Goal: Task Accomplishment & Management: Manage account settings

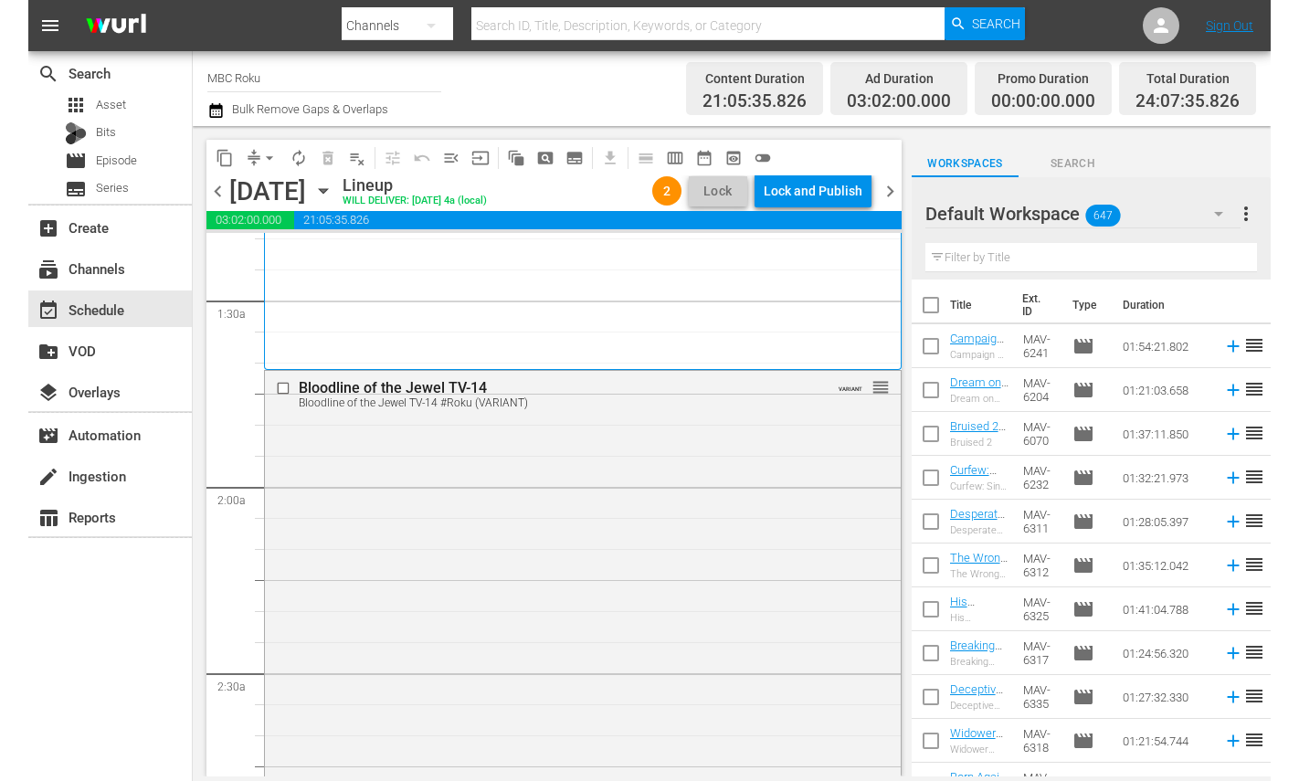
scroll to position [540, 0]
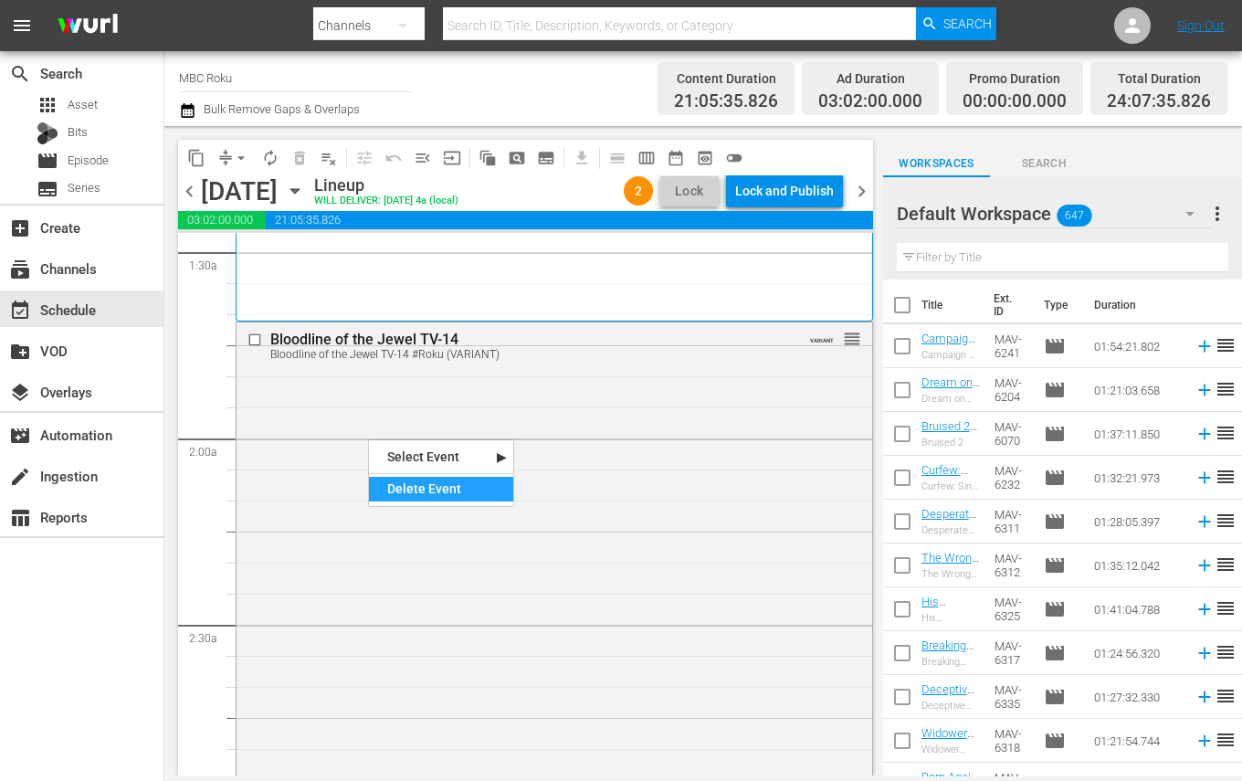
click at [400, 487] on div "Delete Event" at bounding box center [441, 489] width 144 height 25
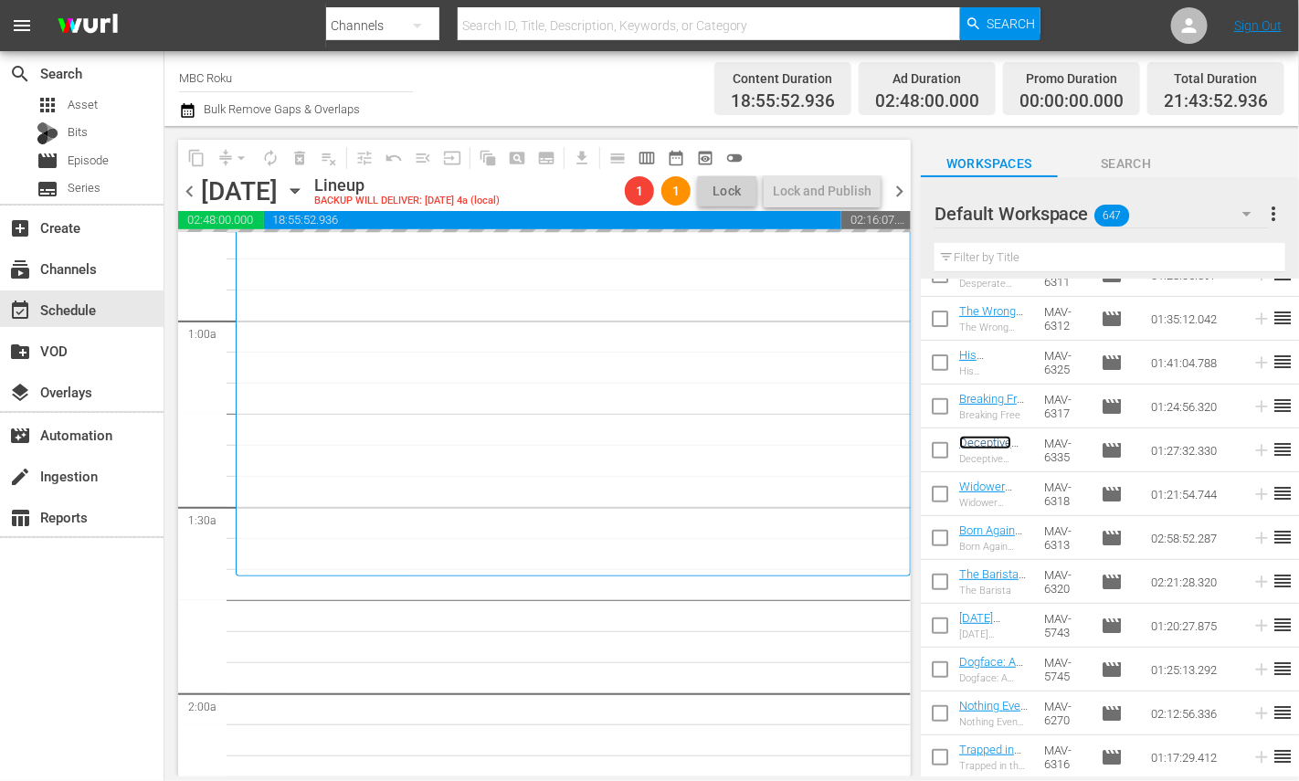
scroll to position [284, 0]
drag, startPoint x: 1004, startPoint y: 445, endPoint x: 1234, endPoint y: 0, distance: 500.9
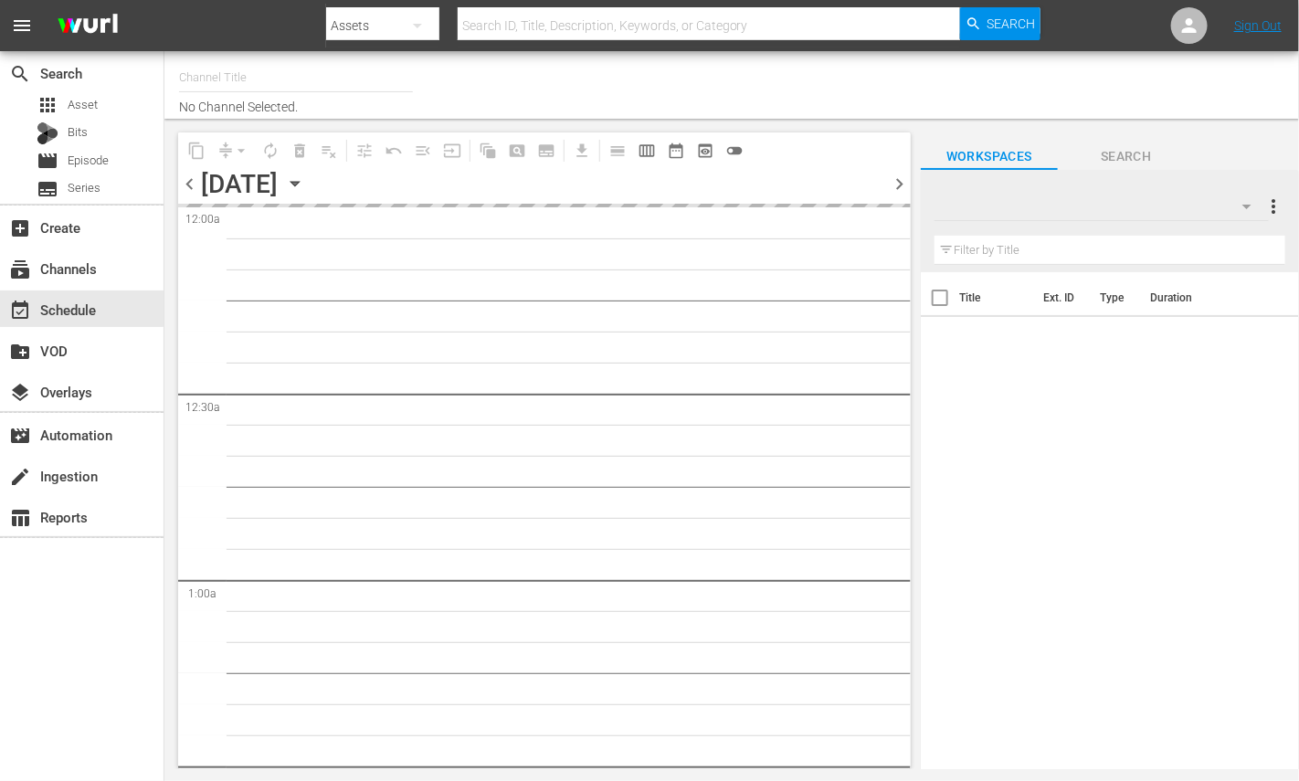
type input "MBC Roku (578)"
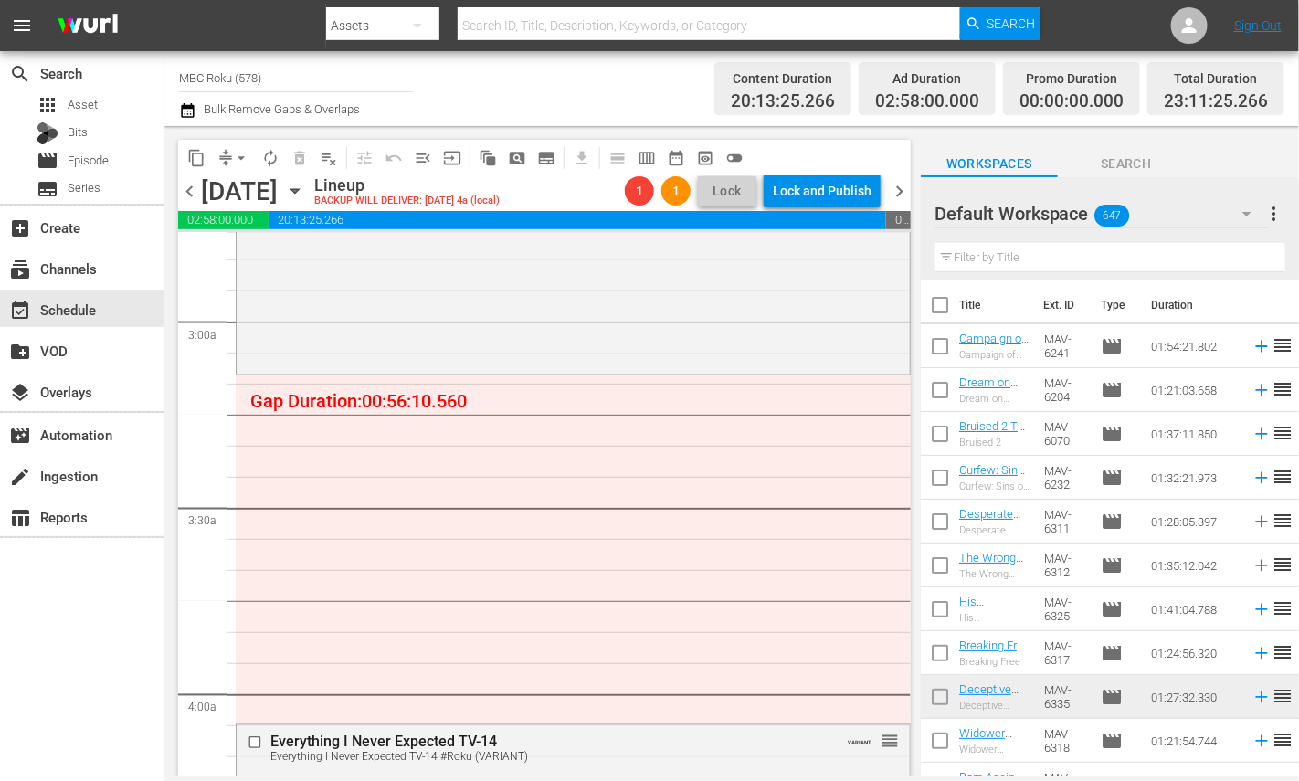
scroll to position [1033, 0]
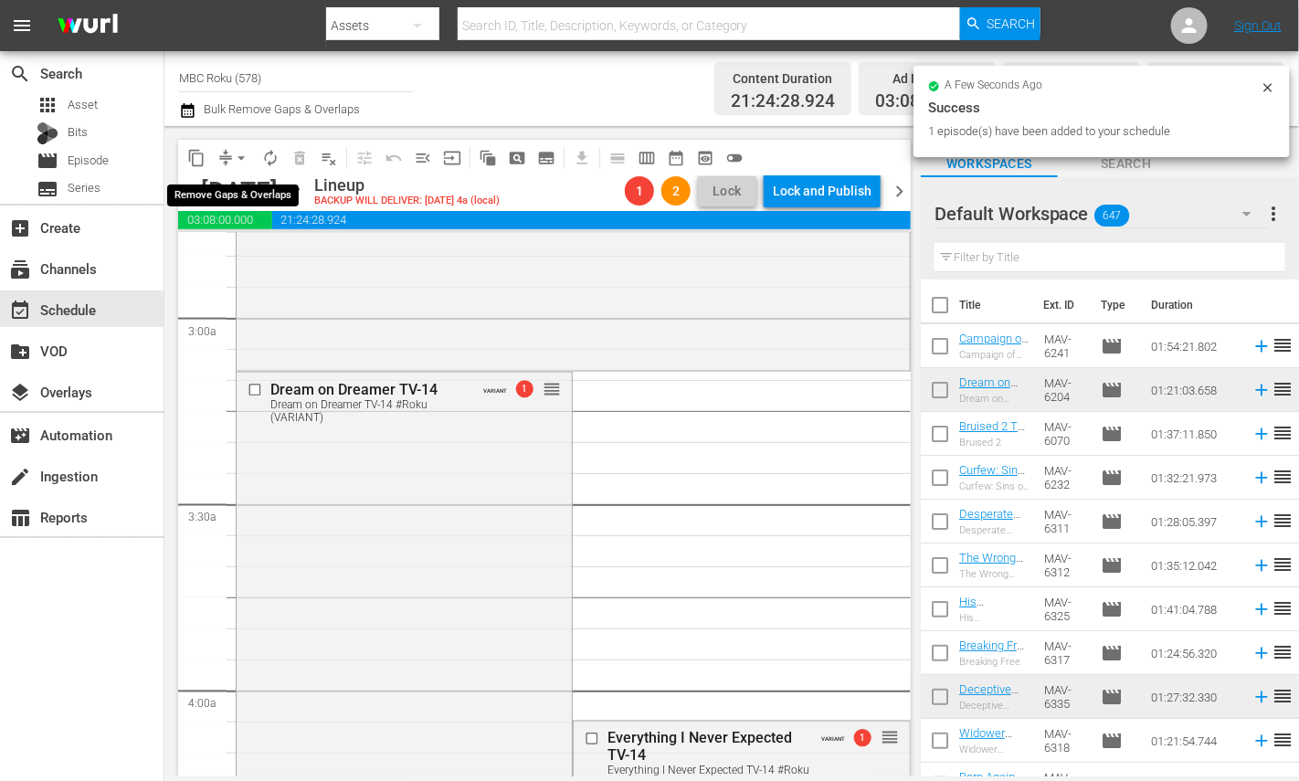
click at [243, 155] on span "arrow_drop_down" at bounding box center [241, 158] width 18 height 18
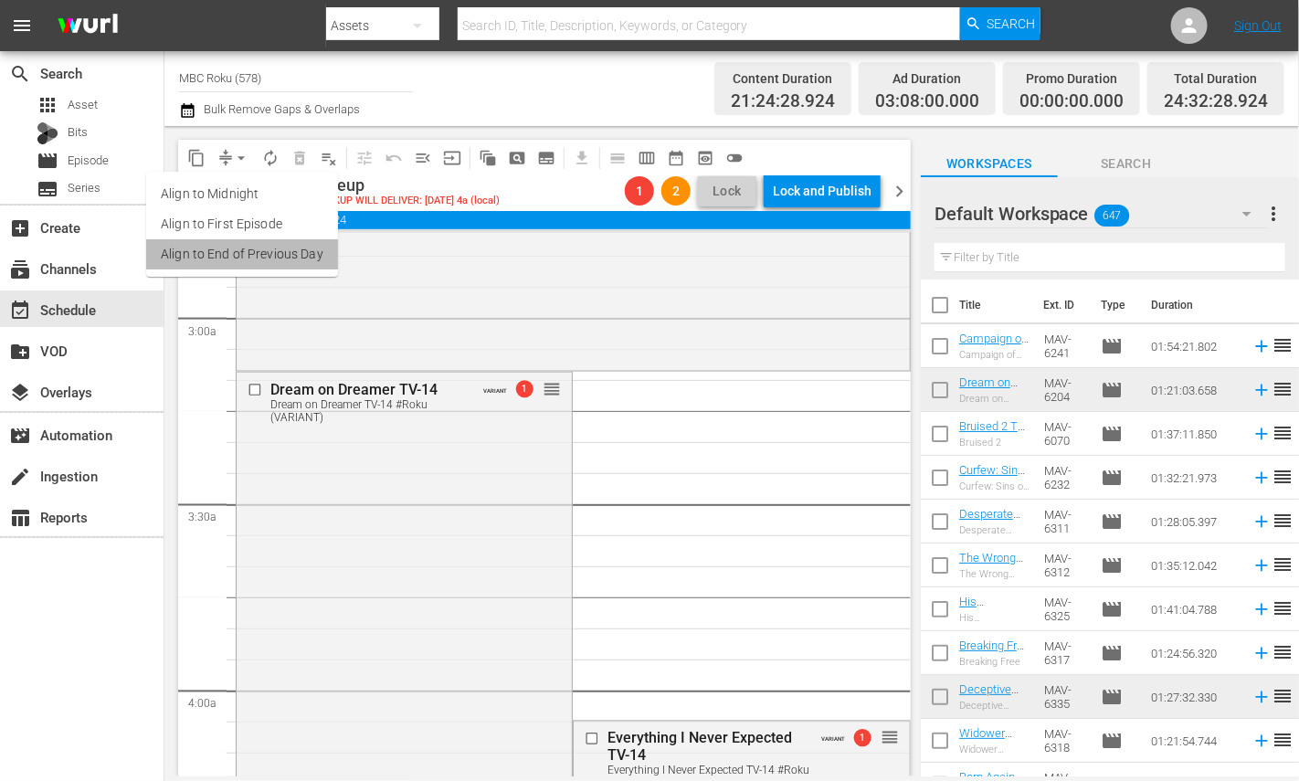
click at [283, 252] on li "Align to End of Previous Day" at bounding box center [242, 254] width 192 height 30
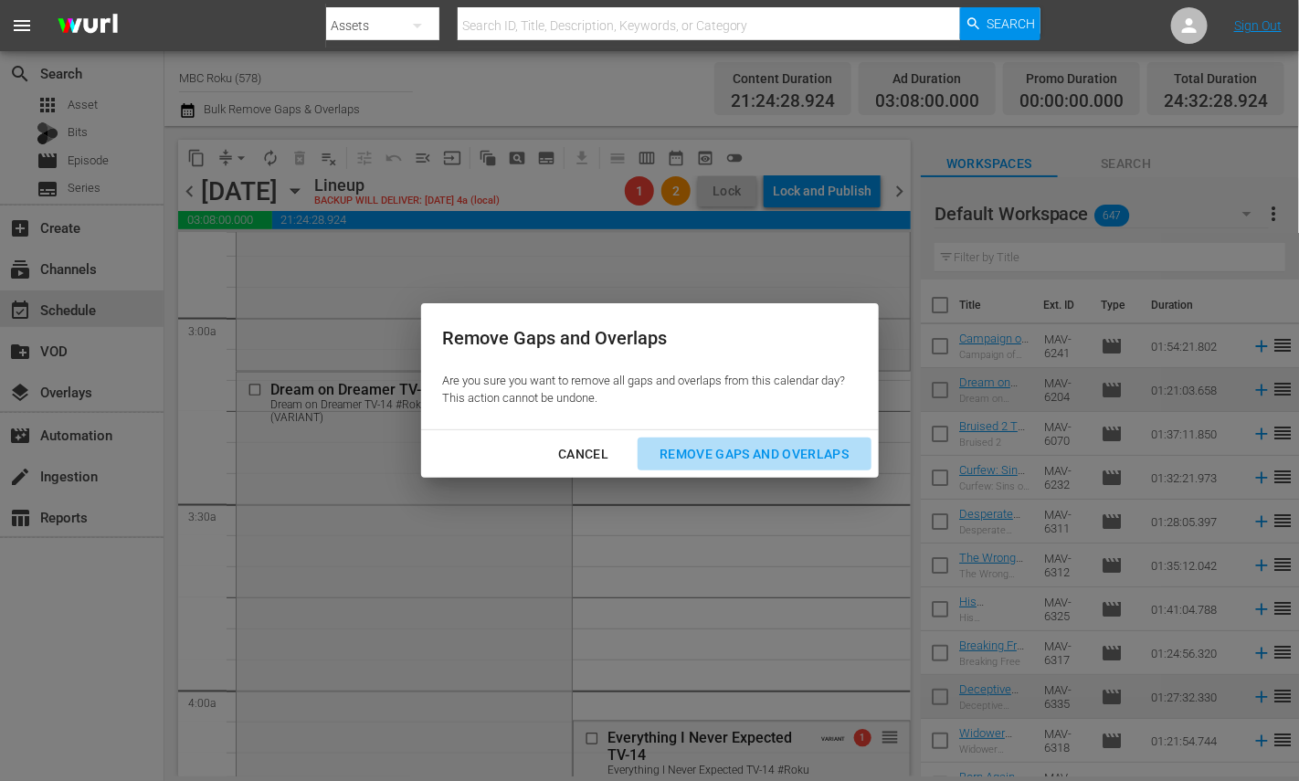
click at [662, 444] on div "Remove Gaps and Overlaps" at bounding box center [754, 454] width 218 height 23
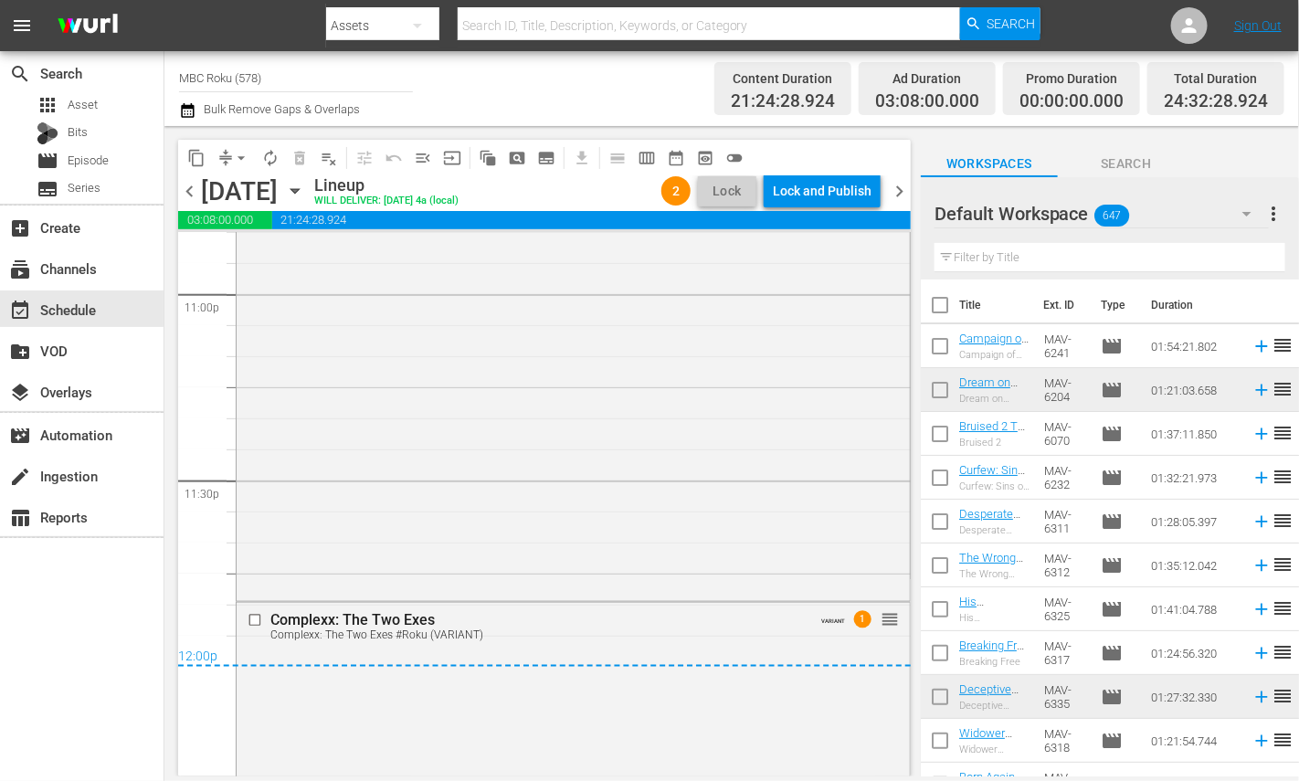
scroll to position [9230, 0]
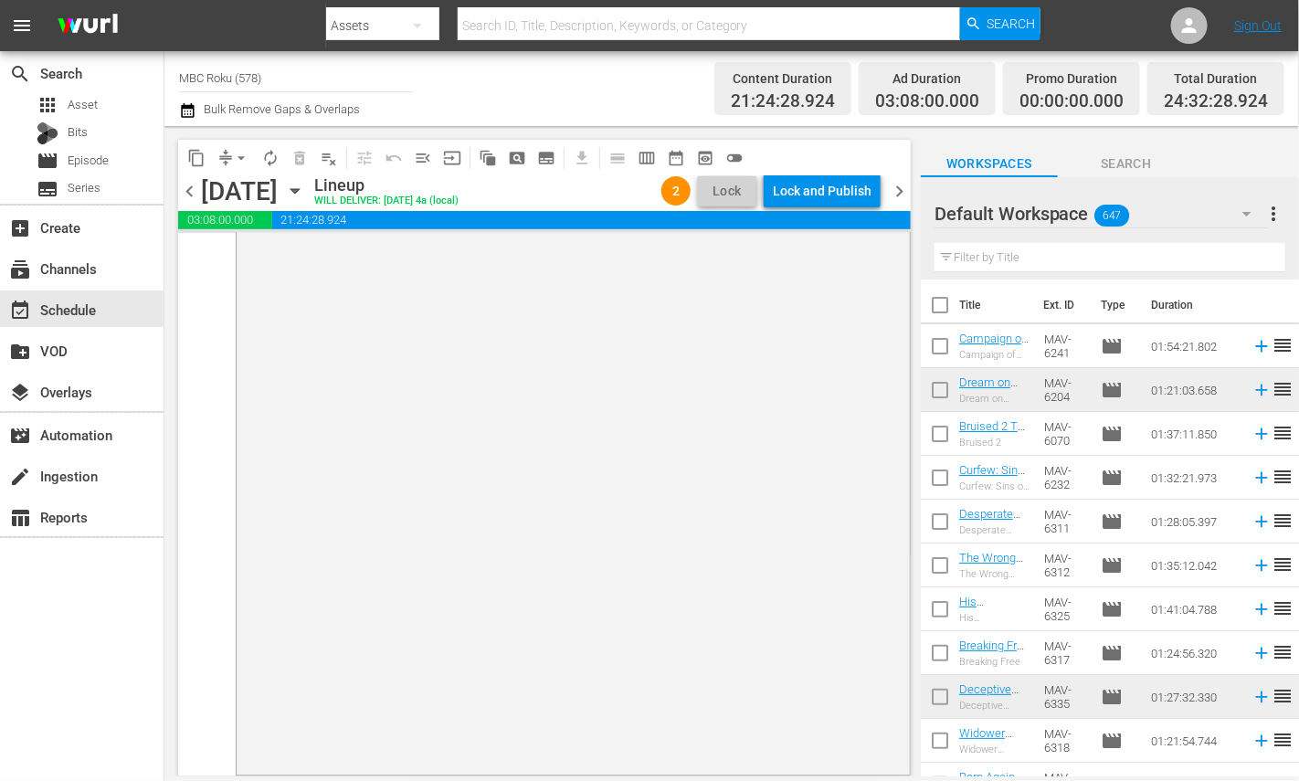
click at [802, 215] on span "21:24:28.924" at bounding box center [591, 220] width 638 height 18
click at [811, 185] on div "Lock and Publish" at bounding box center [822, 190] width 99 height 33
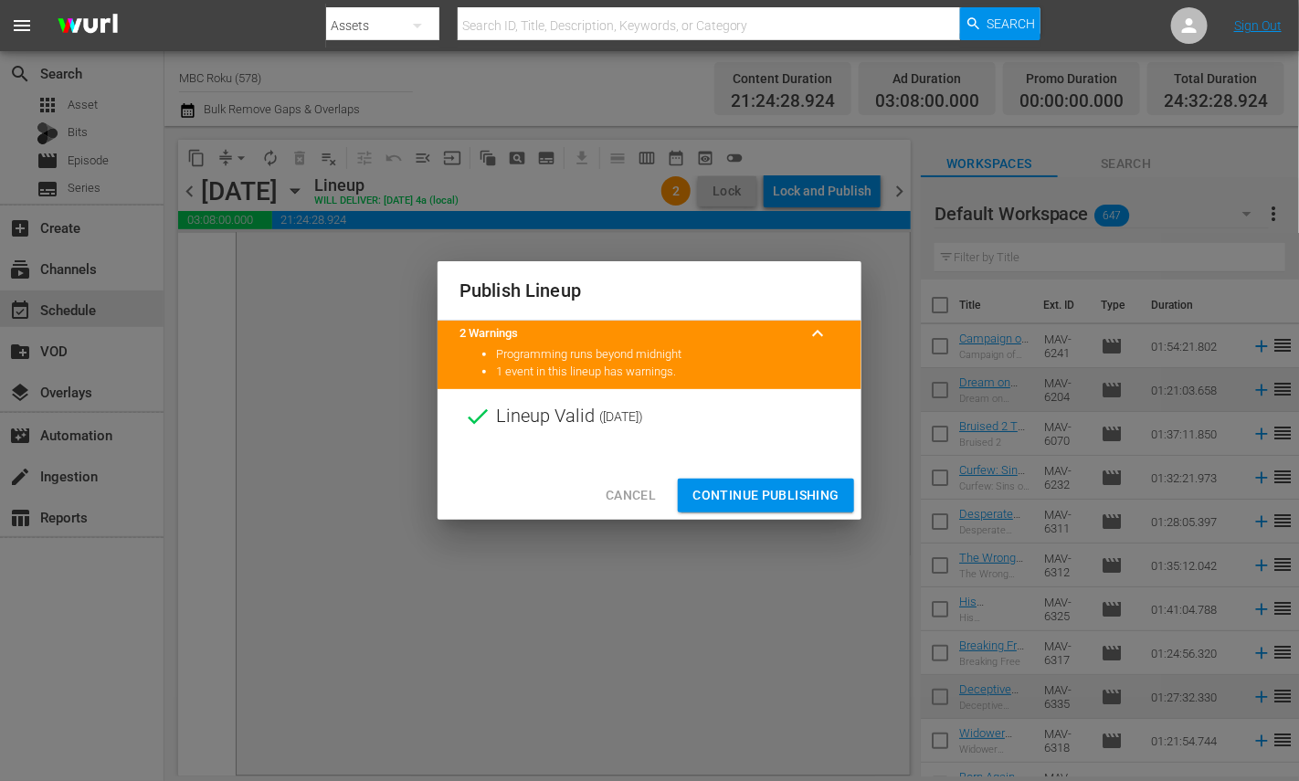
click at [769, 487] on span "Continue Publishing" at bounding box center [765, 495] width 147 height 23
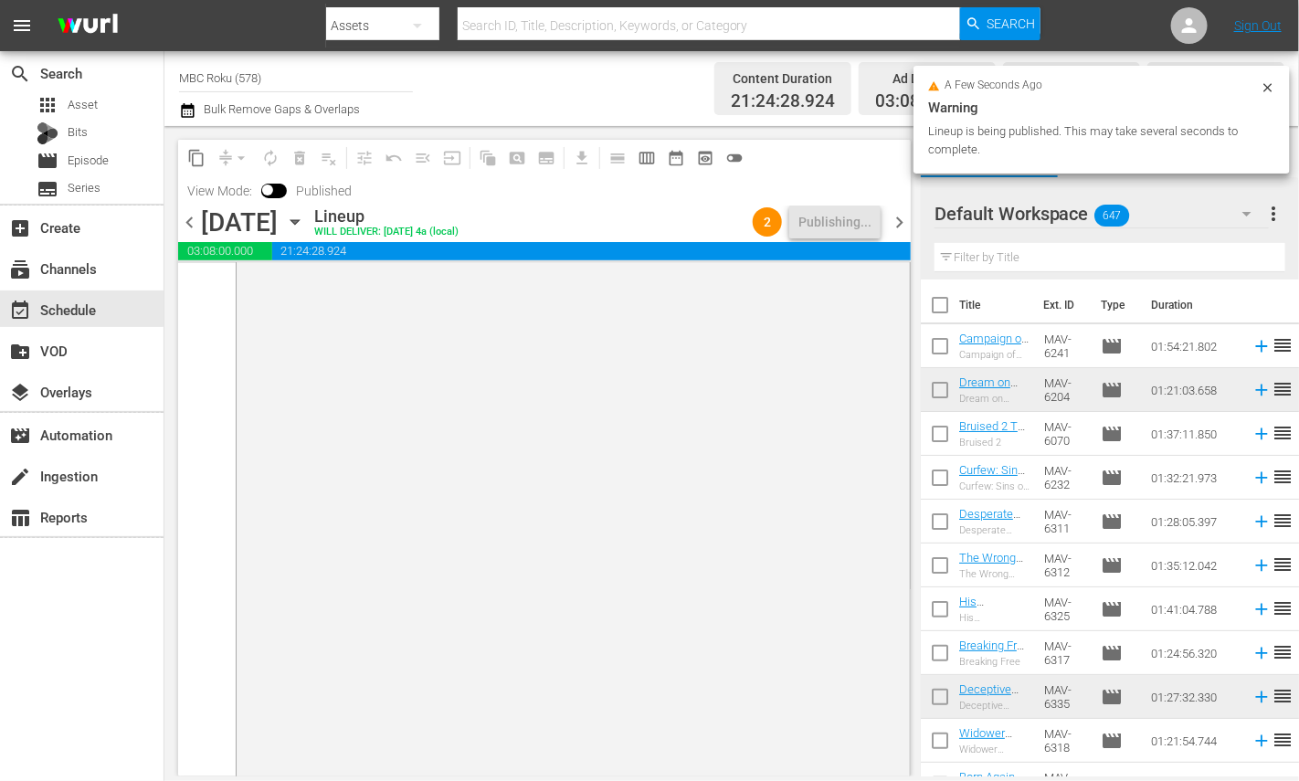
click at [901, 216] on span "chevron_right" at bounding box center [899, 222] width 23 height 23
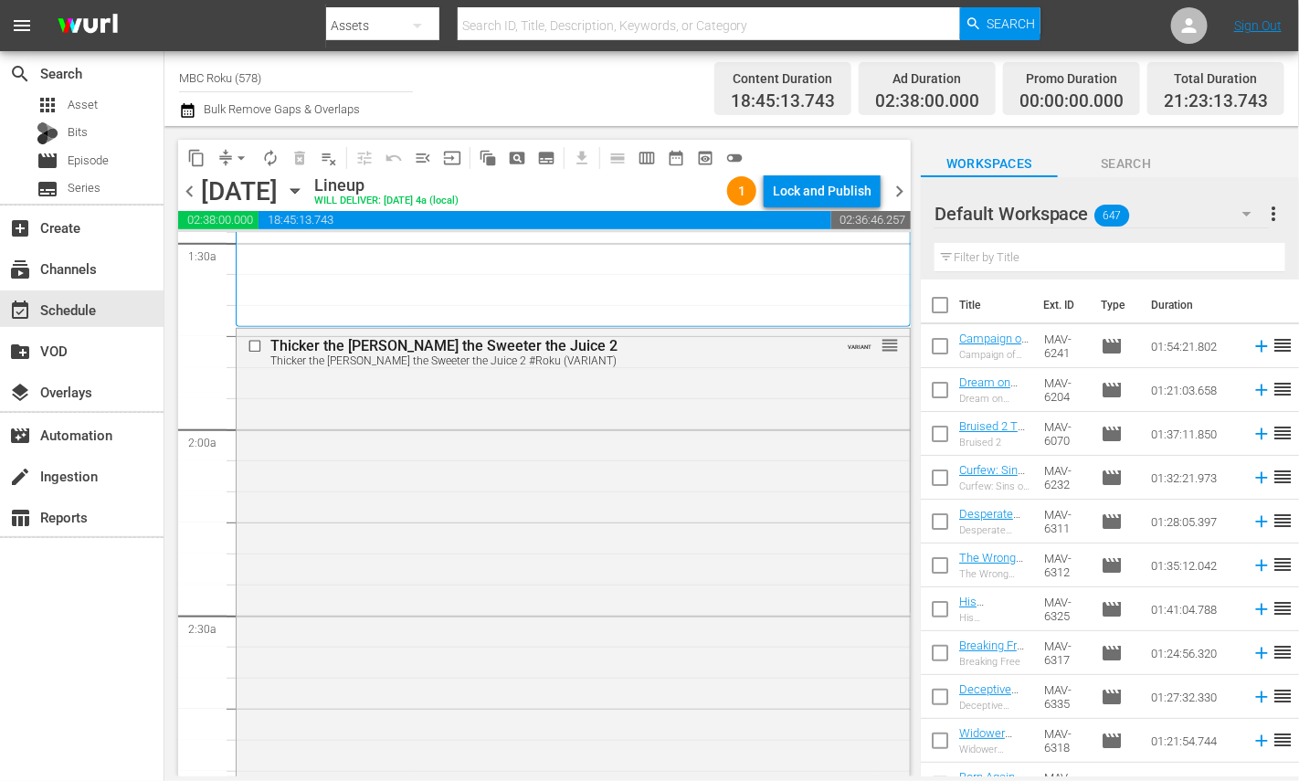
scroll to position [580, 0]
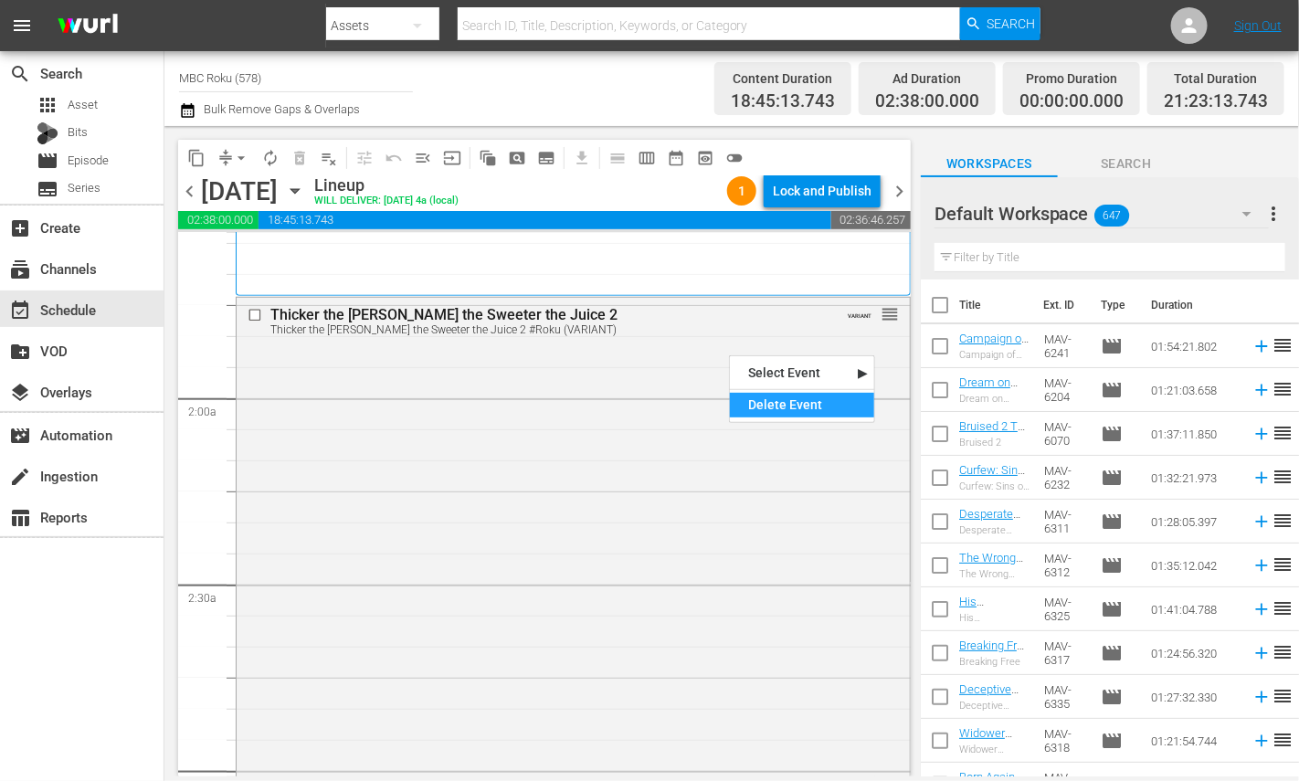
click at [746, 409] on div "Delete Event" at bounding box center [802, 405] width 144 height 25
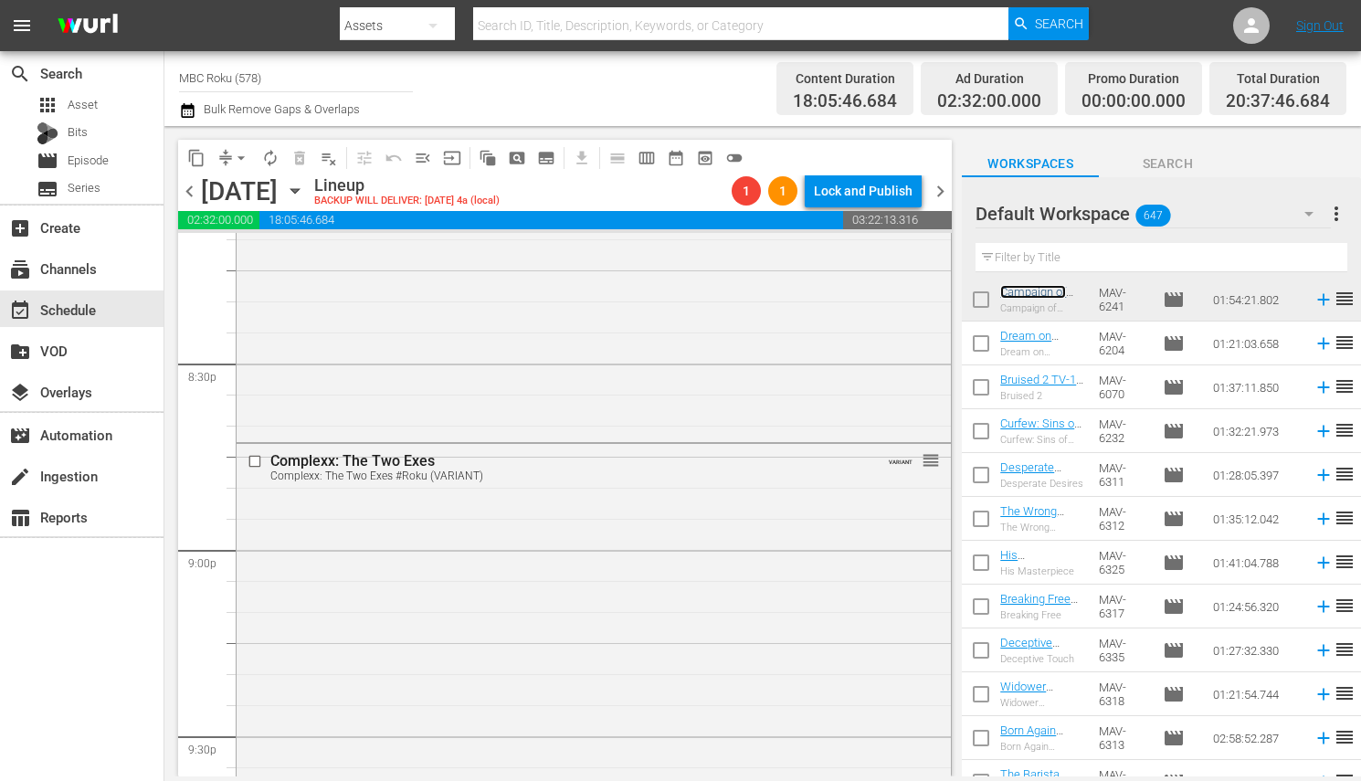
scroll to position [7520, 0]
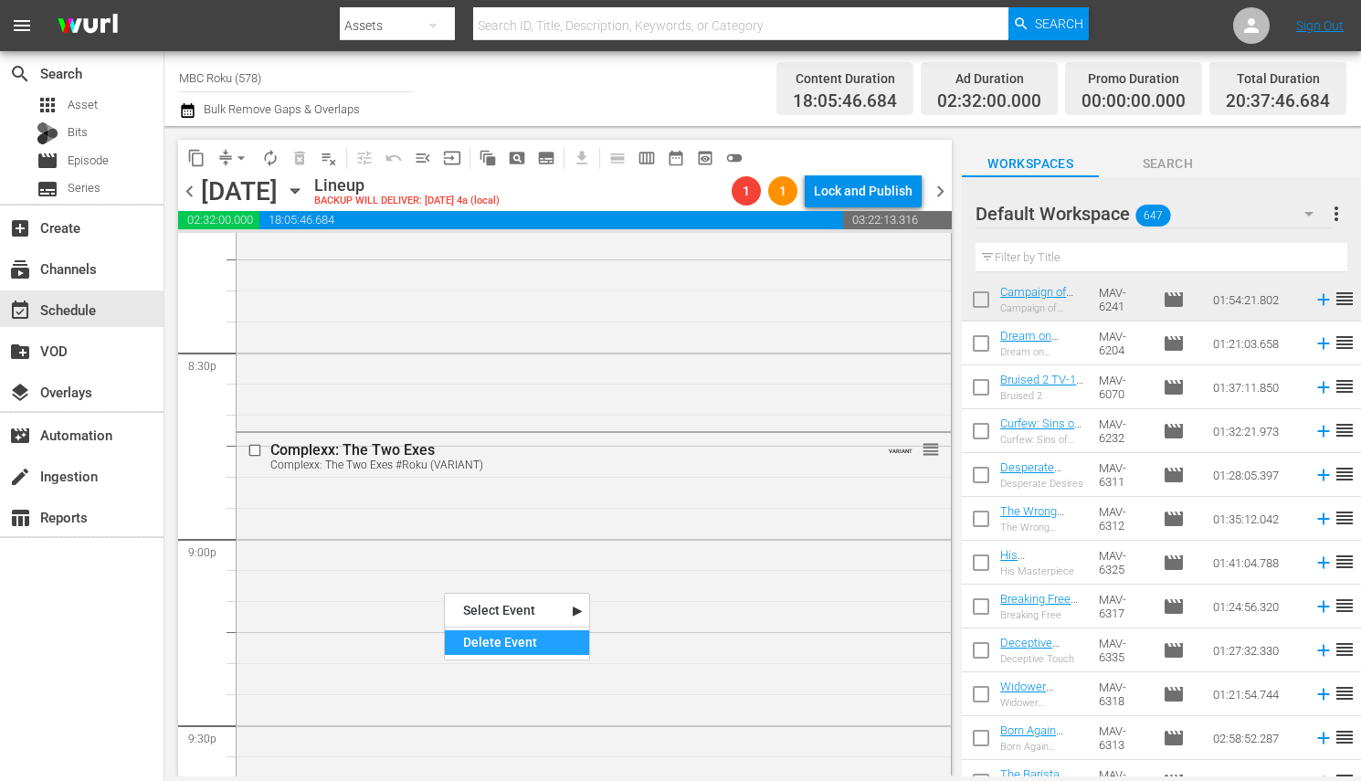
click at [475, 637] on div "Delete Event" at bounding box center [517, 642] width 144 height 25
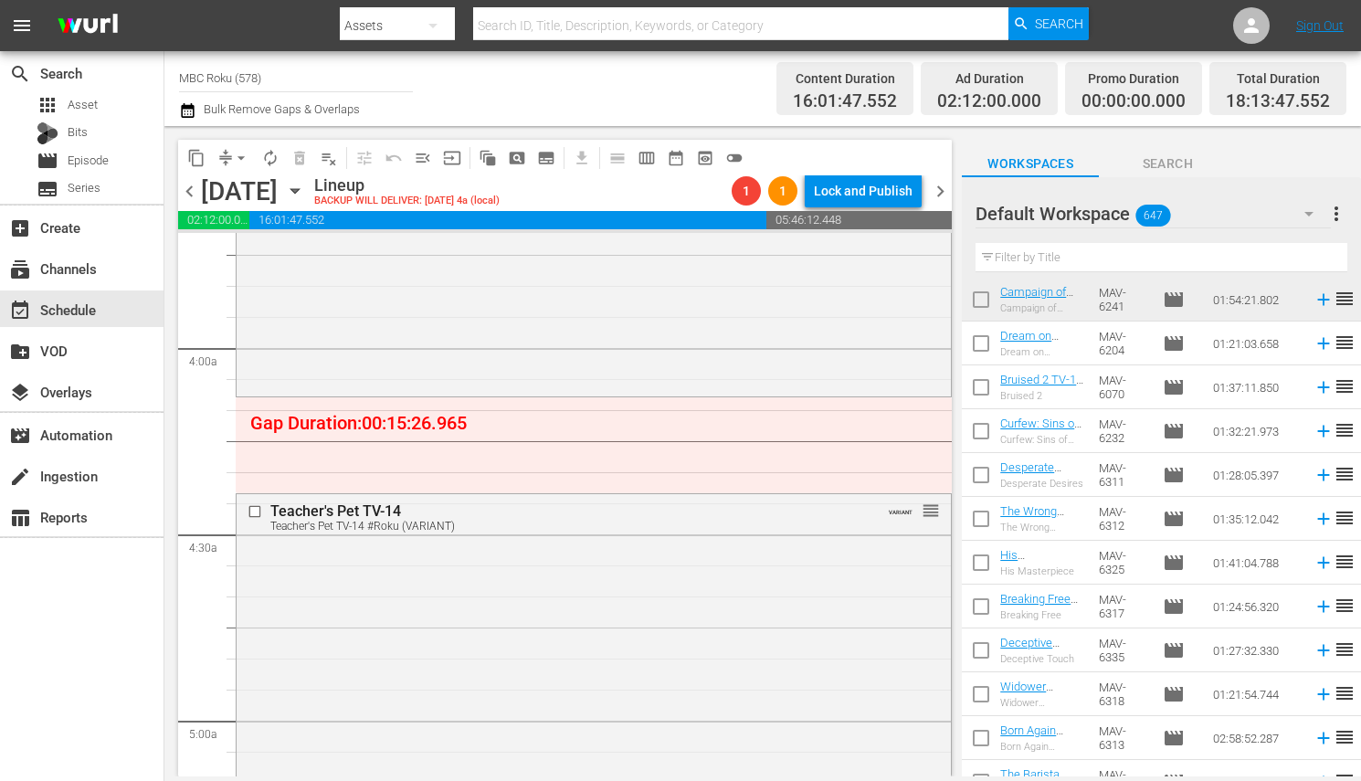
scroll to position [1379, 0]
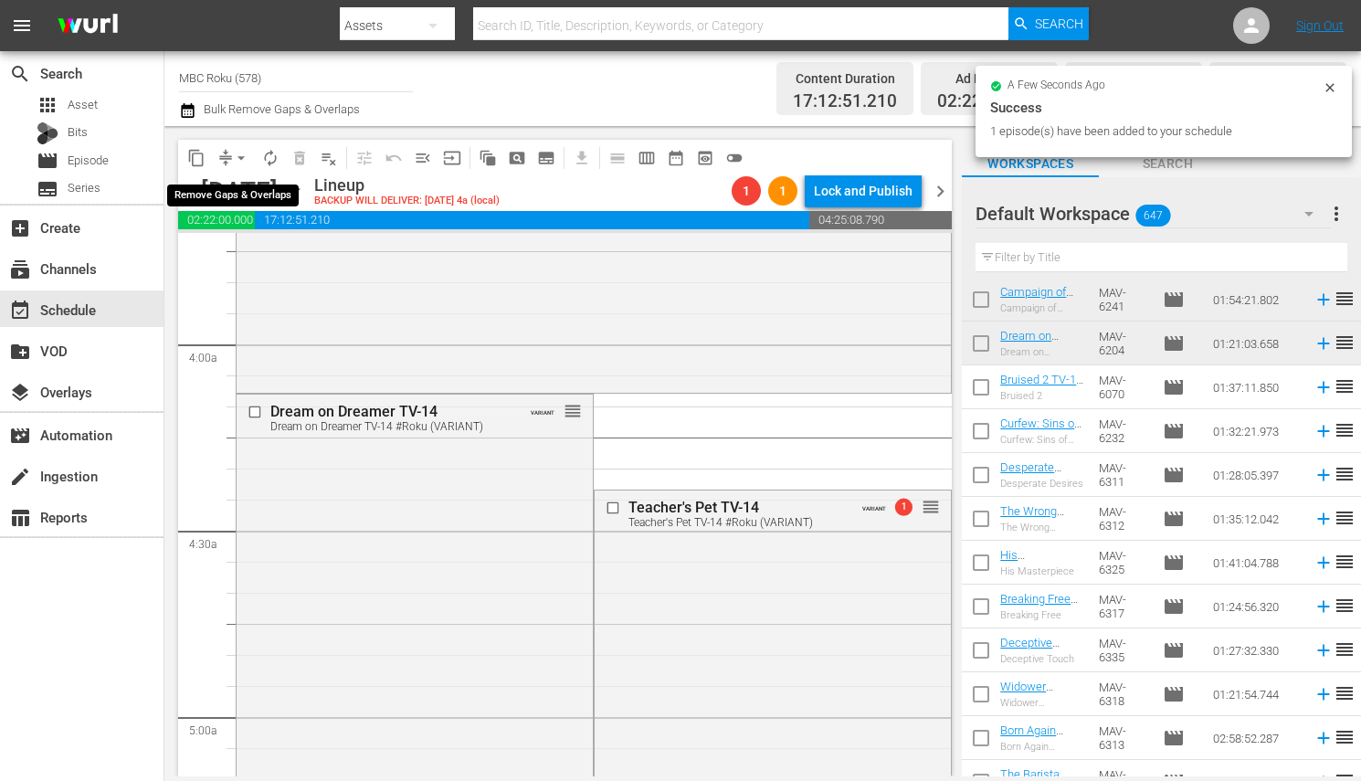
click at [248, 155] on span "arrow_drop_down" at bounding box center [241, 158] width 18 height 18
click at [274, 255] on li "Align to End of Previous Day" at bounding box center [242, 254] width 192 height 30
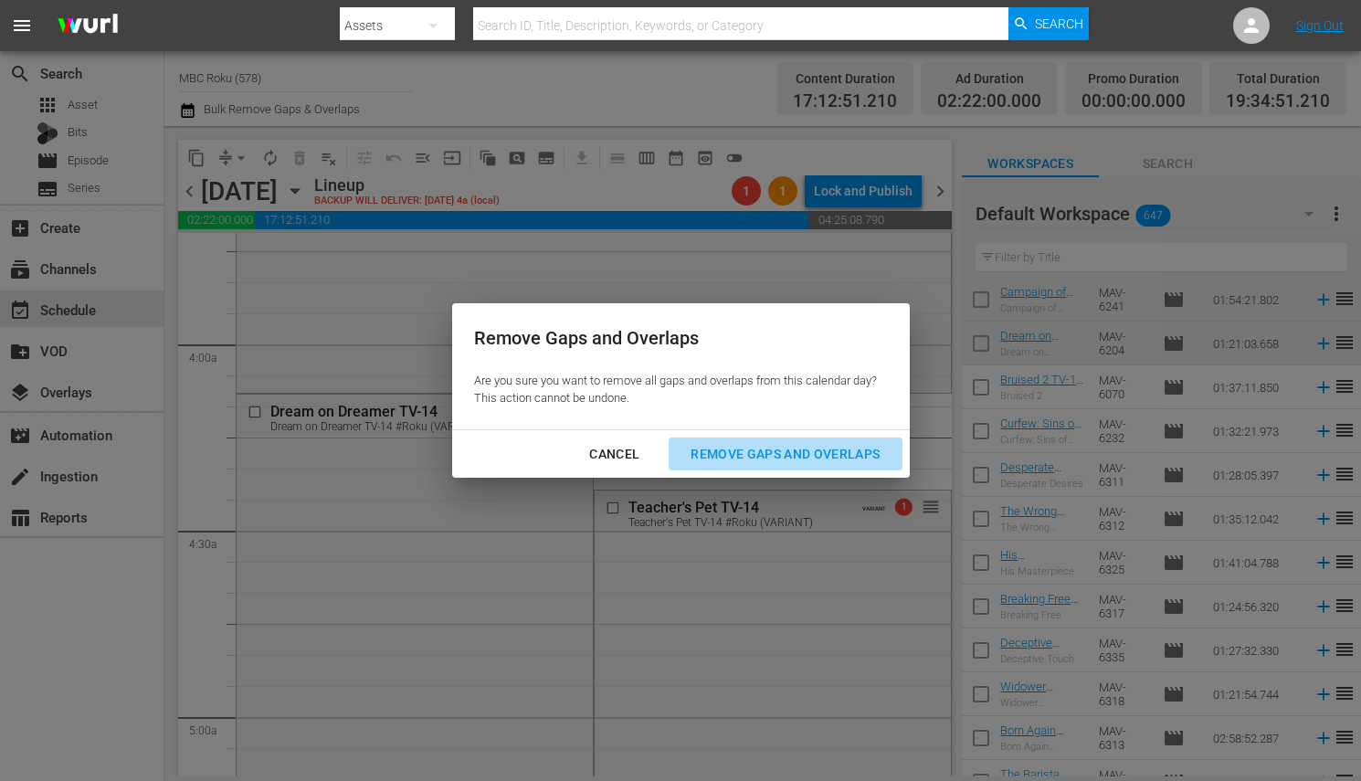
click at [779, 440] on button "Remove Gaps and Overlaps" at bounding box center [785, 455] width 233 height 34
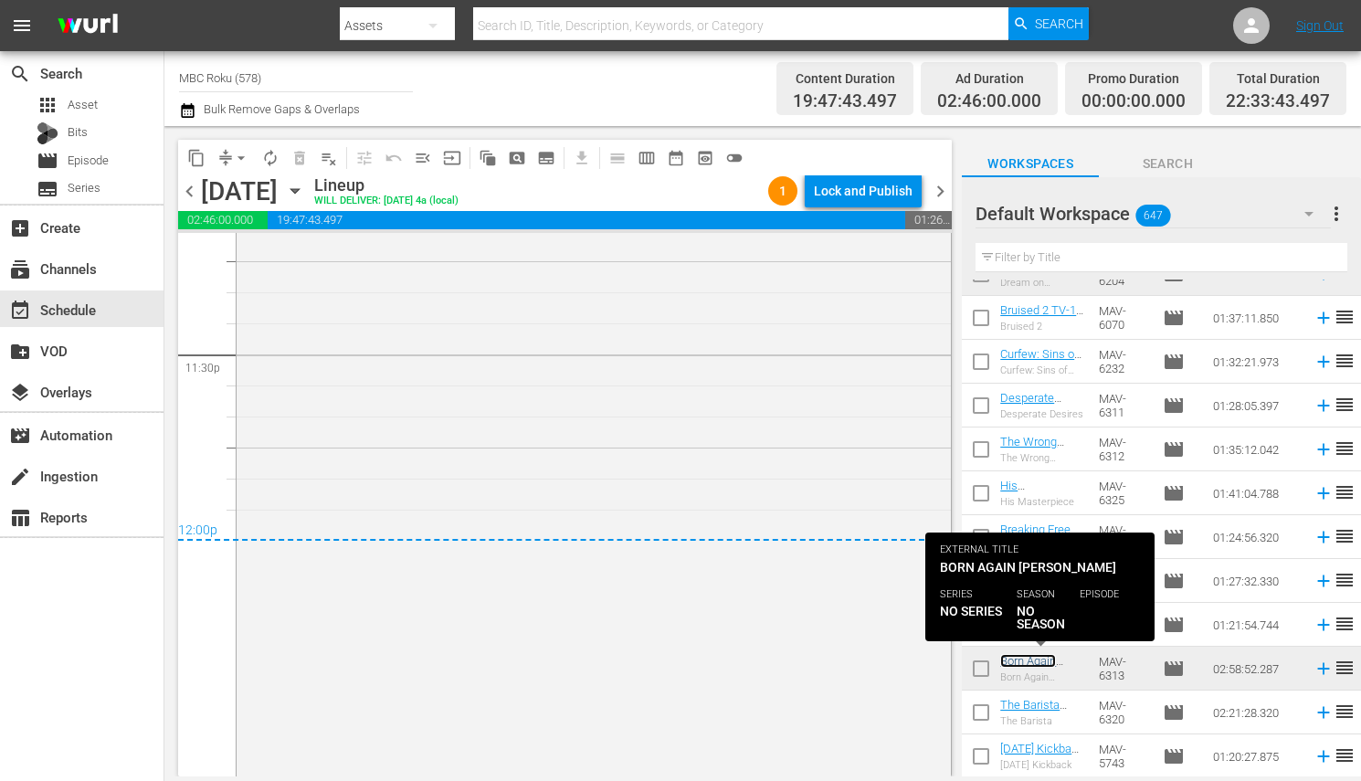
scroll to position [8694, 0]
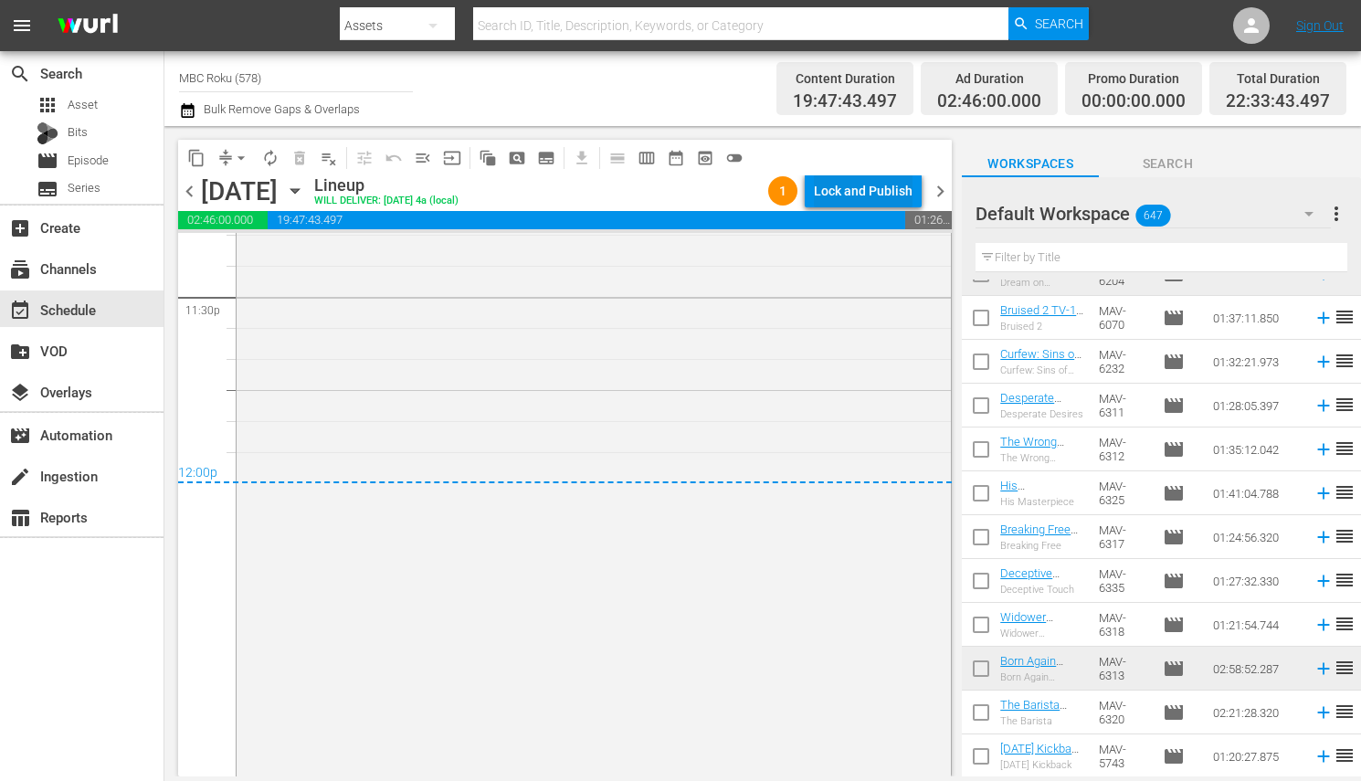
click at [856, 193] on div "Lock and Publish" at bounding box center [863, 190] width 99 height 33
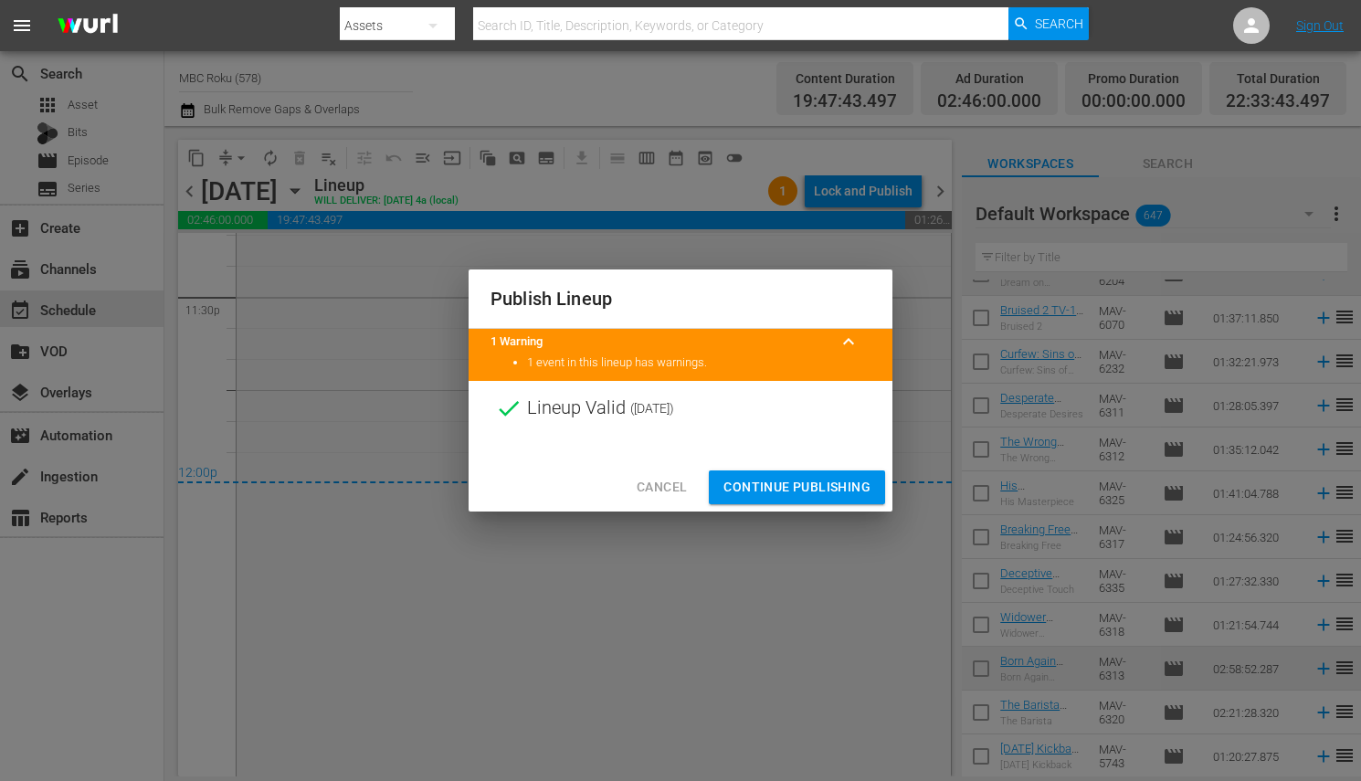
click at [821, 480] on span "Continue Publishing" at bounding box center [796, 487] width 147 height 23
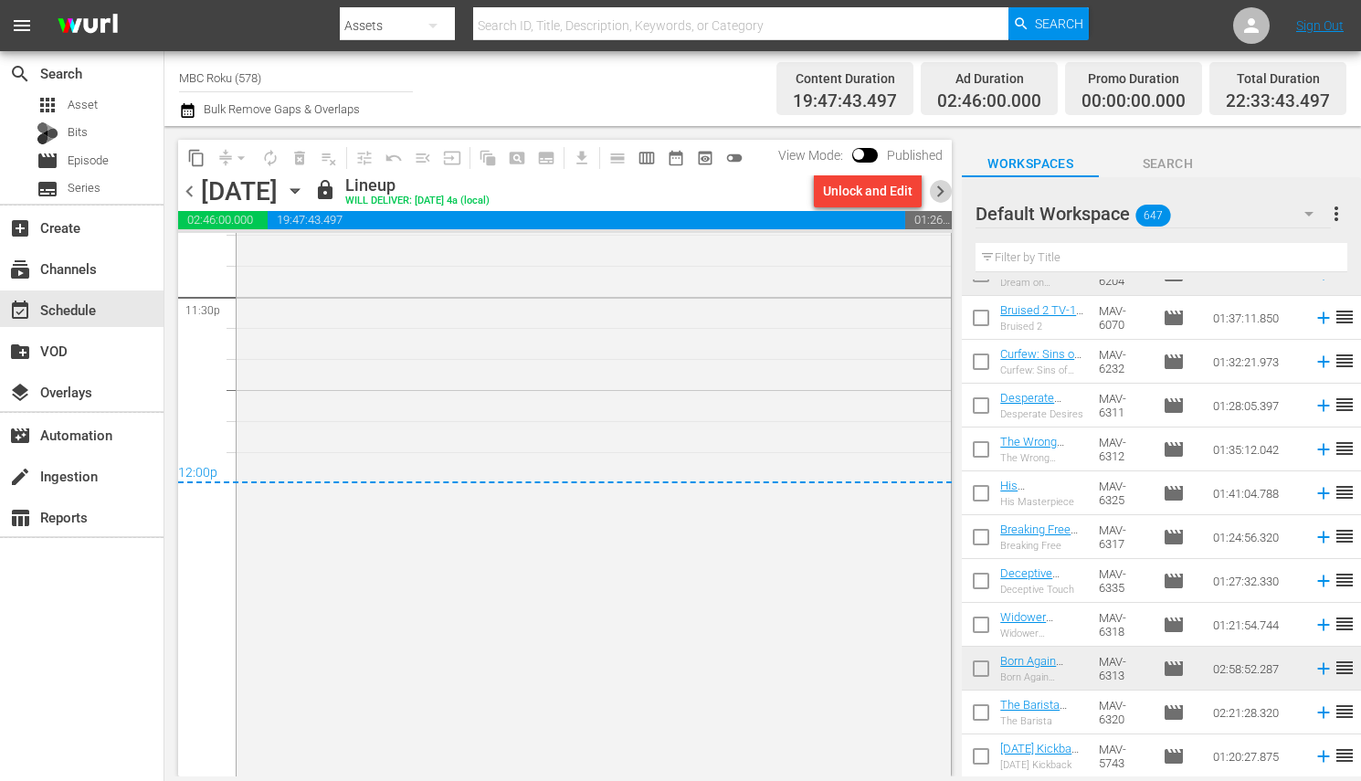
click at [944, 195] on span "chevron_right" at bounding box center [940, 191] width 23 height 23
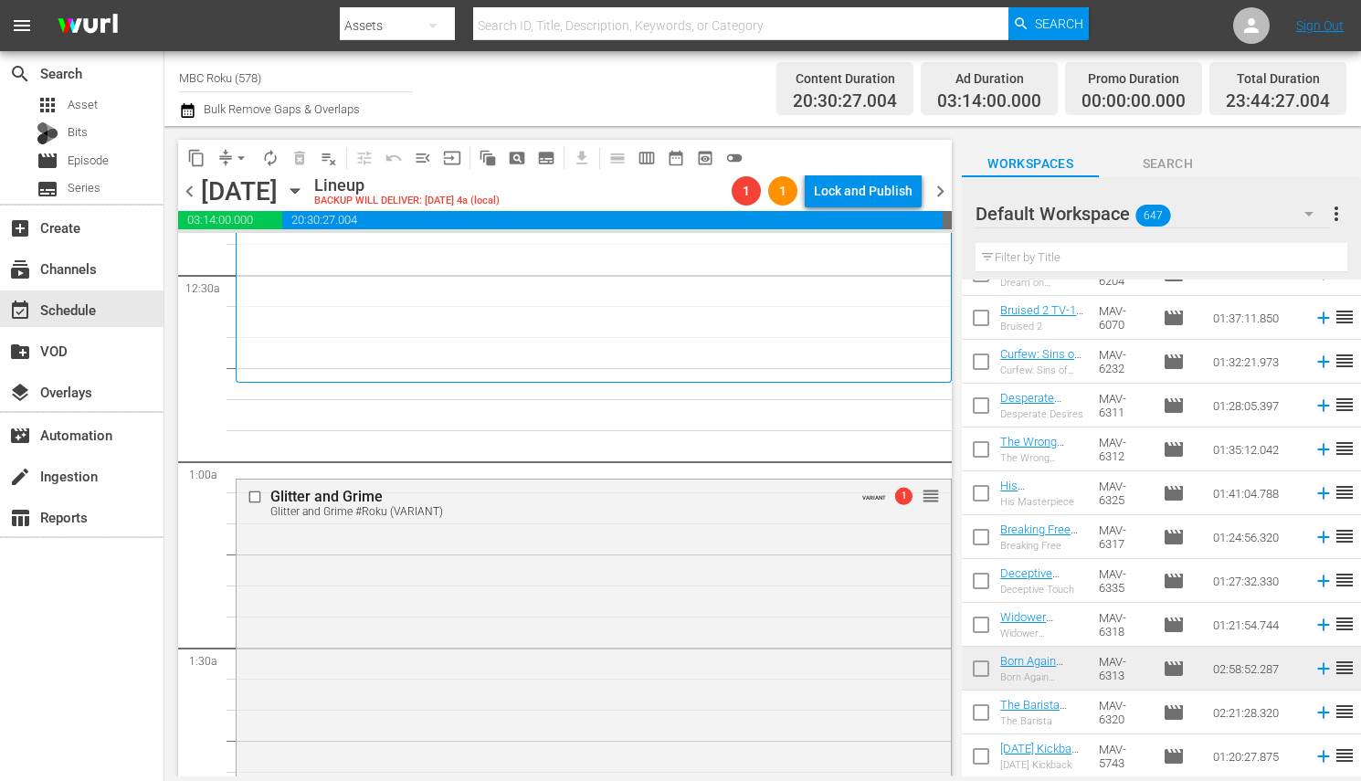
scroll to position [184, 0]
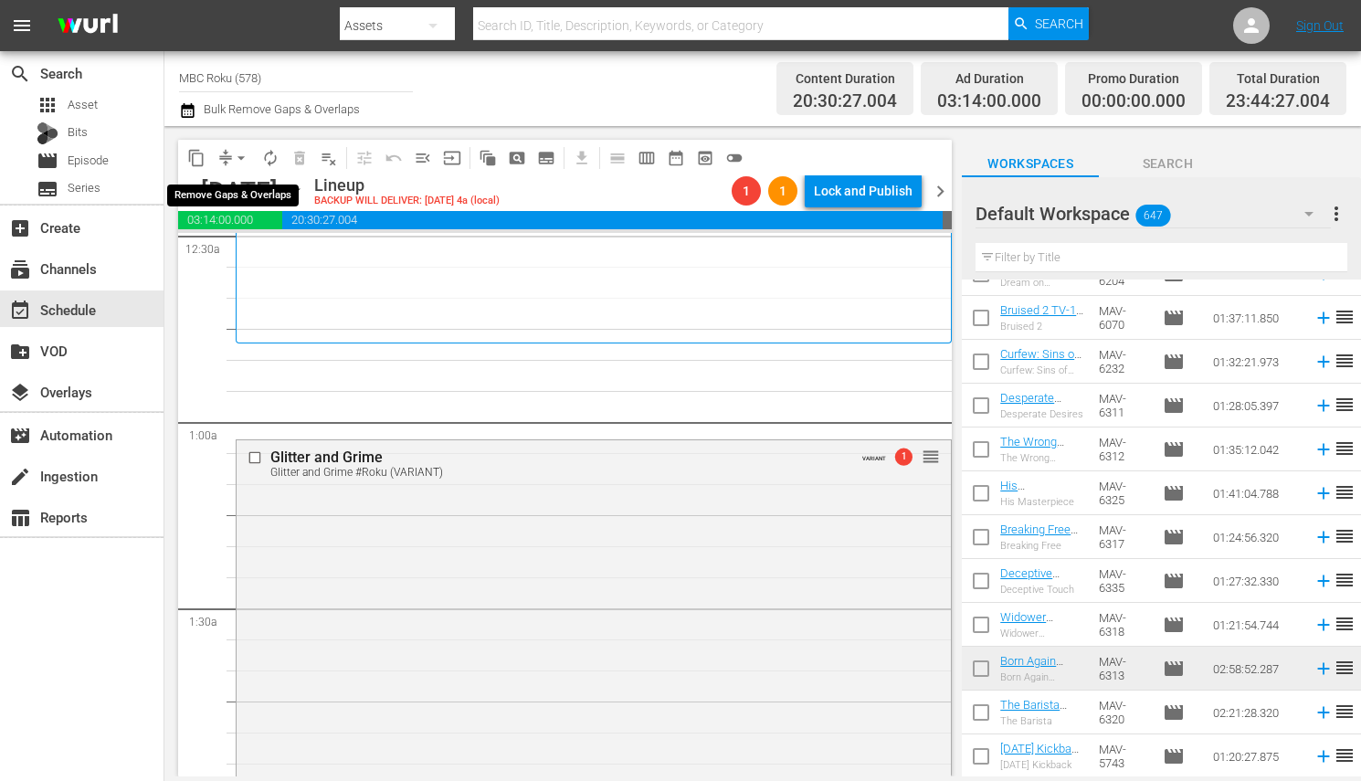
click at [246, 151] on span "arrow_drop_down" at bounding box center [241, 158] width 18 height 18
click at [261, 253] on li "Align to End of Previous Day" at bounding box center [242, 254] width 192 height 30
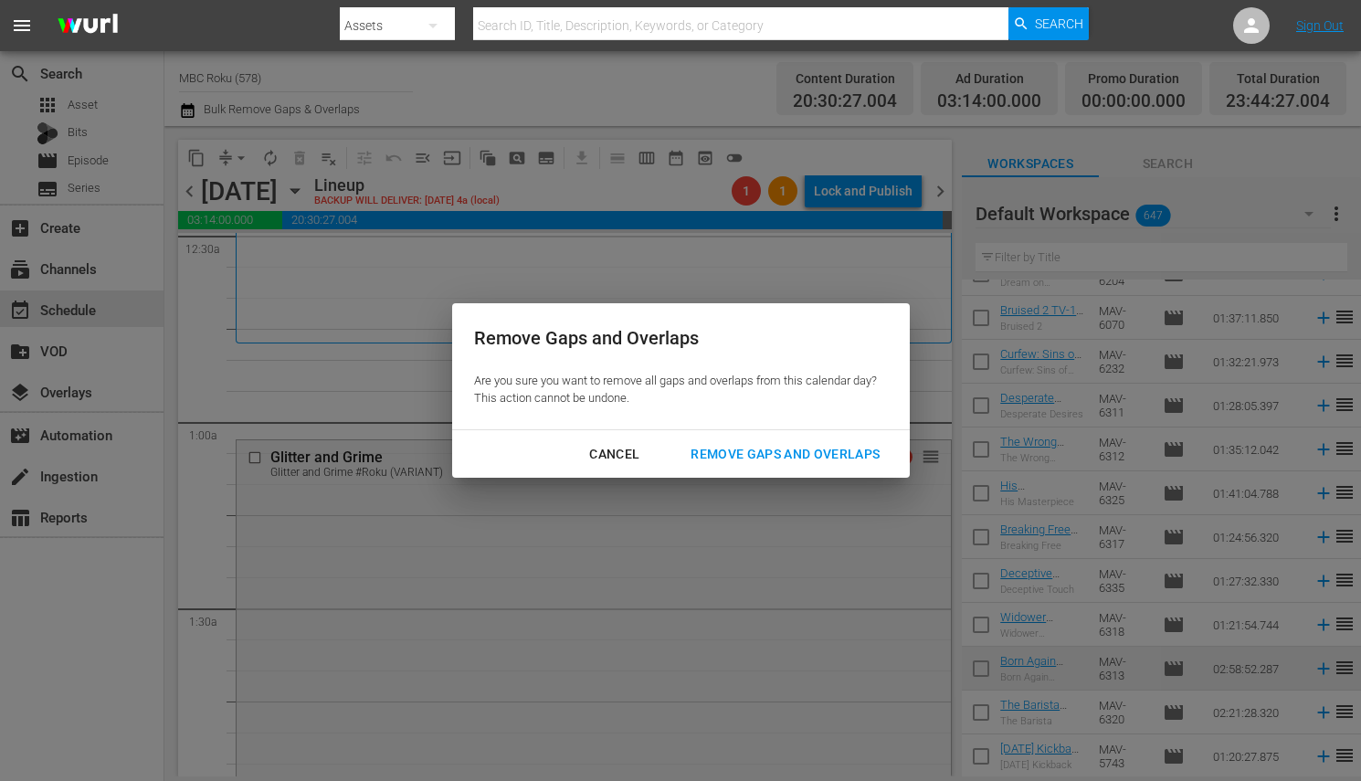
click at [684, 445] on div "Remove Gaps and Overlaps" at bounding box center [785, 454] width 218 height 23
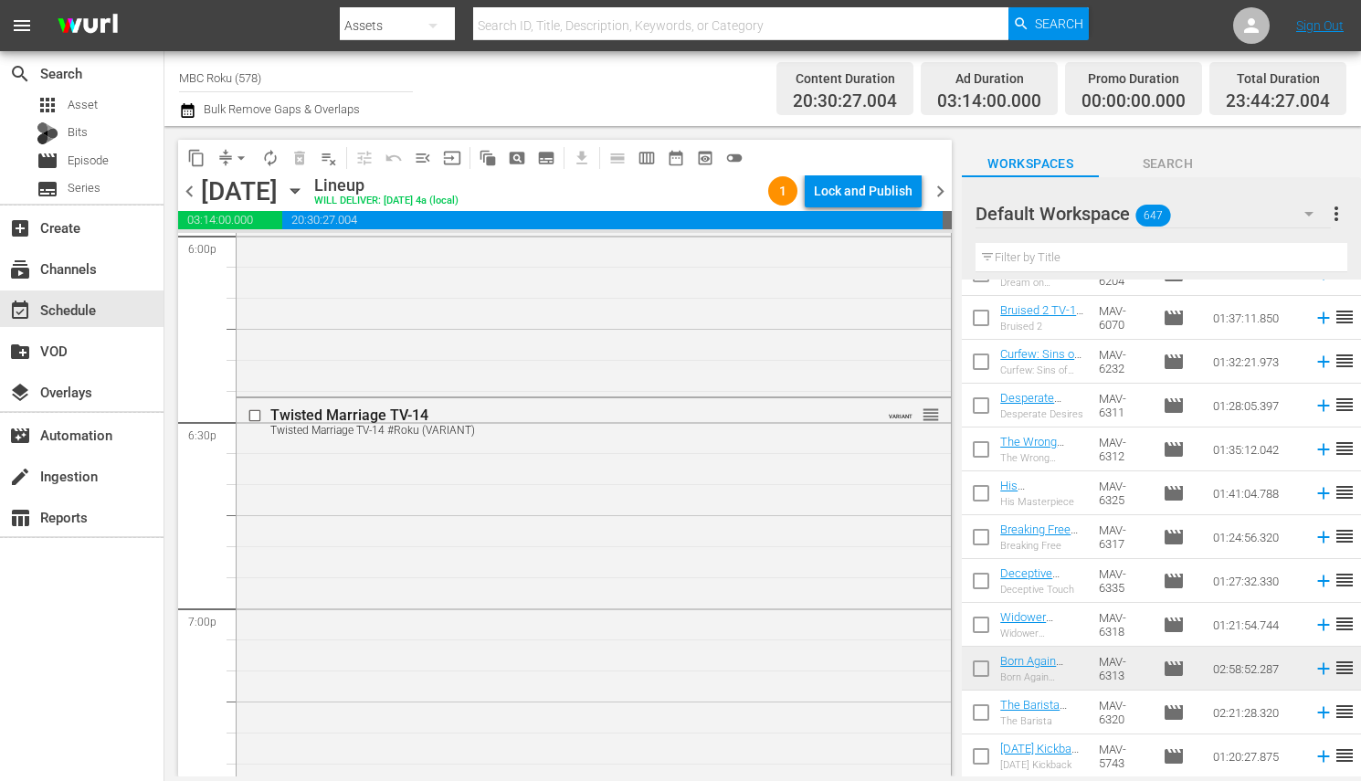
scroll to position [6711, 0]
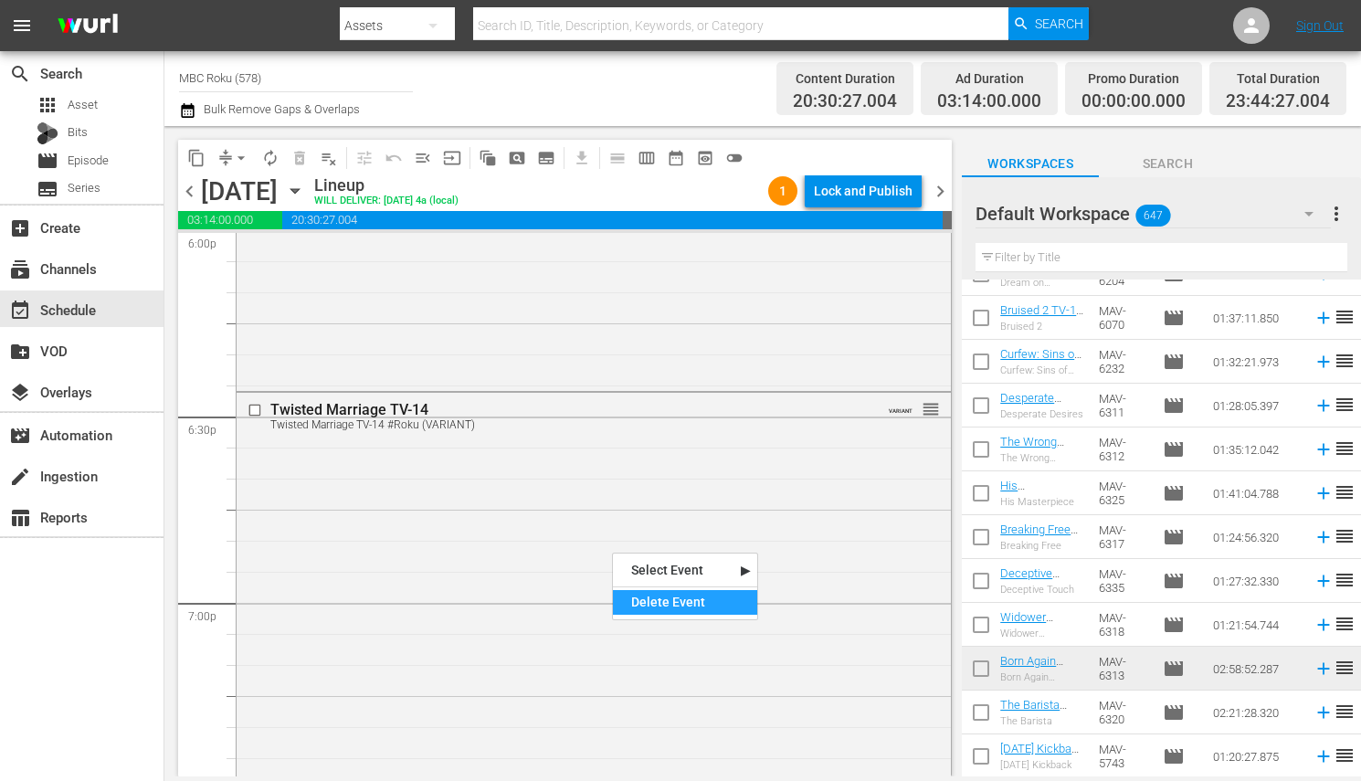
click at [651, 603] on div "Delete Event" at bounding box center [685, 602] width 144 height 25
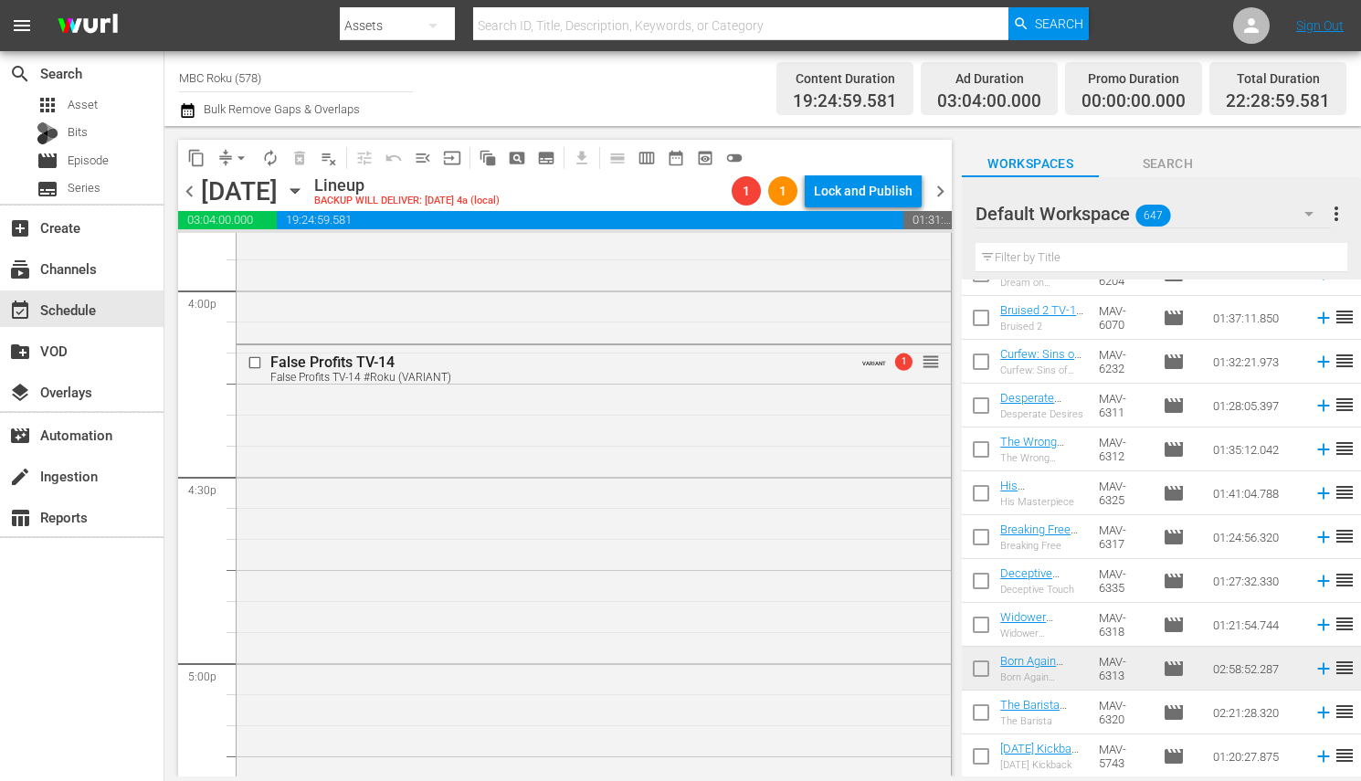
scroll to position [5897, 0]
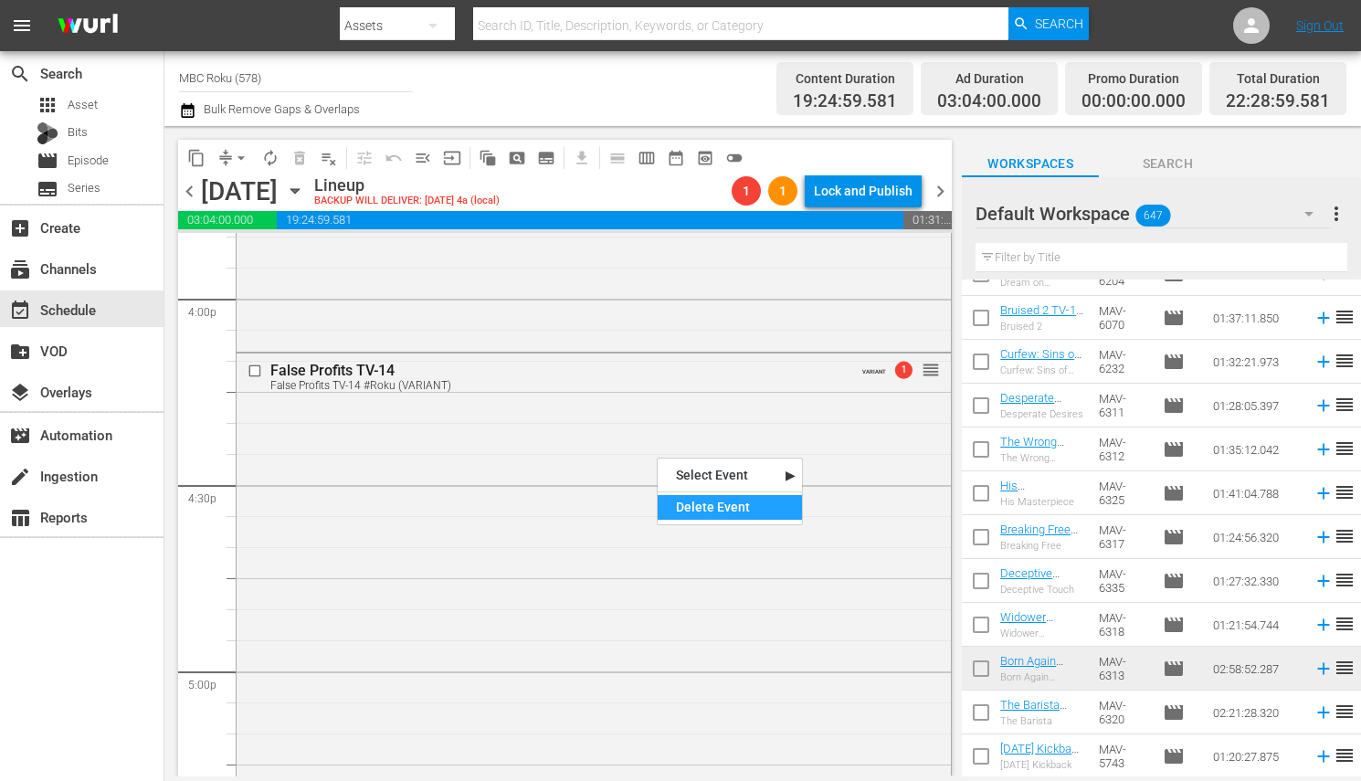
click at [694, 501] on div "Delete Event" at bounding box center [730, 507] width 144 height 25
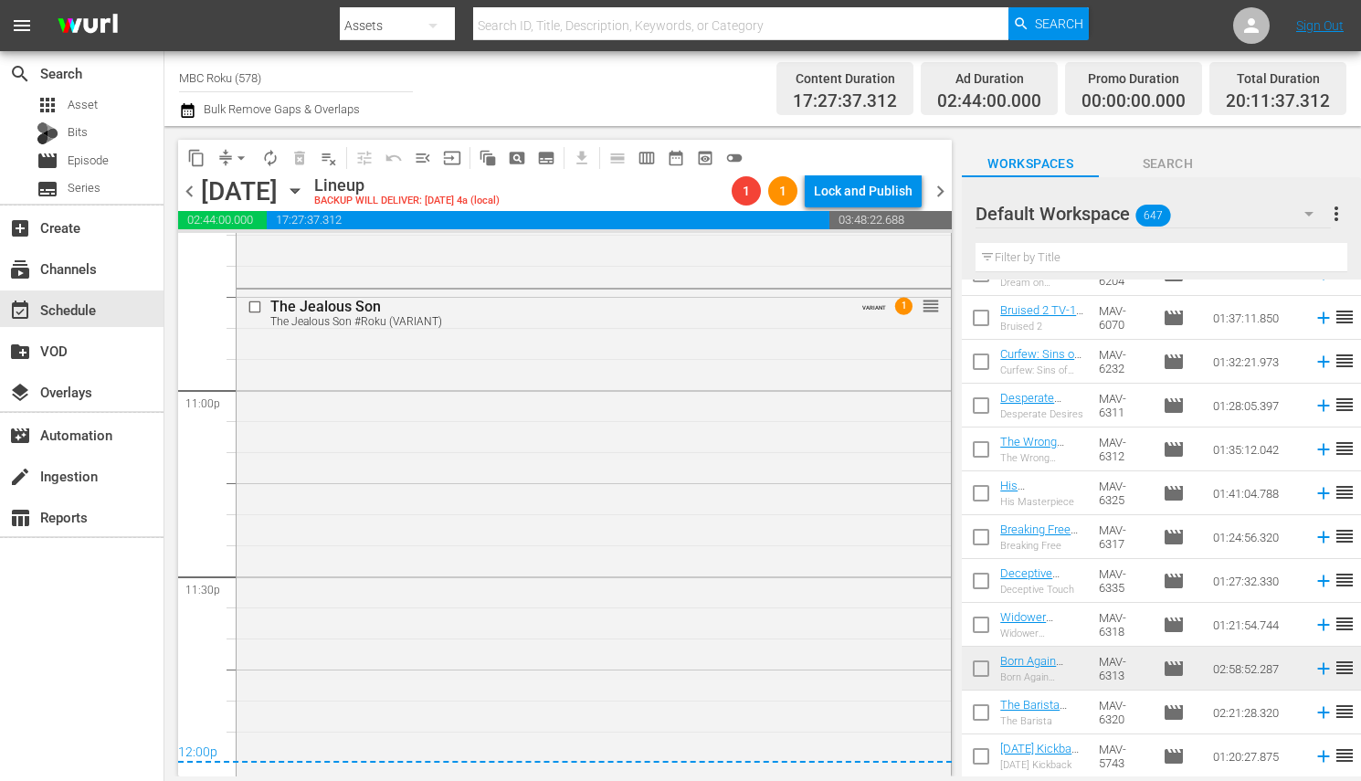
scroll to position [8446, 0]
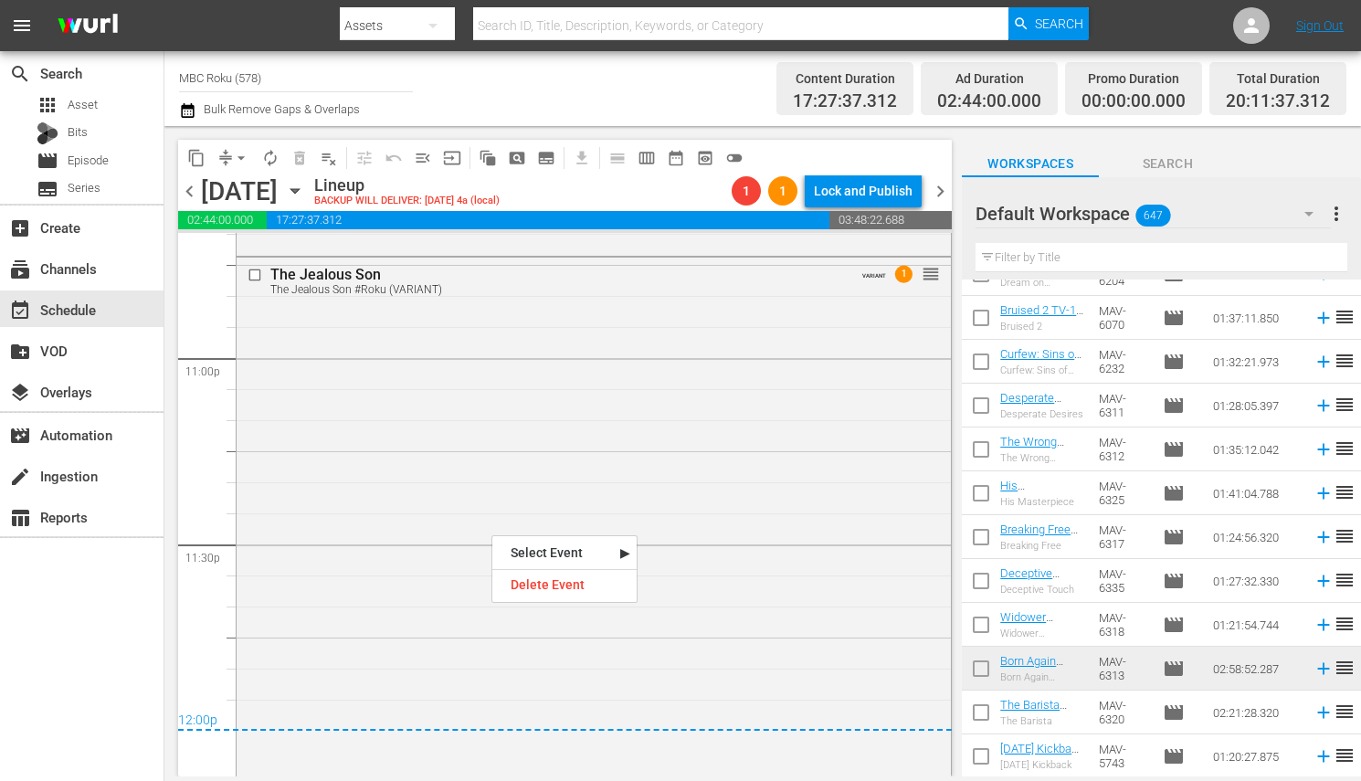
click at [237, 163] on span "arrow_drop_down" at bounding box center [241, 158] width 18 height 18
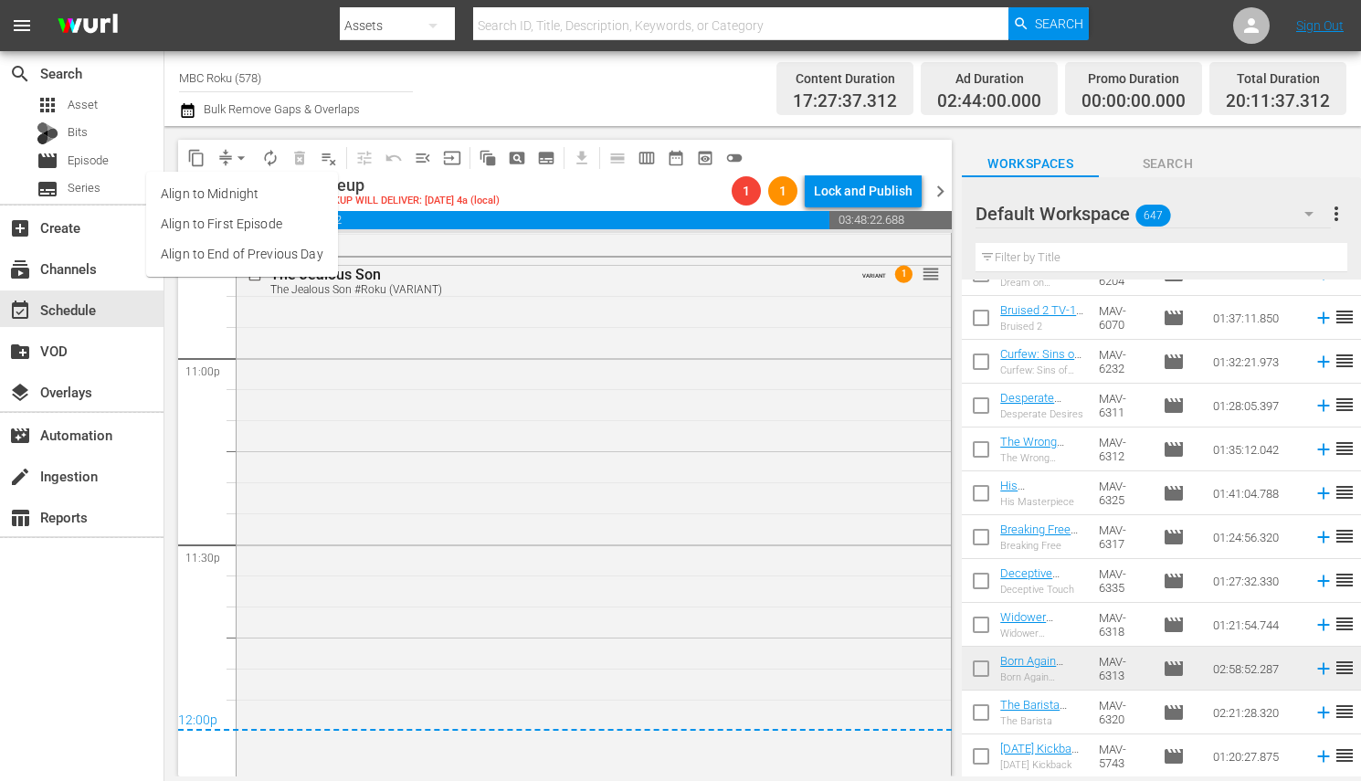
click at [259, 249] on li "Align to End of Previous Day" at bounding box center [242, 254] width 192 height 30
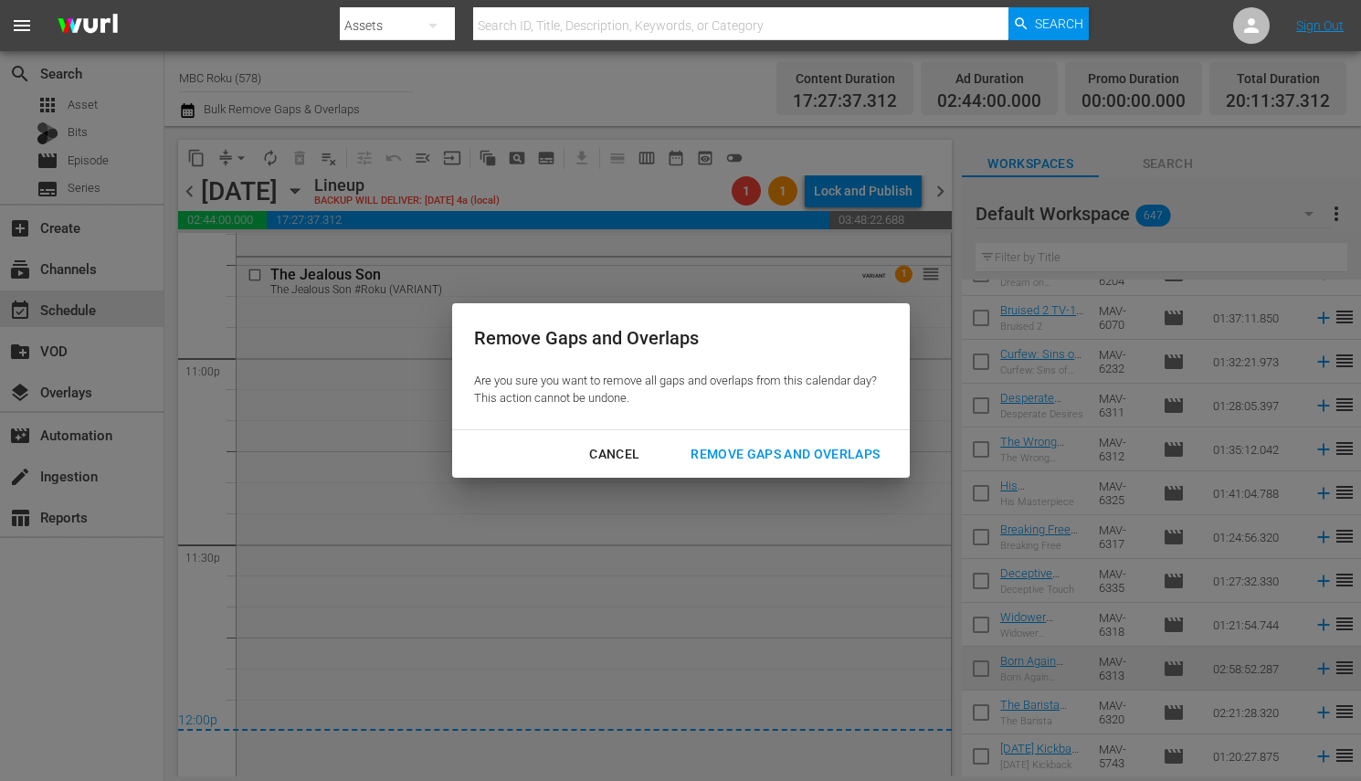
click at [711, 466] on button "Remove Gaps and Overlaps" at bounding box center [785, 455] width 233 height 34
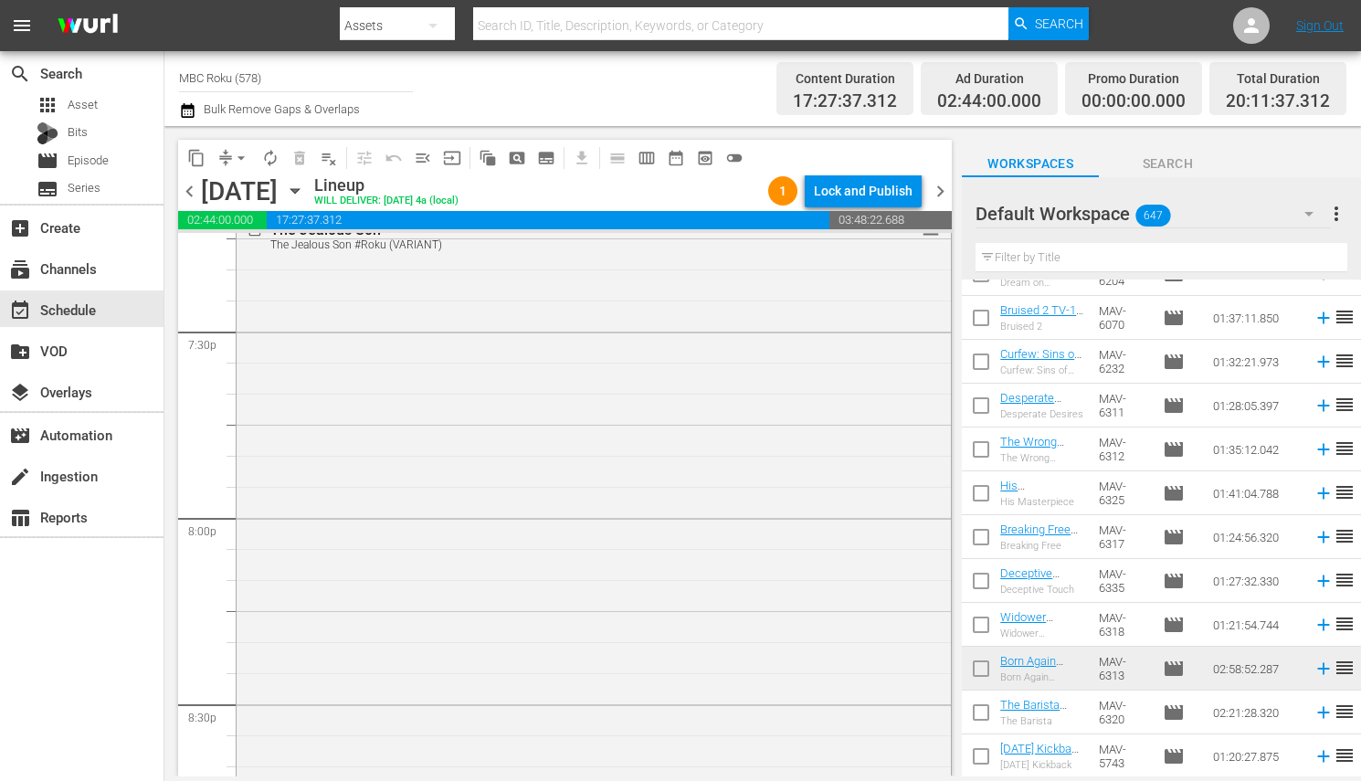
scroll to position [7018, 0]
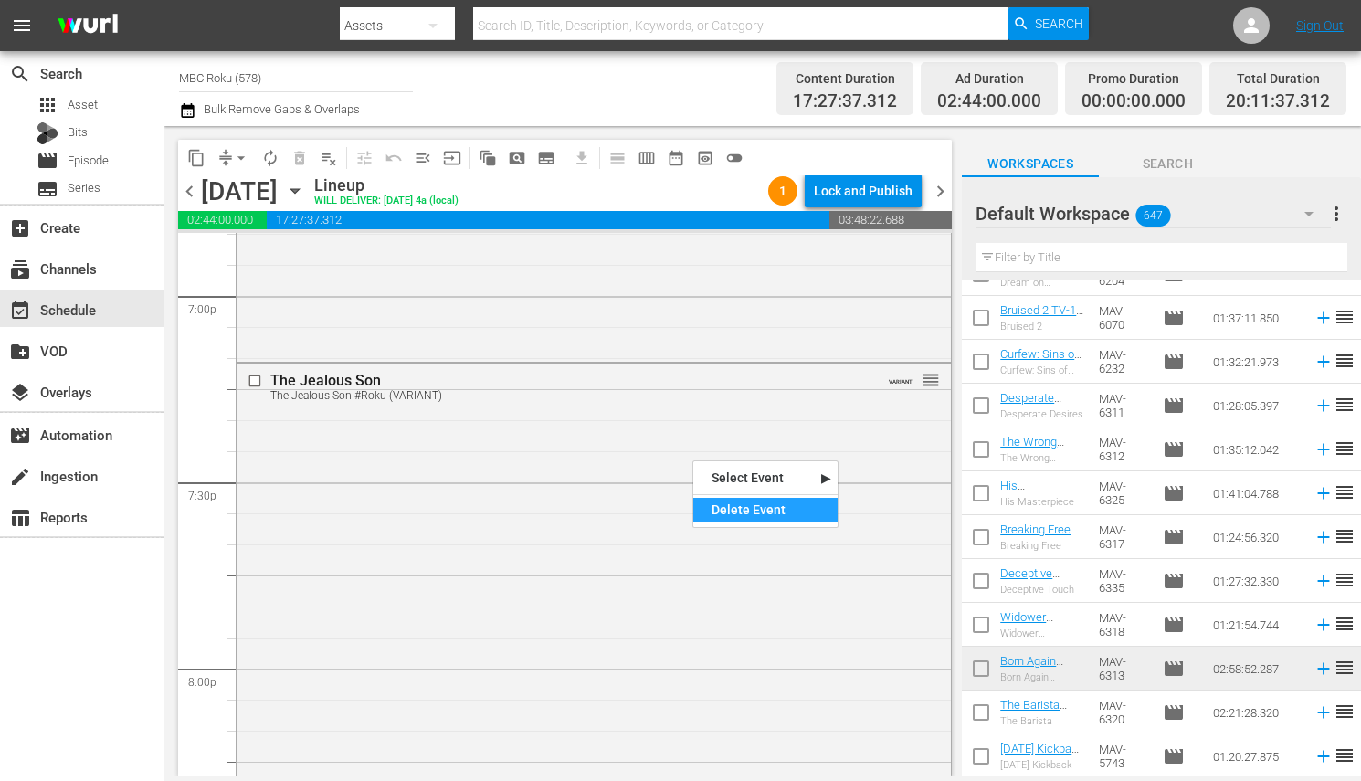
click at [725, 501] on div "Delete Event" at bounding box center [765, 510] width 144 height 25
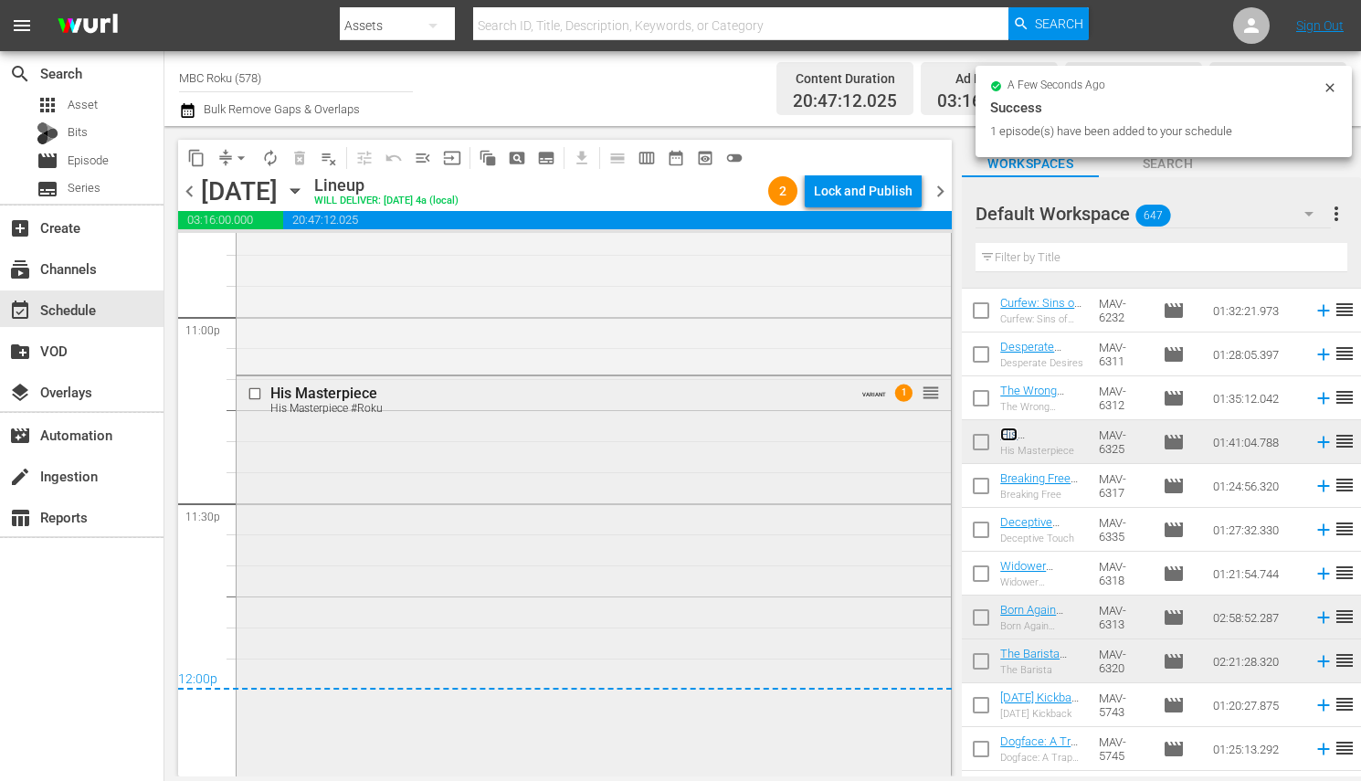
scroll to position [8714, 0]
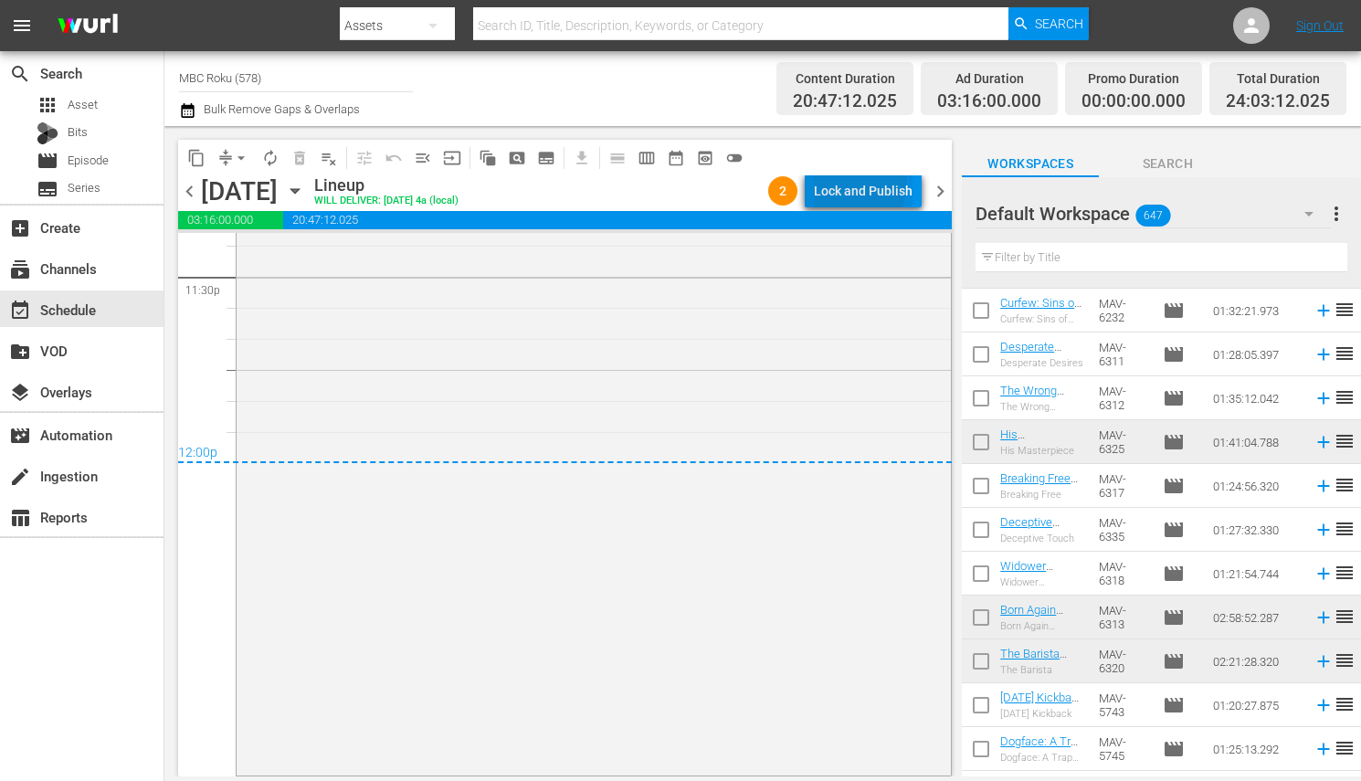
click at [836, 180] on div "Lock and Publish" at bounding box center [863, 190] width 99 height 33
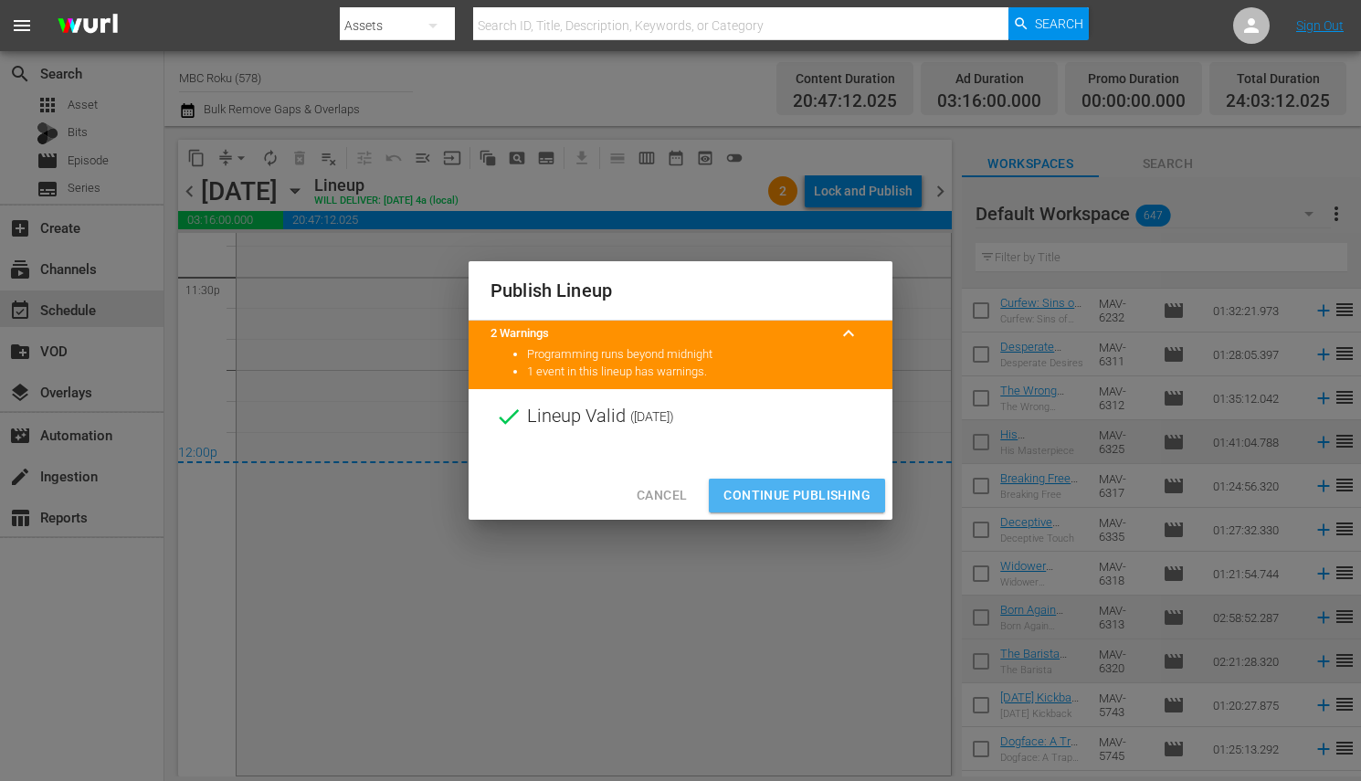
click at [820, 487] on span "Continue Publishing" at bounding box center [796, 495] width 147 height 23
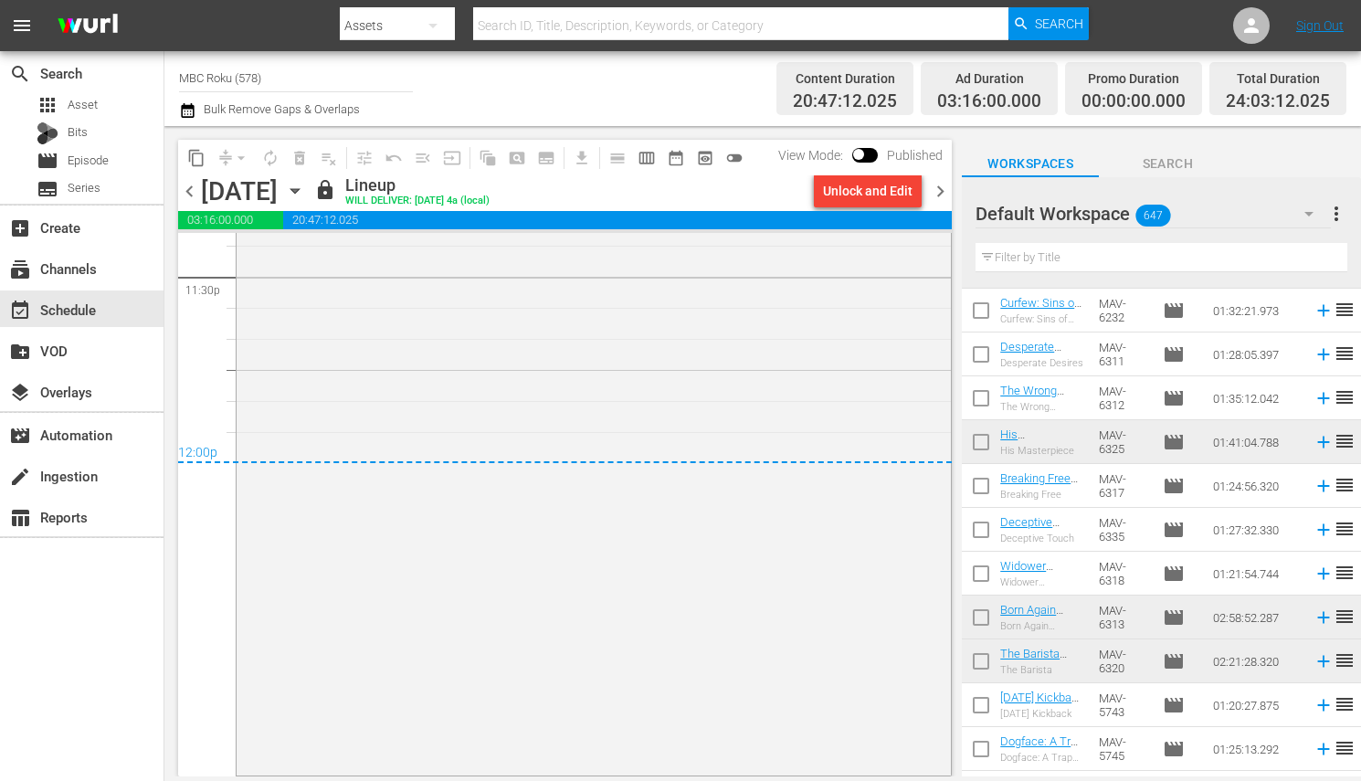
click at [940, 192] on span "chevron_right" at bounding box center [940, 191] width 23 height 23
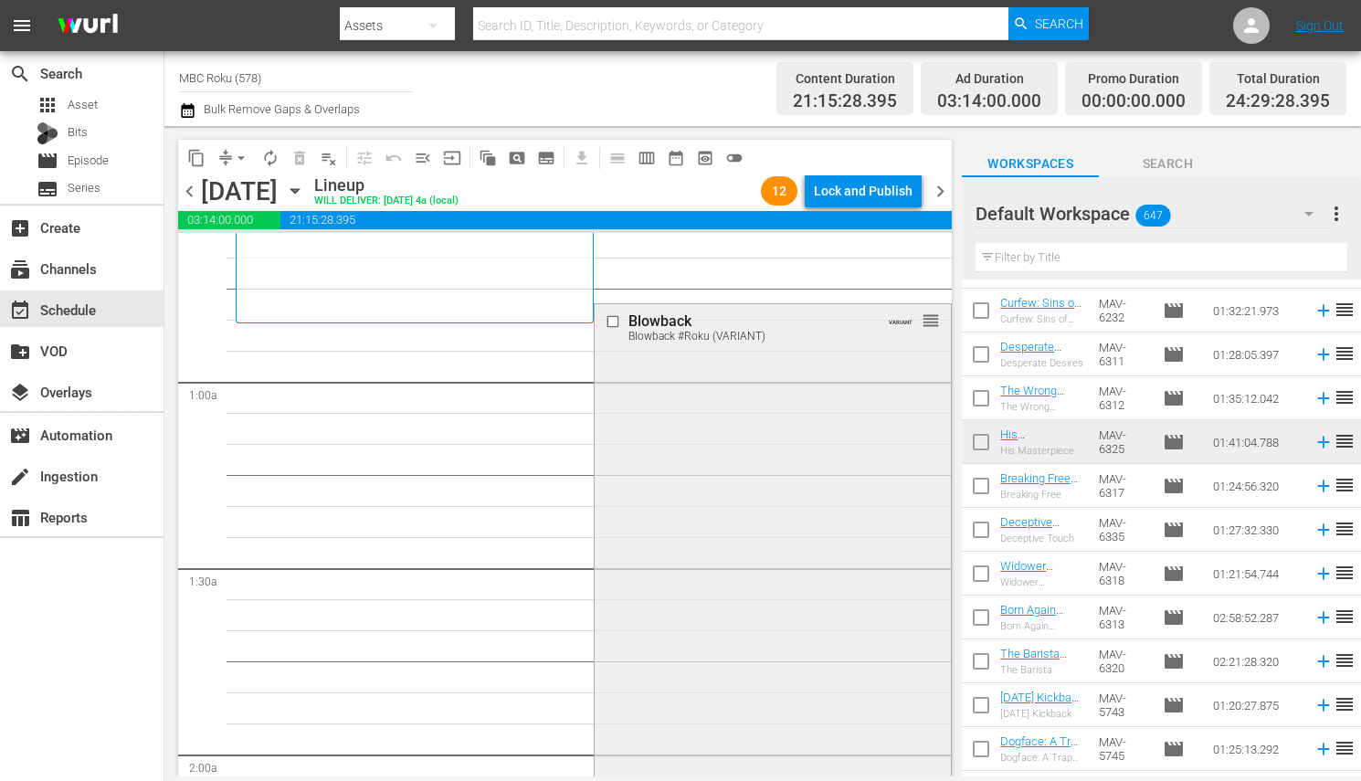
scroll to position [210, 0]
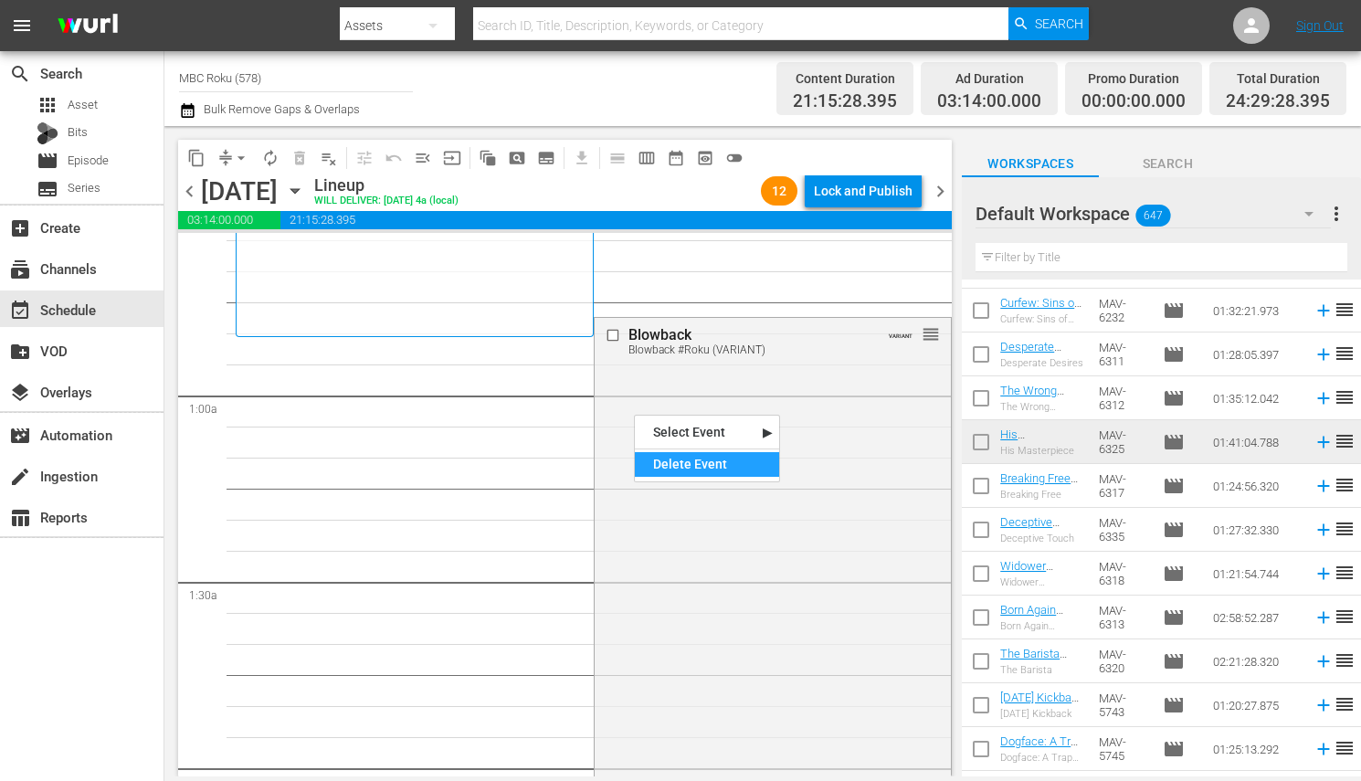
click at [668, 452] on div "Delete Event" at bounding box center [707, 464] width 144 height 25
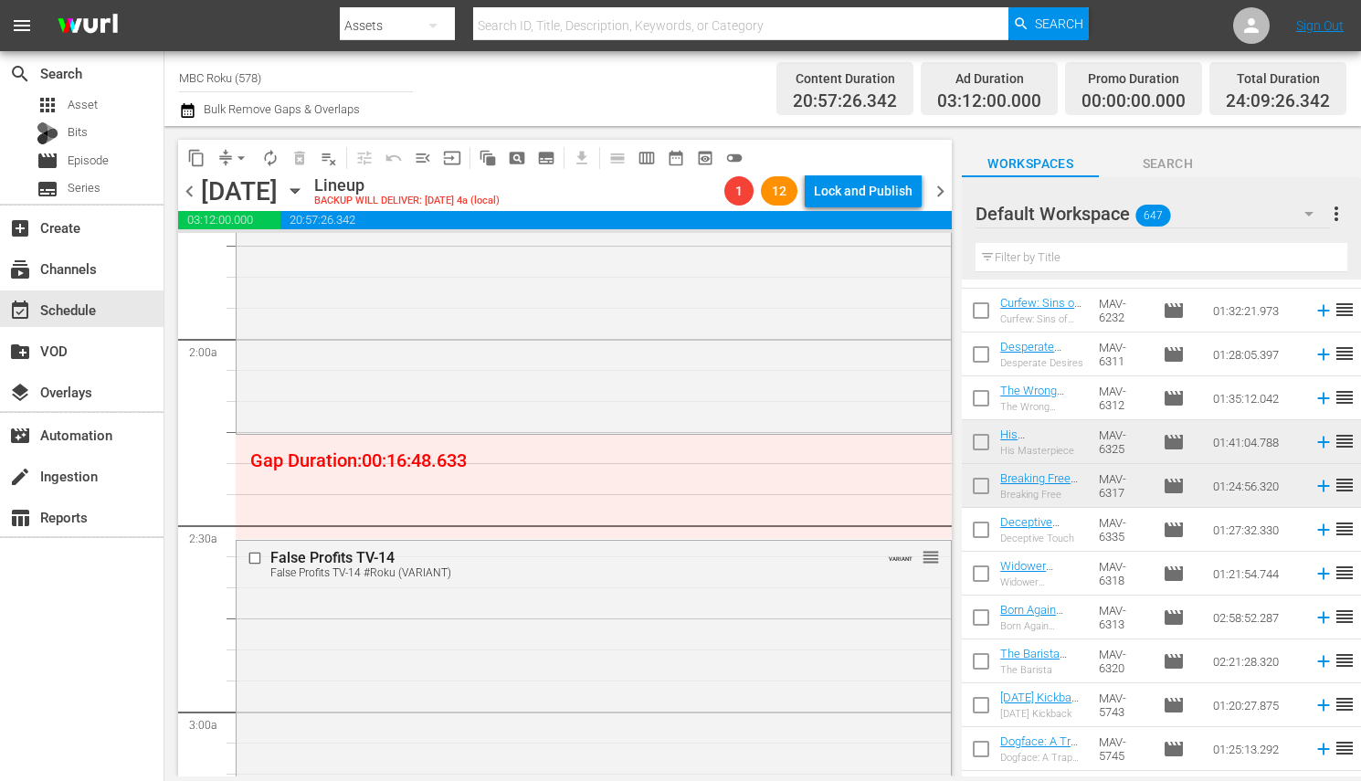
scroll to position [641, 0]
click at [237, 156] on span "arrow_drop_down" at bounding box center [241, 158] width 18 height 18
click at [252, 247] on li "Align to End of Previous Day" at bounding box center [242, 254] width 192 height 30
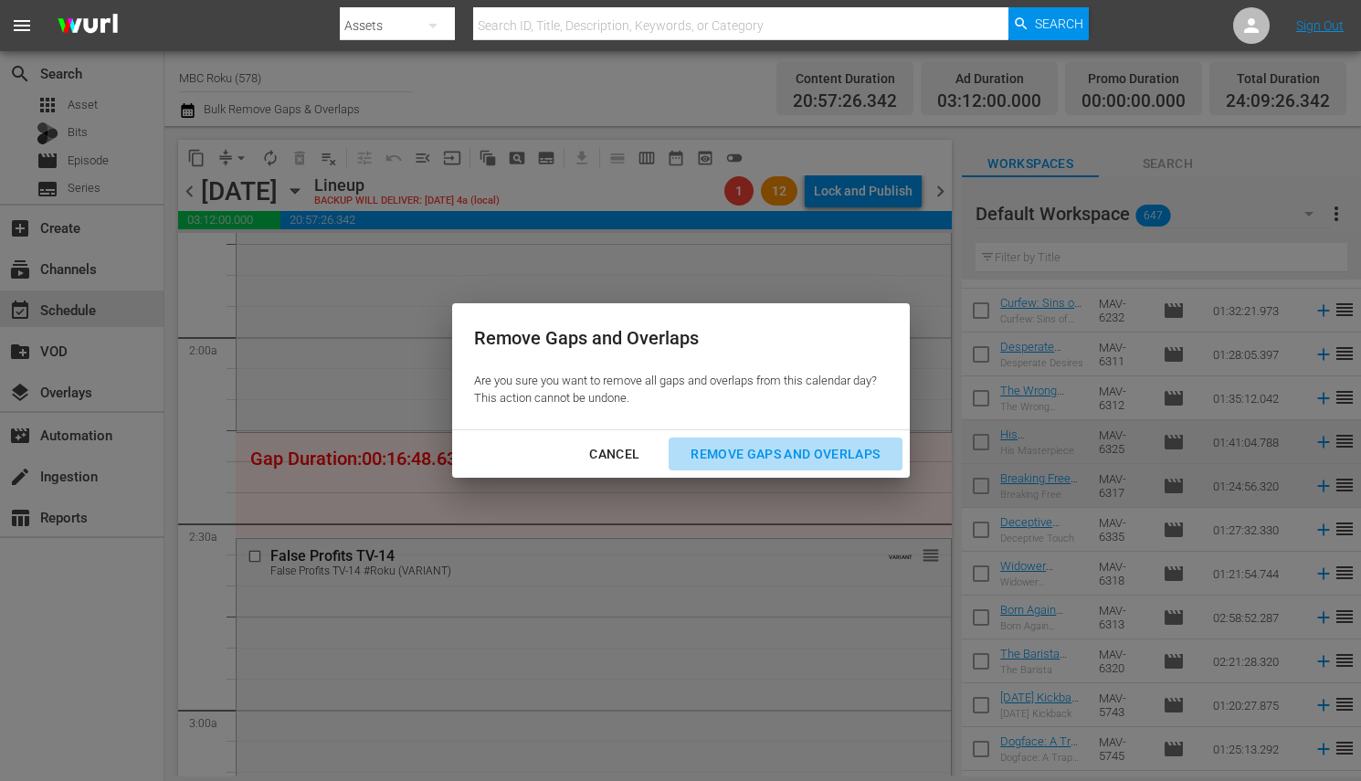
click at [726, 457] on div "Remove Gaps and Overlaps" at bounding box center [785, 454] width 218 height 23
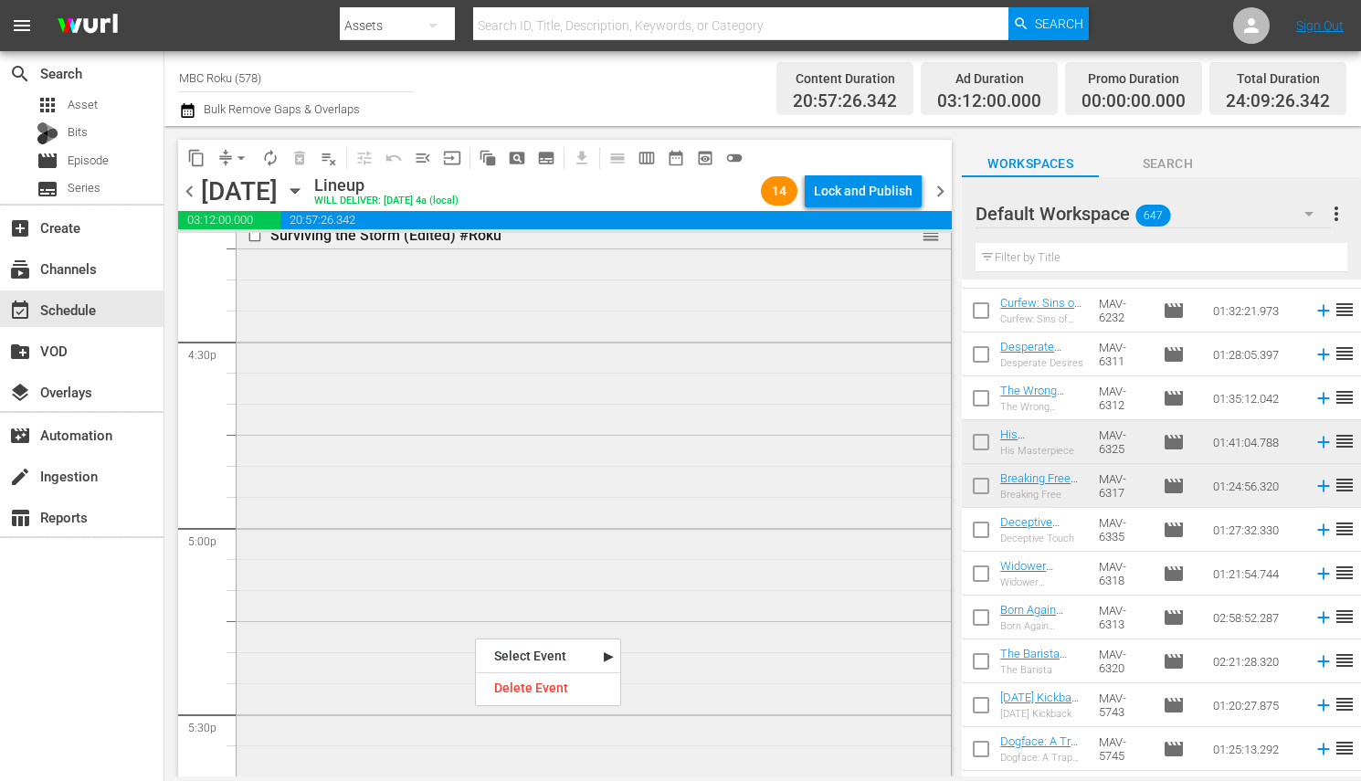
scroll to position [5969, 0]
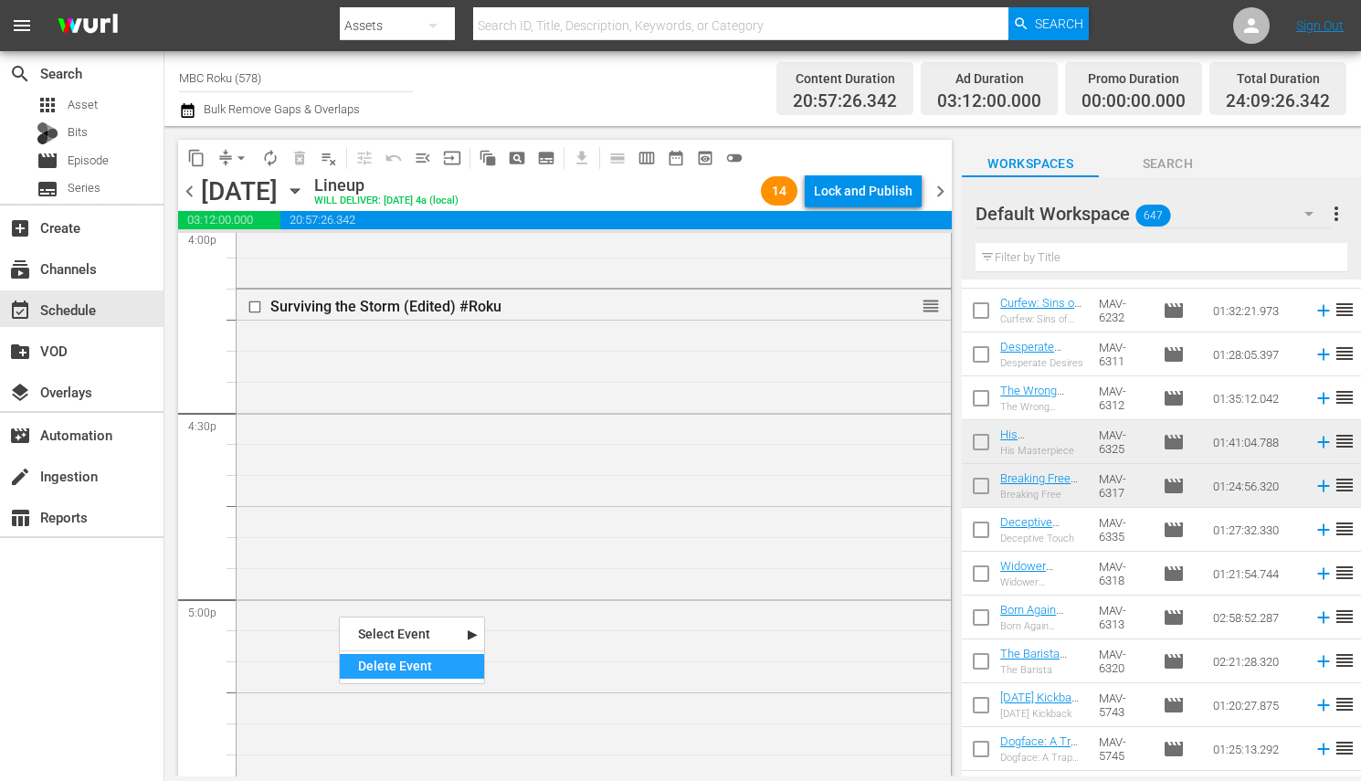
click at [385, 665] on div "Delete Event" at bounding box center [412, 666] width 144 height 25
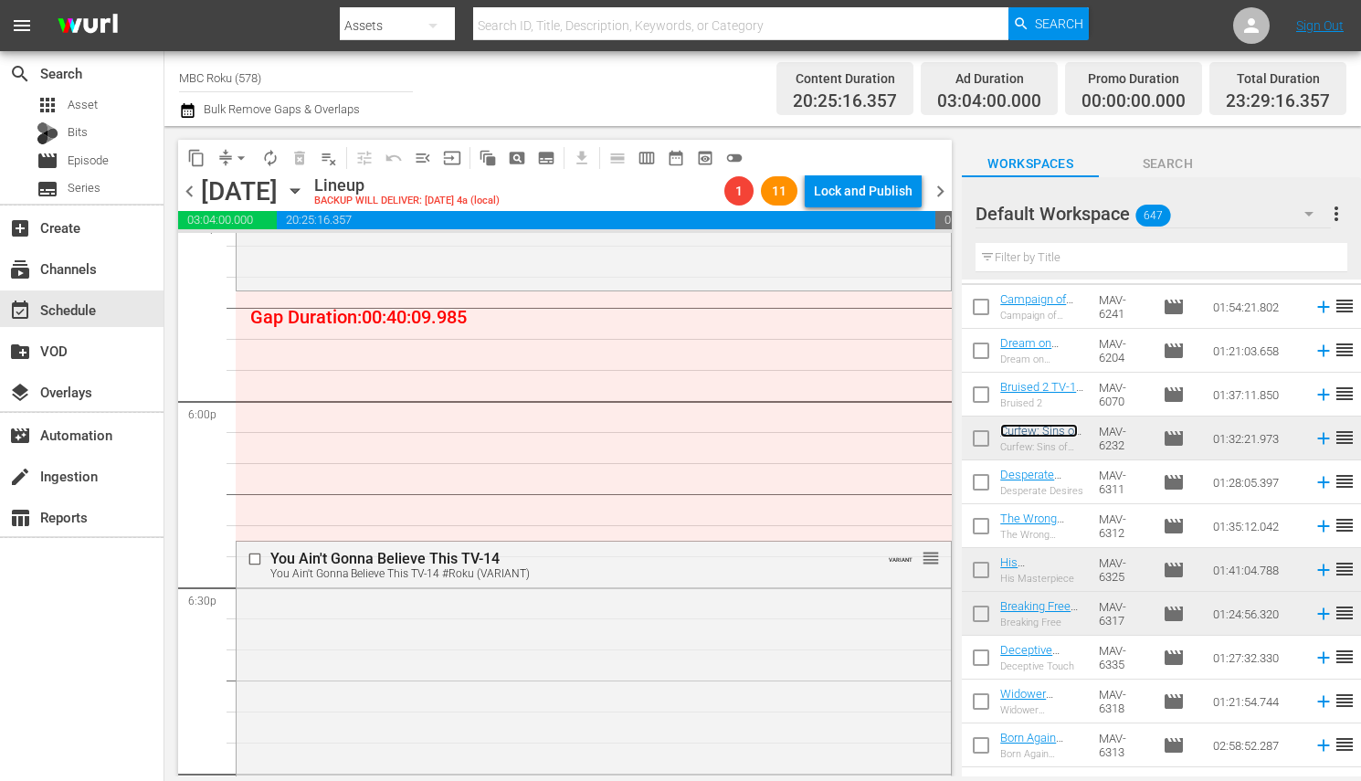
scroll to position [6561, 0]
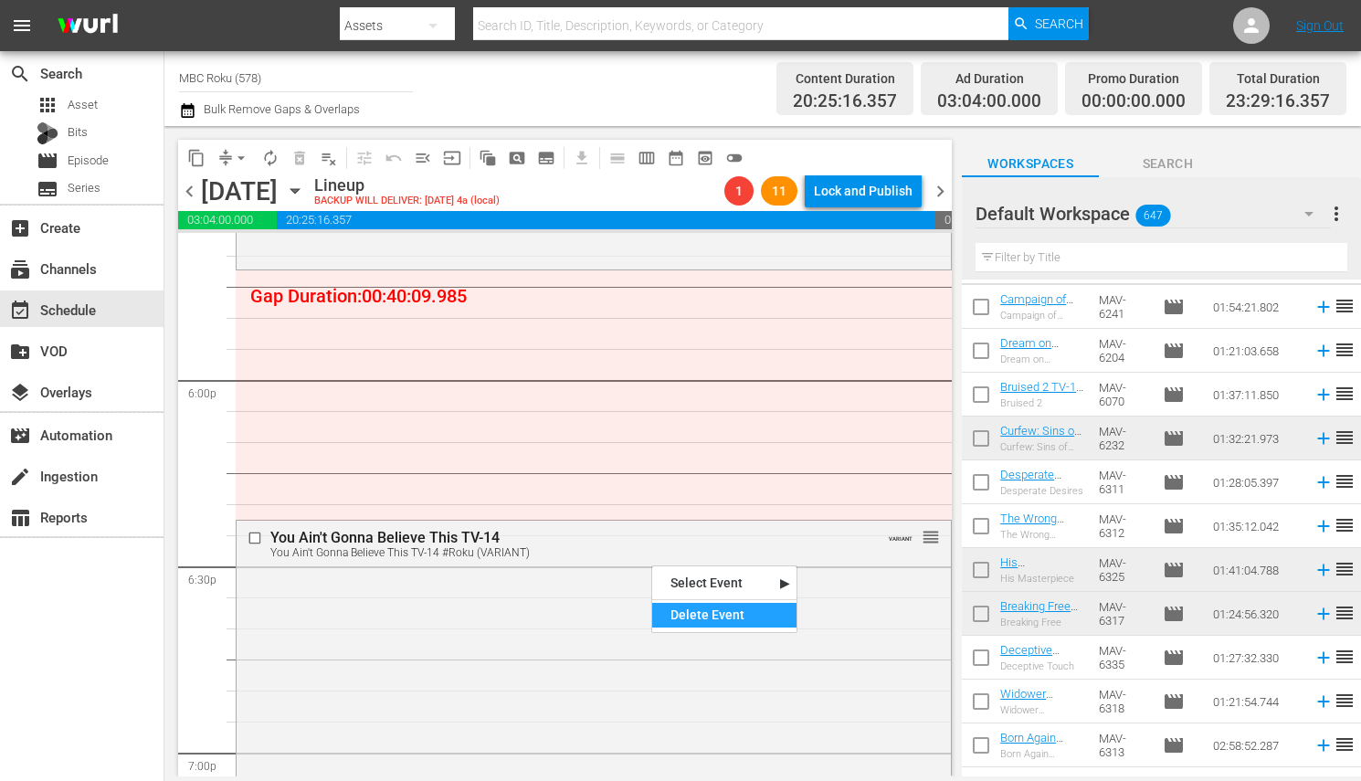
click at [674, 607] on div "Delete Event" at bounding box center [724, 615] width 144 height 25
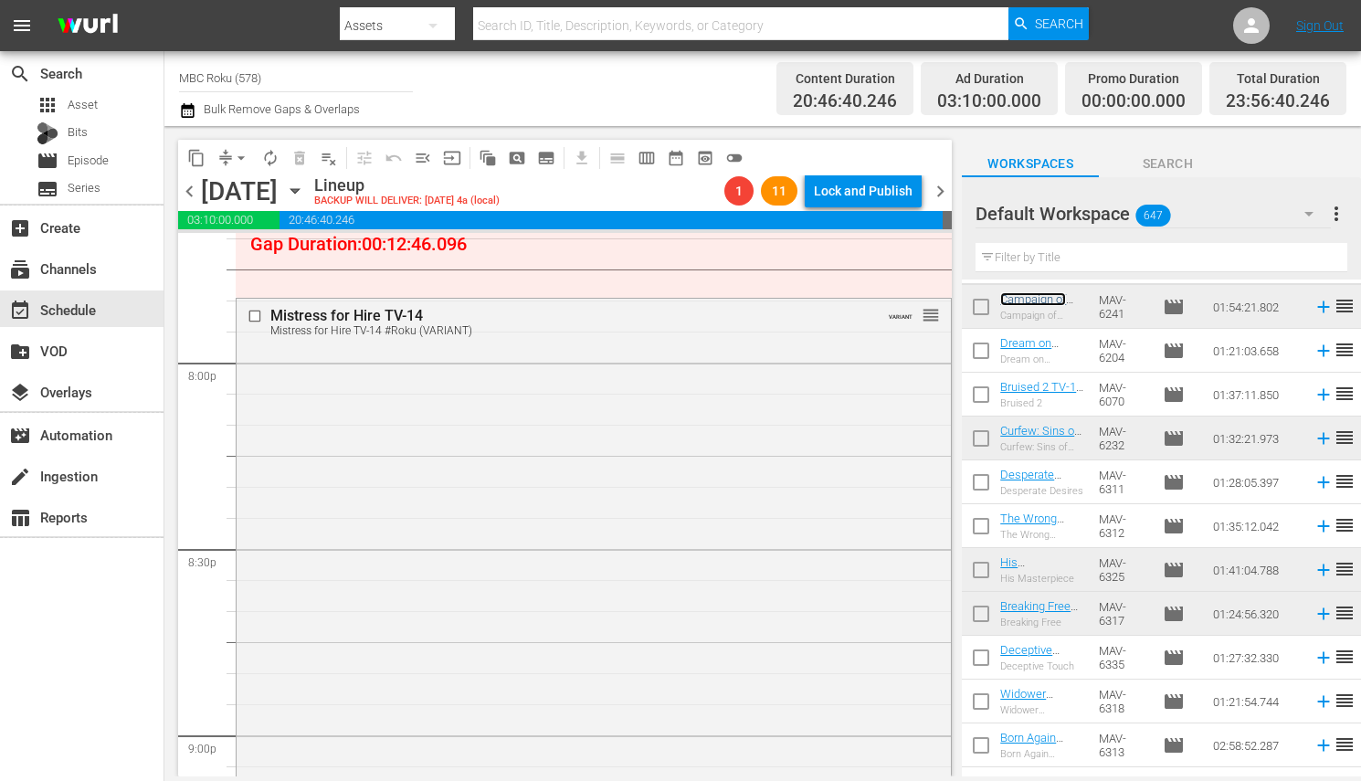
scroll to position [7295, 0]
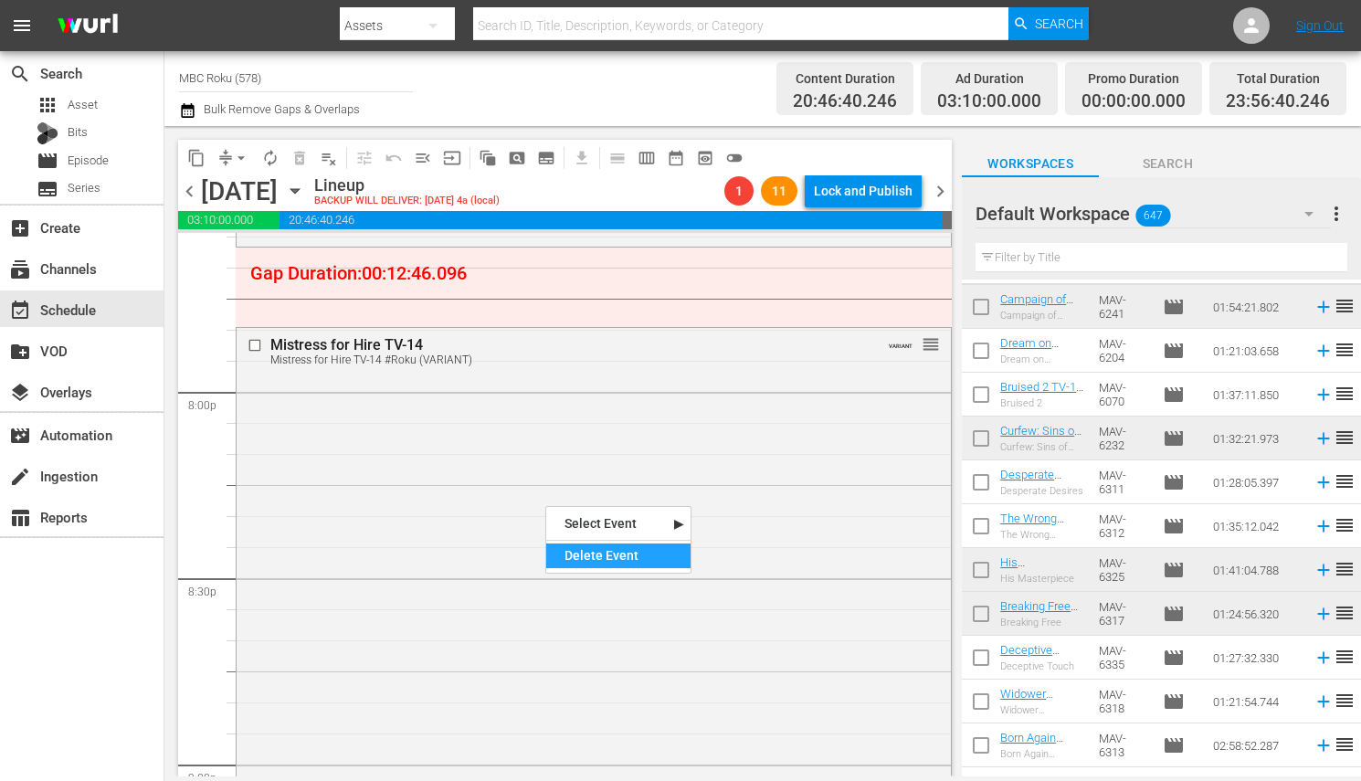
click at [601, 554] on div "Delete Event" at bounding box center [618, 555] width 144 height 25
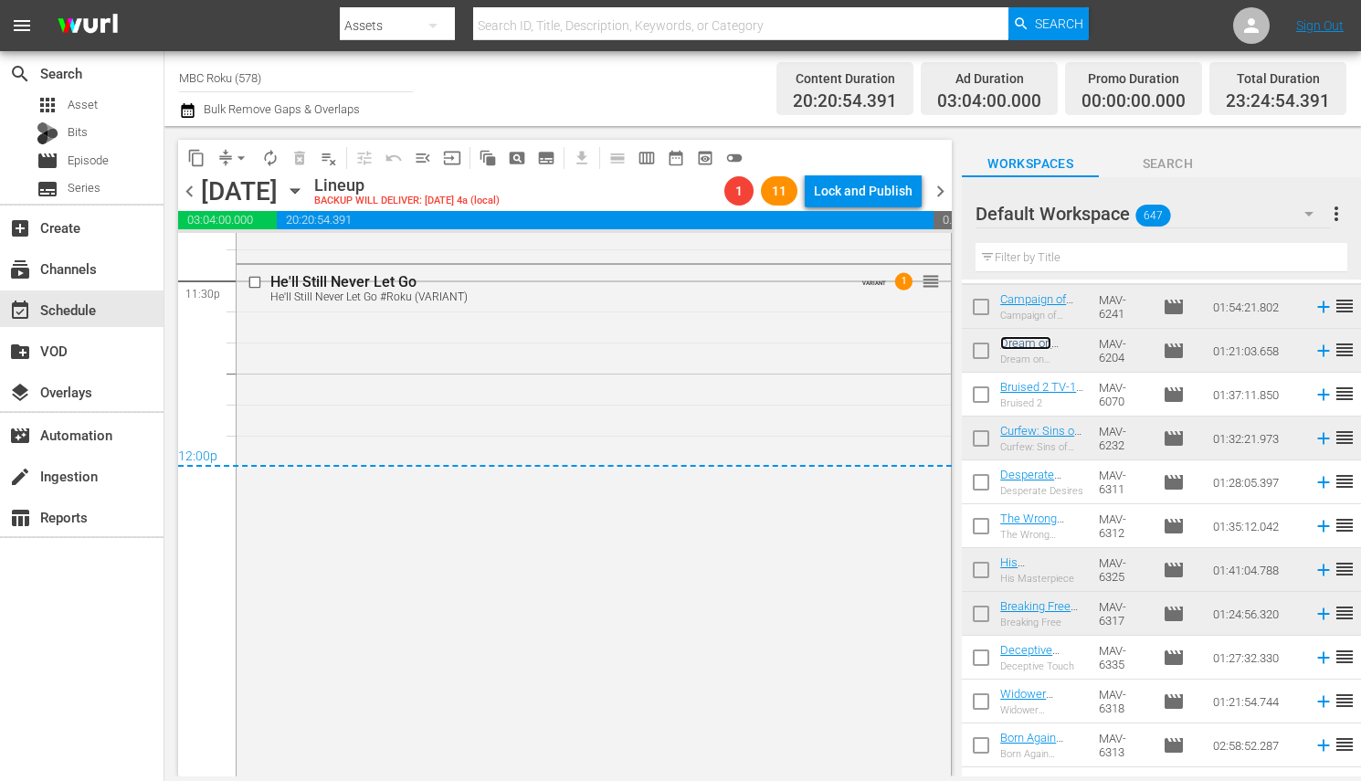
scroll to position [8755, 0]
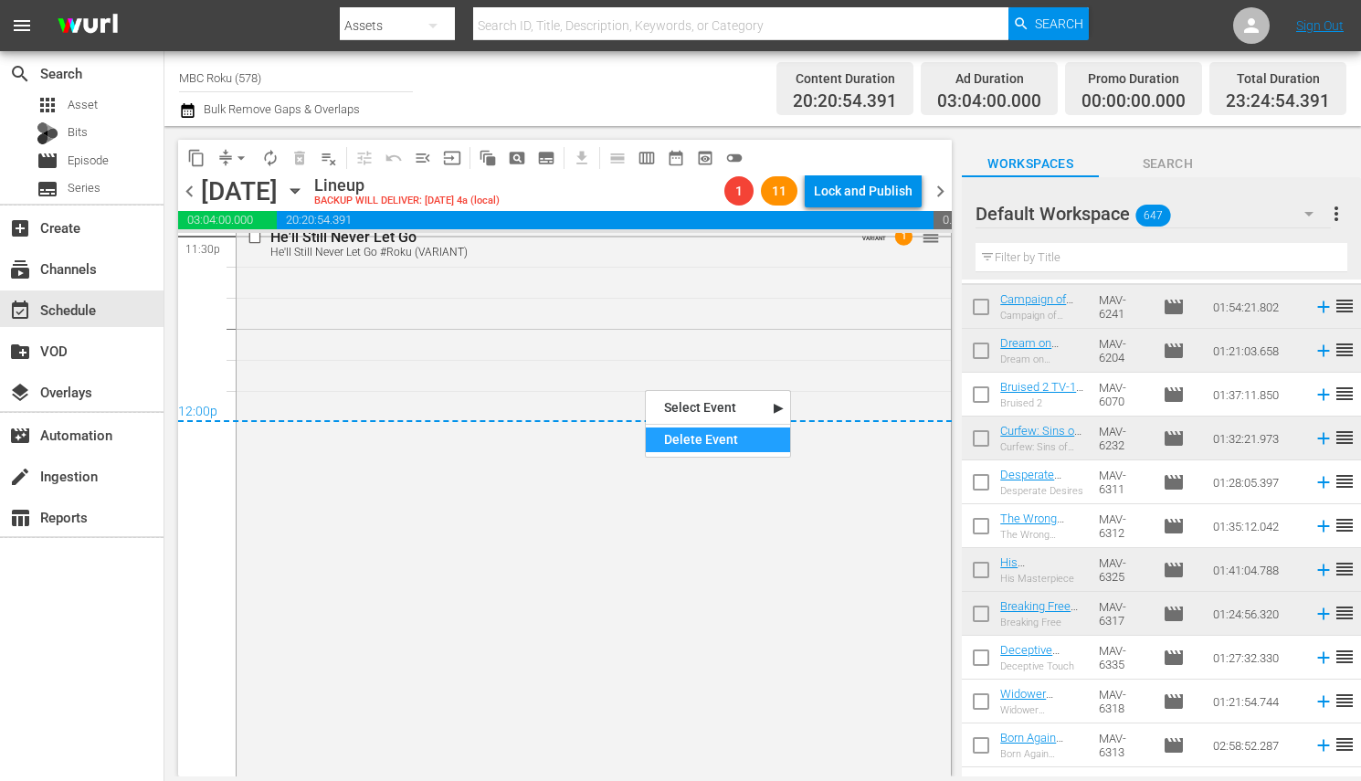
click at [688, 437] on div "Delete Event" at bounding box center [718, 439] width 144 height 25
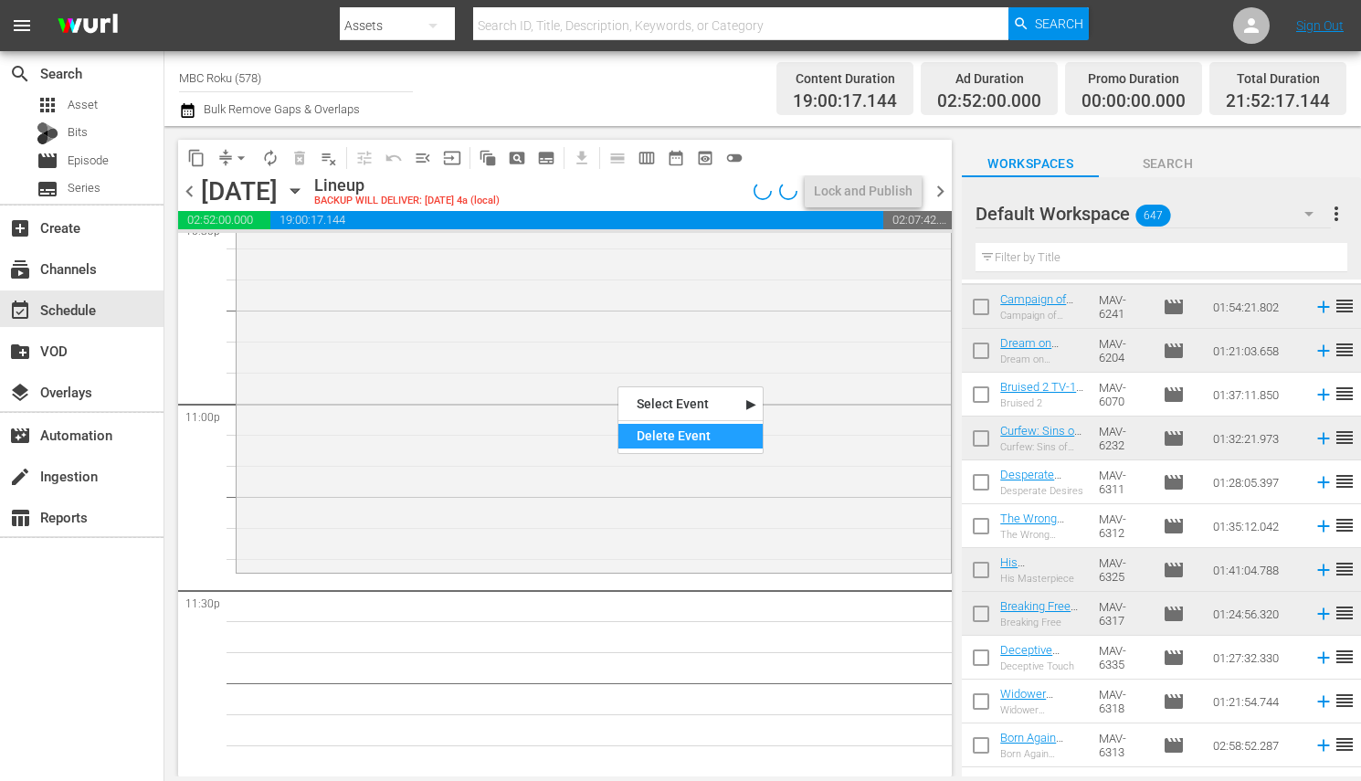
scroll to position [8400, 0]
click at [650, 442] on div "Delete Event" at bounding box center [690, 436] width 144 height 25
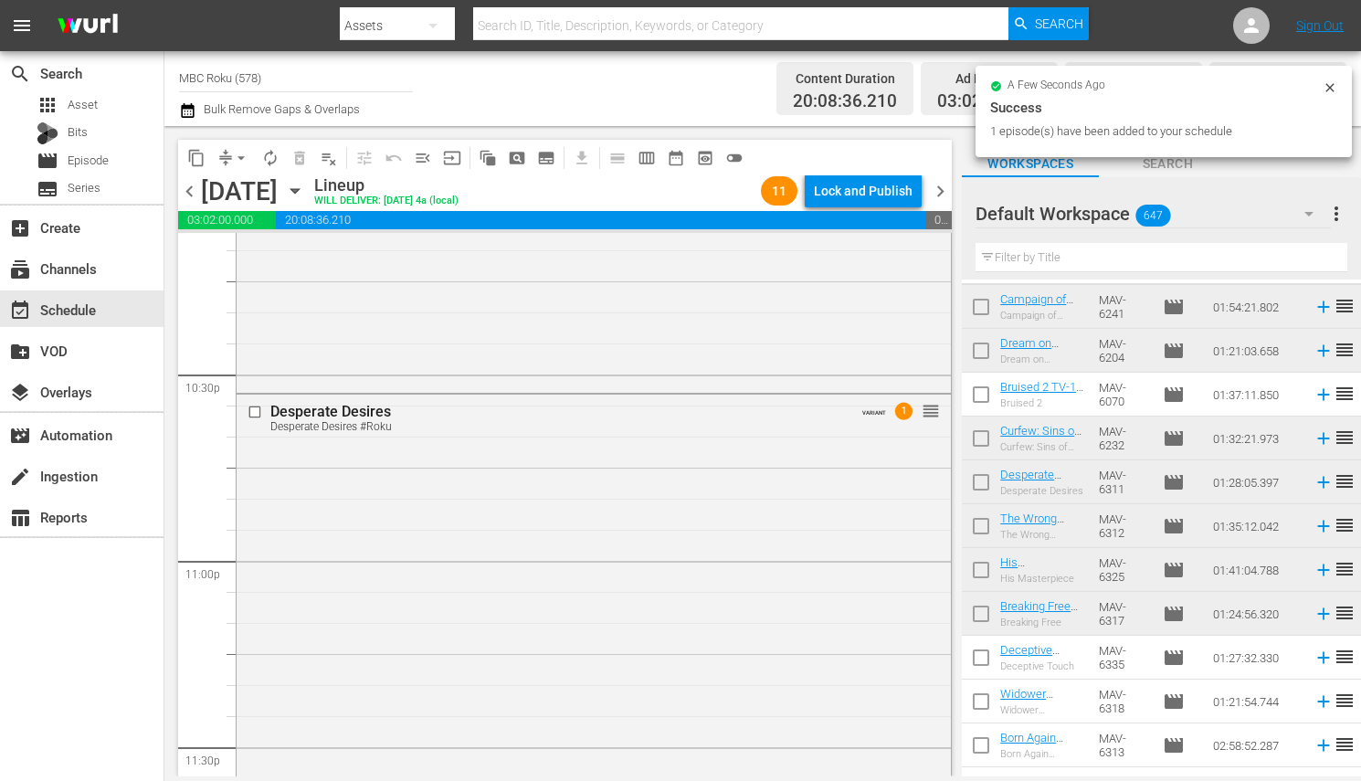
scroll to position [8407, 0]
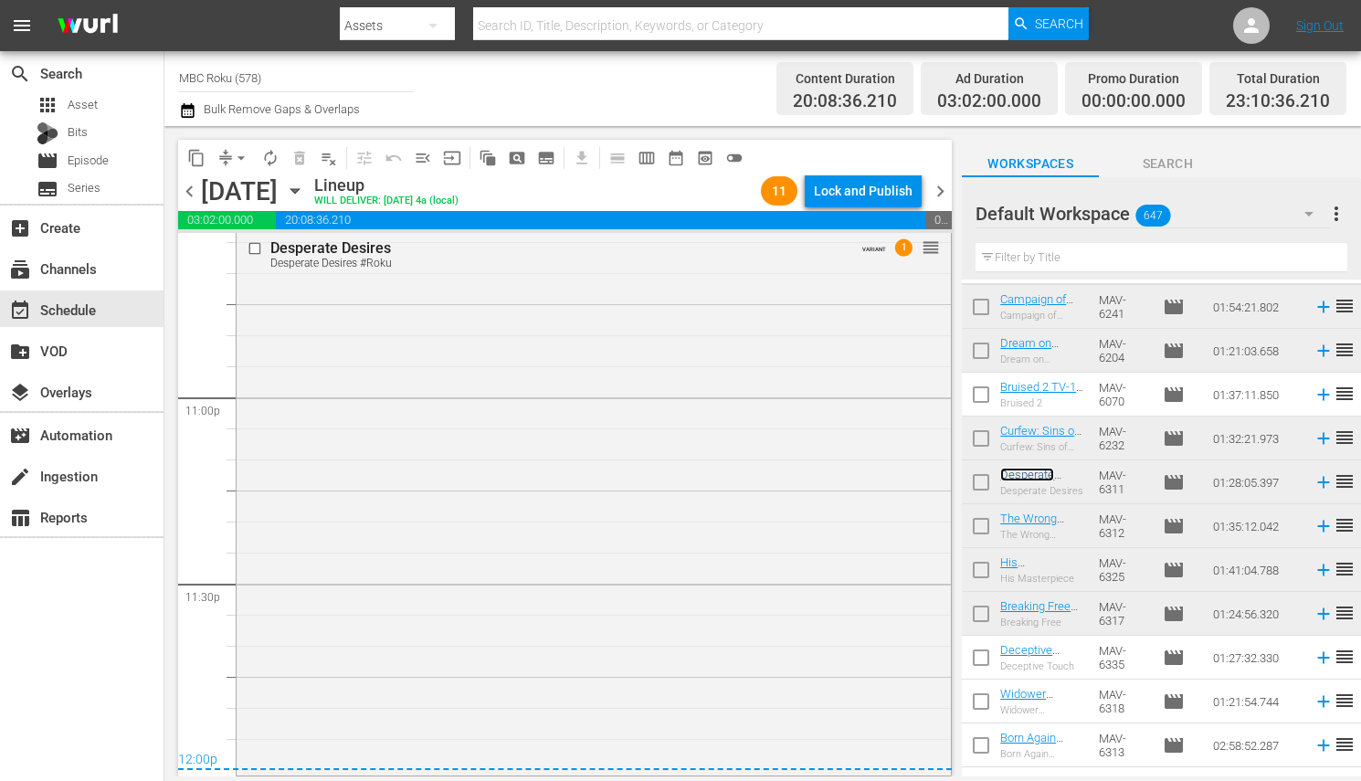
click at [241, 153] on span "arrow_drop_down" at bounding box center [241, 158] width 18 height 18
click at [243, 162] on span "arrow_drop_down" at bounding box center [241, 158] width 18 height 18
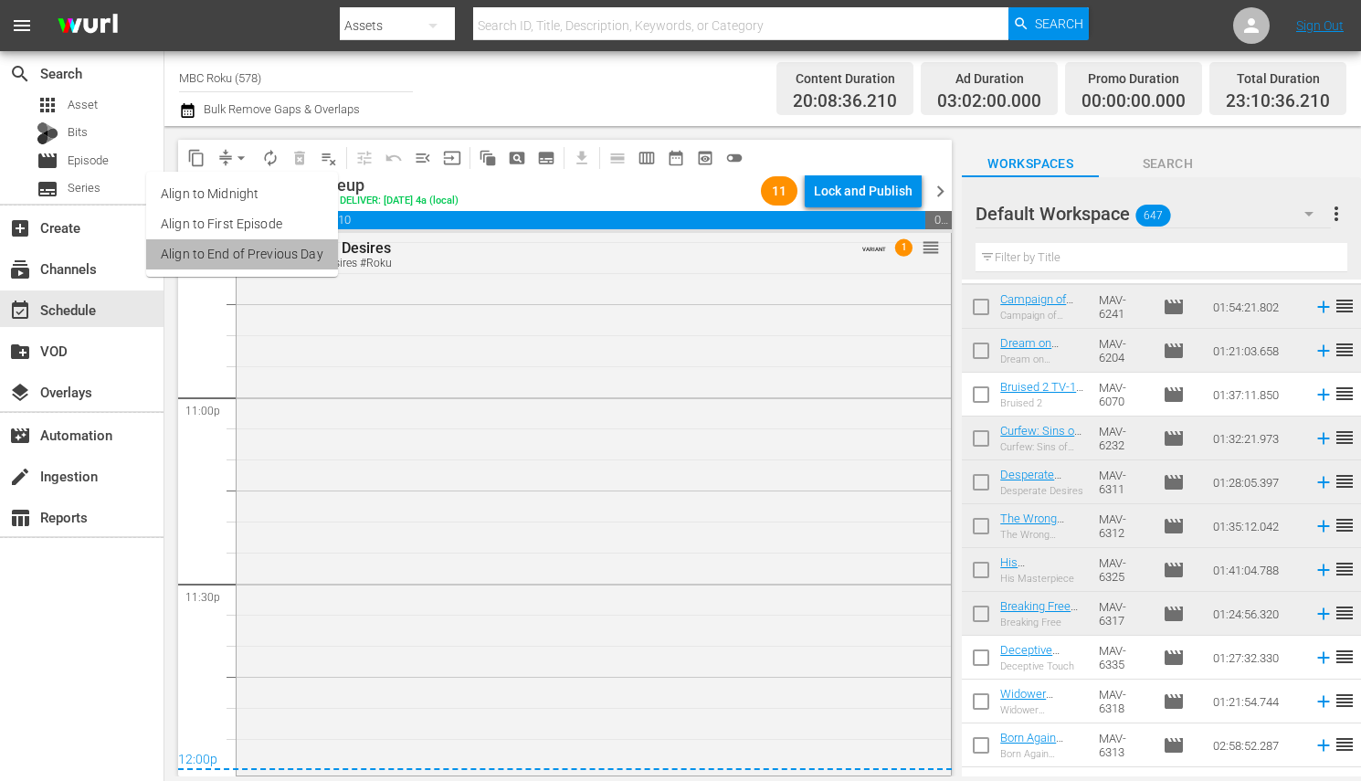
click at [260, 248] on li "Align to End of Previous Day" at bounding box center [242, 254] width 192 height 30
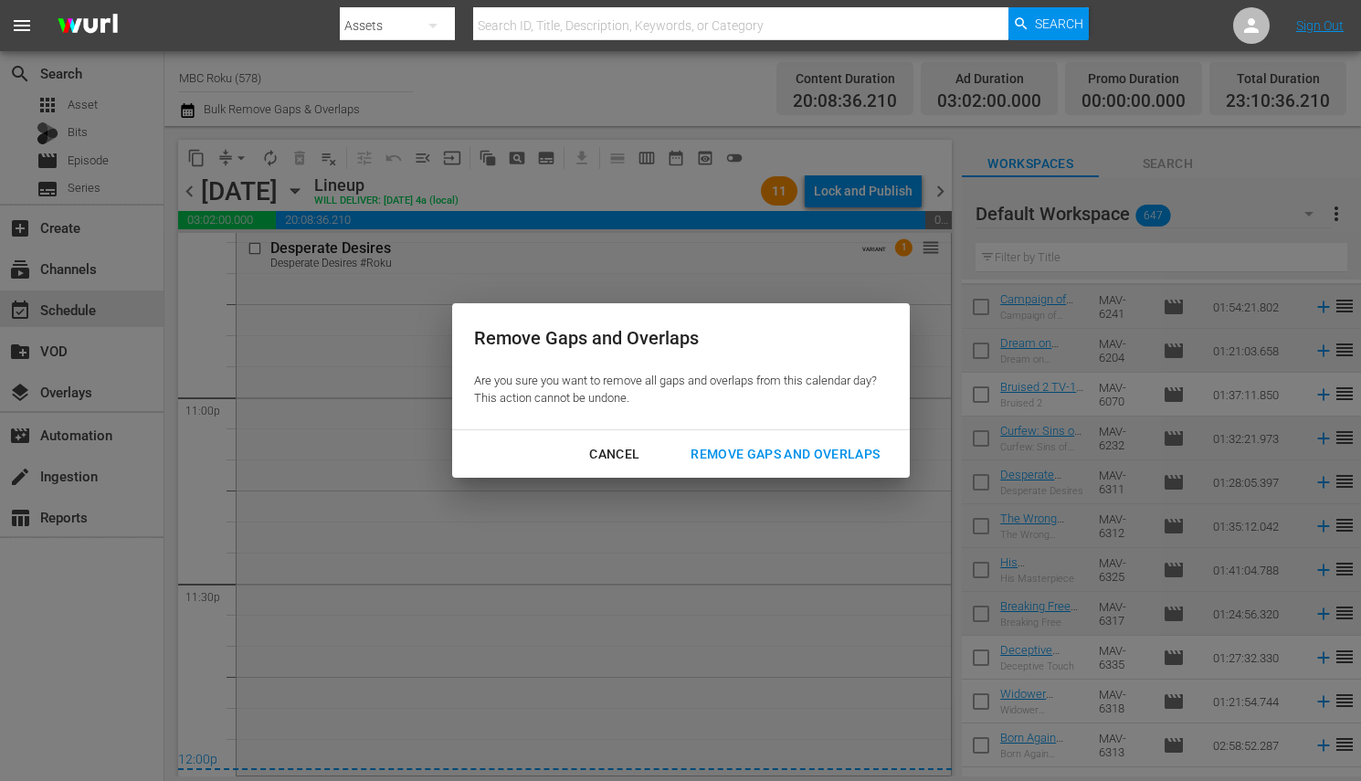
click at [715, 456] on div "Remove Gaps and Overlaps" at bounding box center [785, 454] width 218 height 23
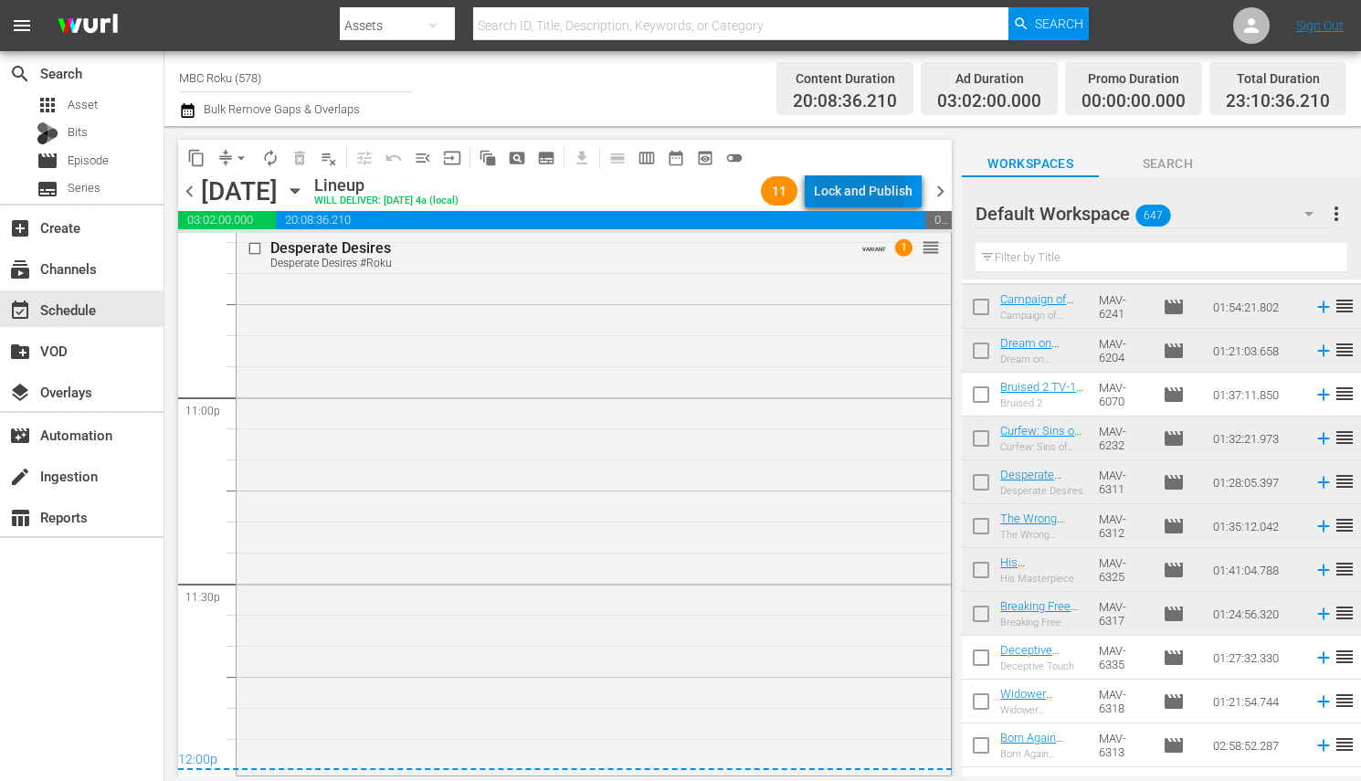
click at [839, 187] on div "Lock and Publish" at bounding box center [863, 190] width 99 height 33
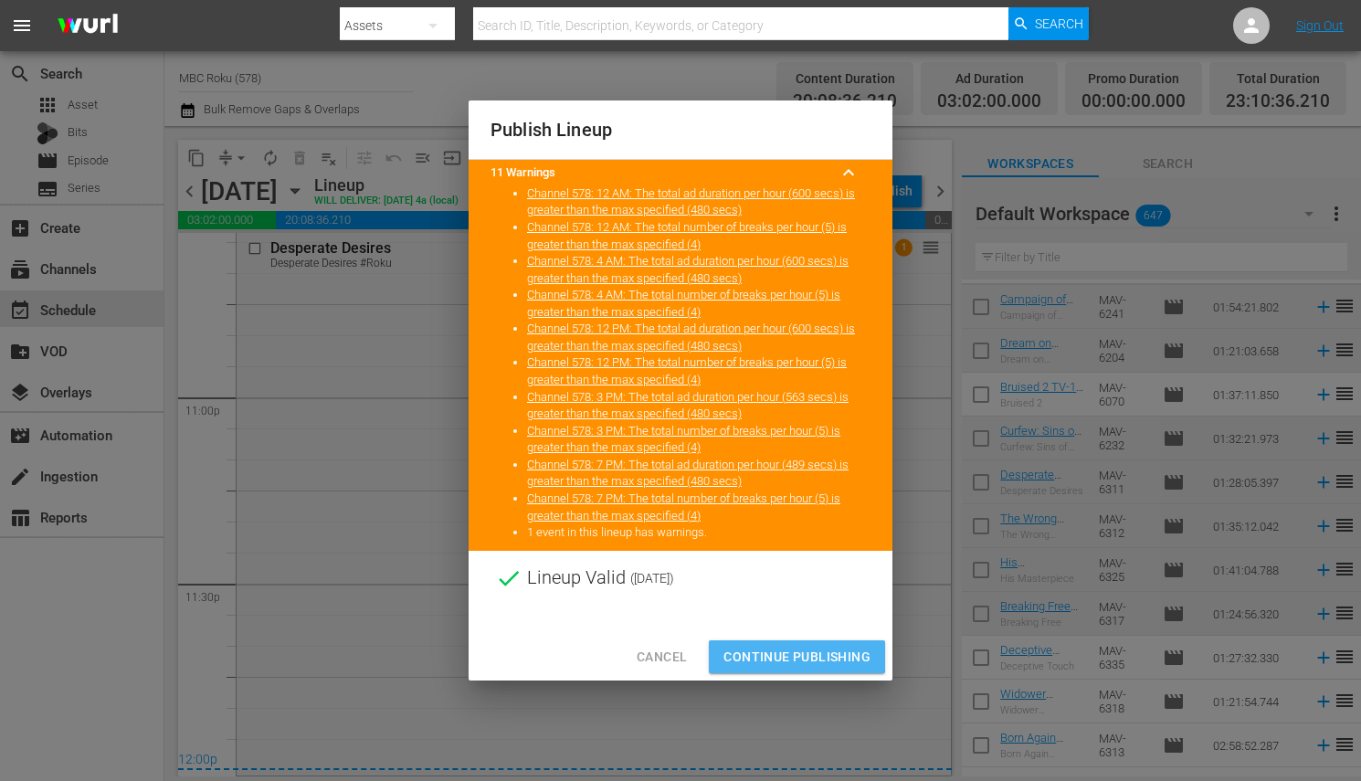
click at [758, 652] on span "Continue Publishing" at bounding box center [796, 657] width 147 height 23
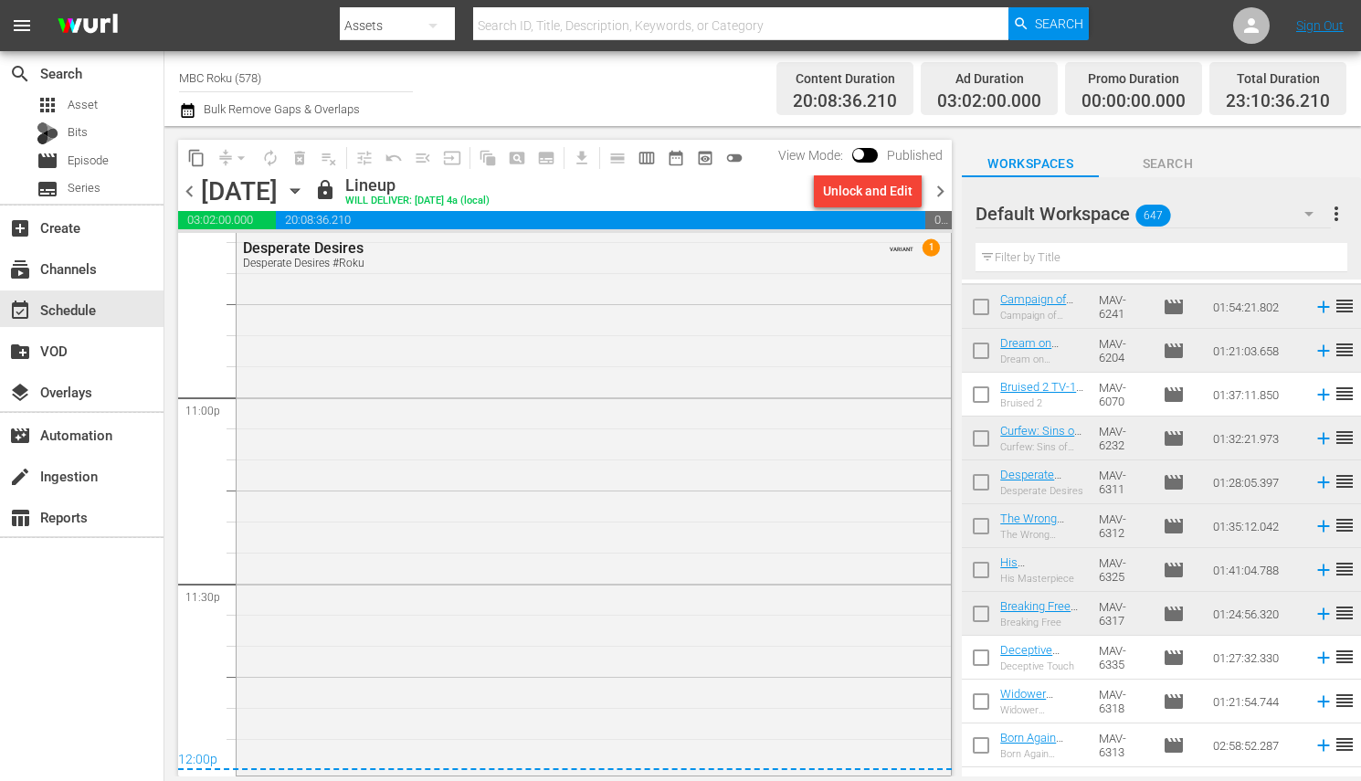
click at [939, 192] on span "chevron_right" at bounding box center [940, 191] width 23 height 23
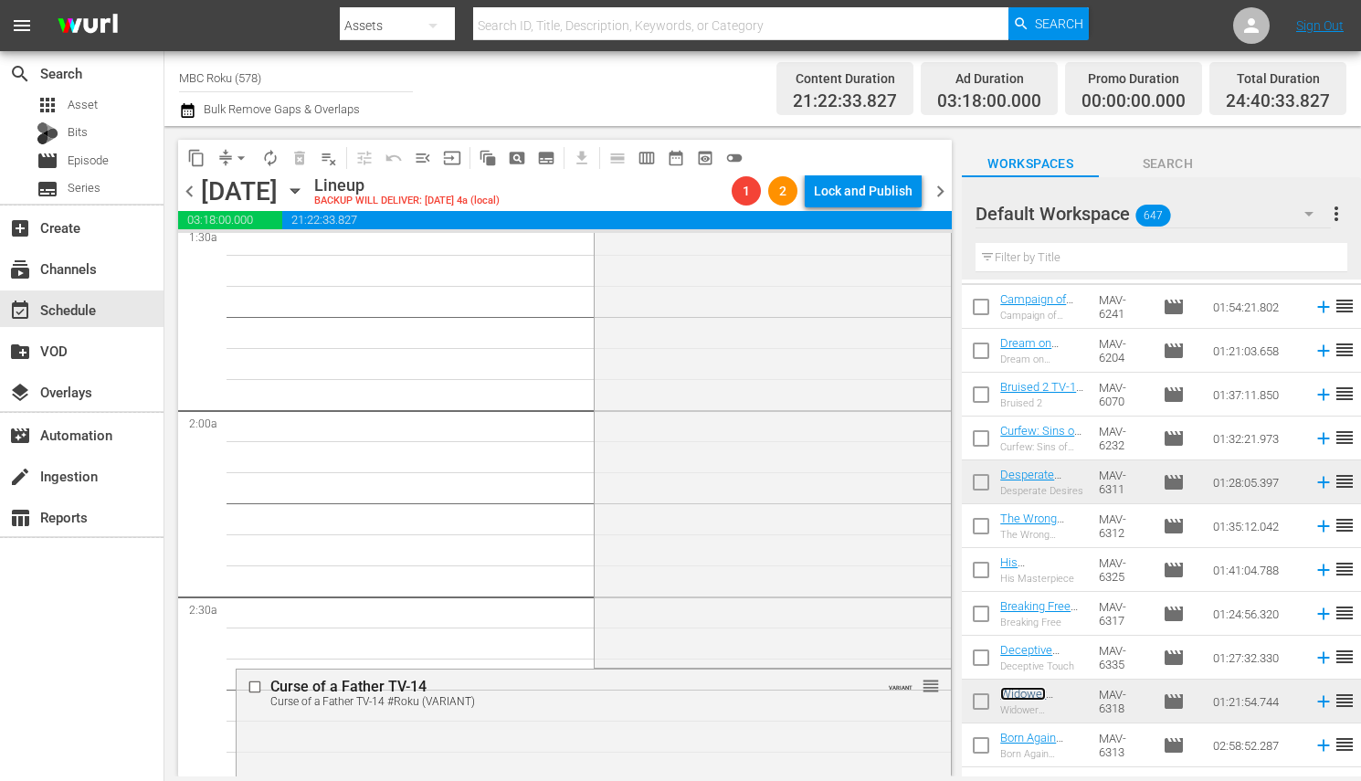
scroll to position [575, 0]
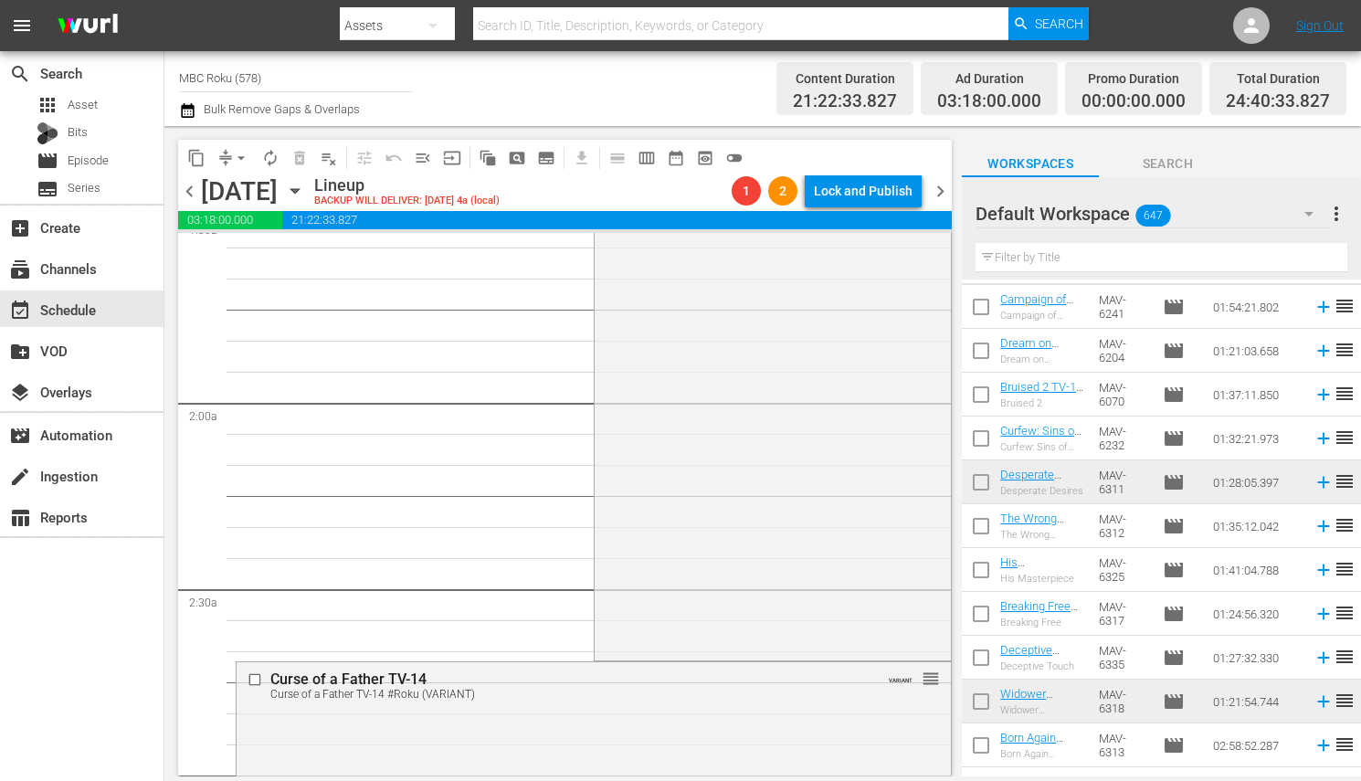
click at [240, 155] on span "arrow_drop_down" at bounding box center [241, 158] width 18 height 18
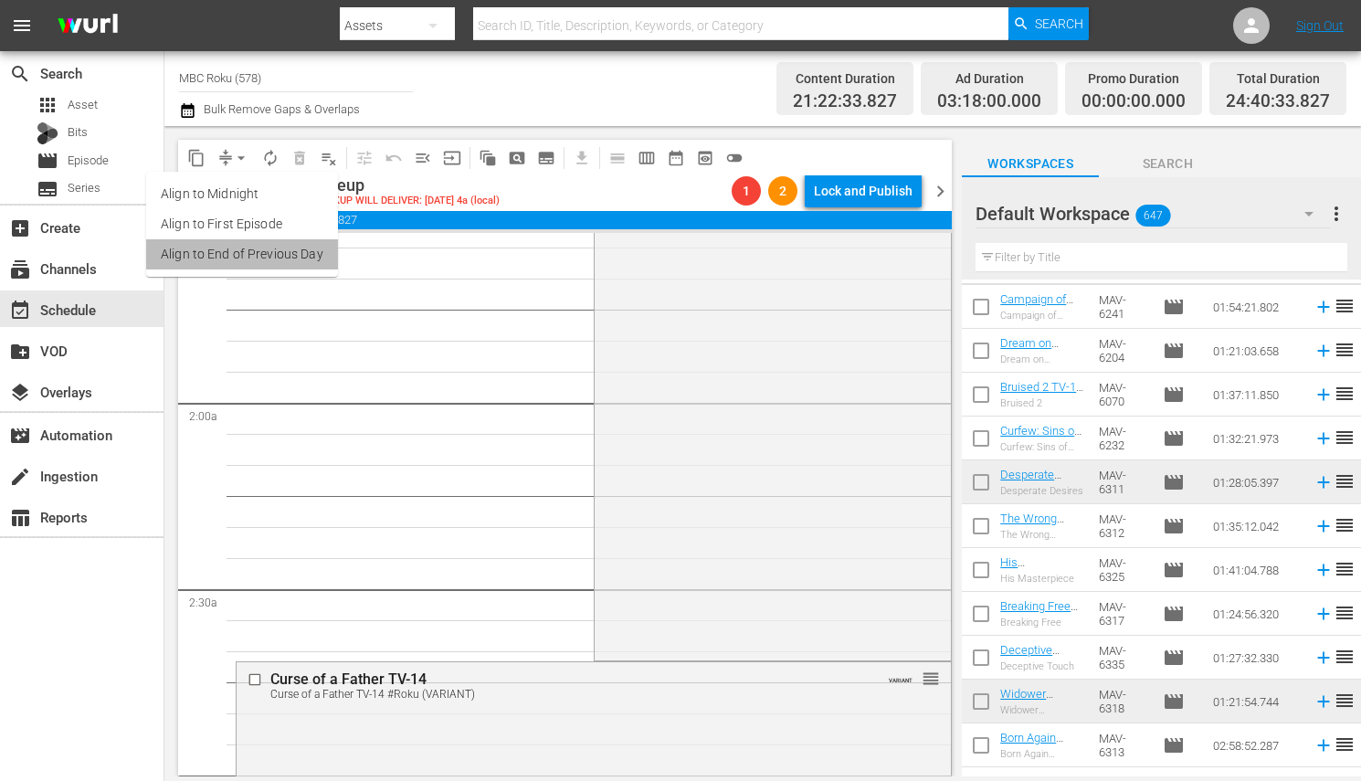
click at [256, 240] on li "Align to End of Previous Day" at bounding box center [242, 254] width 192 height 30
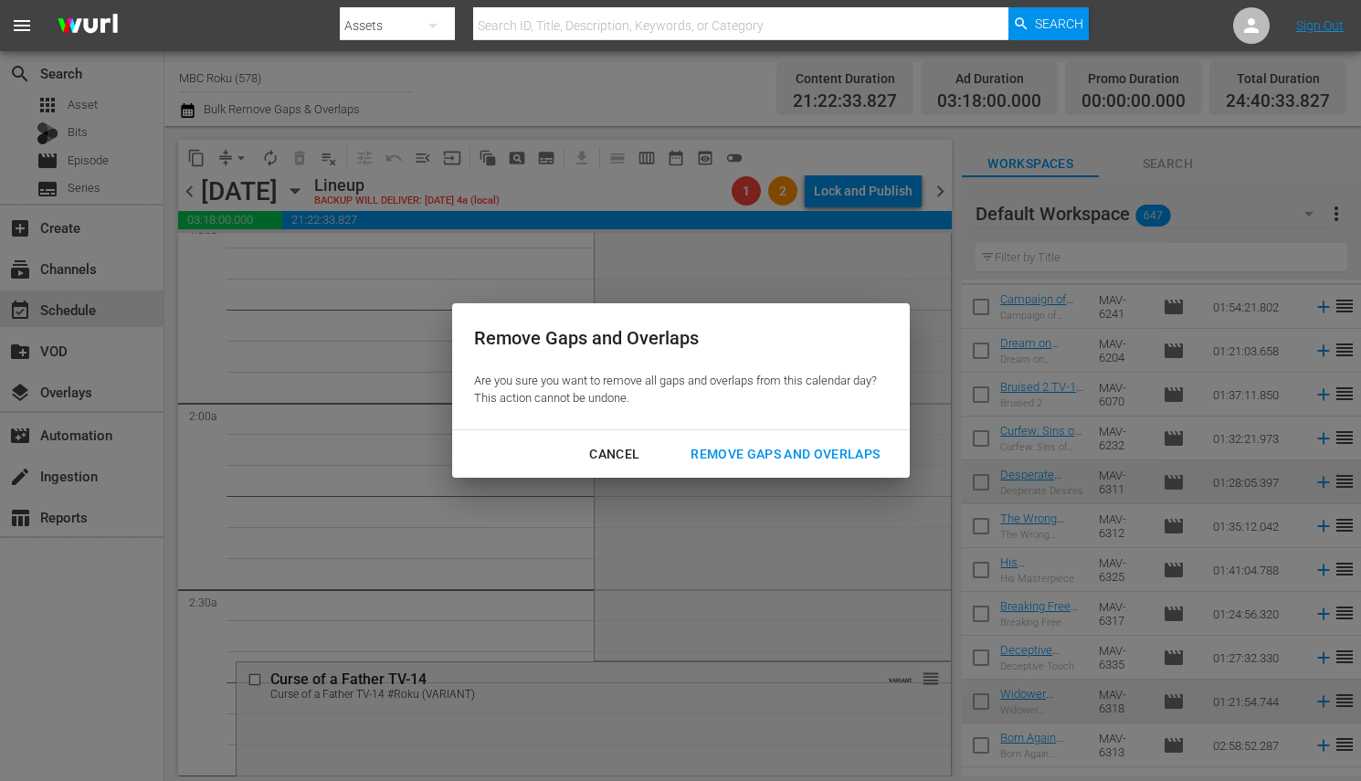
click at [739, 445] on div "Remove Gaps and Overlaps" at bounding box center [785, 454] width 218 height 23
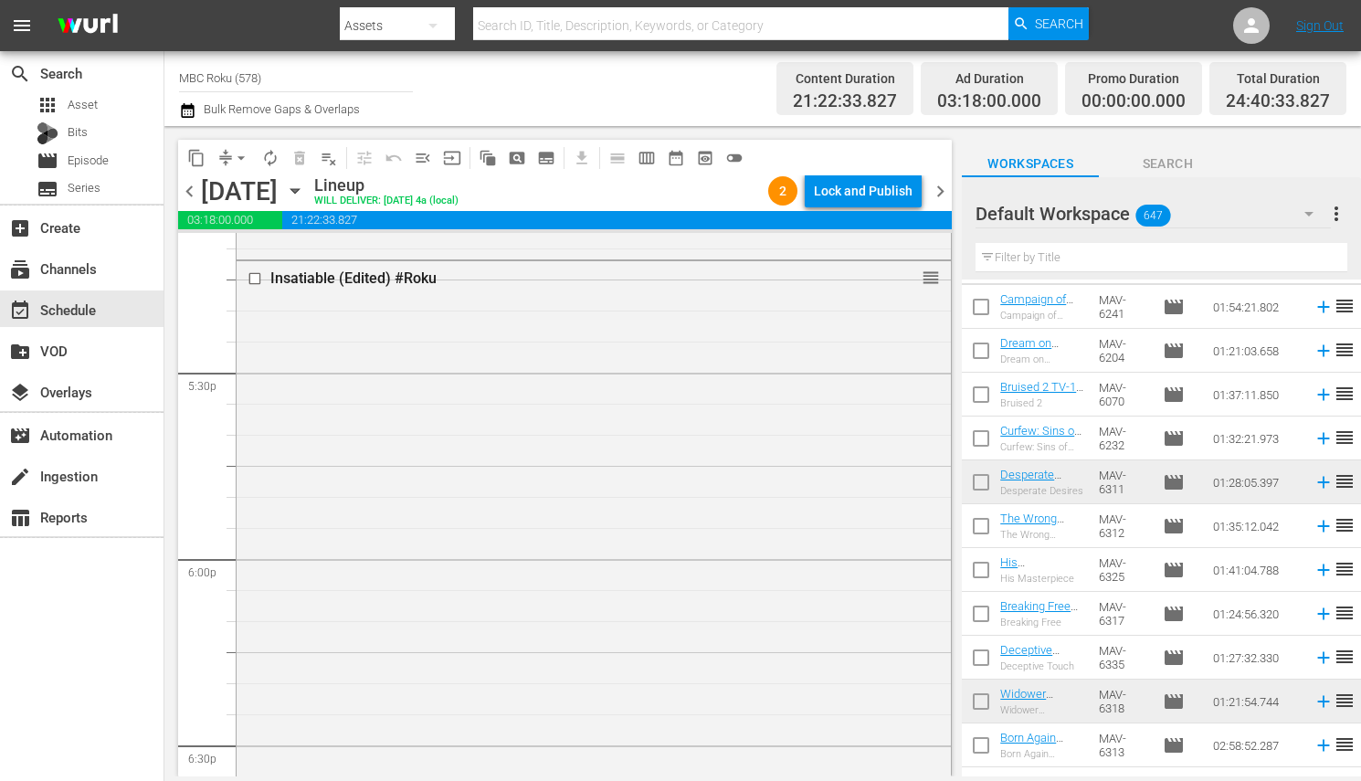
scroll to position [6367, 0]
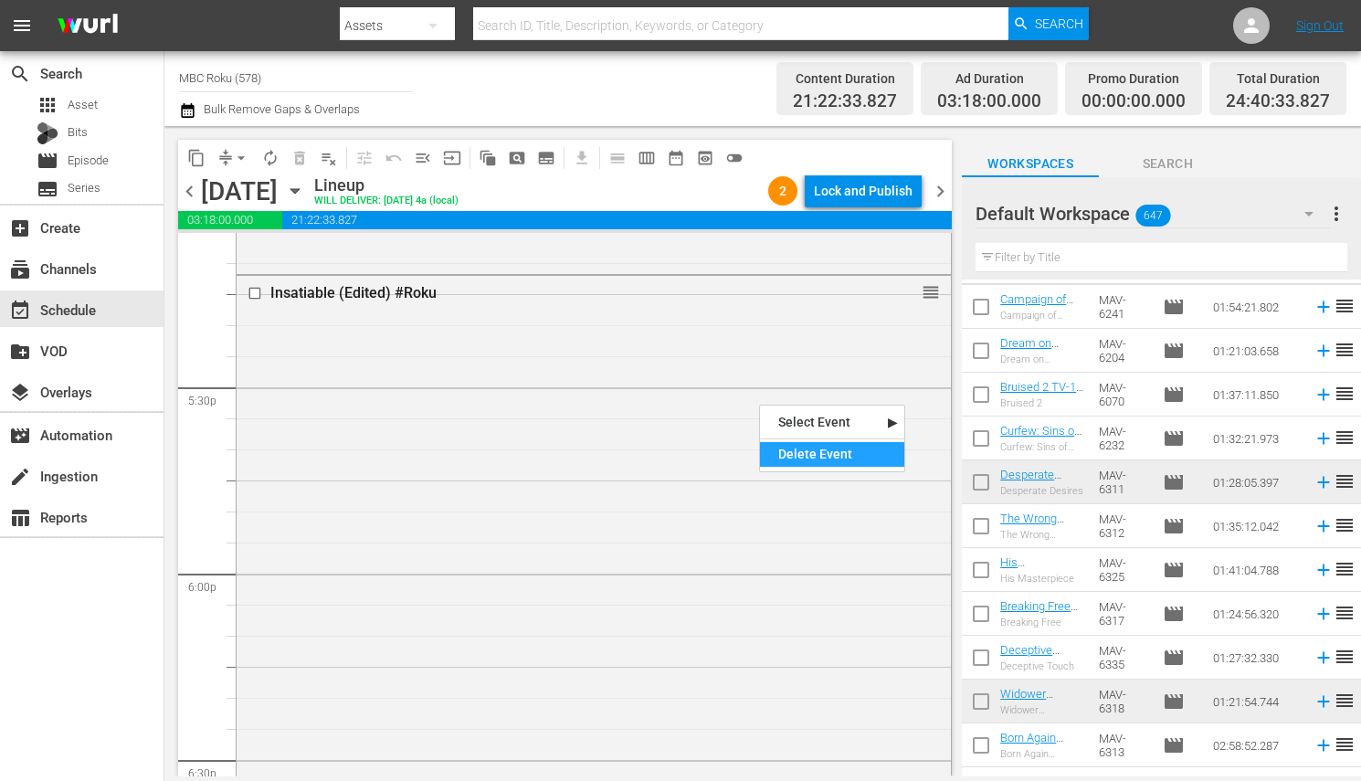
click at [814, 453] on div "Delete Event" at bounding box center [832, 454] width 144 height 25
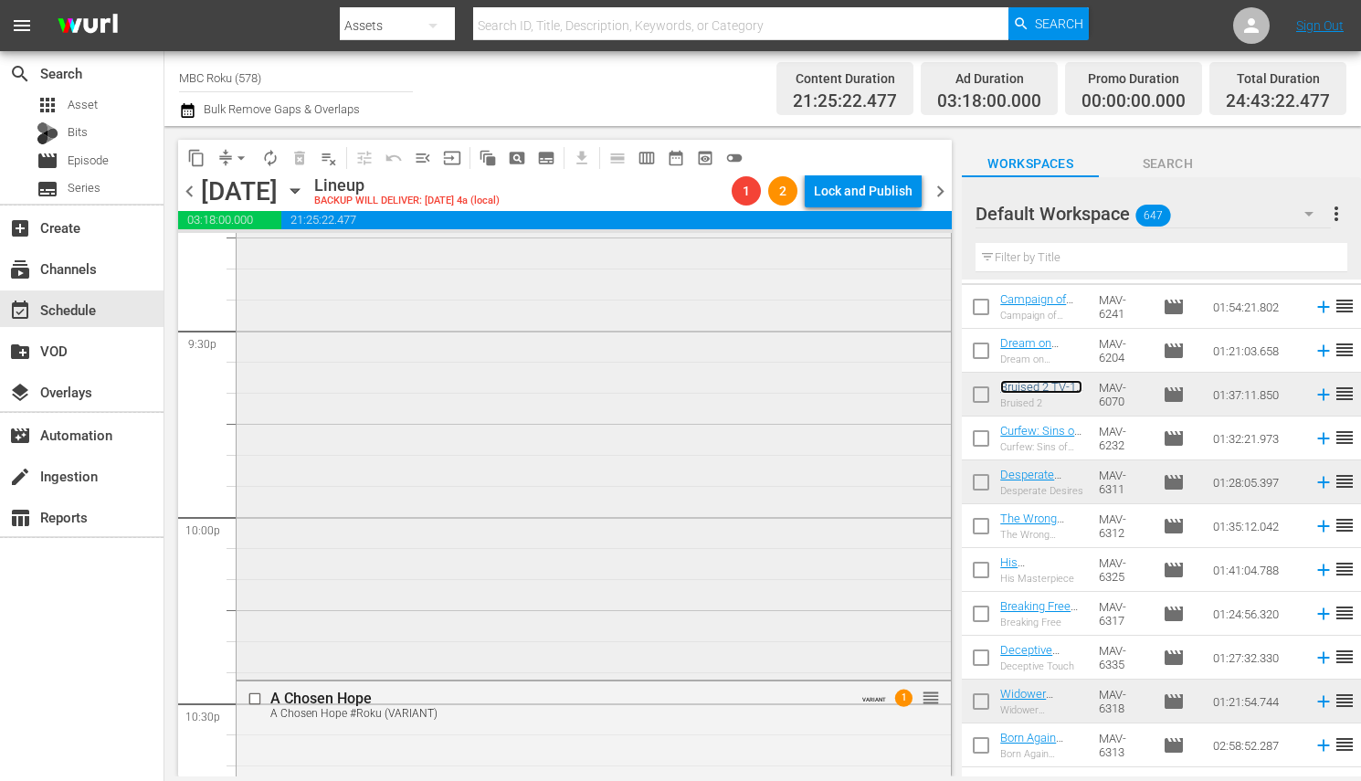
scroll to position [7928, 0]
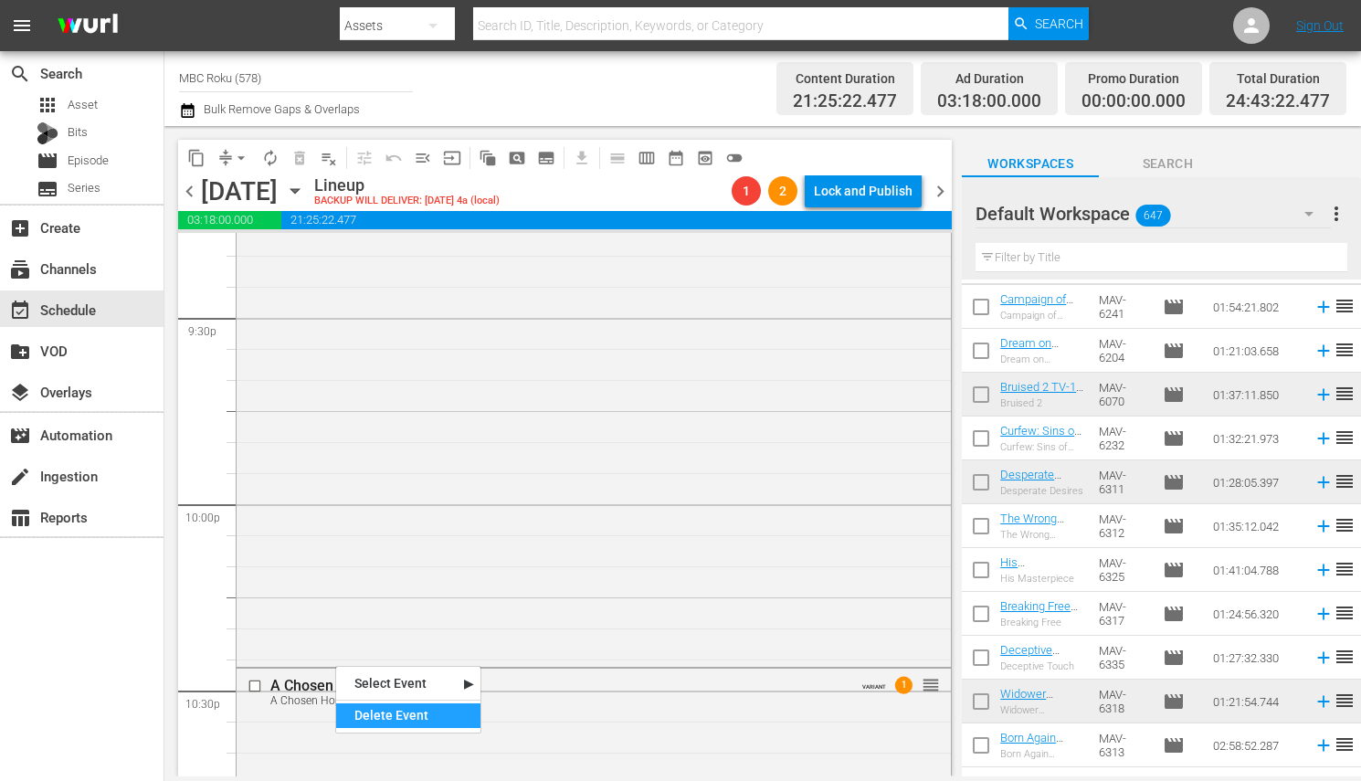
click at [370, 718] on div "Delete Event" at bounding box center [408, 715] width 144 height 25
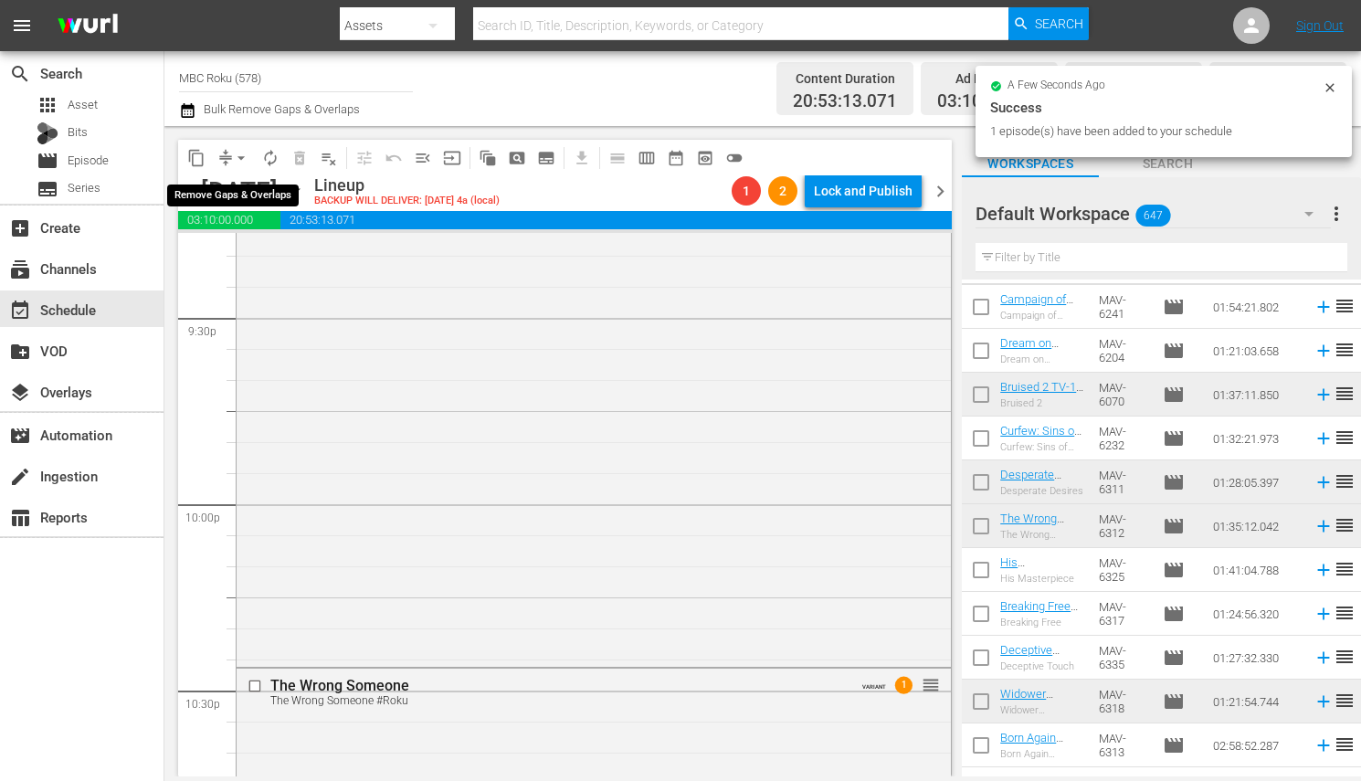
click at [240, 154] on span "arrow_drop_down" at bounding box center [241, 158] width 18 height 18
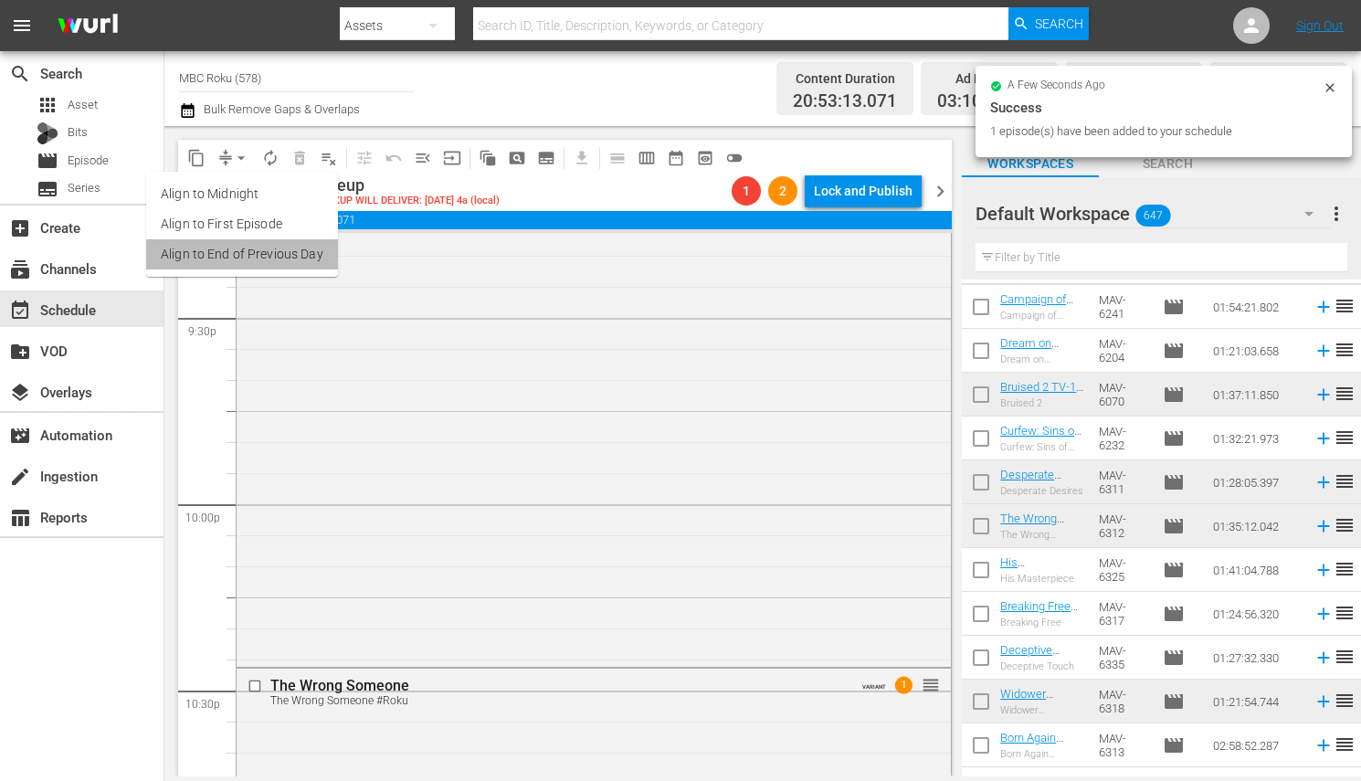
click at [262, 256] on li "Align to End of Previous Day" at bounding box center [242, 254] width 192 height 30
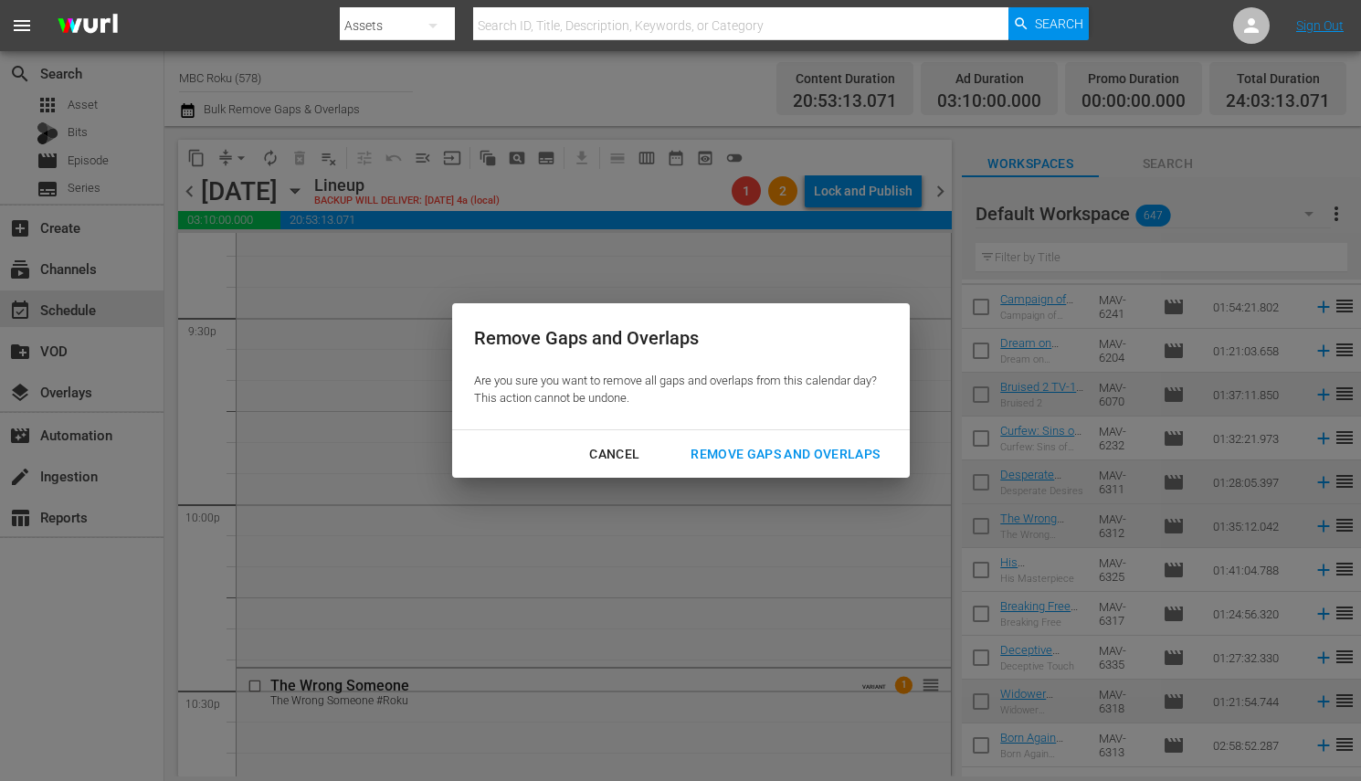
click at [739, 435] on div "Cancel Remove Gaps and Overlaps" at bounding box center [681, 454] width 458 height 48
click at [744, 446] on div "Remove Gaps and Overlaps" at bounding box center [785, 454] width 218 height 23
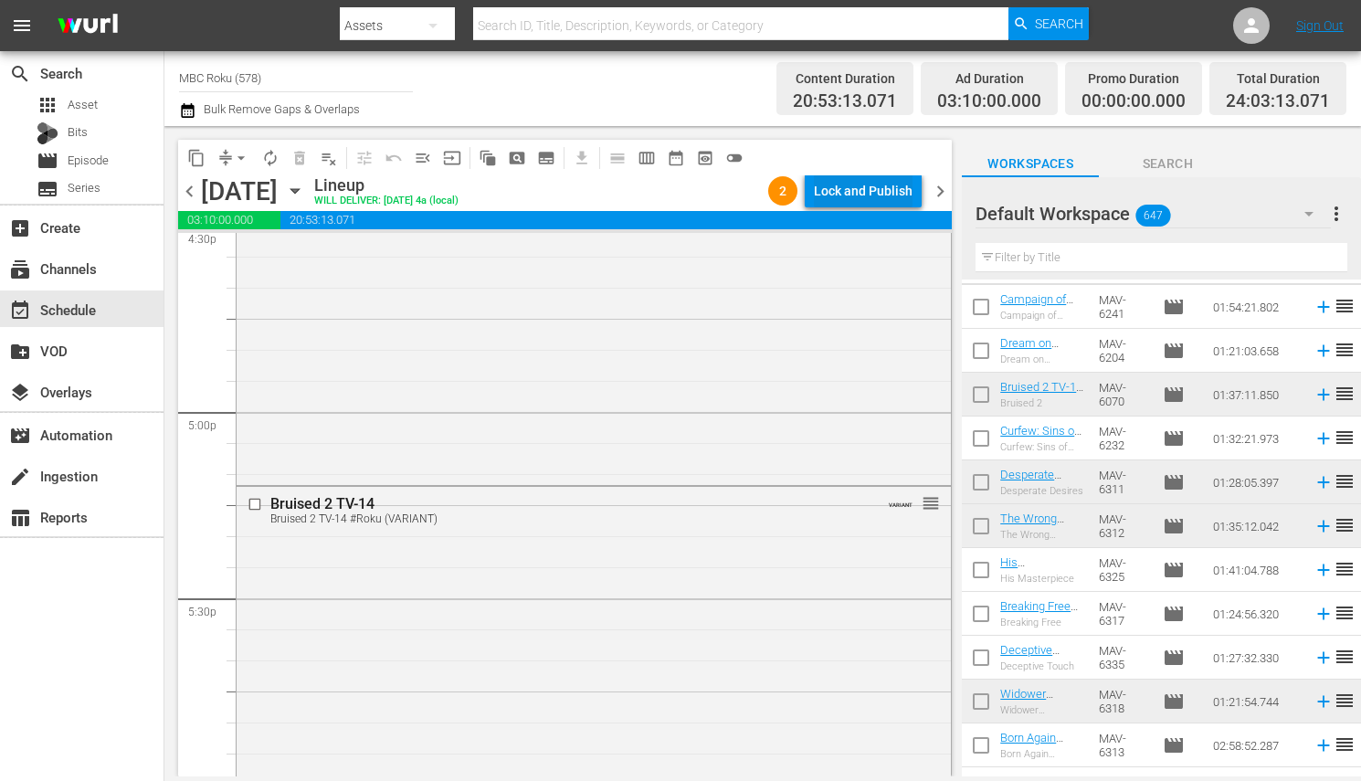
scroll to position [6155, 0]
click at [830, 199] on div "Lock and Publish" at bounding box center [863, 190] width 99 height 33
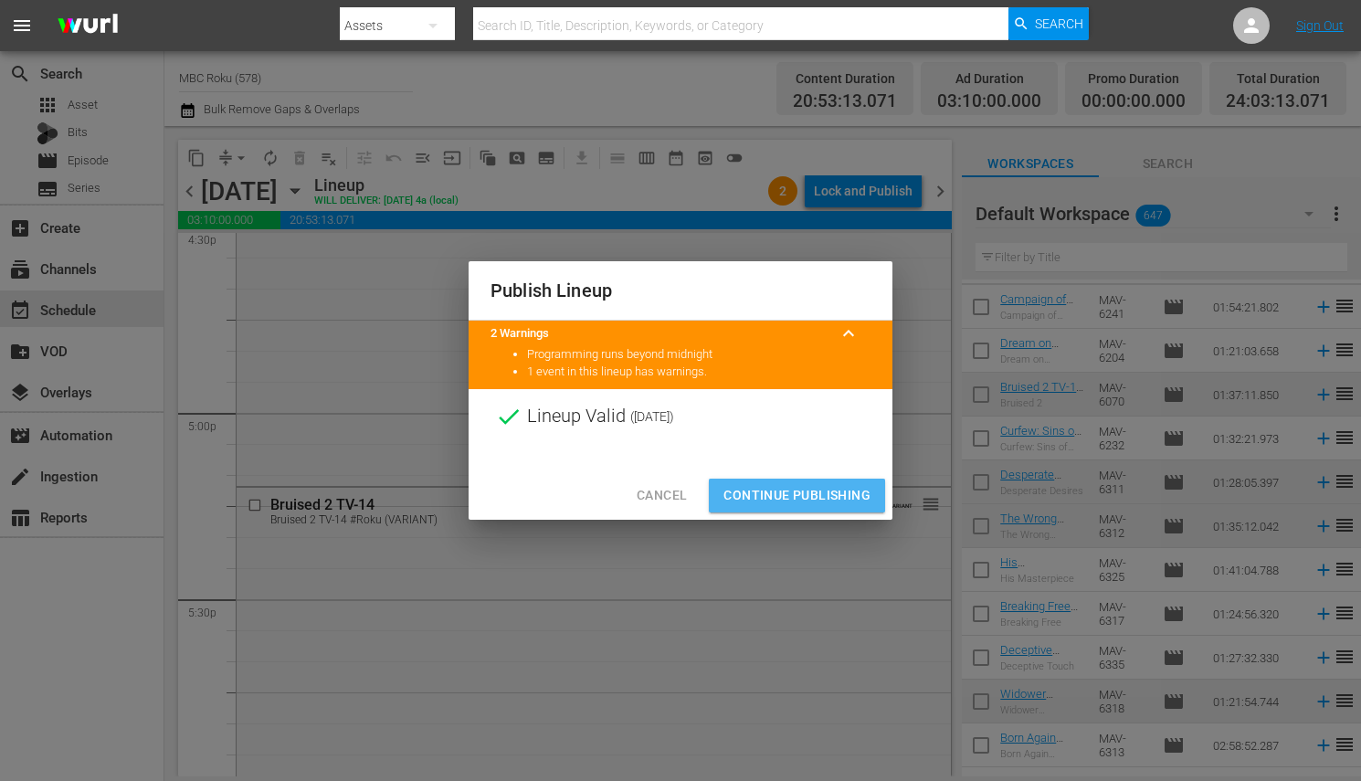
click at [846, 490] on span "Continue Publishing" at bounding box center [796, 495] width 147 height 23
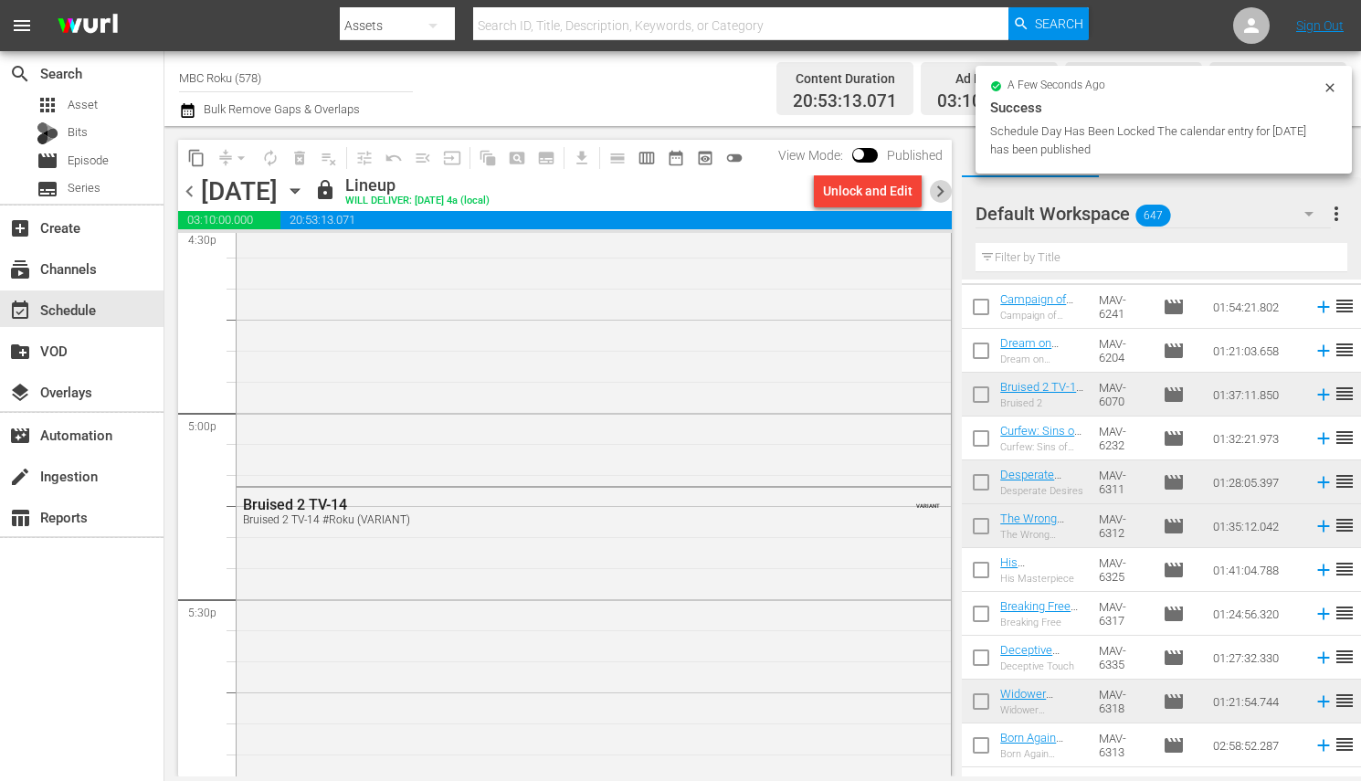
click at [945, 198] on span "chevron_right" at bounding box center [940, 191] width 23 height 23
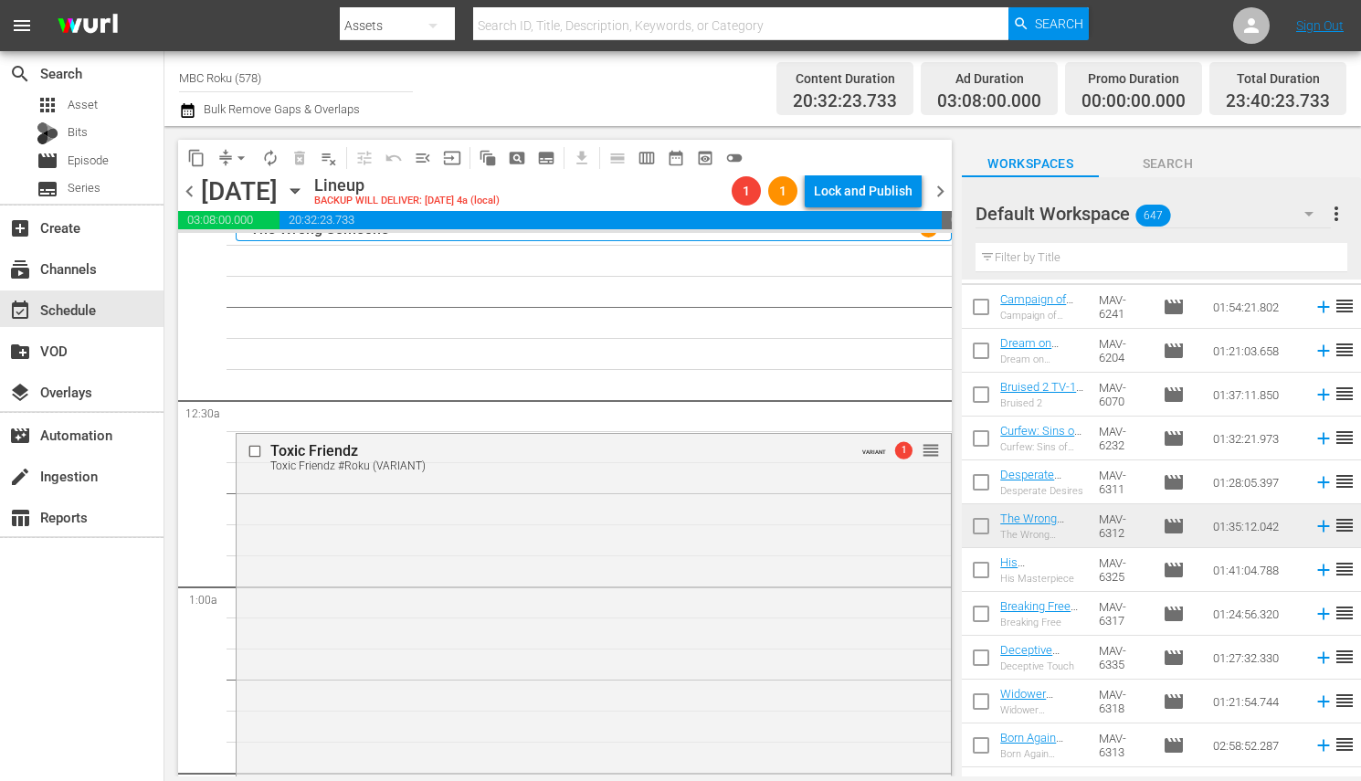
scroll to position [20, 0]
click at [678, 581] on div "Delete Event" at bounding box center [700, 591] width 144 height 25
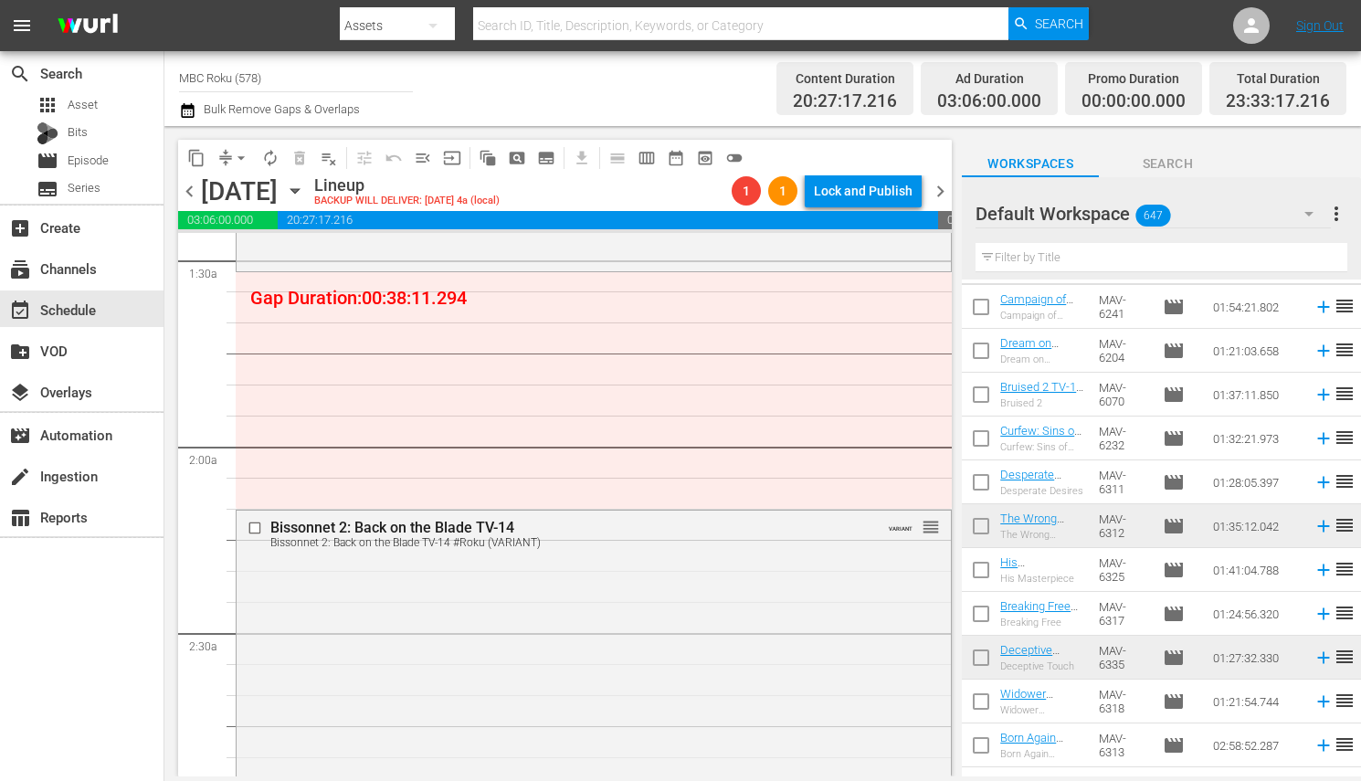
scroll to position [549, 0]
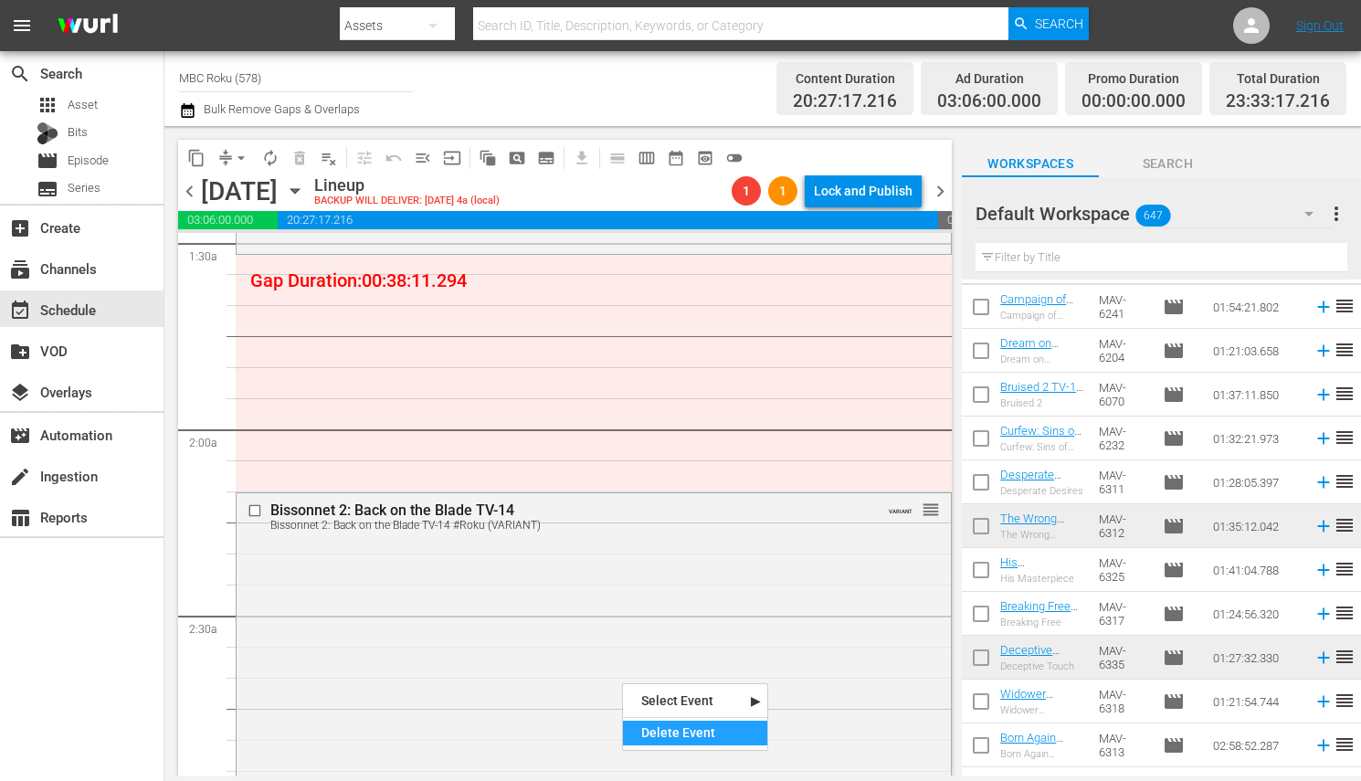
click at [704, 733] on div "Delete Event" at bounding box center [695, 733] width 144 height 25
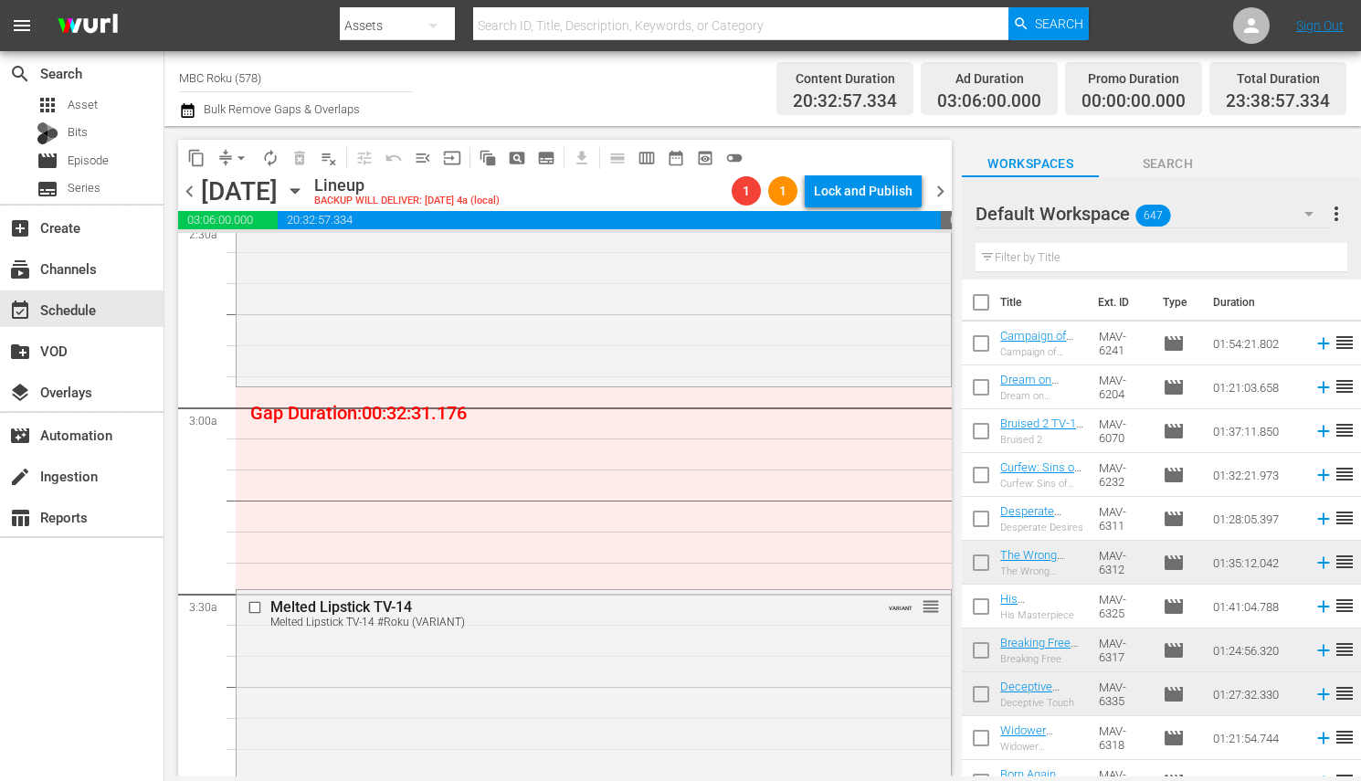
scroll to position [0, 0]
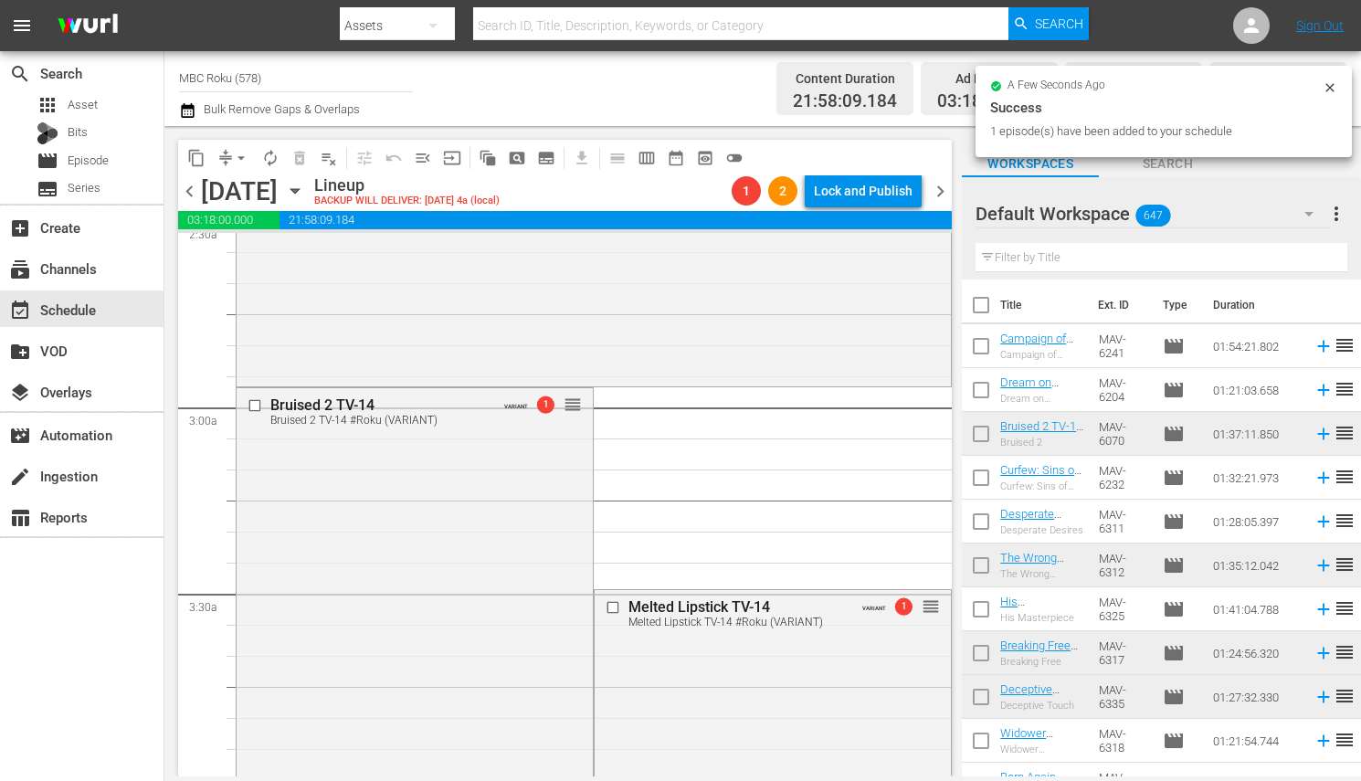
click at [237, 163] on span "arrow_drop_down" at bounding box center [241, 158] width 18 height 18
click at [280, 255] on li "Align to End of Previous Day" at bounding box center [242, 254] width 192 height 30
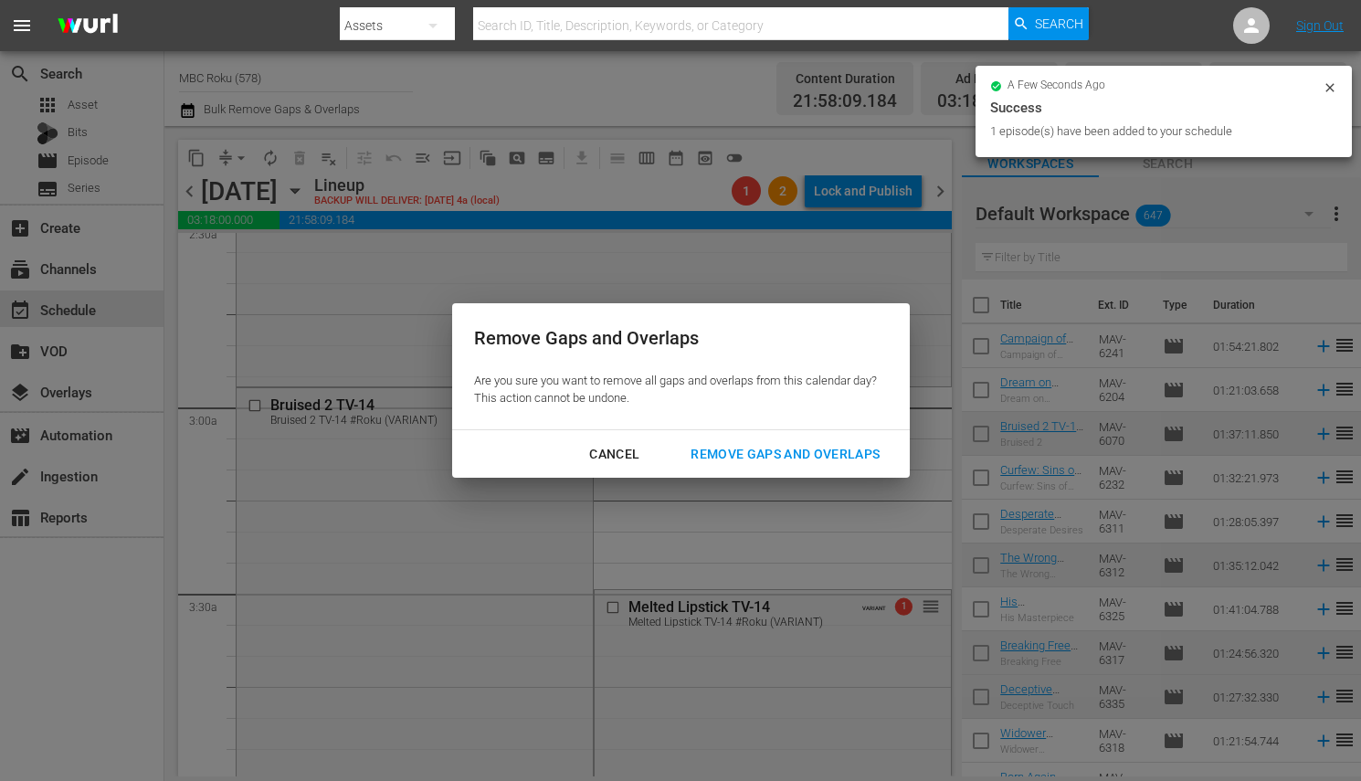
click at [723, 459] on div "Remove Gaps and Overlaps" at bounding box center [785, 454] width 218 height 23
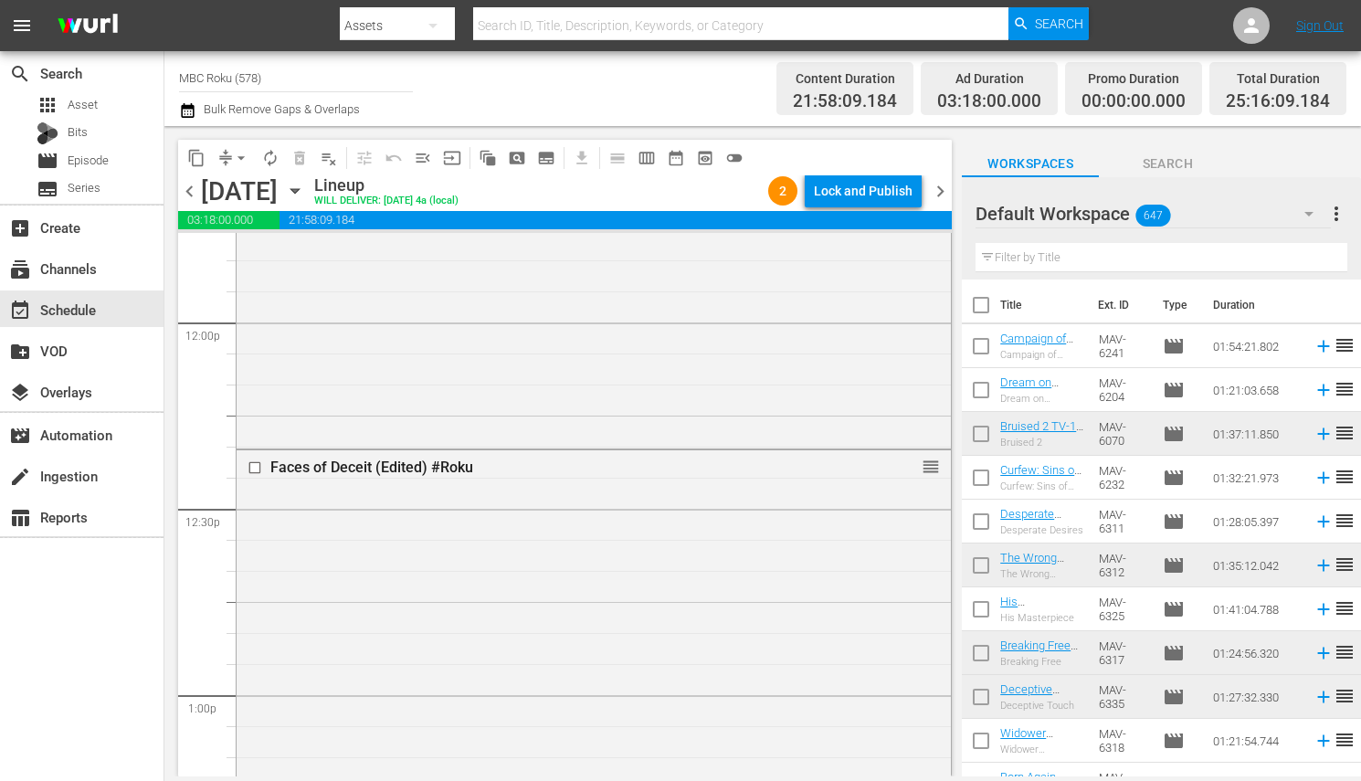
scroll to position [4375, 0]
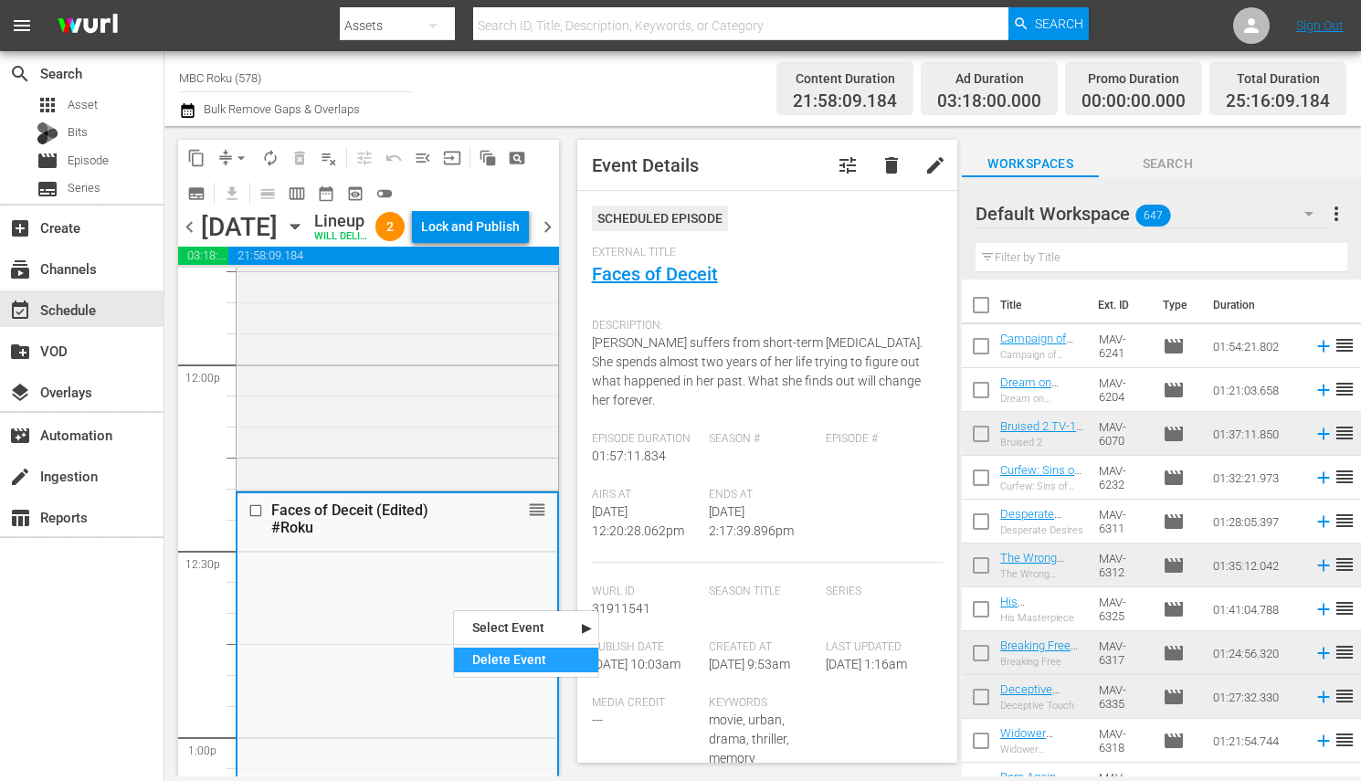
click at [508, 660] on div "Delete Event" at bounding box center [526, 660] width 144 height 25
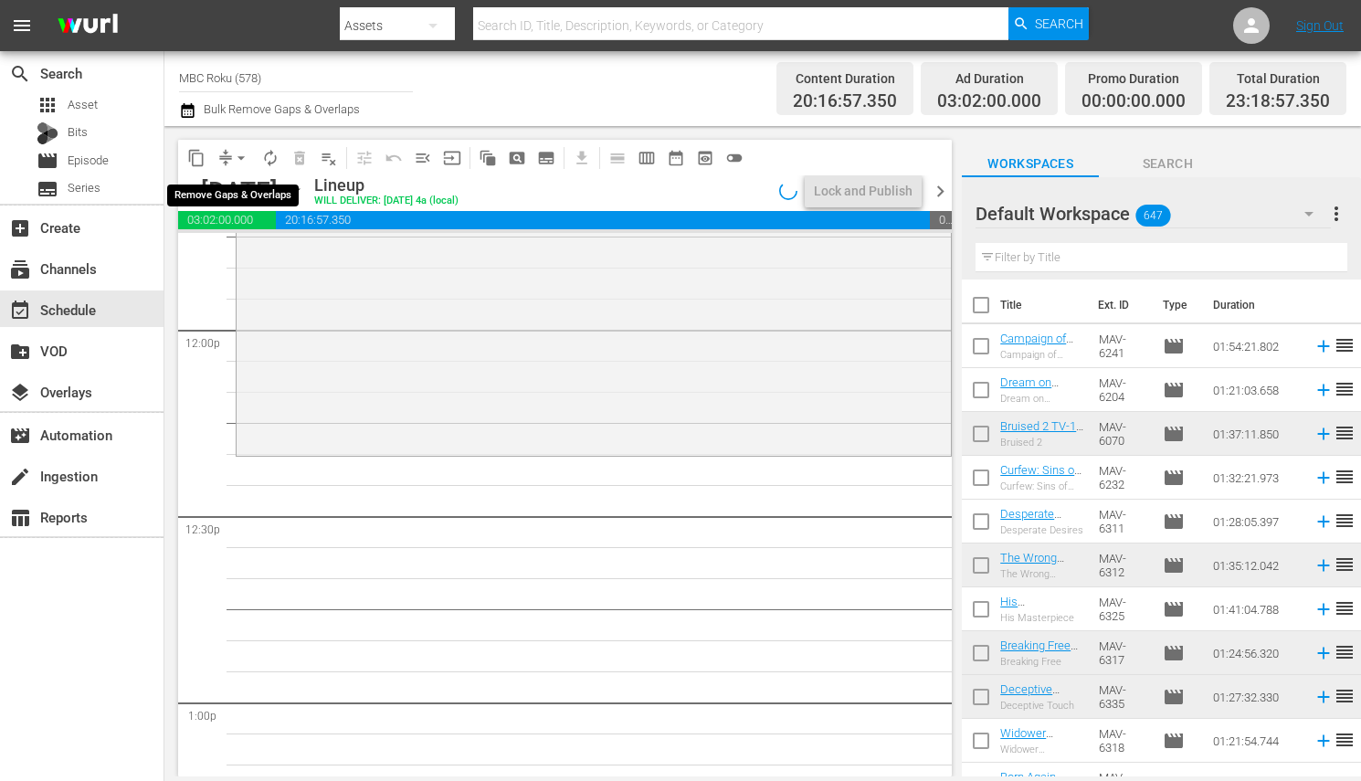
click at [239, 160] on span "arrow_drop_down" at bounding box center [241, 158] width 18 height 18
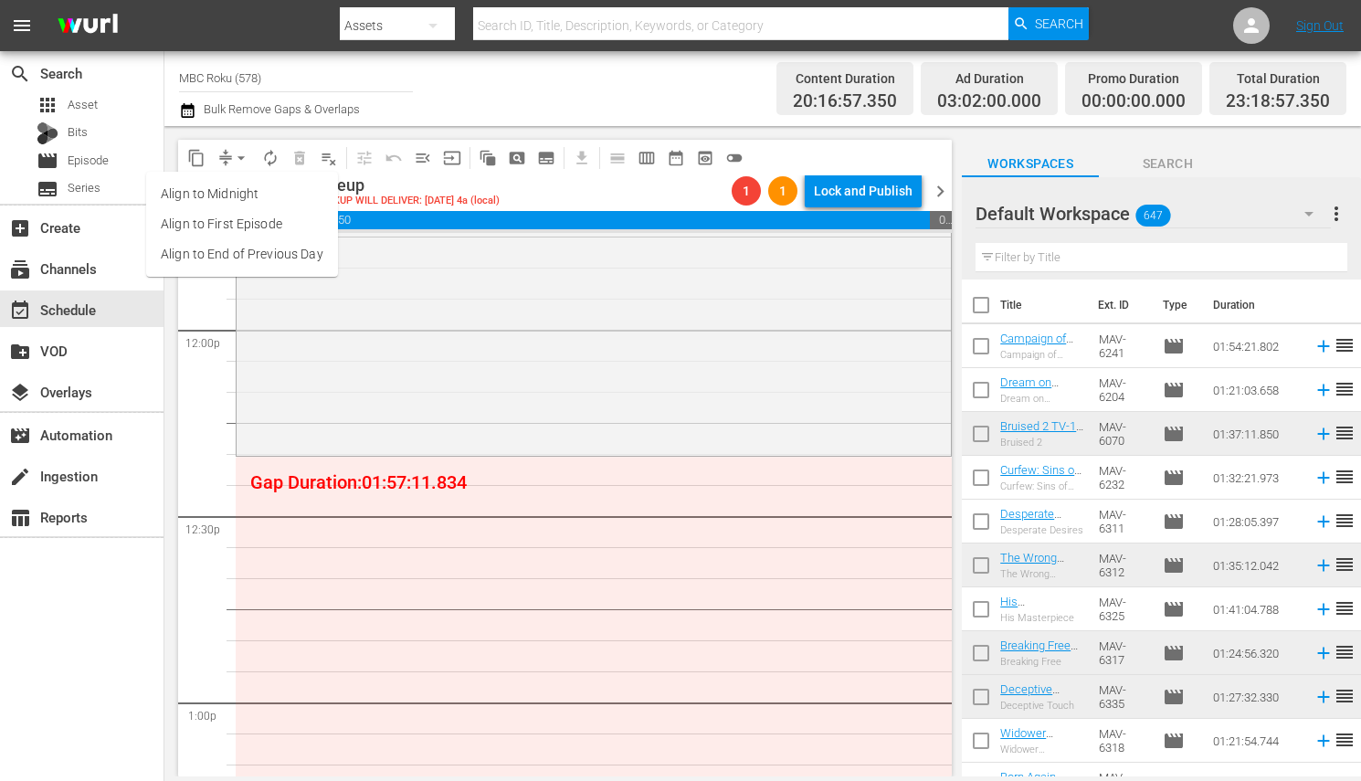
click at [272, 246] on li "Align to End of Previous Day" at bounding box center [242, 254] width 192 height 30
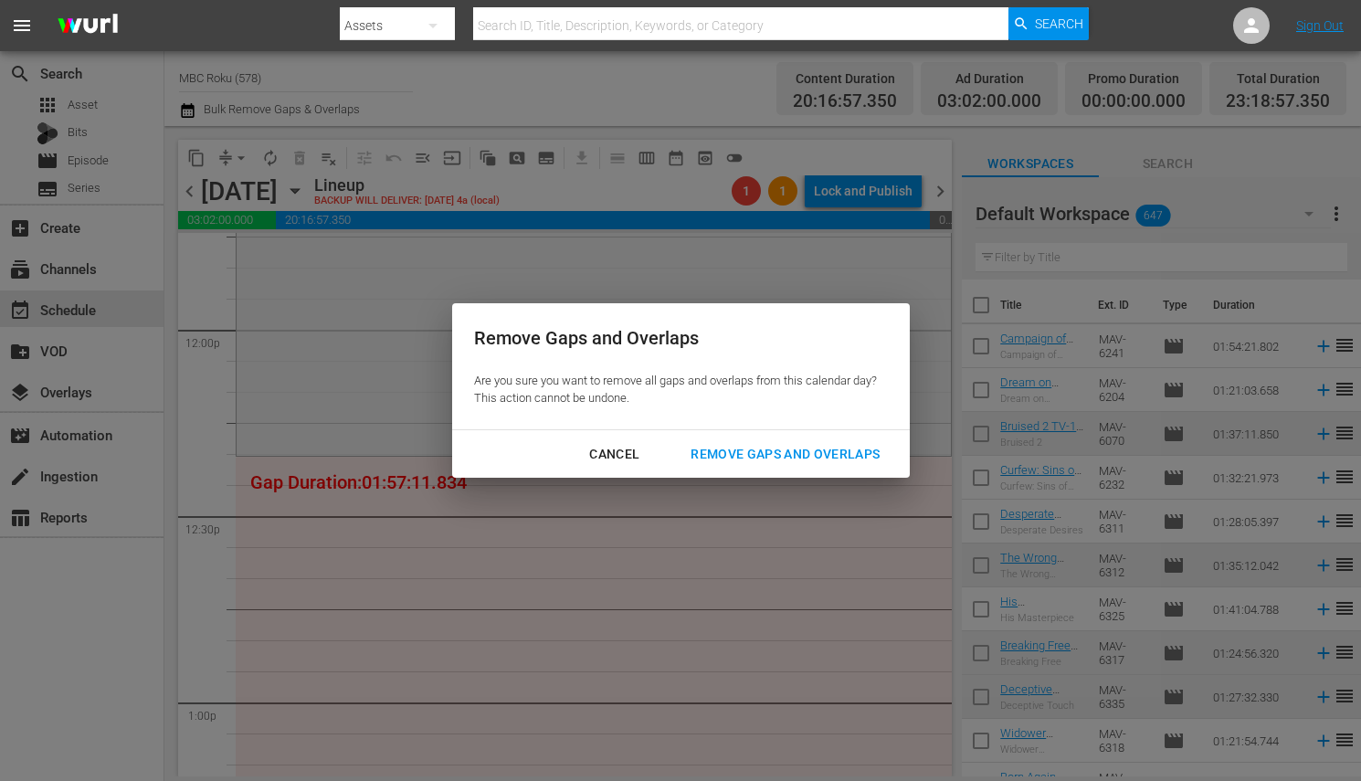
click at [756, 453] on div "Remove Gaps and Overlaps" at bounding box center [785, 454] width 218 height 23
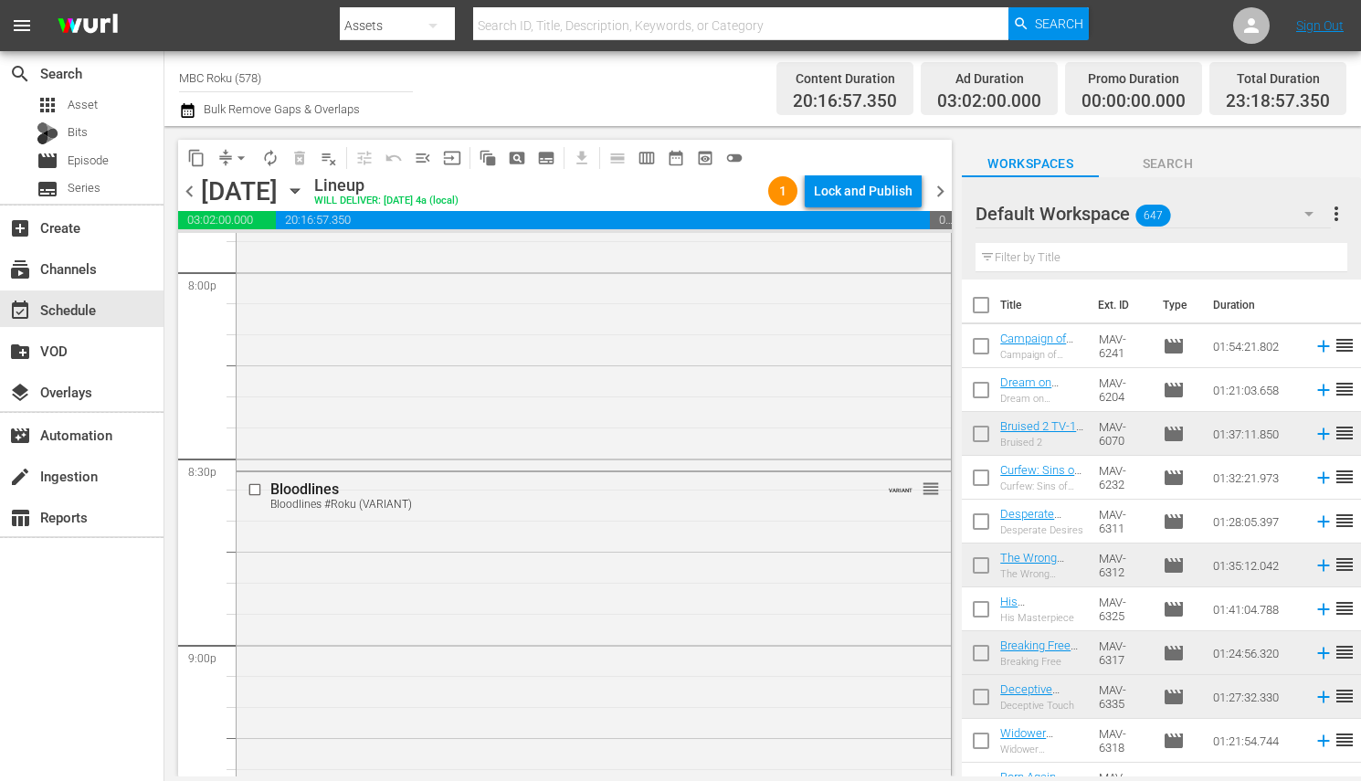
scroll to position [7417, 0]
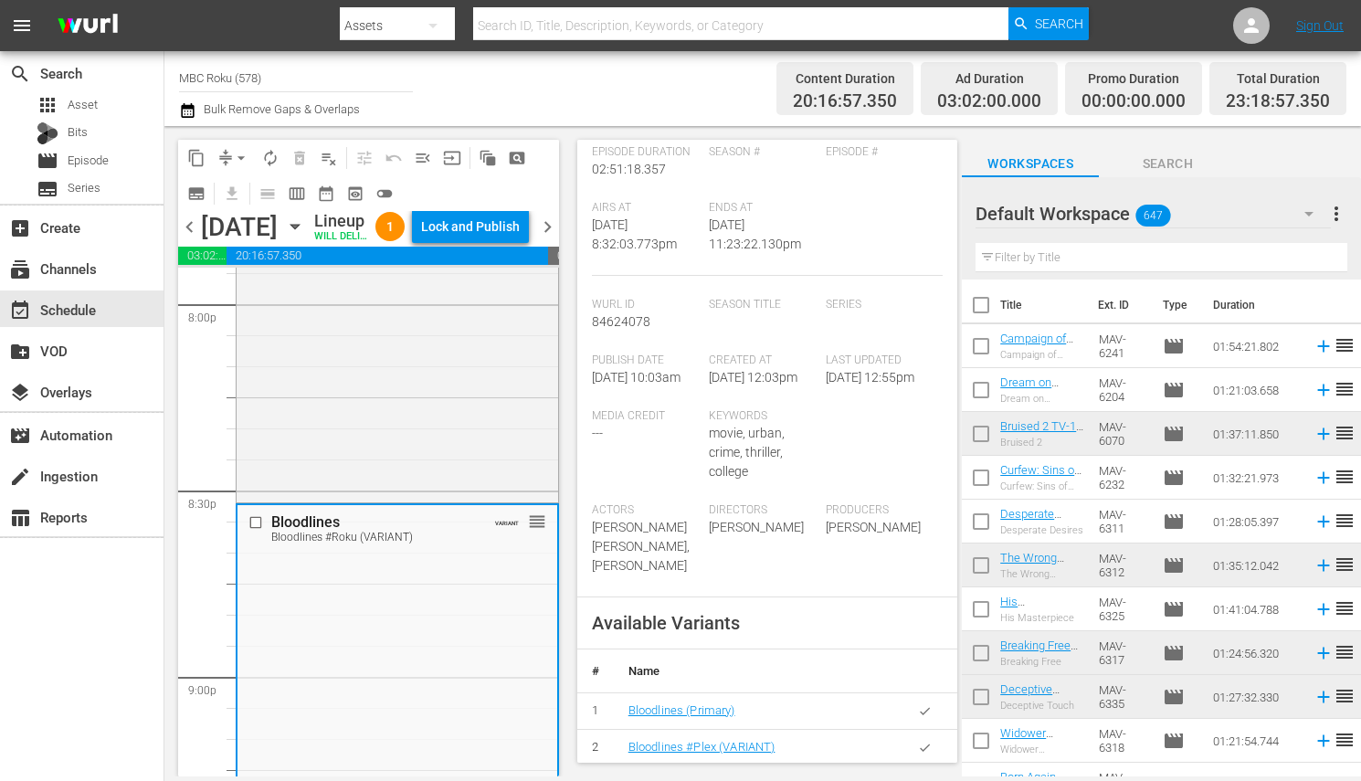
scroll to position [0, 0]
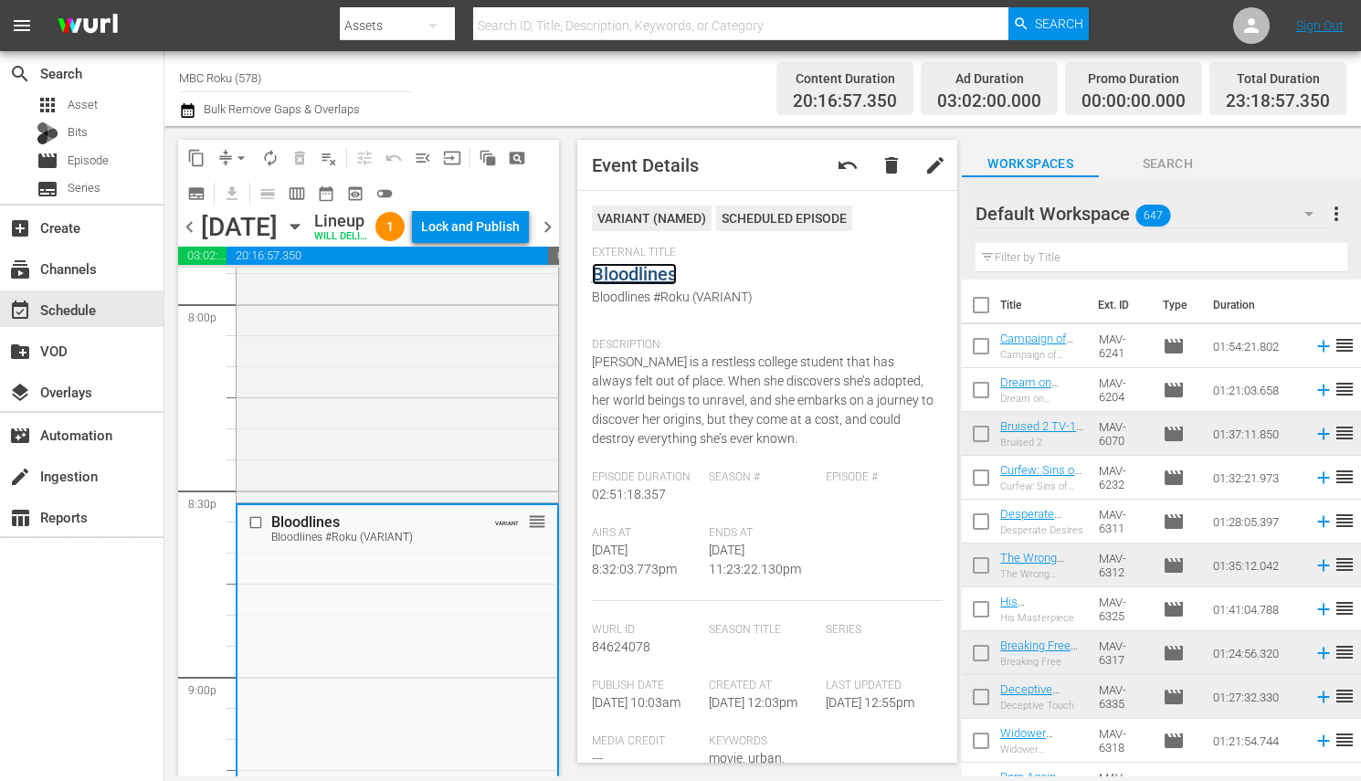
click at [648, 280] on link "Bloodlines" at bounding box center [634, 274] width 85 height 22
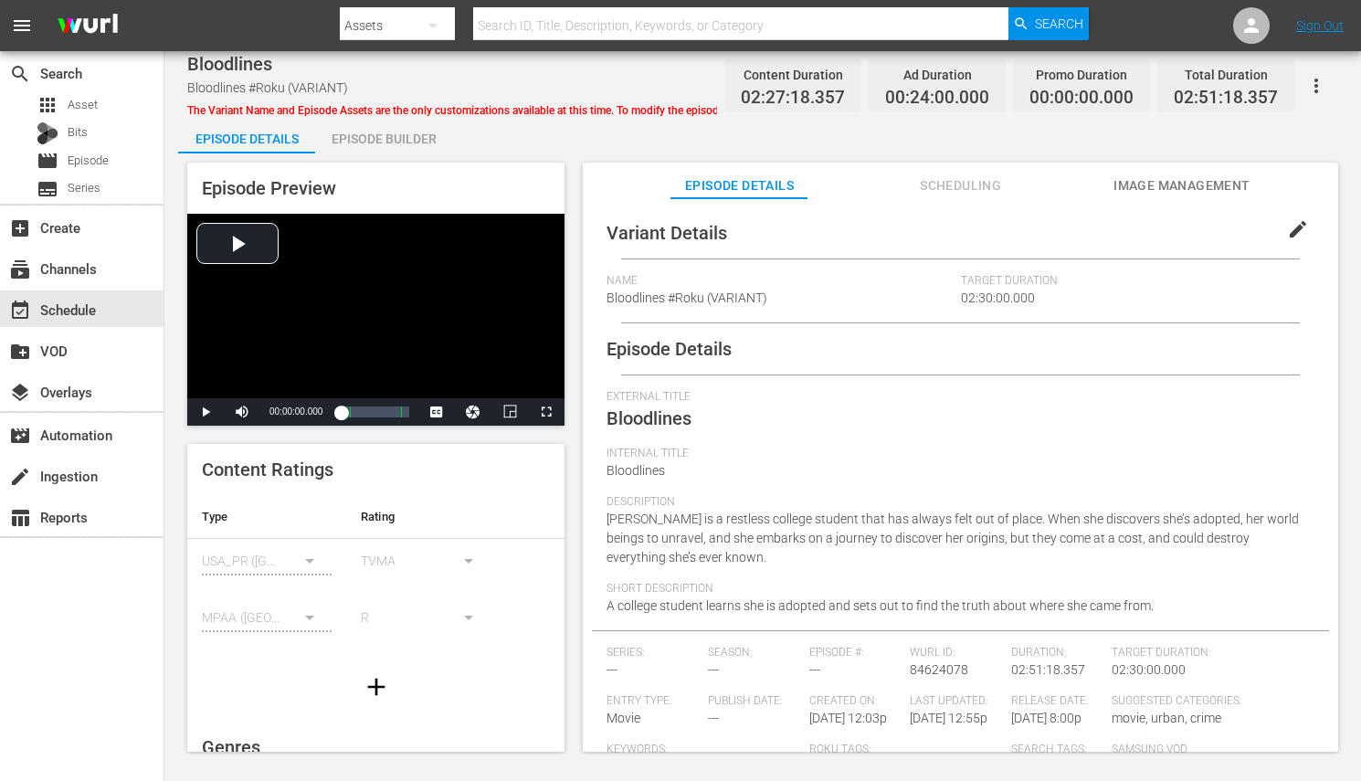
scroll to position [227, 0]
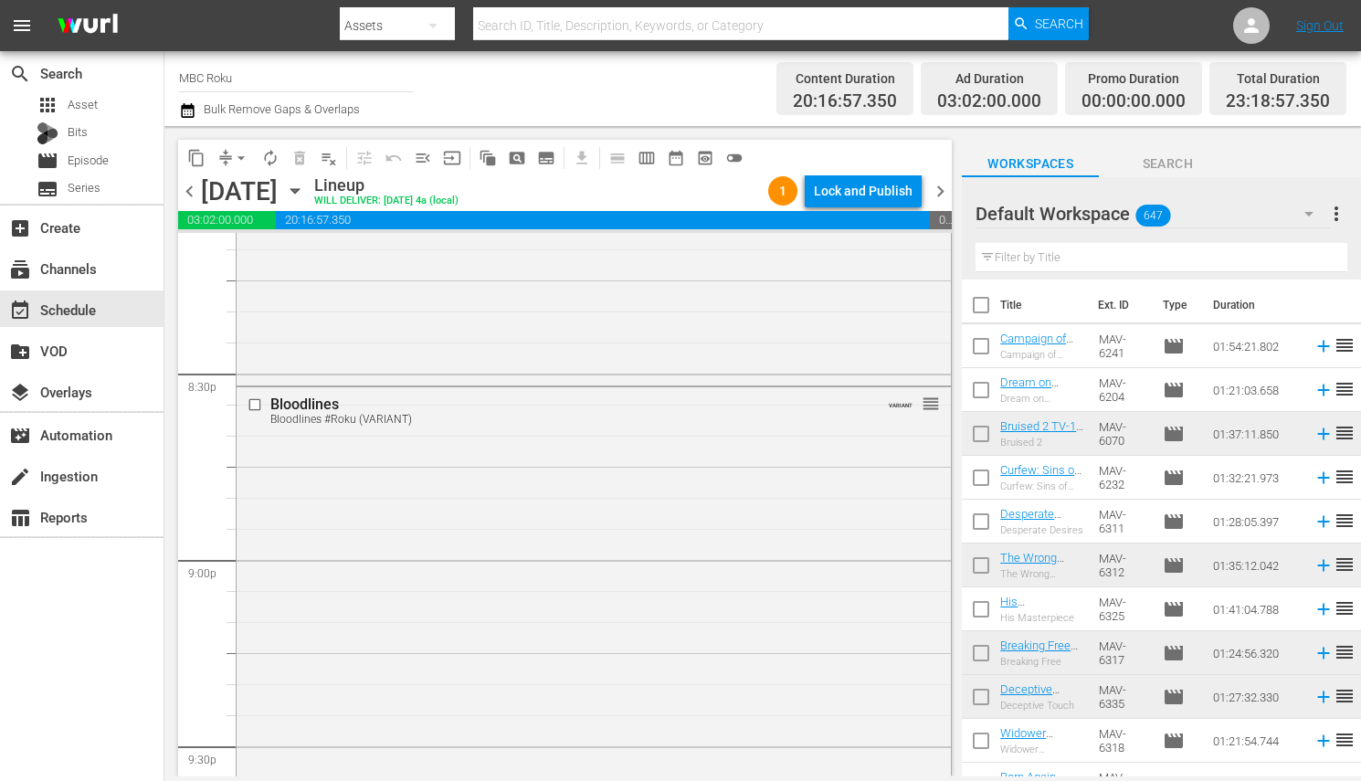
scroll to position [7504, 0]
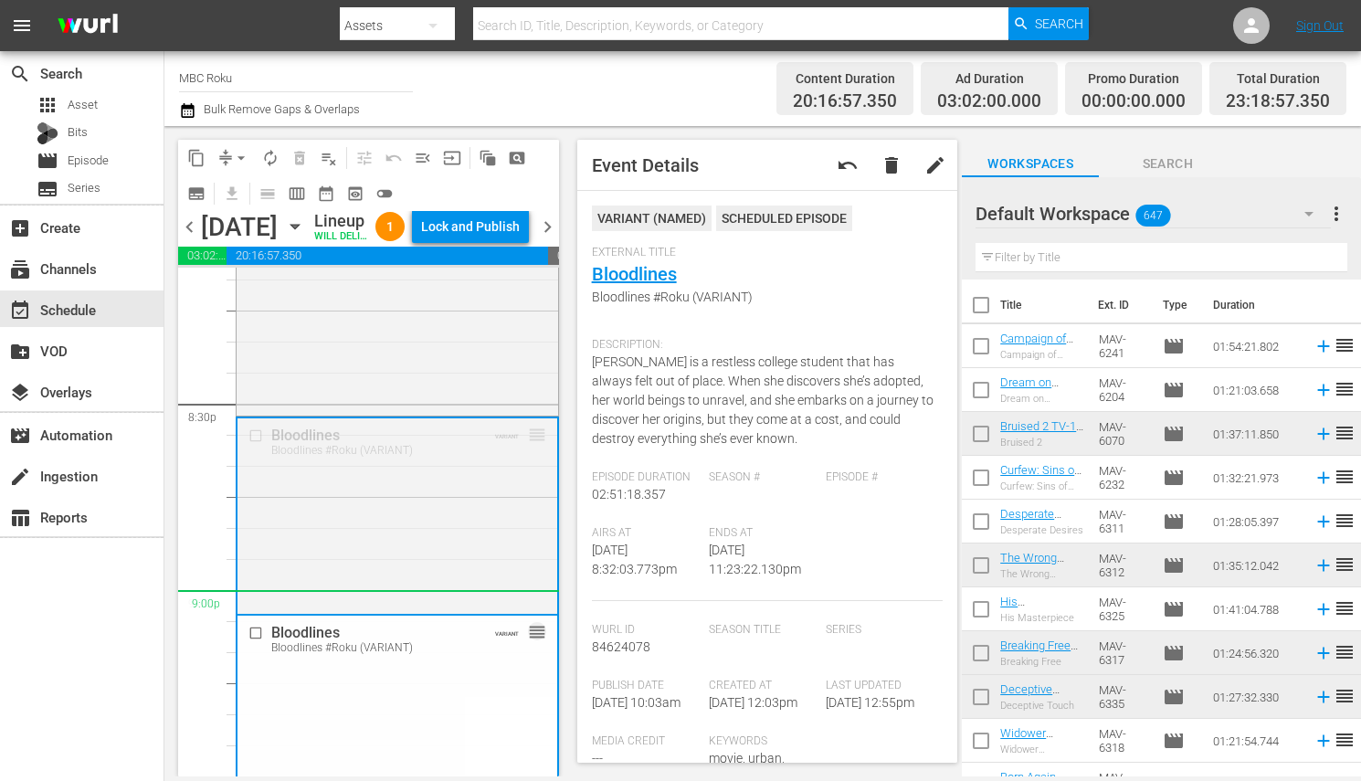
drag, startPoint x: 535, startPoint y: 462, endPoint x: 537, endPoint y: 618, distance: 156.2
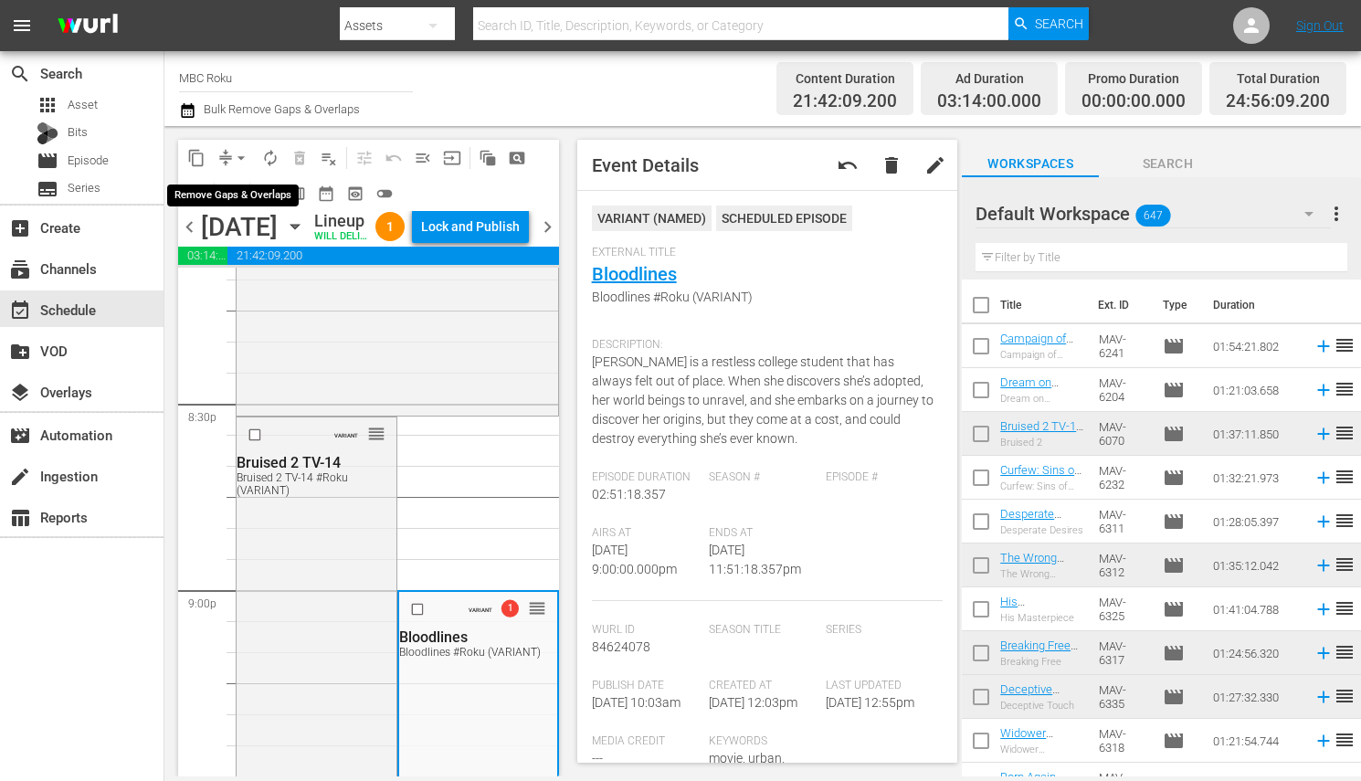
click at [237, 163] on span "arrow_drop_down" at bounding box center [241, 158] width 18 height 18
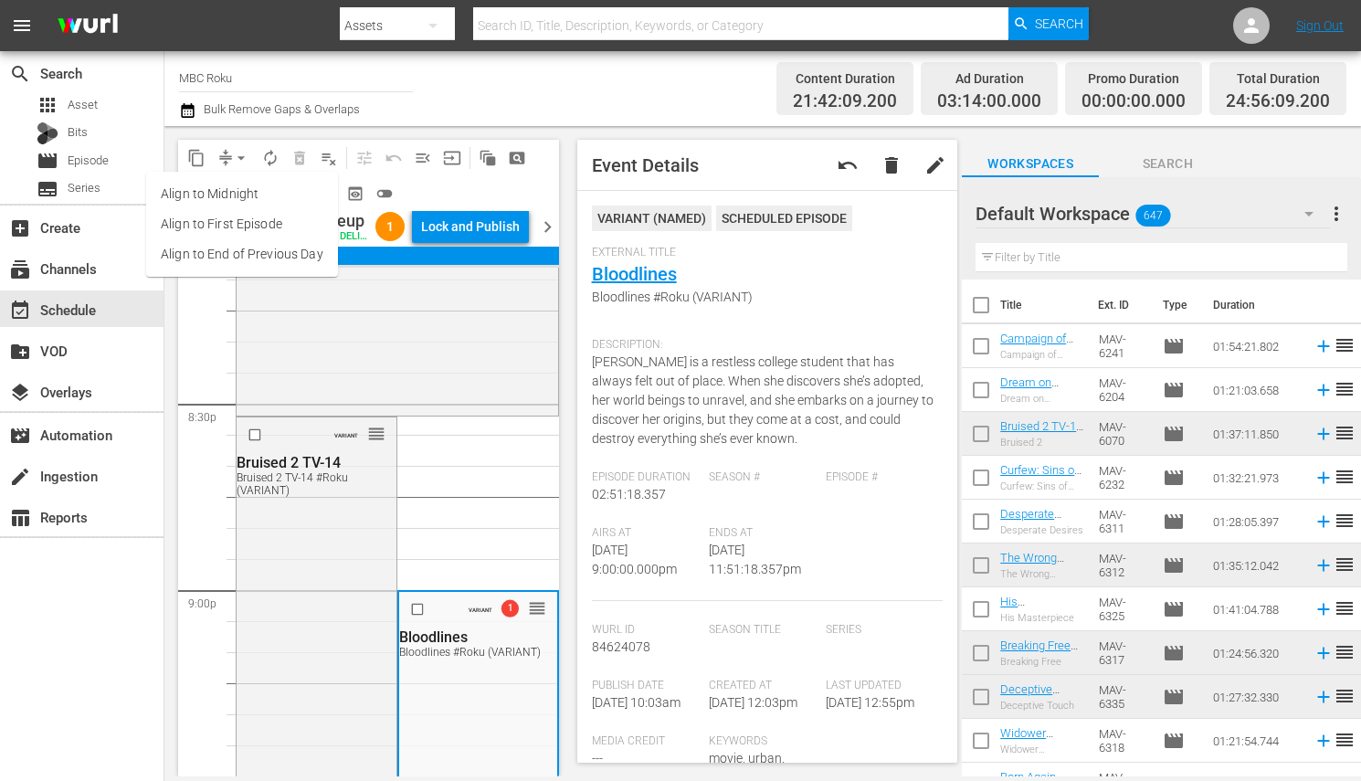
click at [274, 260] on li "Align to End of Previous Day" at bounding box center [242, 254] width 192 height 30
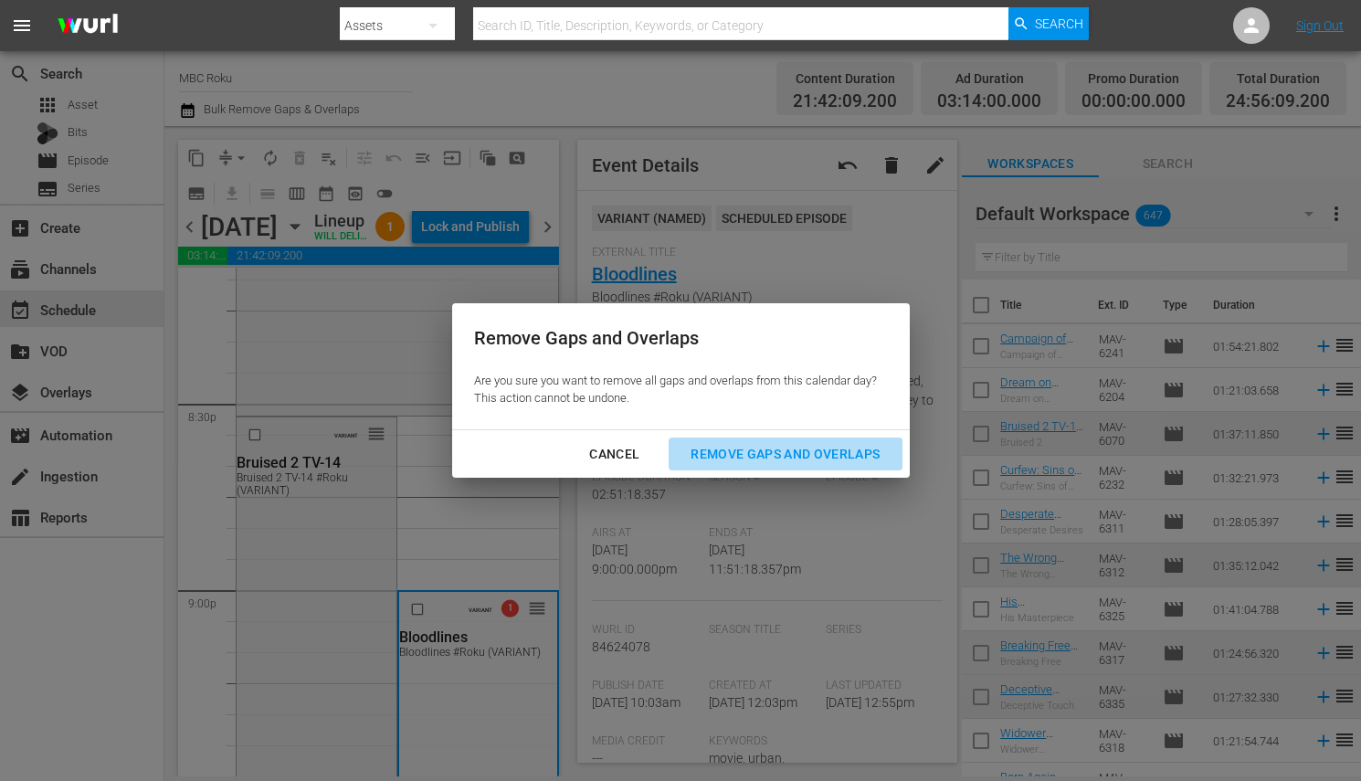
click at [787, 438] on button "Remove Gaps and Overlaps" at bounding box center [785, 455] width 233 height 34
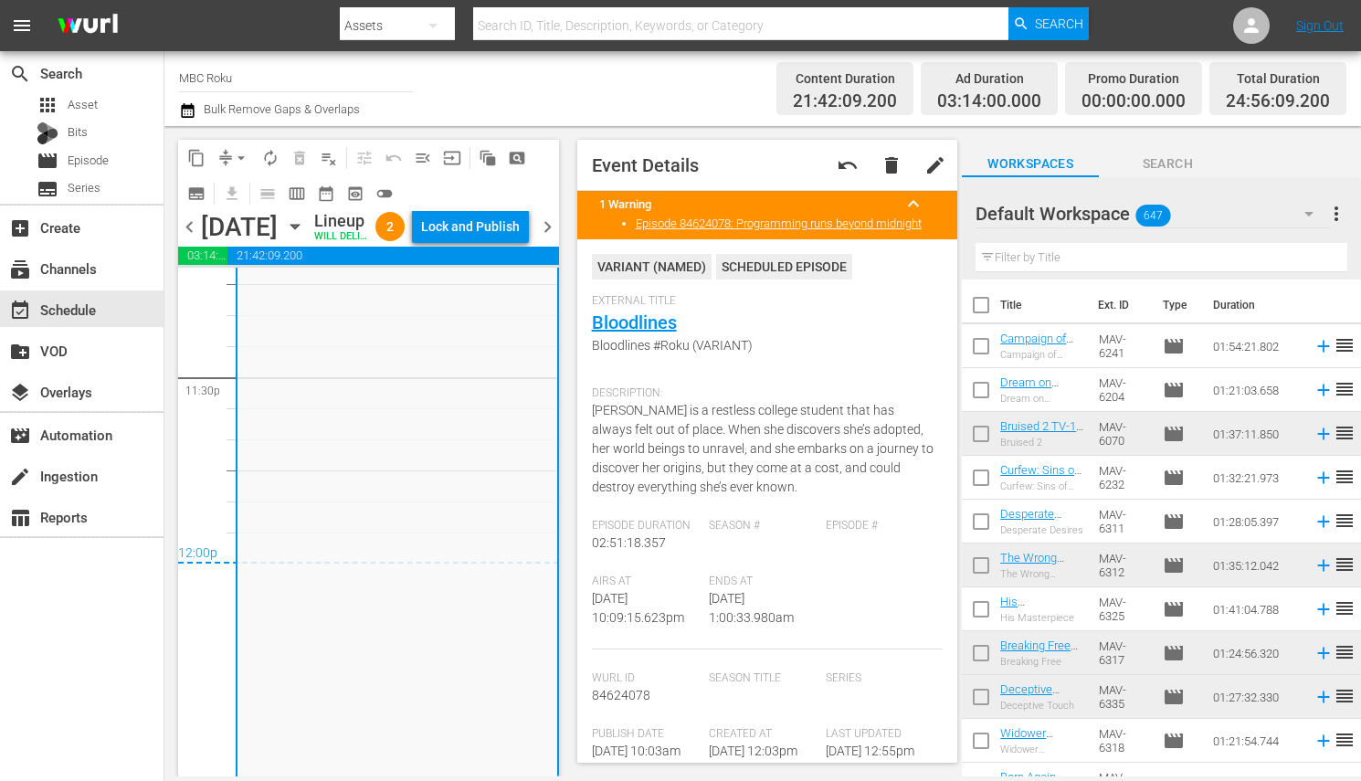
scroll to position [8840, 0]
click at [504, 229] on div "Lock and Publish" at bounding box center [470, 226] width 99 height 33
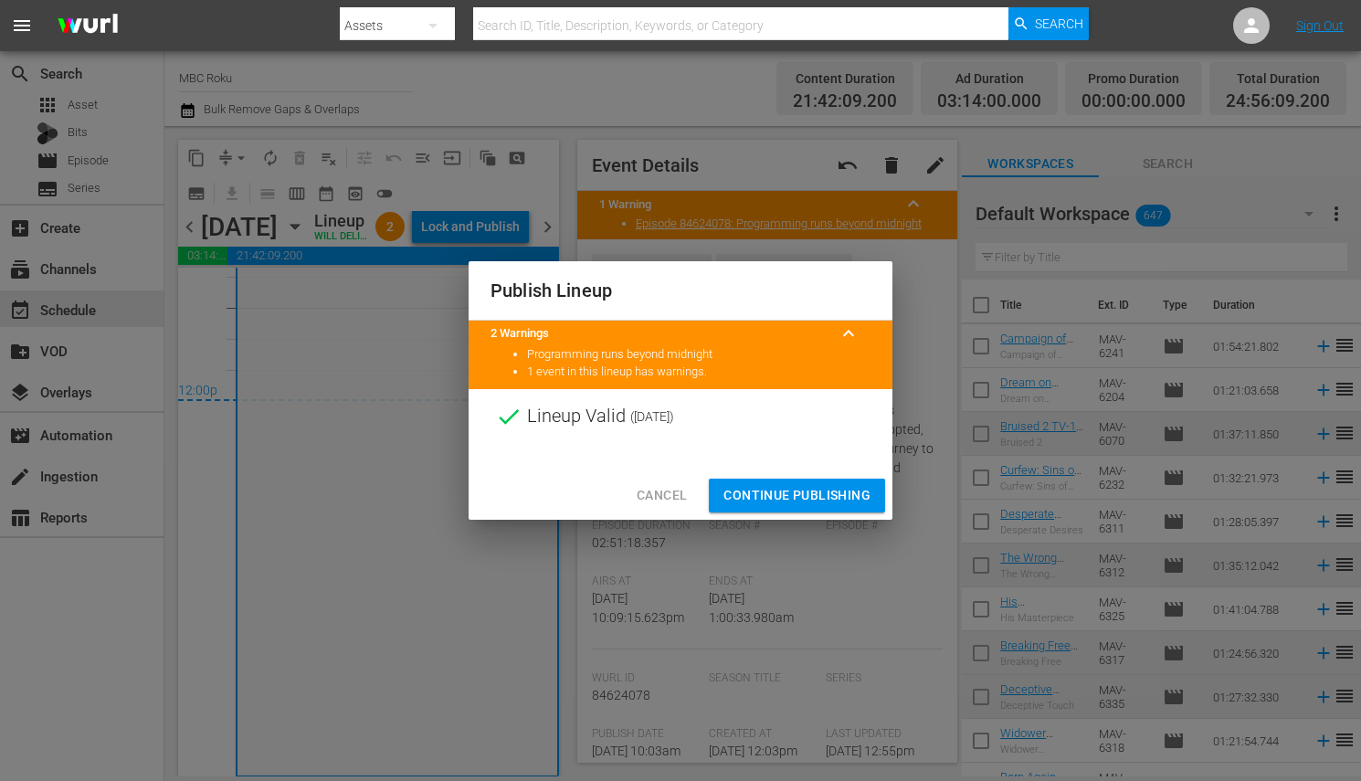
click at [842, 496] on span "Continue Publishing" at bounding box center [796, 495] width 147 height 23
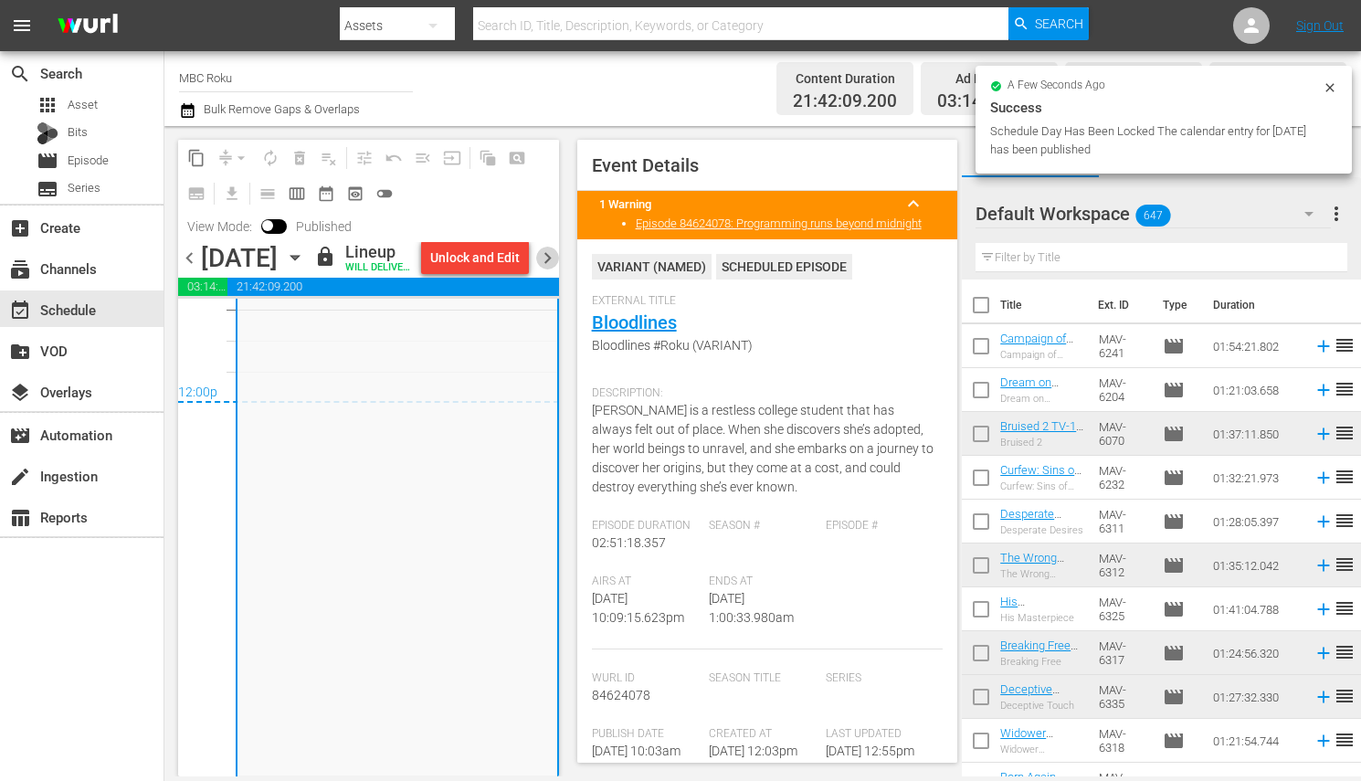
click at [543, 269] on span "chevron_right" at bounding box center [547, 258] width 23 height 23
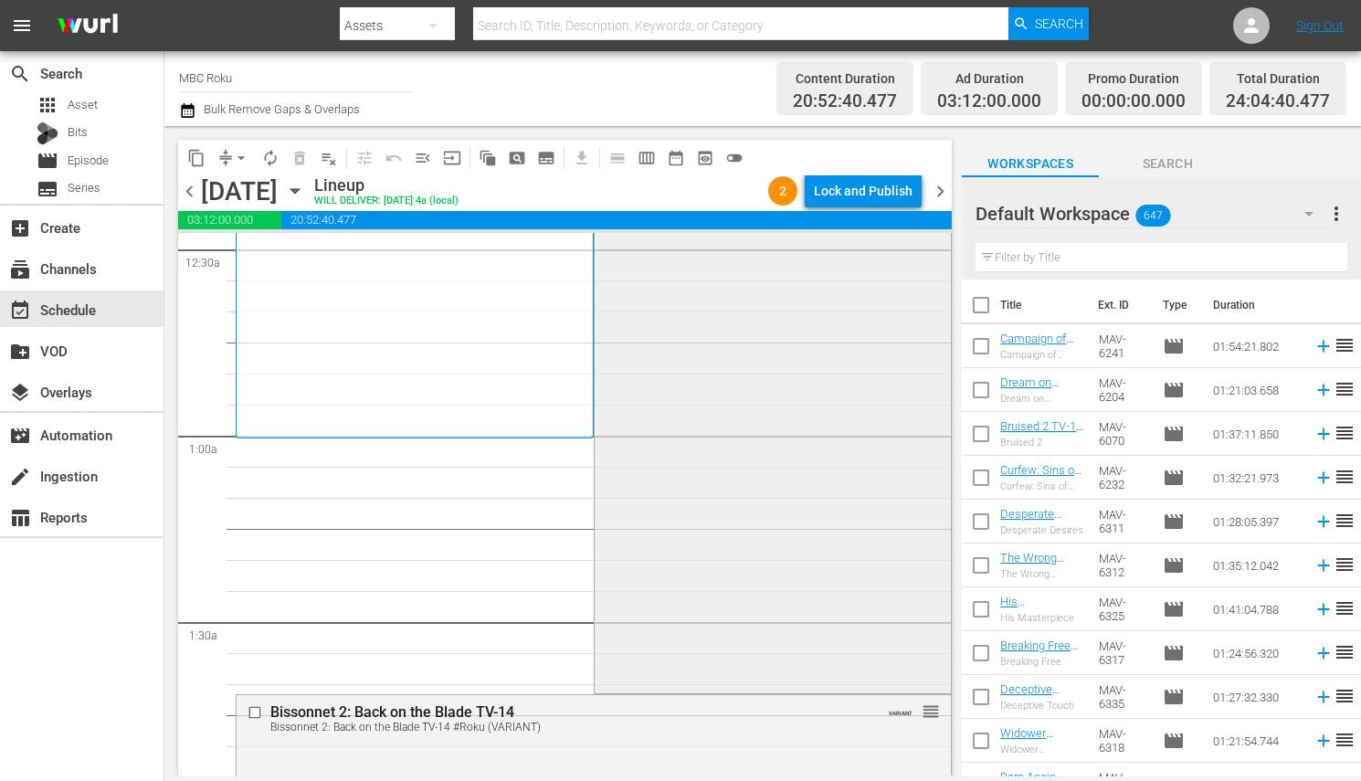
scroll to position [171, 0]
click at [666, 472] on div "Delete Event" at bounding box center [706, 477] width 144 height 25
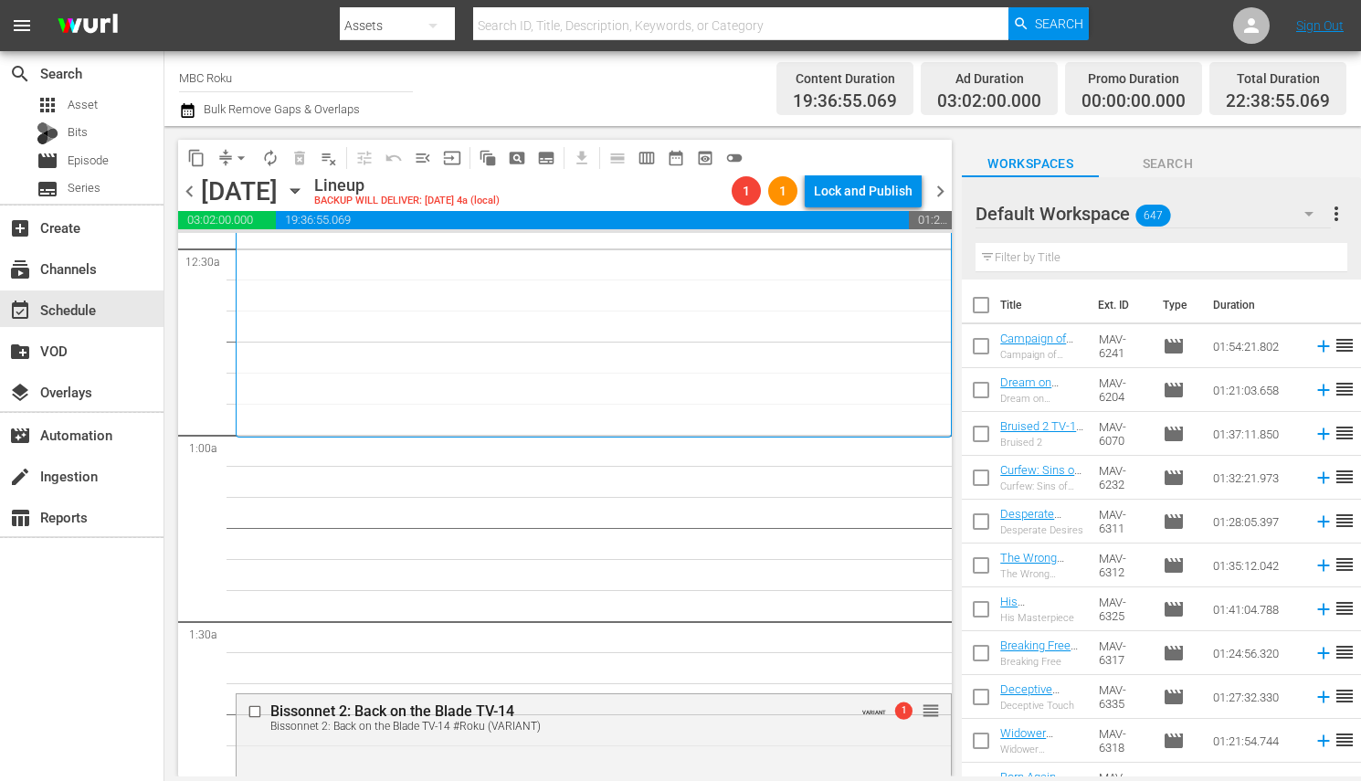
scroll to position [180, 0]
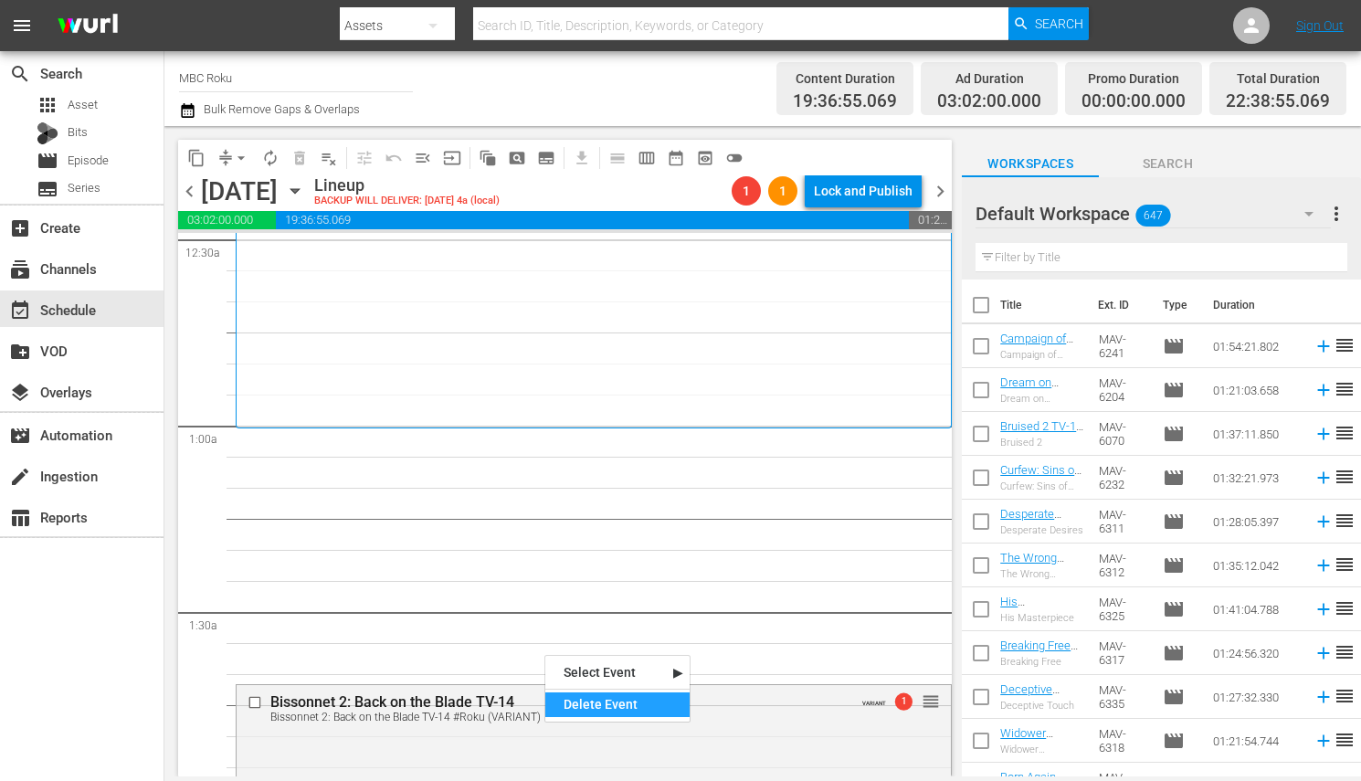
click at [571, 693] on div "Delete Event" at bounding box center [617, 704] width 144 height 25
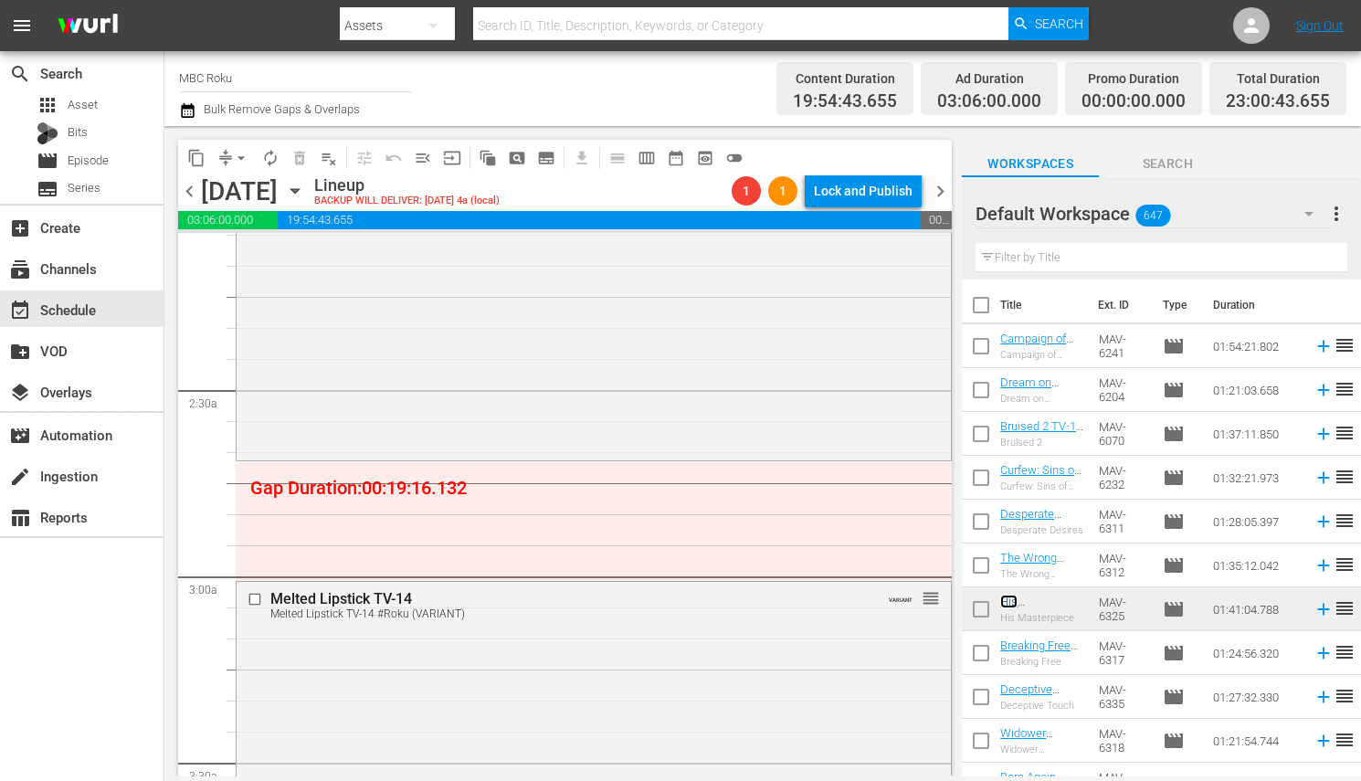
scroll to position [777, 0]
click at [240, 158] on span "arrow_drop_down" at bounding box center [241, 158] width 18 height 18
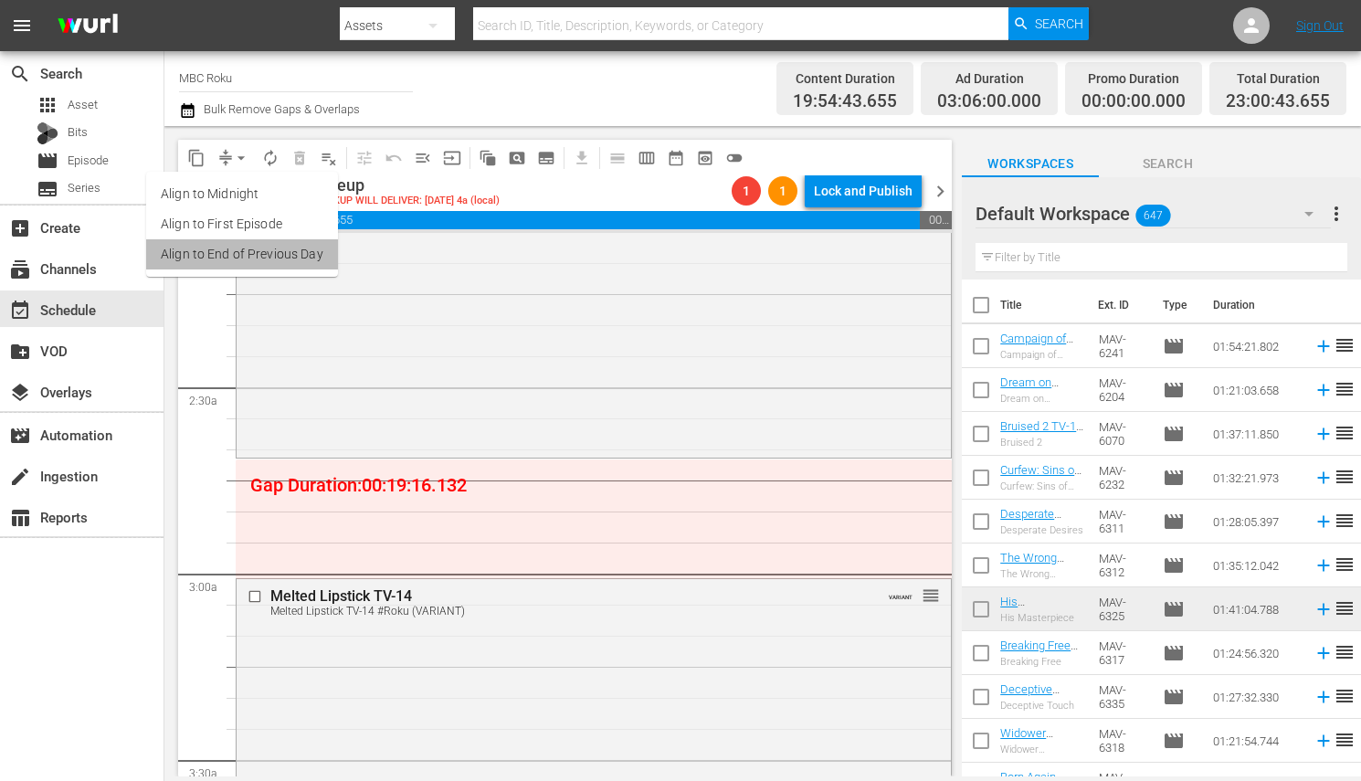
click at [258, 261] on li "Align to End of Previous Day" at bounding box center [242, 254] width 192 height 30
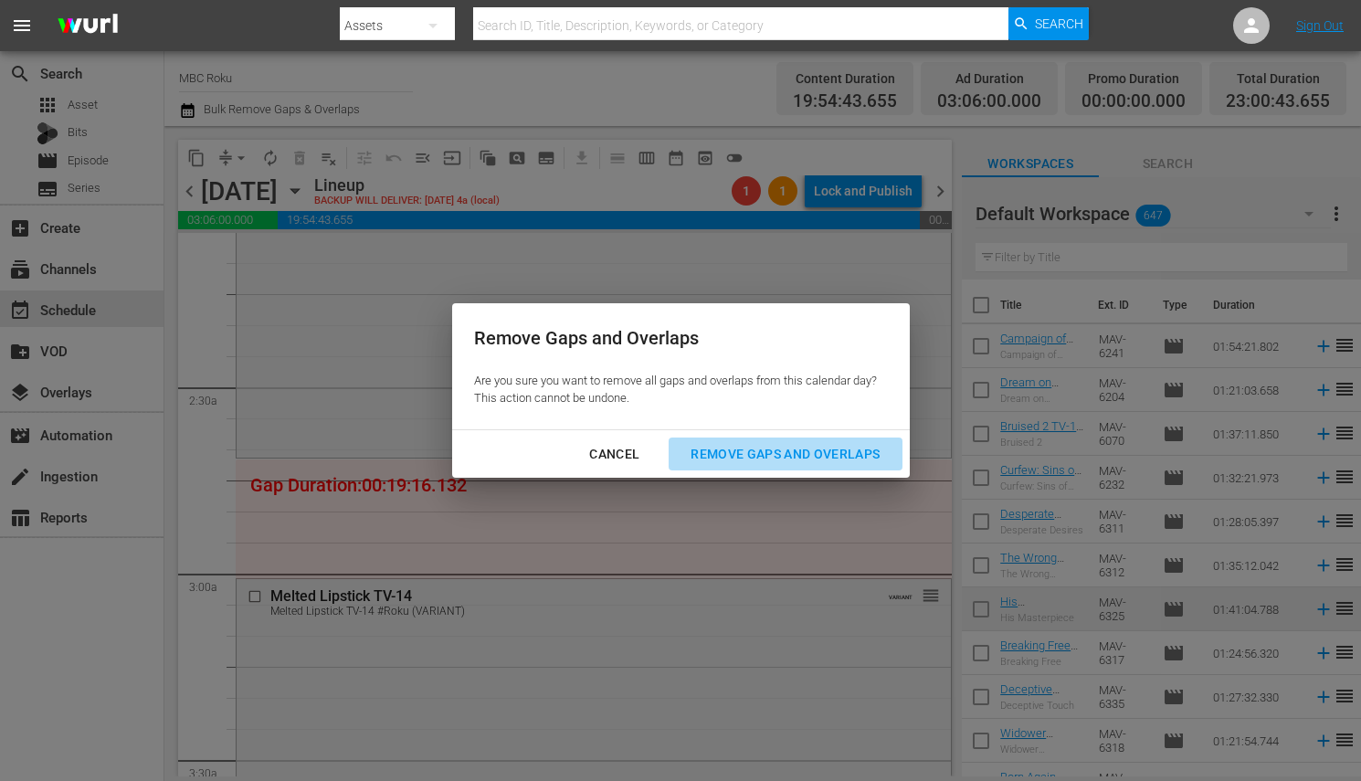
click at [801, 462] on div "Remove Gaps and Overlaps" at bounding box center [785, 454] width 218 height 23
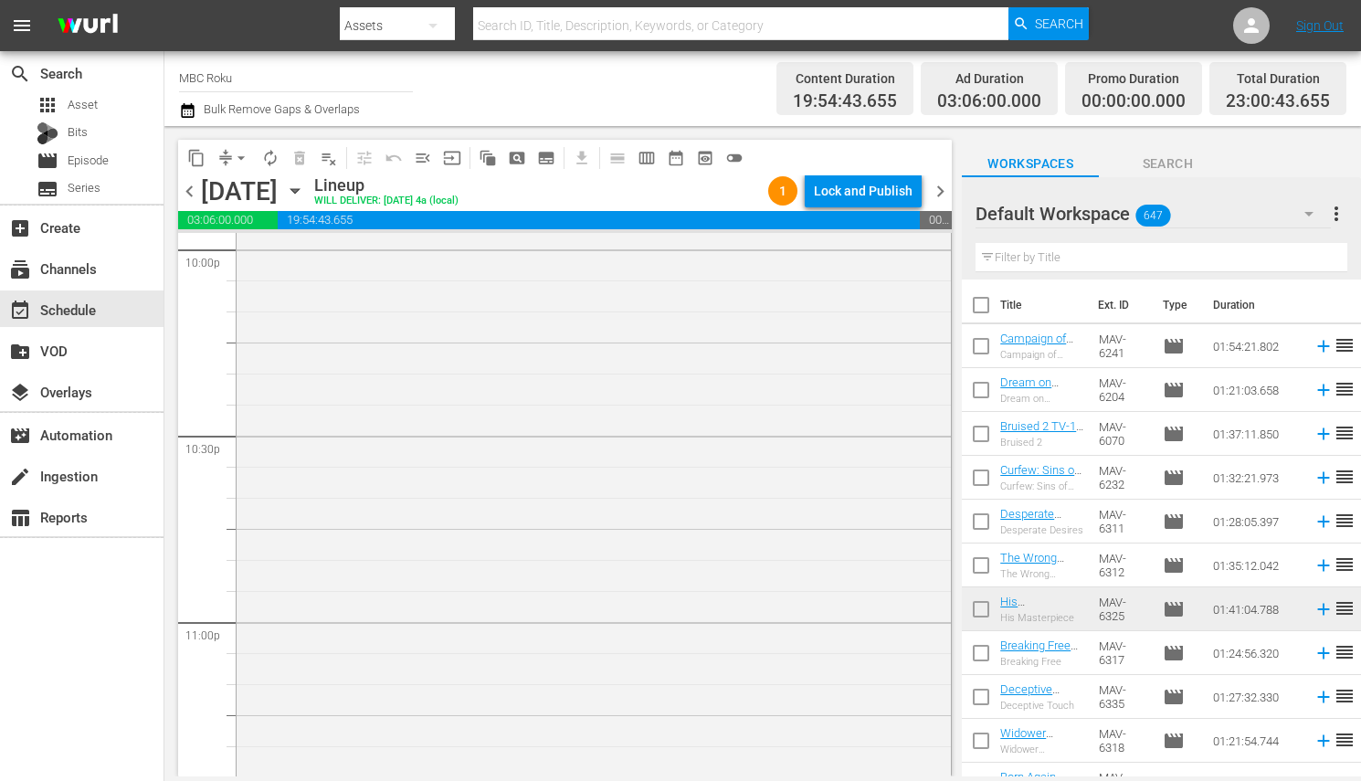
scroll to position [8184, 0]
click at [587, 537] on div "Delete Event" at bounding box center [609, 541] width 144 height 25
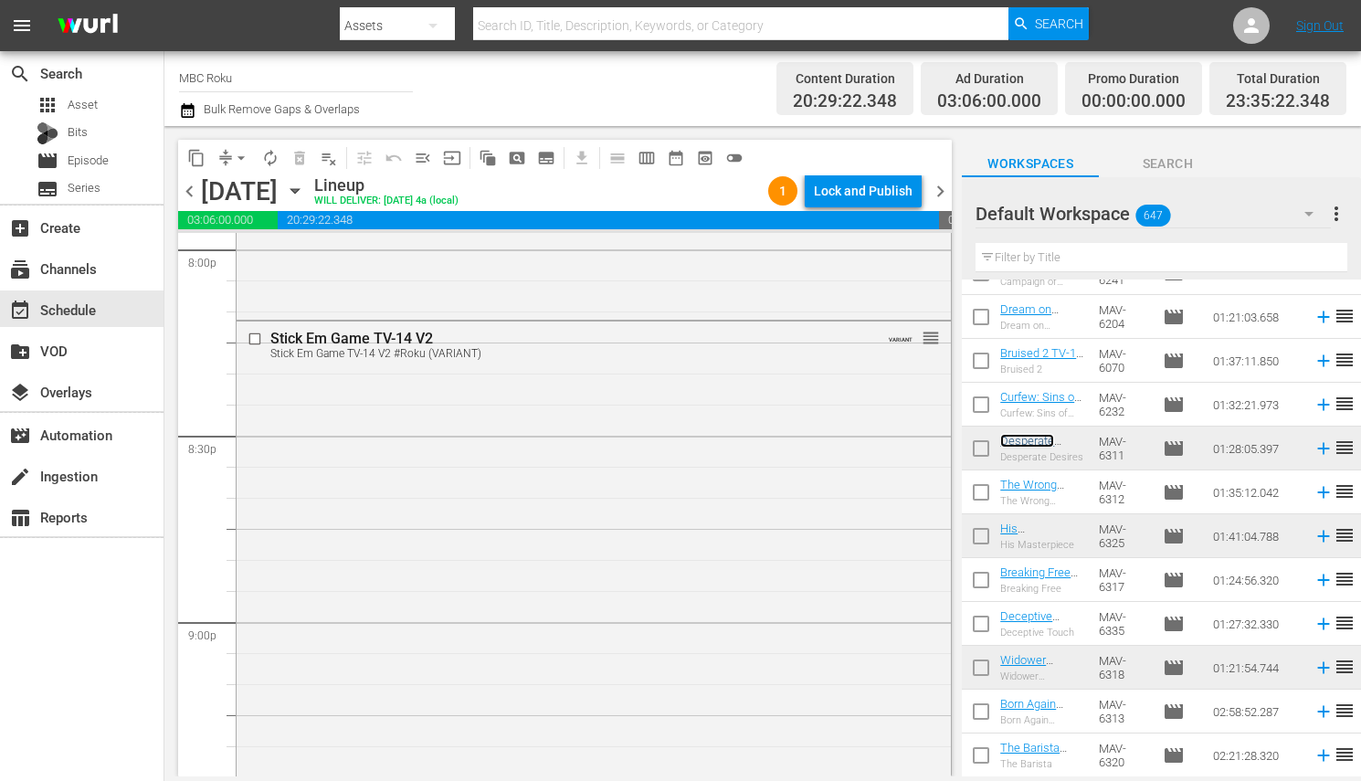
scroll to position [8624, 0]
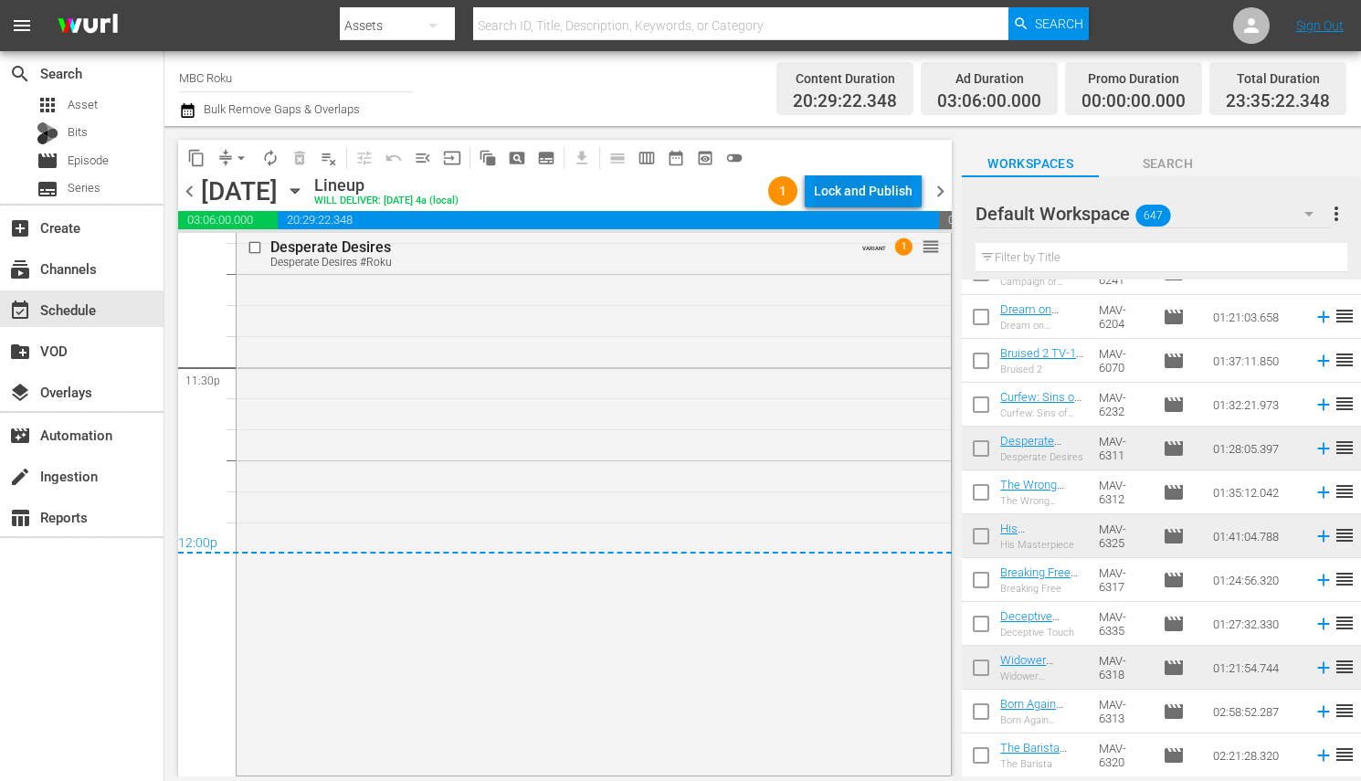
click at [865, 192] on div "Lock and Publish" at bounding box center [863, 190] width 99 height 33
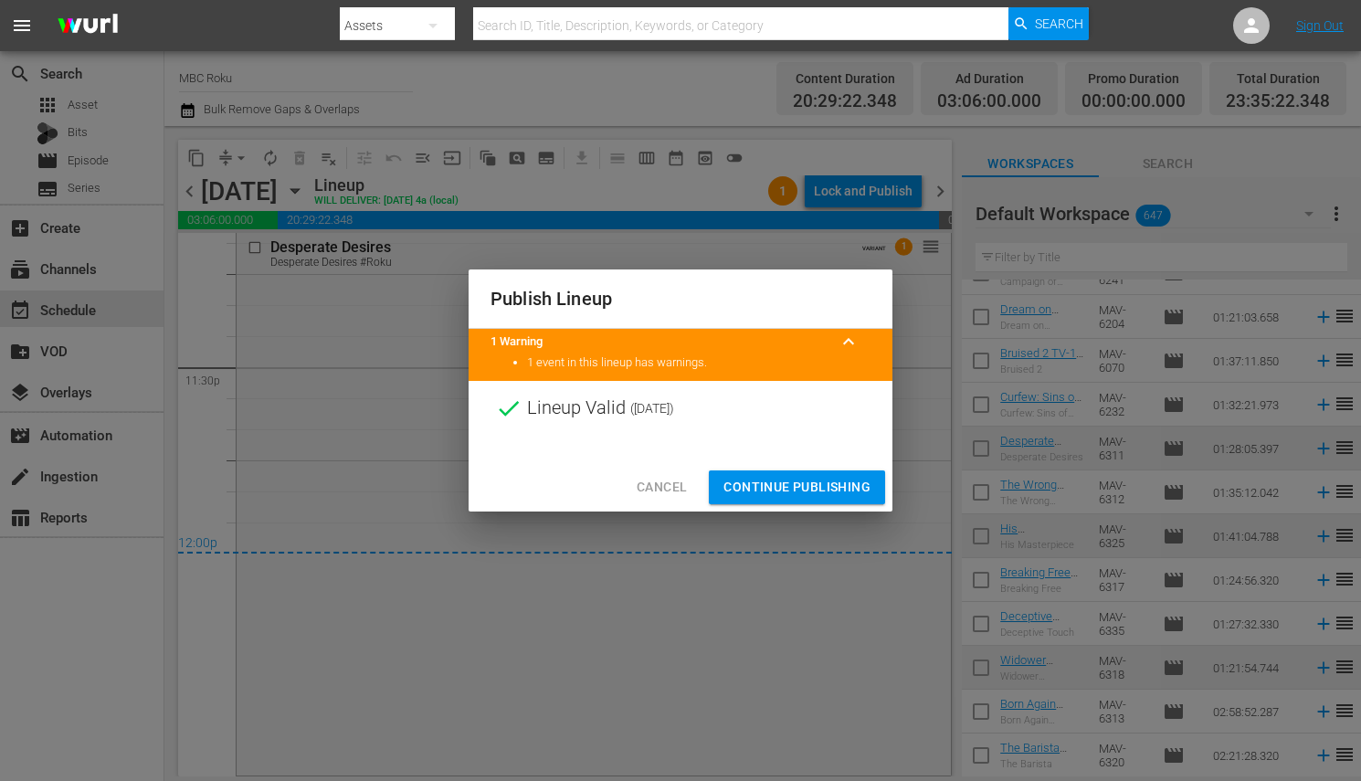
click at [846, 472] on button "Continue Publishing" at bounding box center [797, 487] width 176 height 34
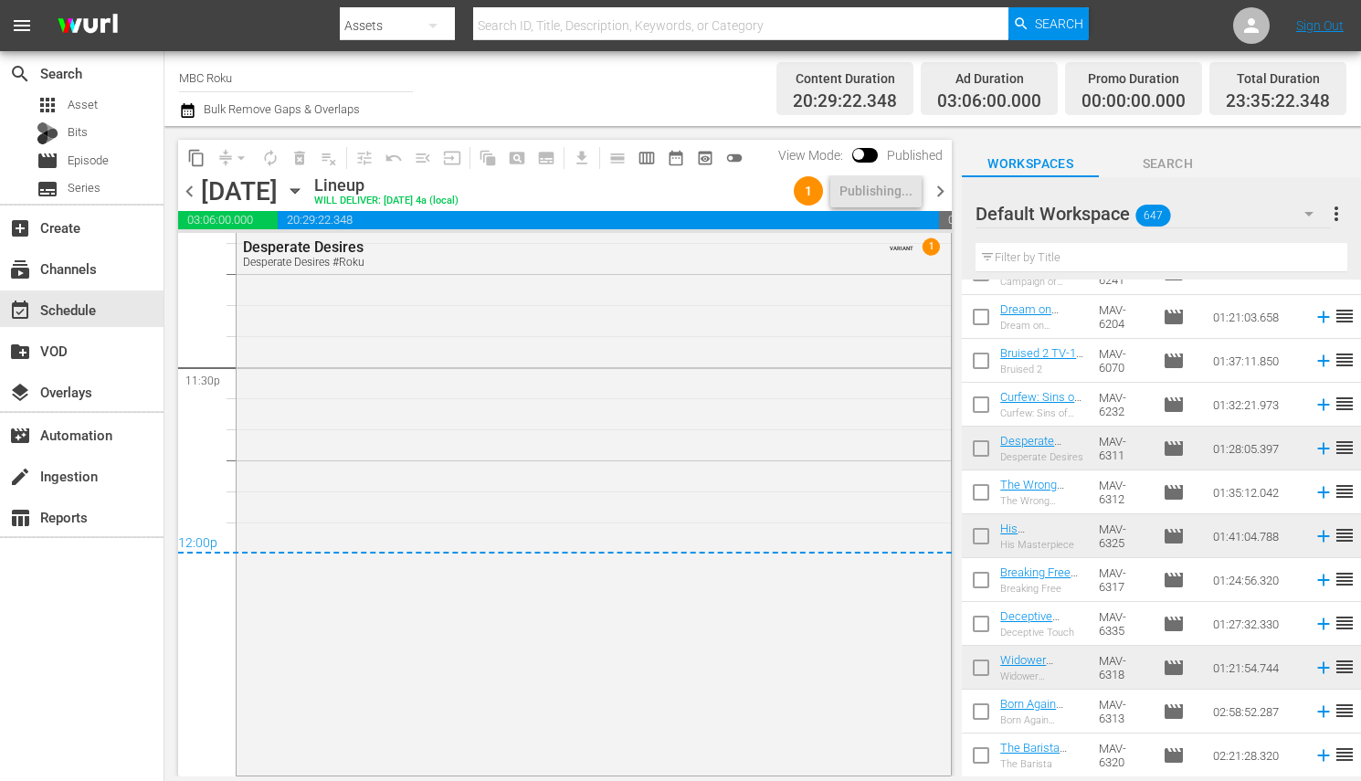
click at [942, 192] on span "chevron_right" at bounding box center [940, 191] width 23 height 23
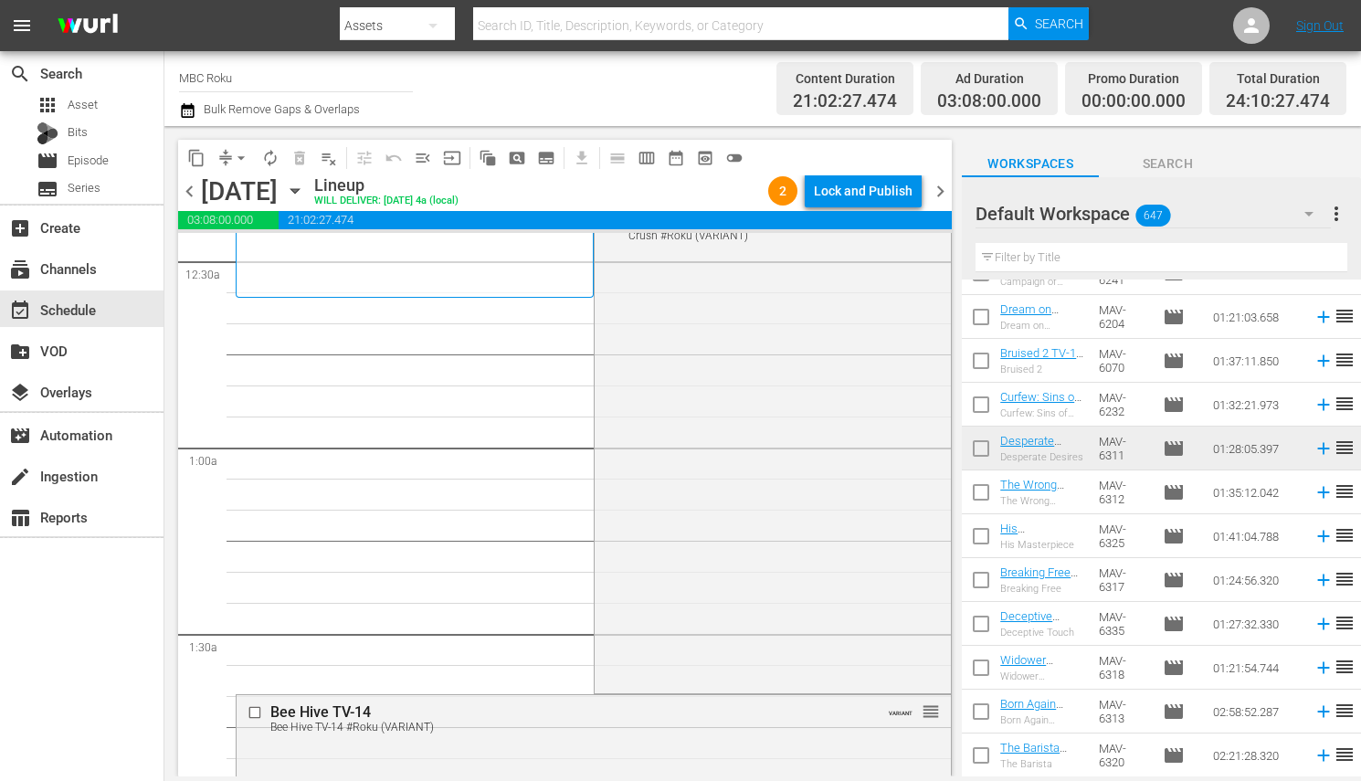
scroll to position [153, 0]
click at [238, 153] on span "arrow_drop_down" at bounding box center [241, 158] width 18 height 18
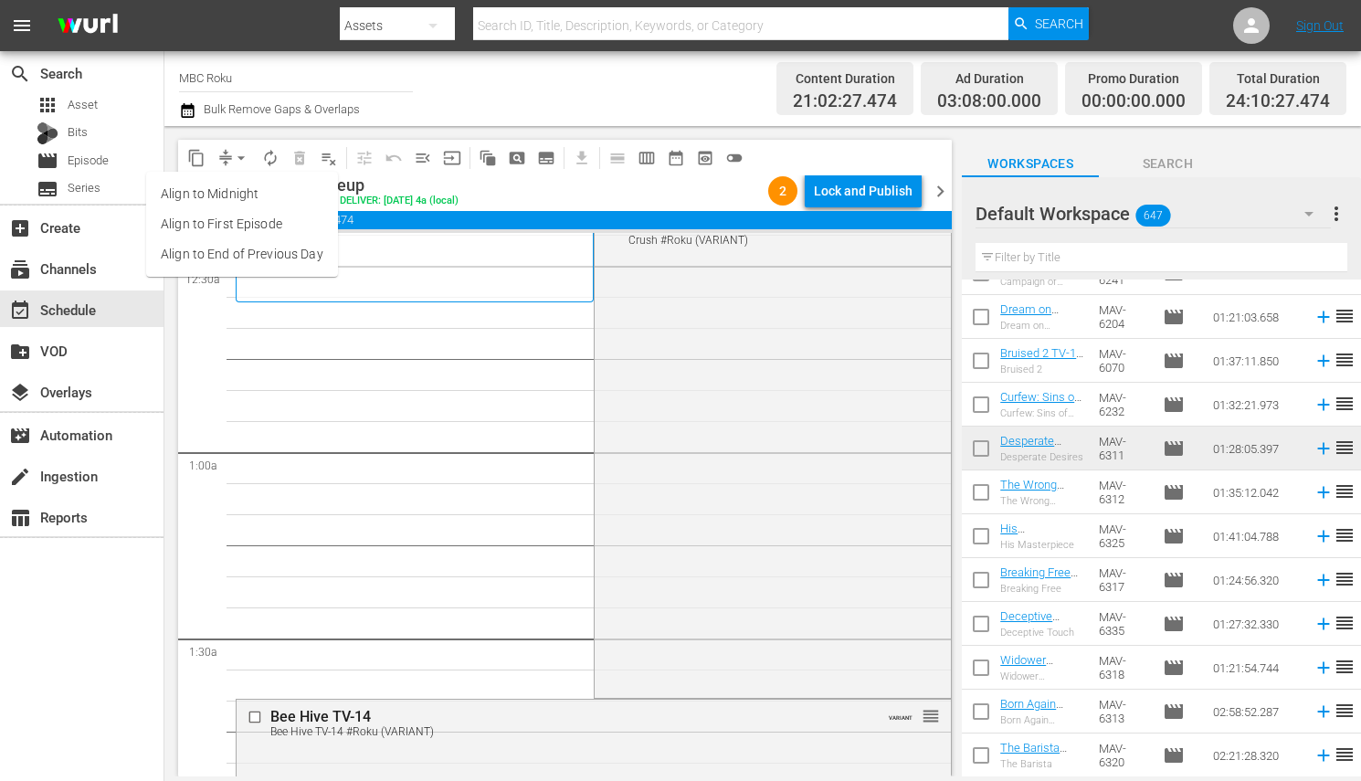
click at [269, 255] on li "Align to End of Previous Day" at bounding box center [242, 254] width 192 height 30
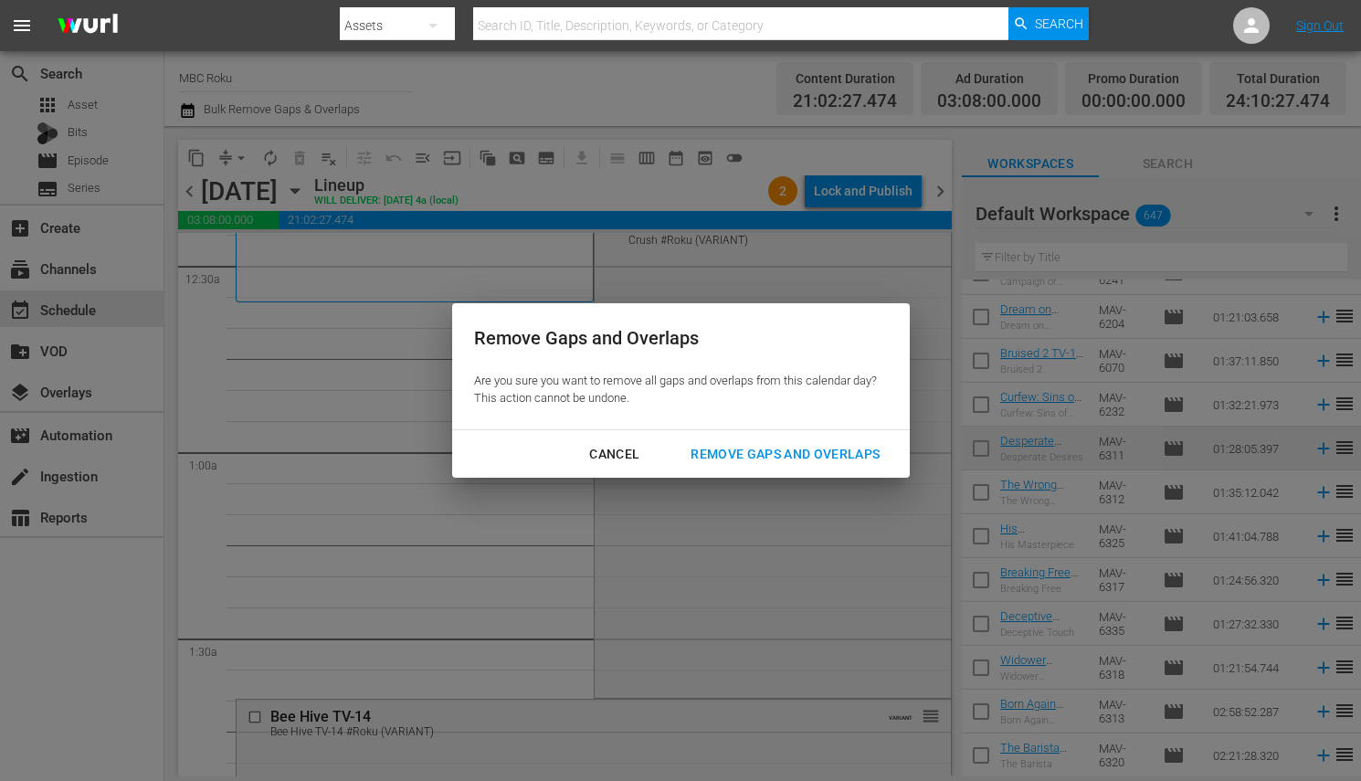
click at [769, 438] on button "Remove Gaps and Overlaps" at bounding box center [785, 455] width 233 height 34
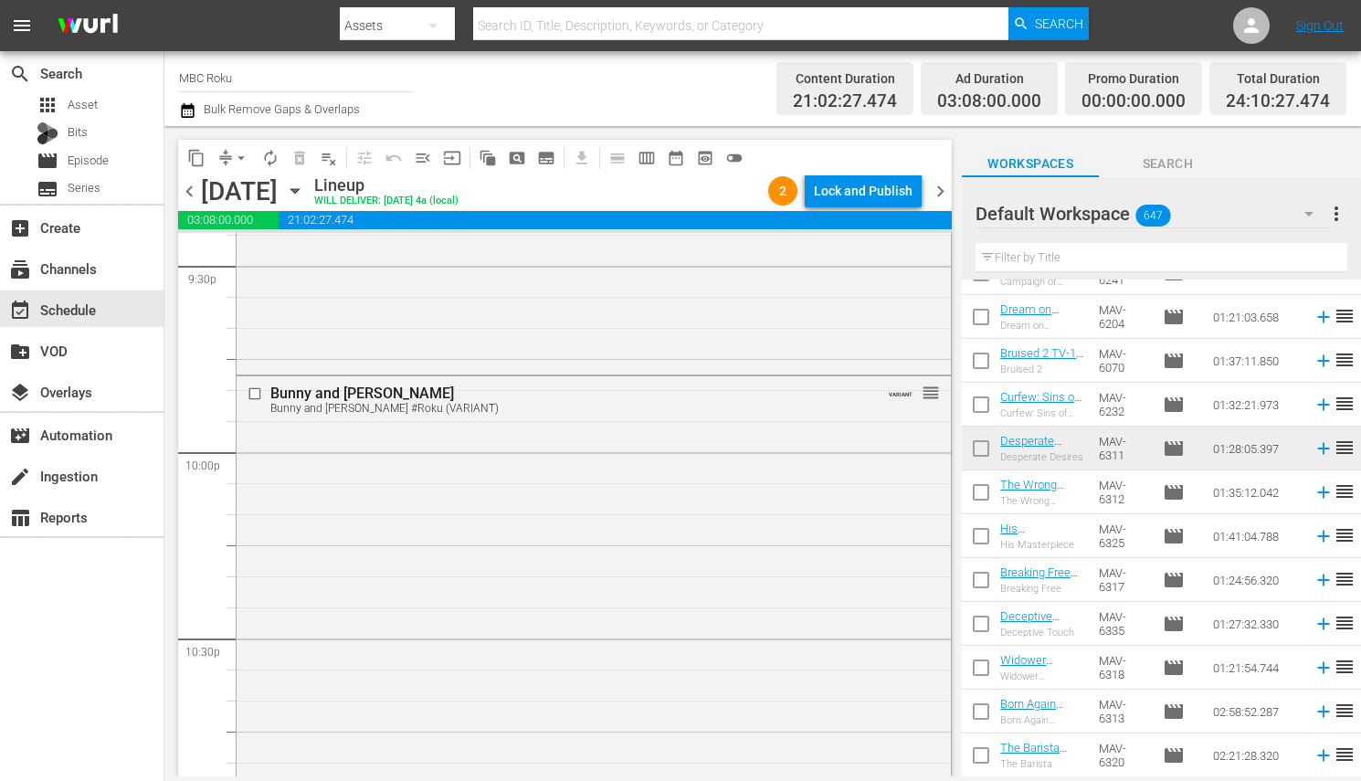
scroll to position [7940, 0]
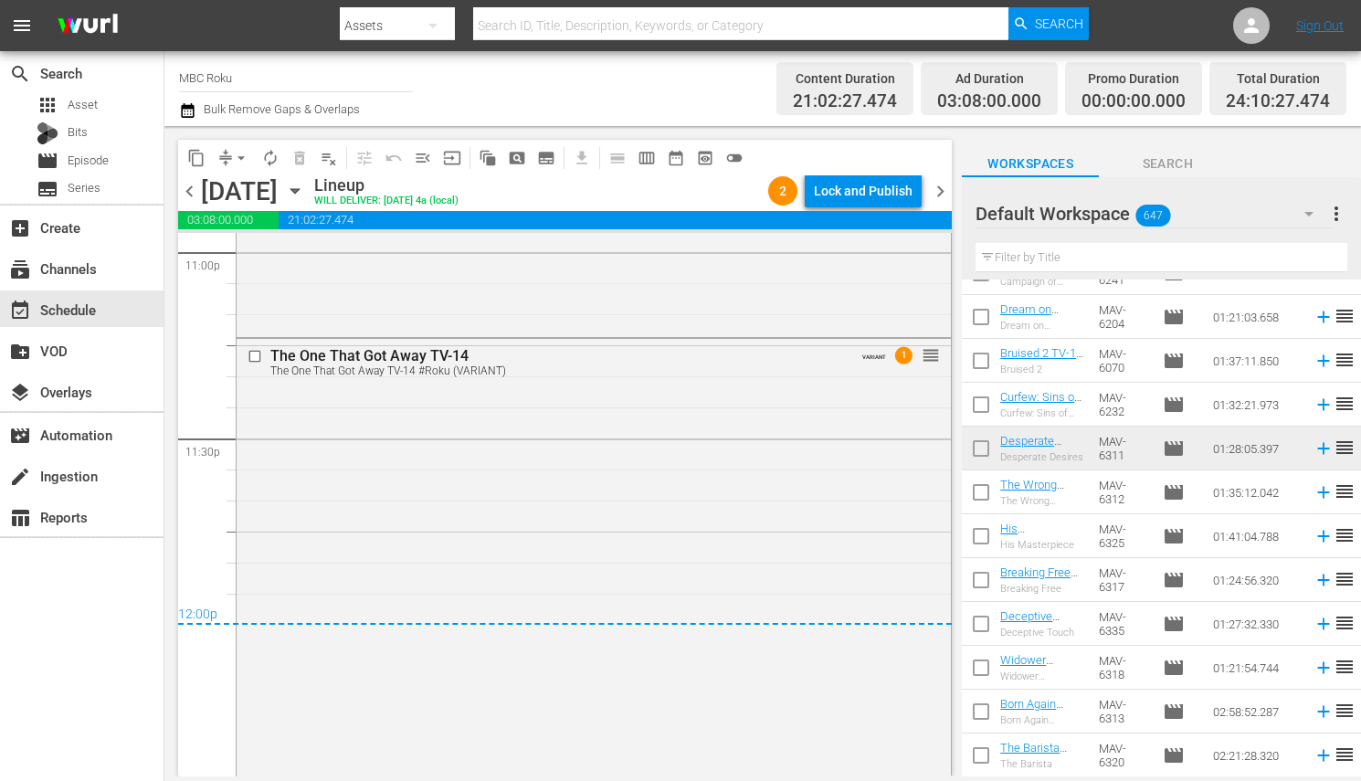
scroll to position [8548, 0]
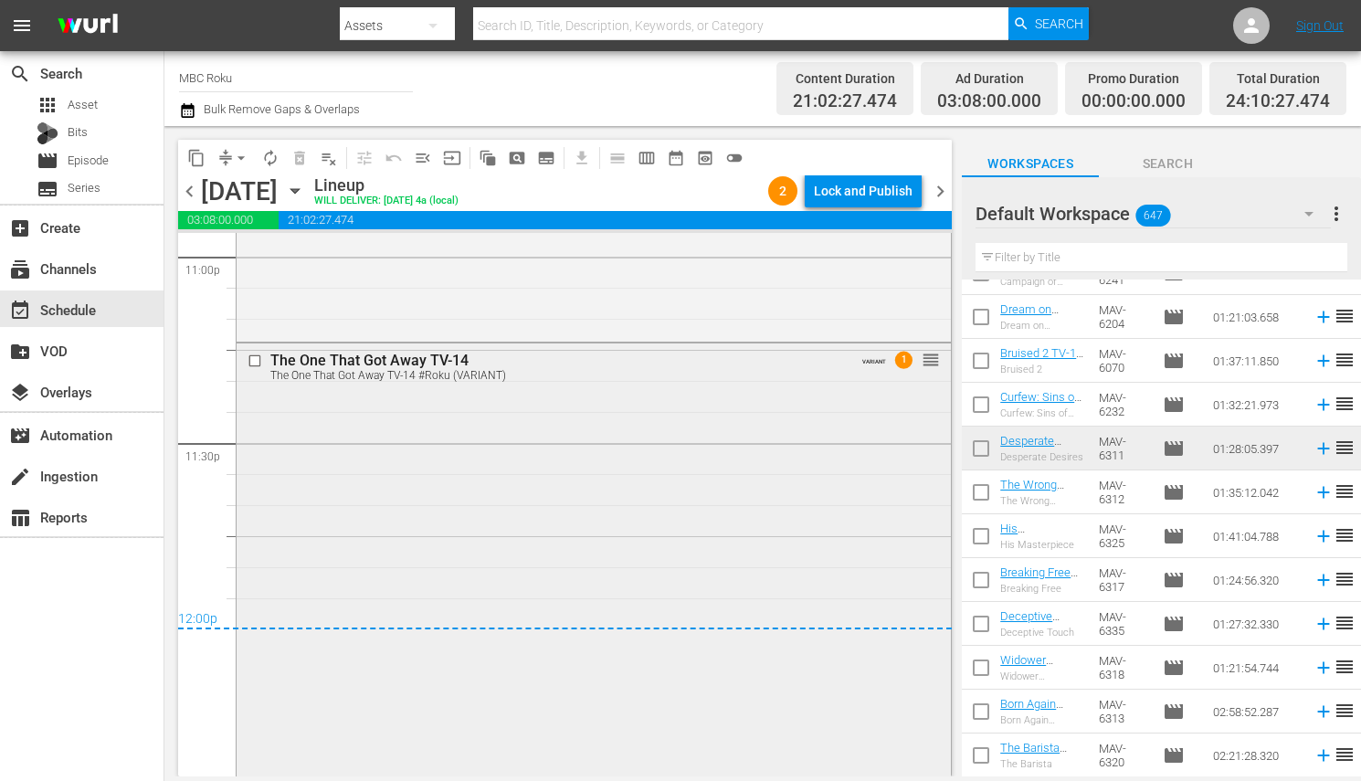
click at [325, 550] on div "The One That Got Away TV-14 The One That Got Away TV-14 #Roku (VARIANT) VARIANT…" at bounding box center [594, 627] width 714 height 569
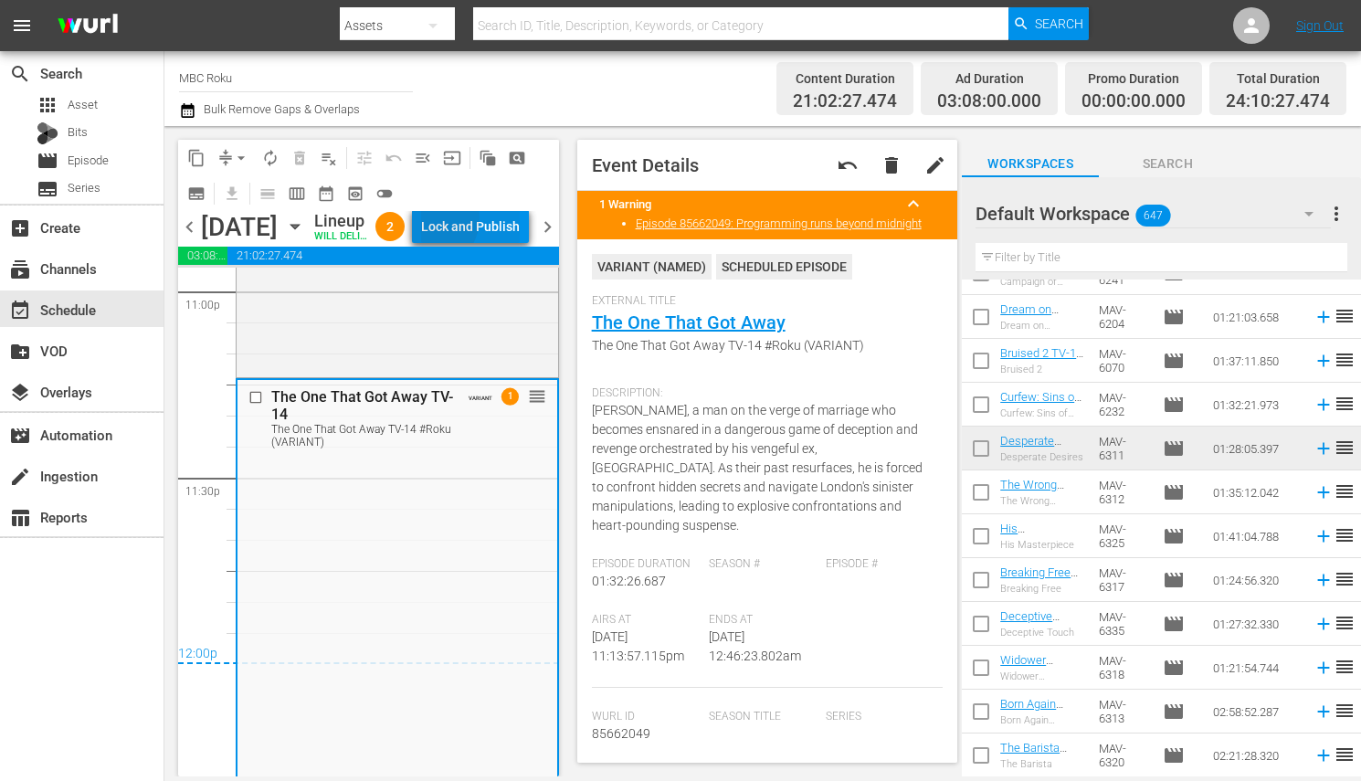
click at [469, 220] on div "Lock and Publish" at bounding box center [470, 226] width 99 height 33
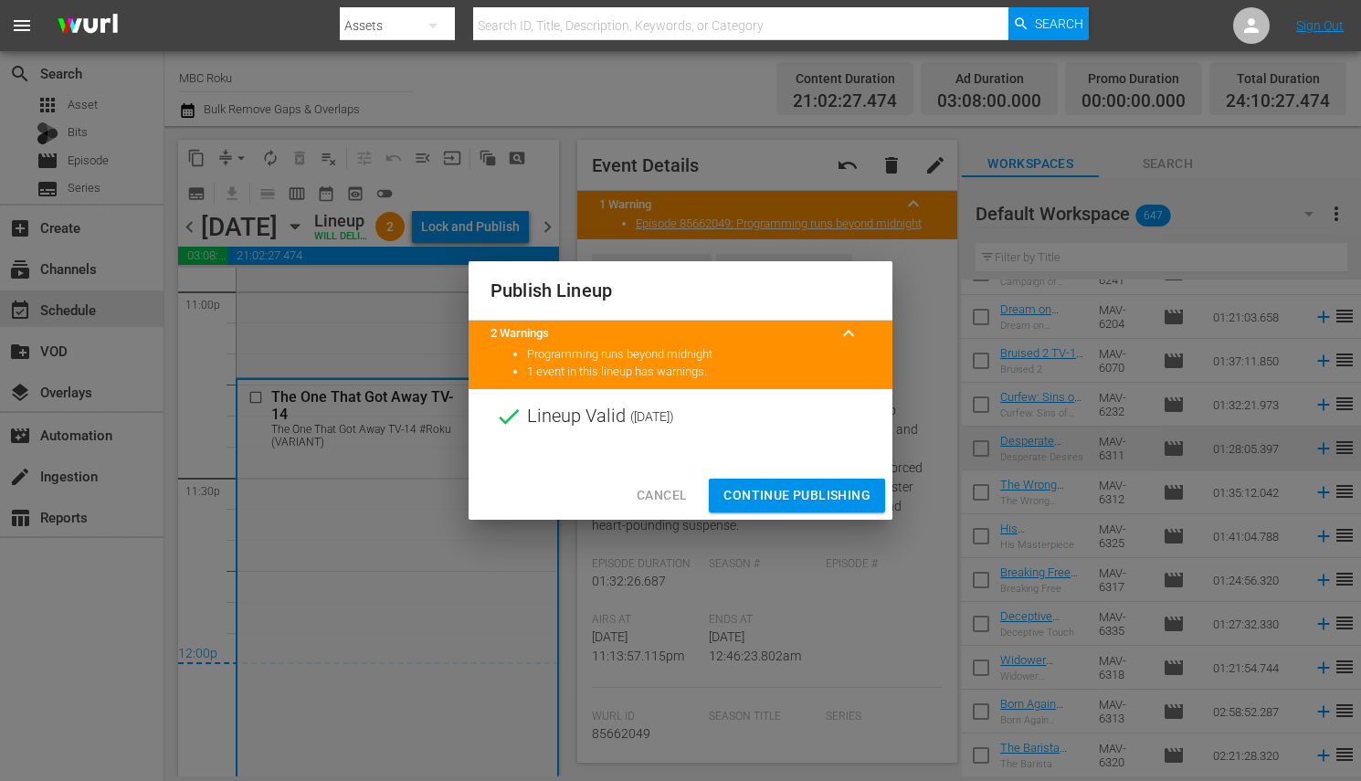
click at [781, 483] on button "Continue Publishing" at bounding box center [797, 496] width 176 height 34
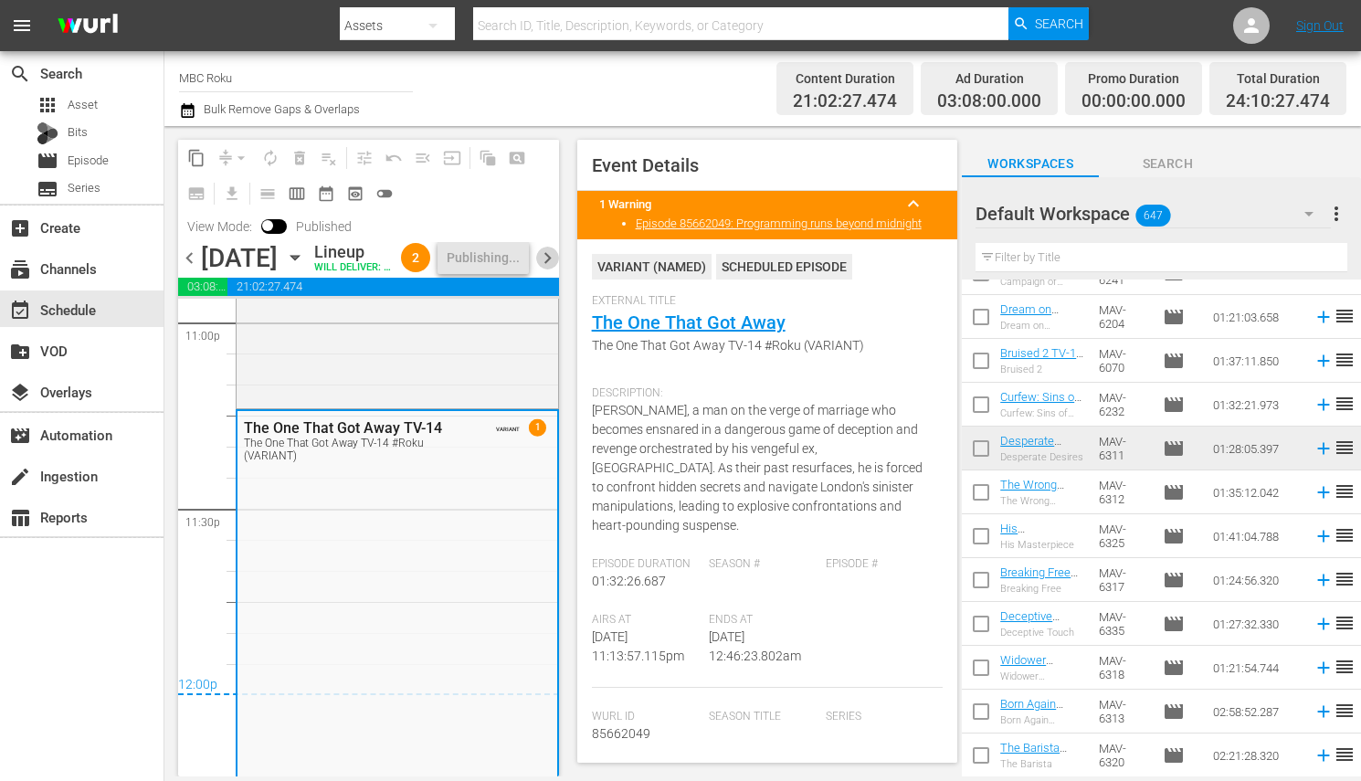
click at [549, 269] on span "chevron_right" at bounding box center [547, 258] width 23 height 23
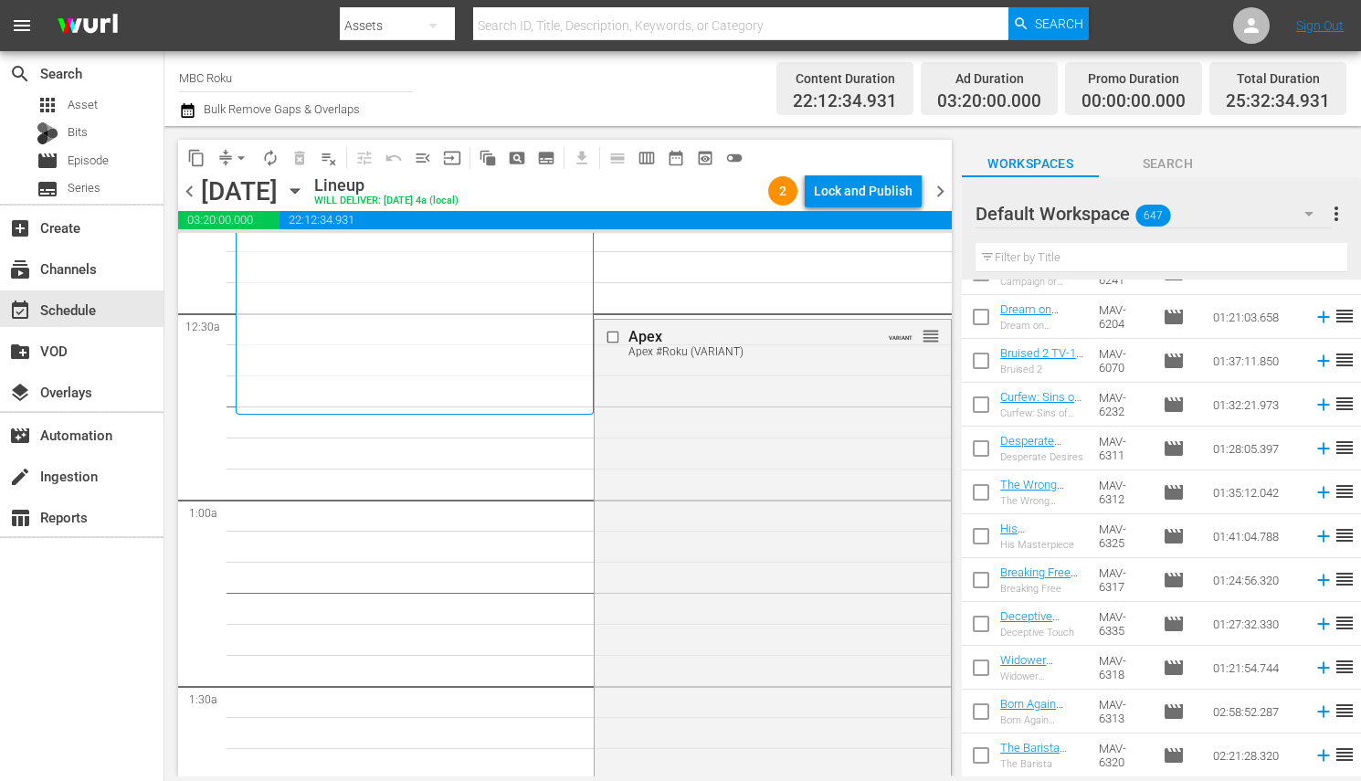
scroll to position [175, 0]
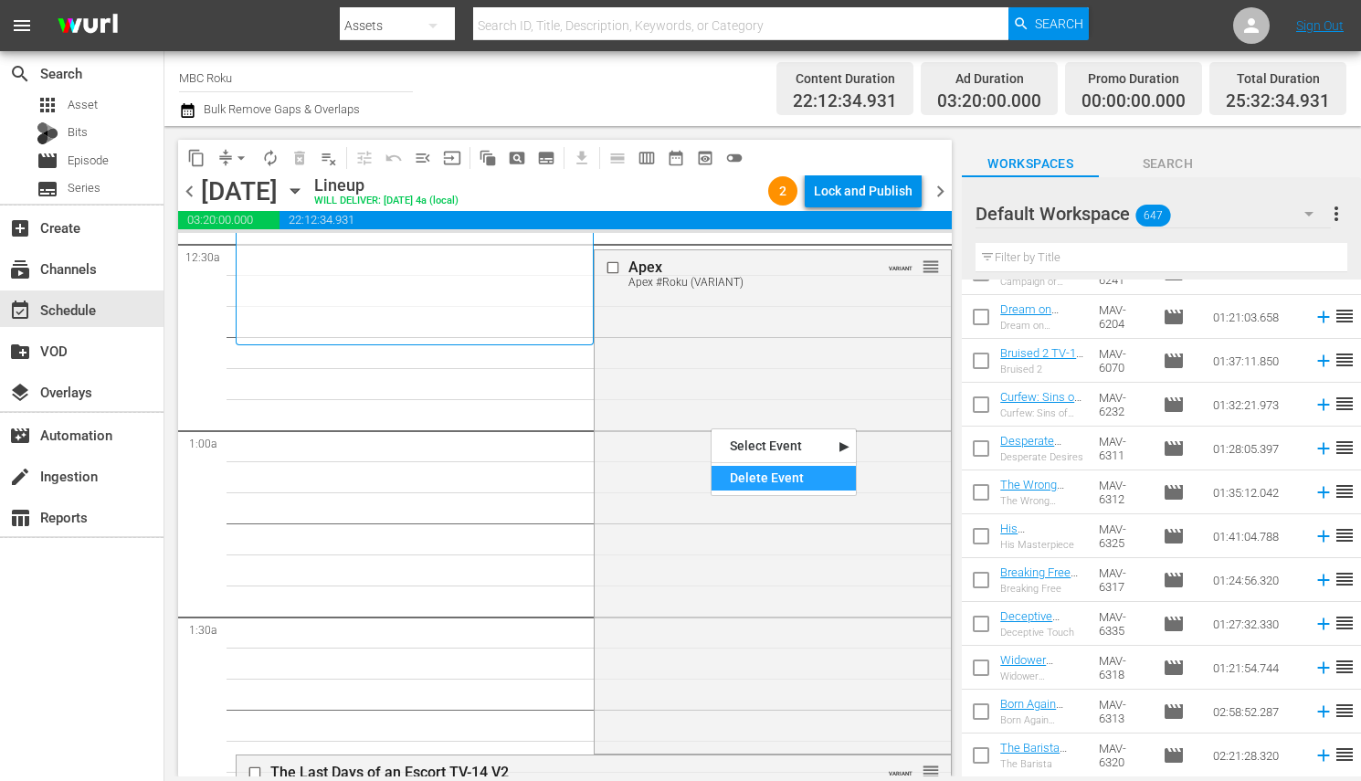
click at [744, 473] on div "Delete Event" at bounding box center [784, 478] width 144 height 25
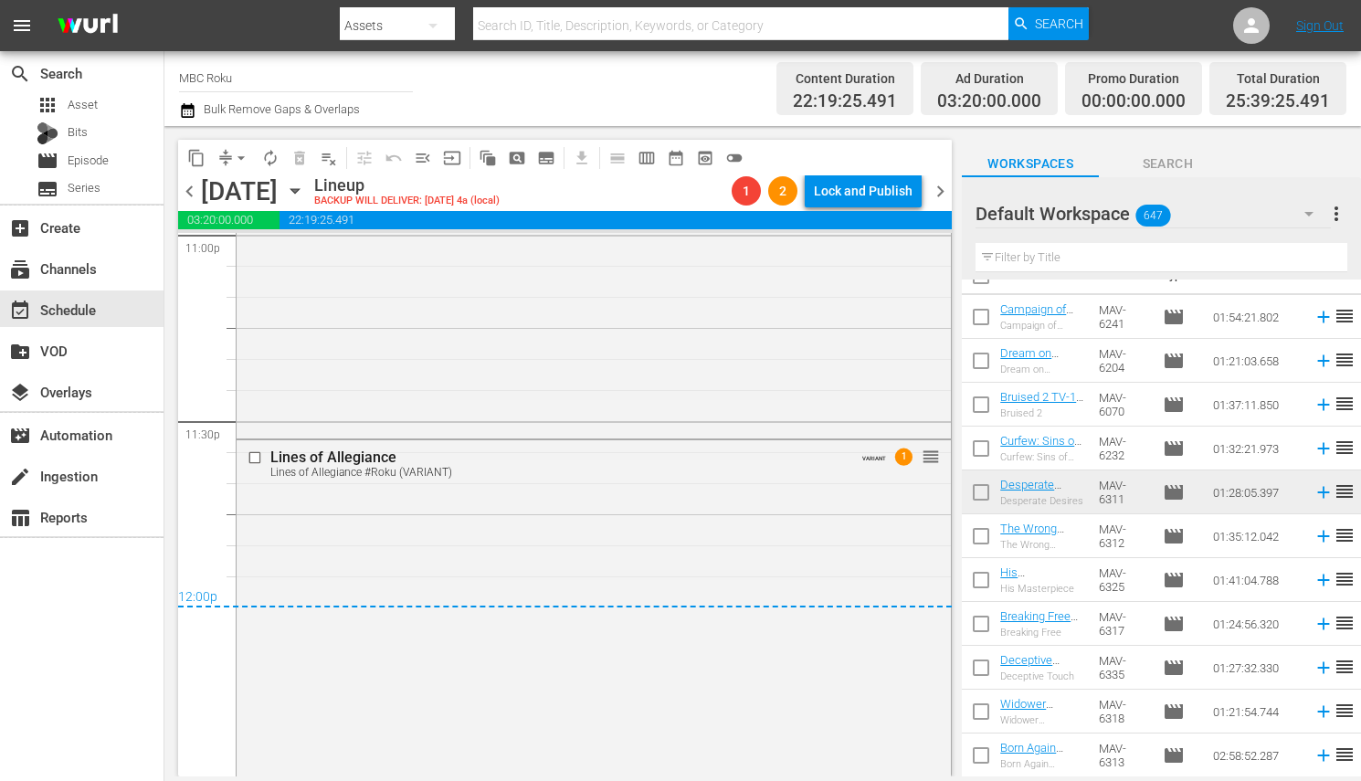
scroll to position [8543, 0]
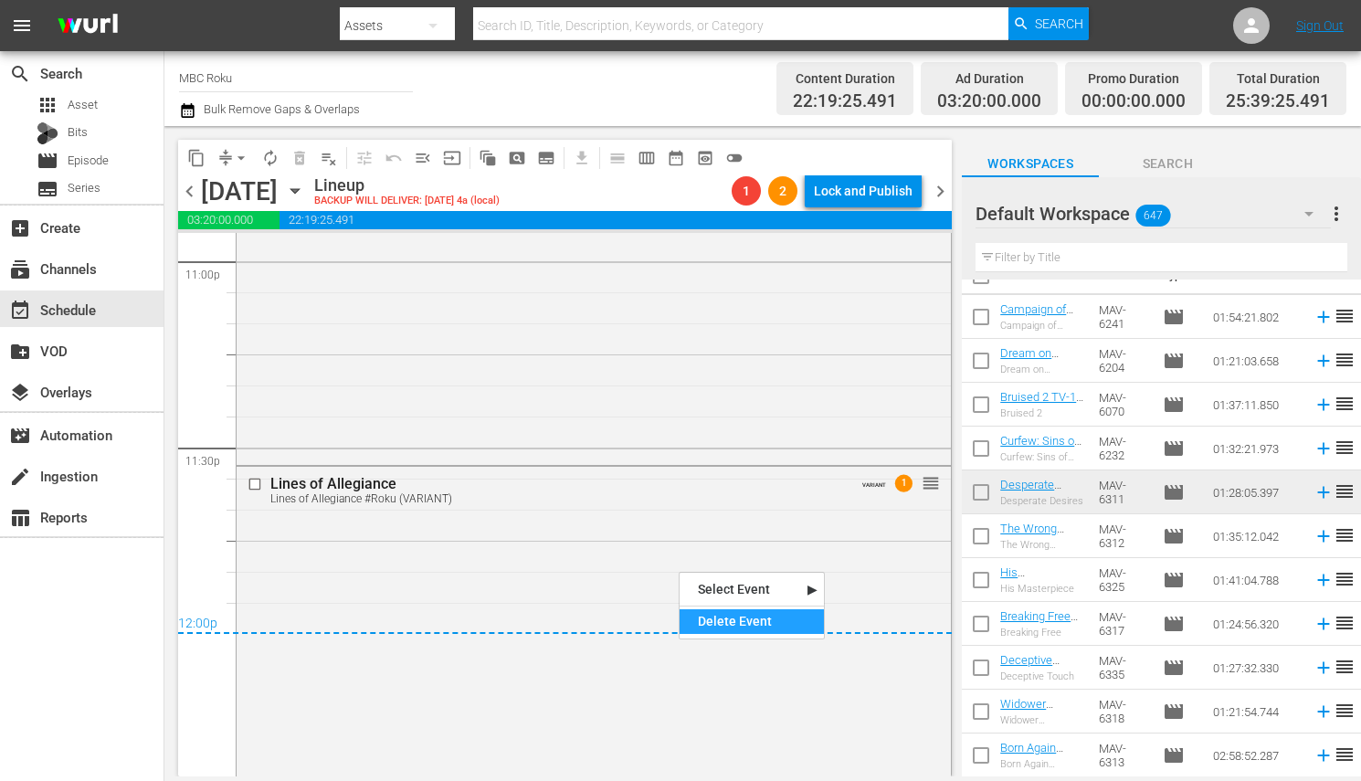
click at [723, 617] on div "Delete Event" at bounding box center [752, 621] width 144 height 25
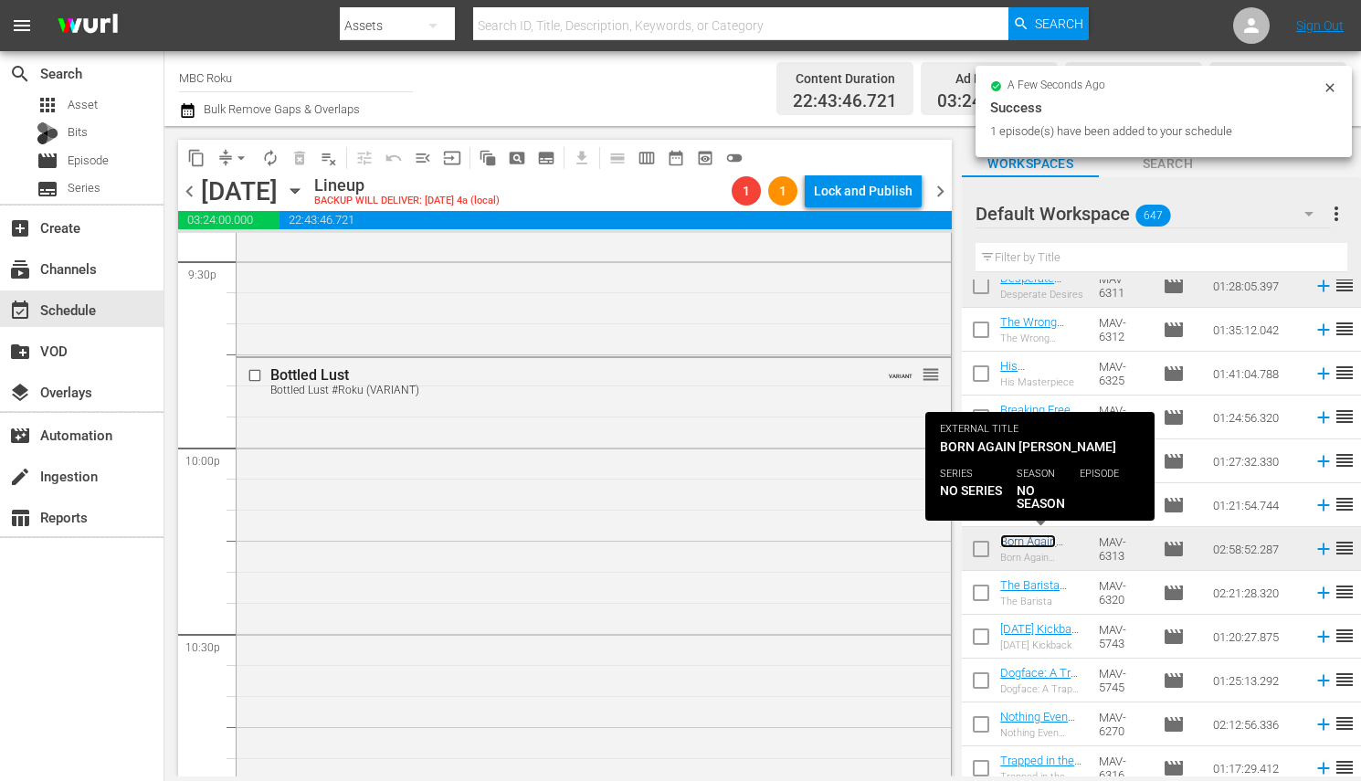
scroll to position [7898, 0]
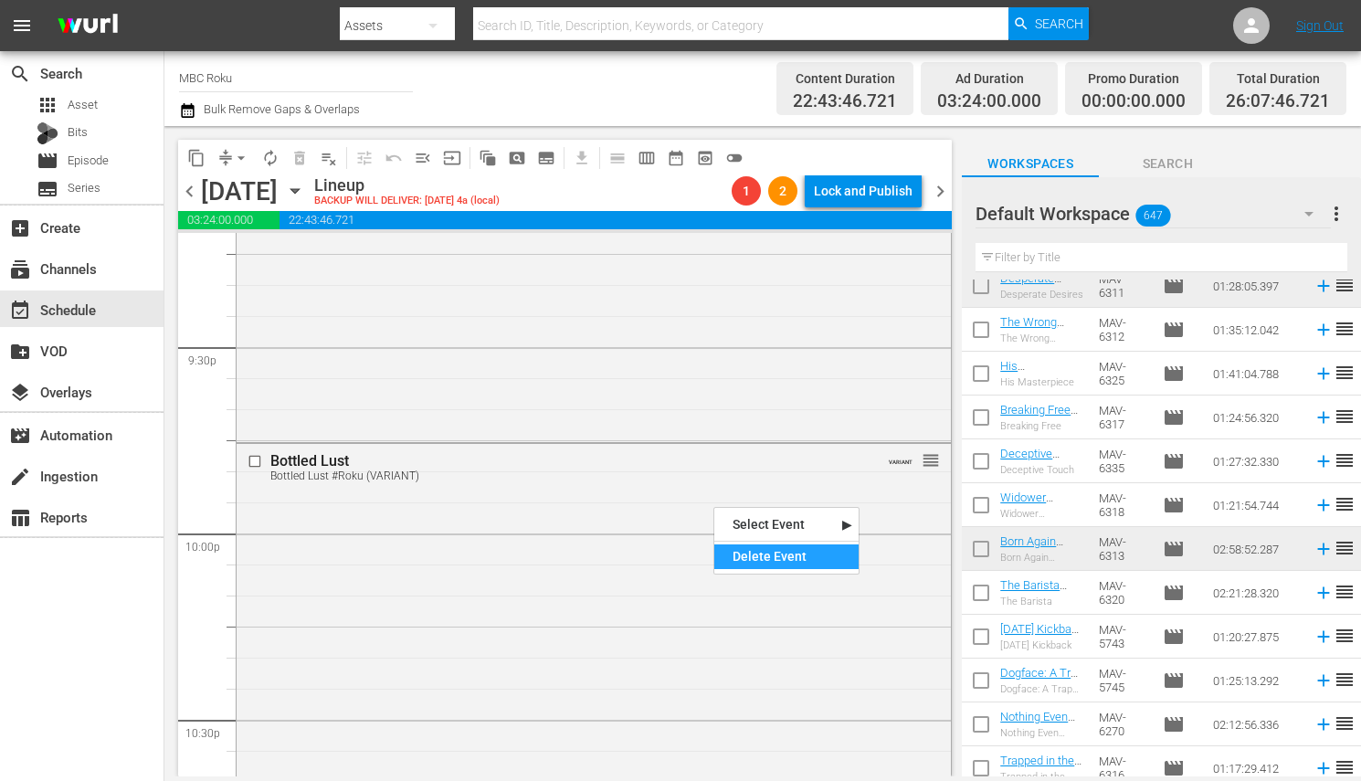
click at [755, 564] on div "Delete Event" at bounding box center [786, 556] width 144 height 25
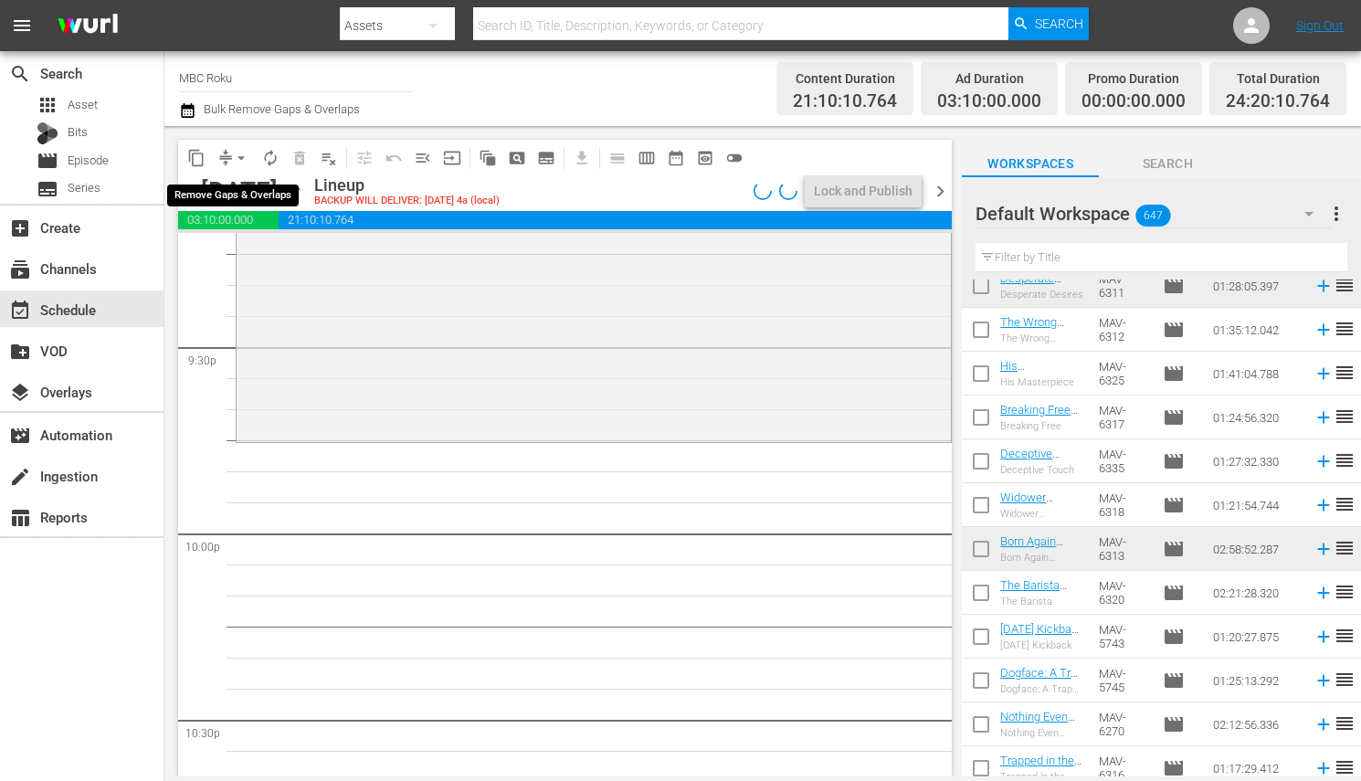
click at [246, 156] on span "arrow_drop_down" at bounding box center [241, 158] width 18 height 18
click at [277, 258] on li "Align to End of Previous Day" at bounding box center [242, 254] width 192 height 30
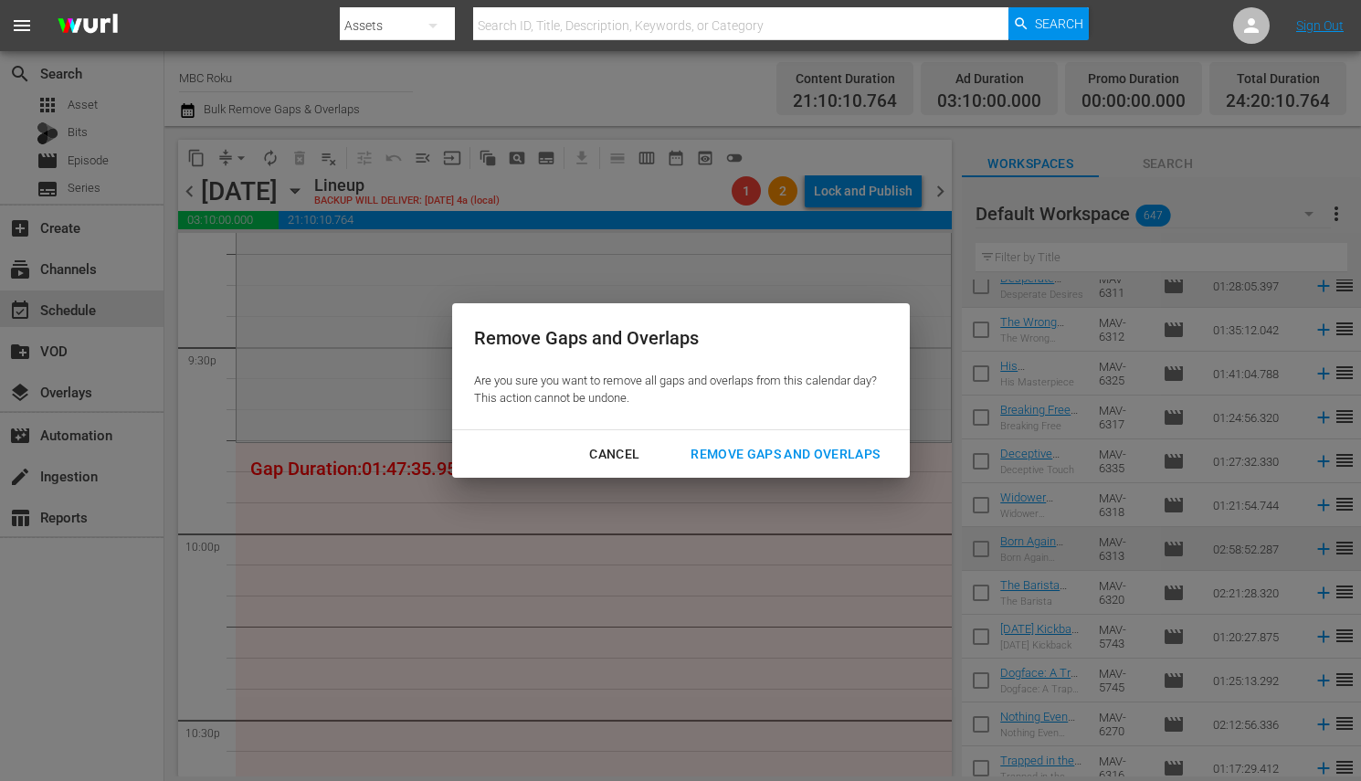
click at [763, 458] on div "Remove Gaps and Overlaps" at bounding box center [785, 454] width 218 height 23
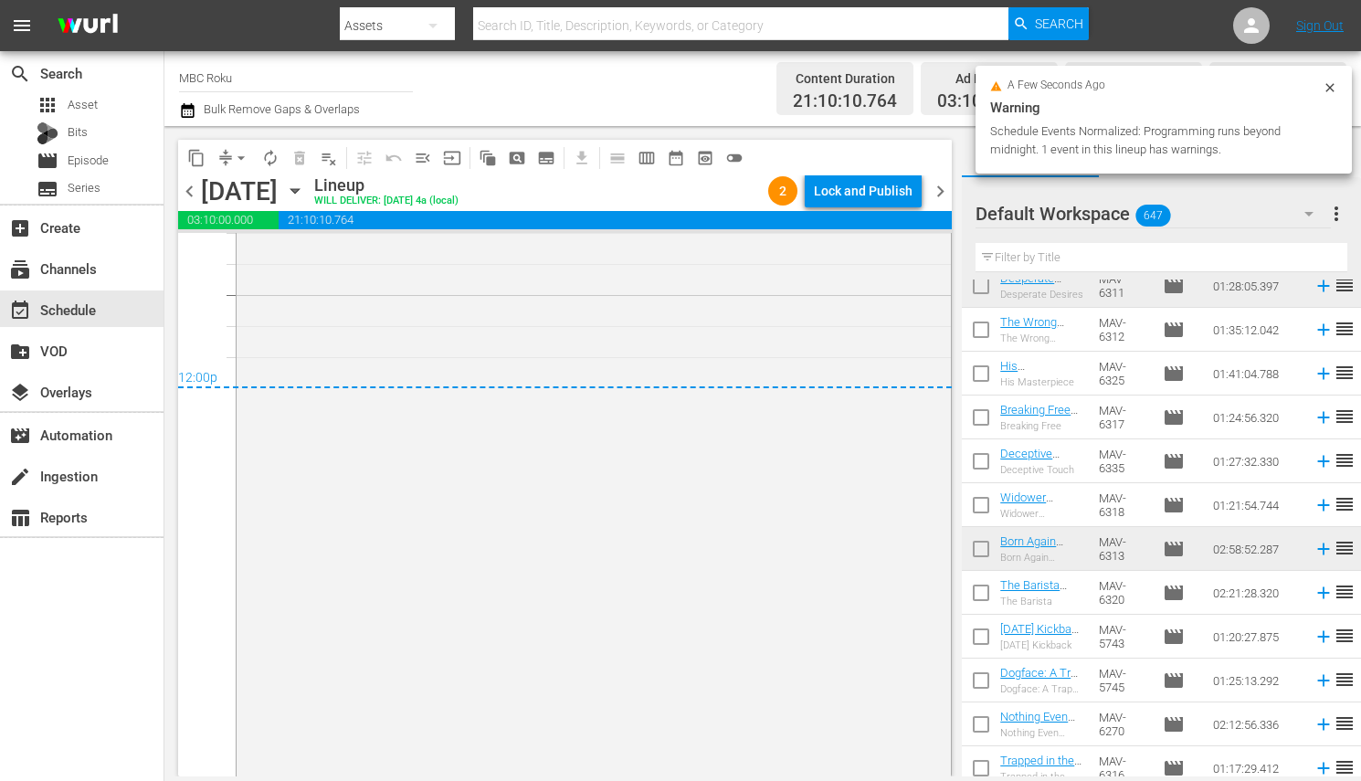
scroll to position [8813, 0]
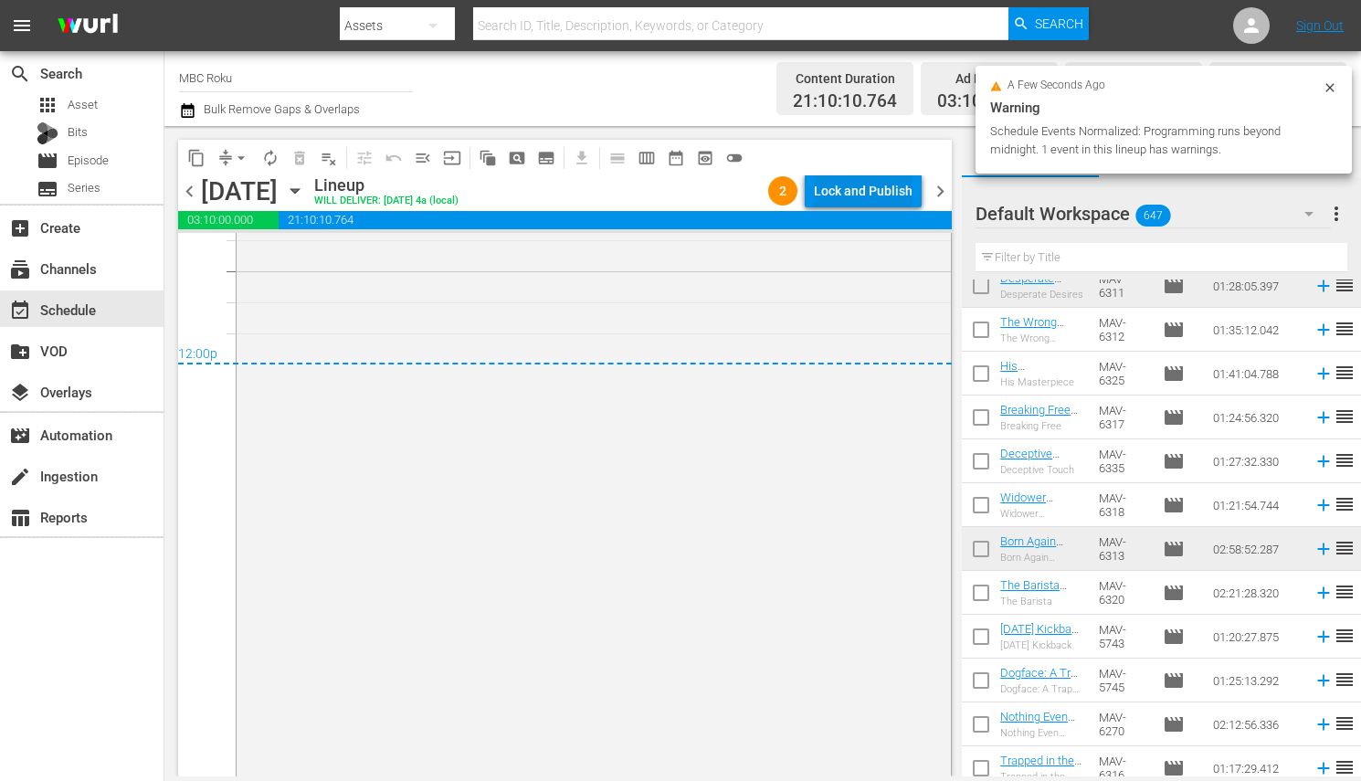
click at [874, 182] on div "Lock and Publish" at bounding box center [863, 190] width 99 height 33
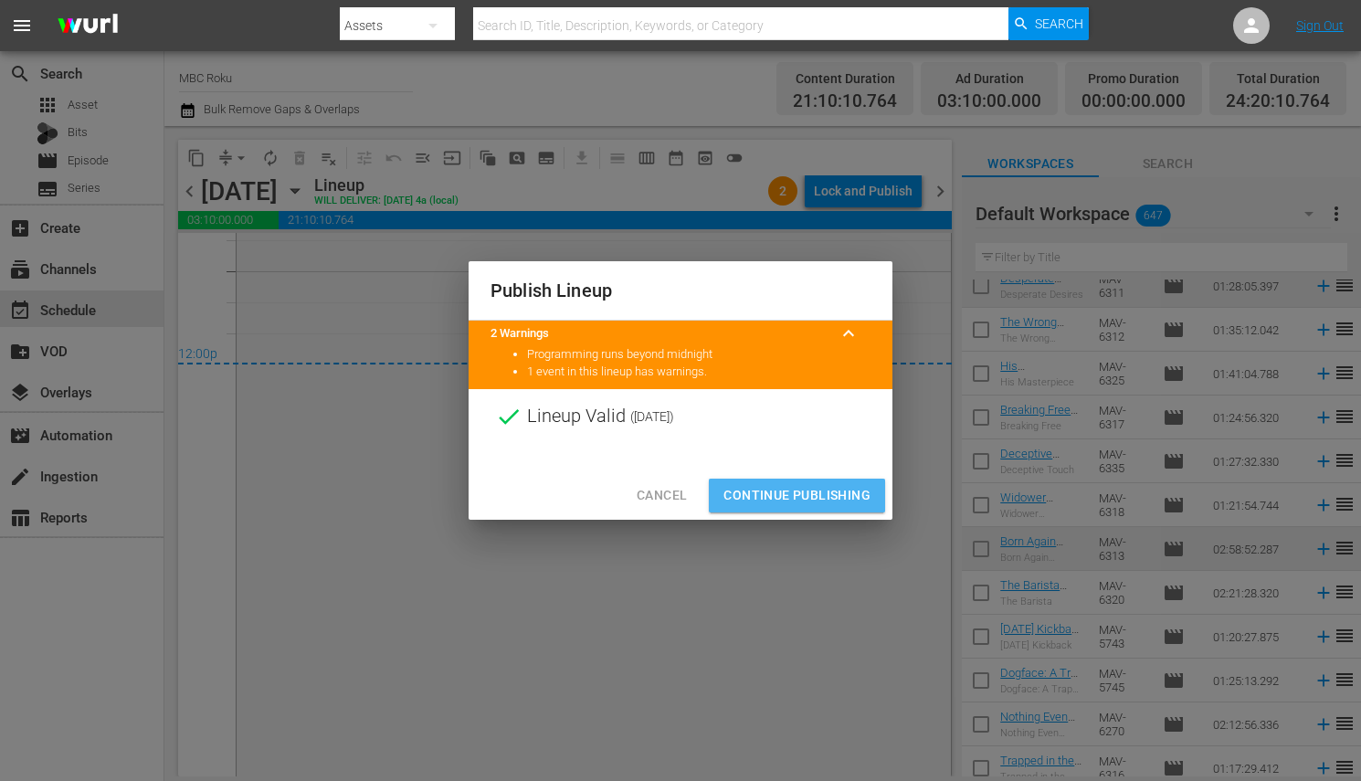
click at [810, 488] on span "Continue Publishing" at bounding box center [796, 495] width 147 height 23
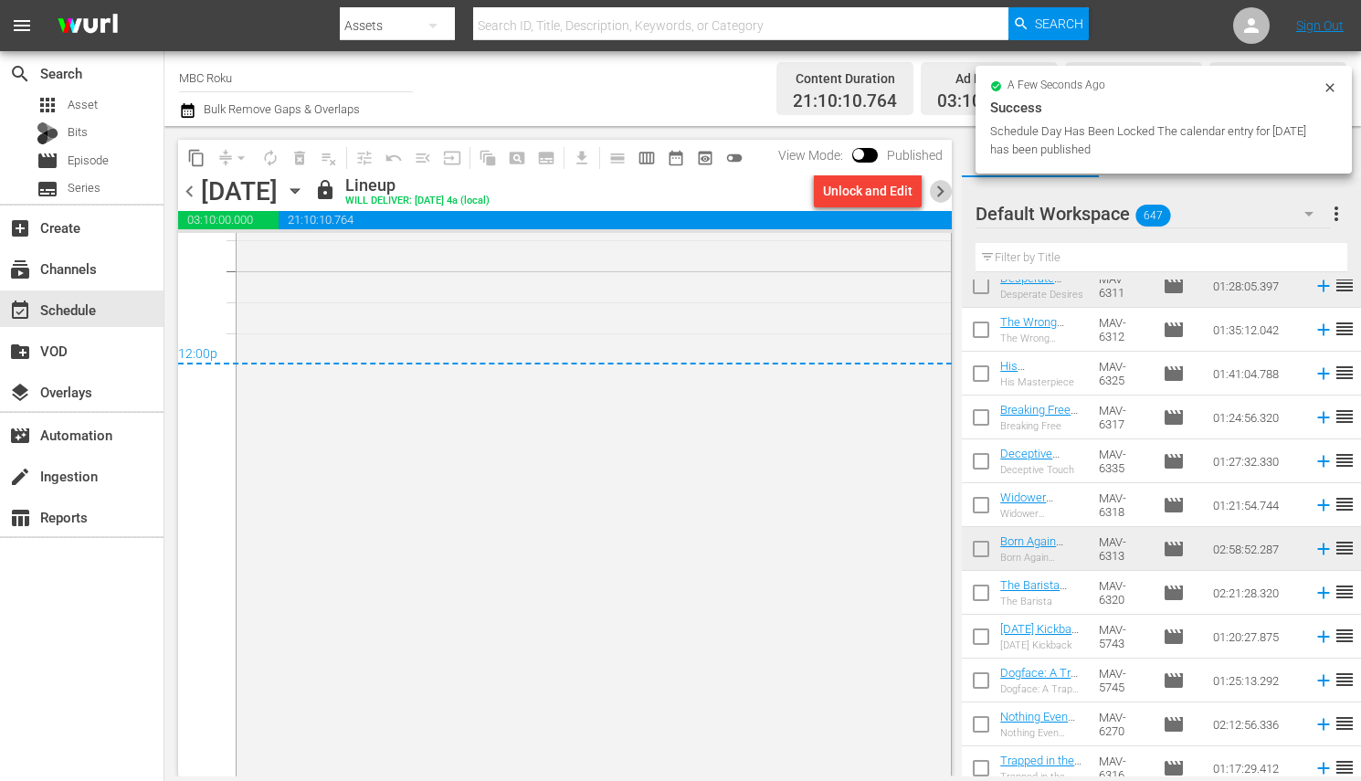
click at [949, 192] on span "chevron_right" at bounding box center [940, 191] width 23 height 23
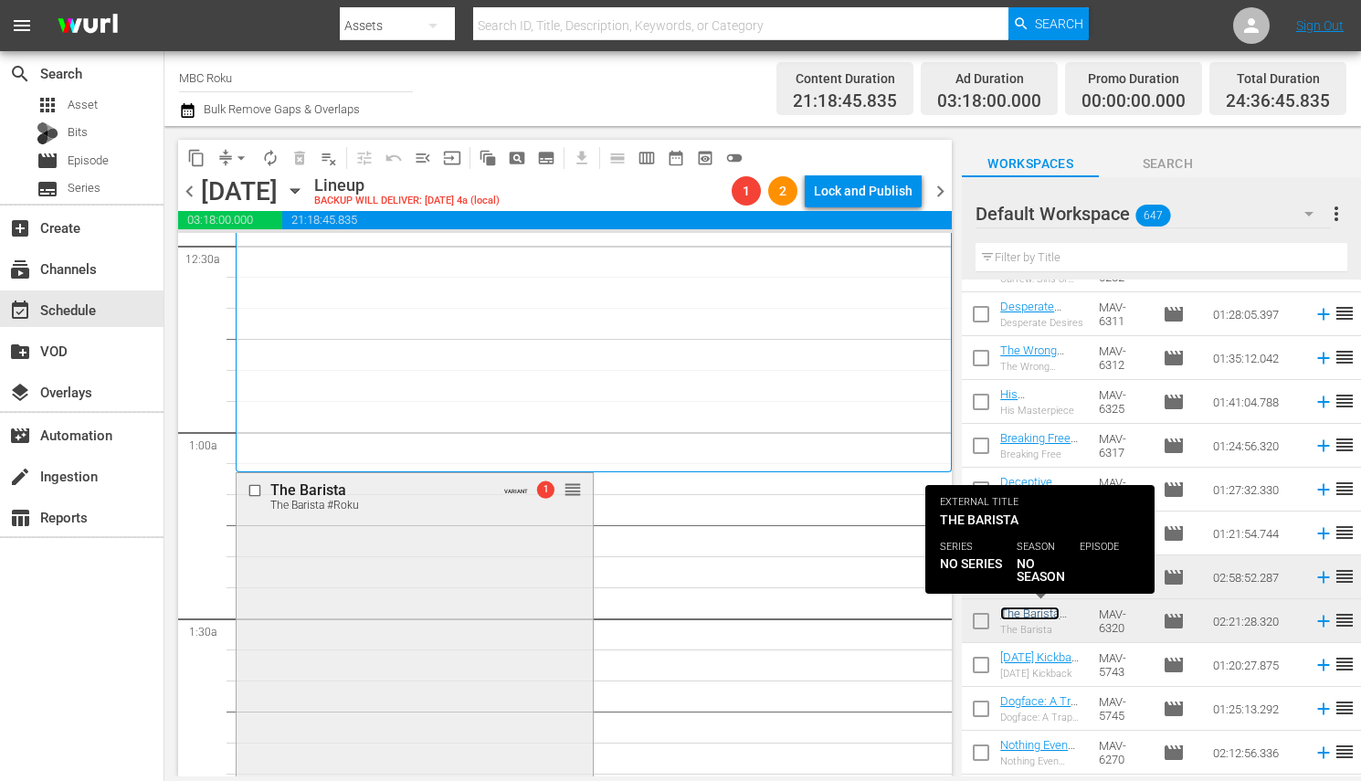
scroll to position [165, 0]
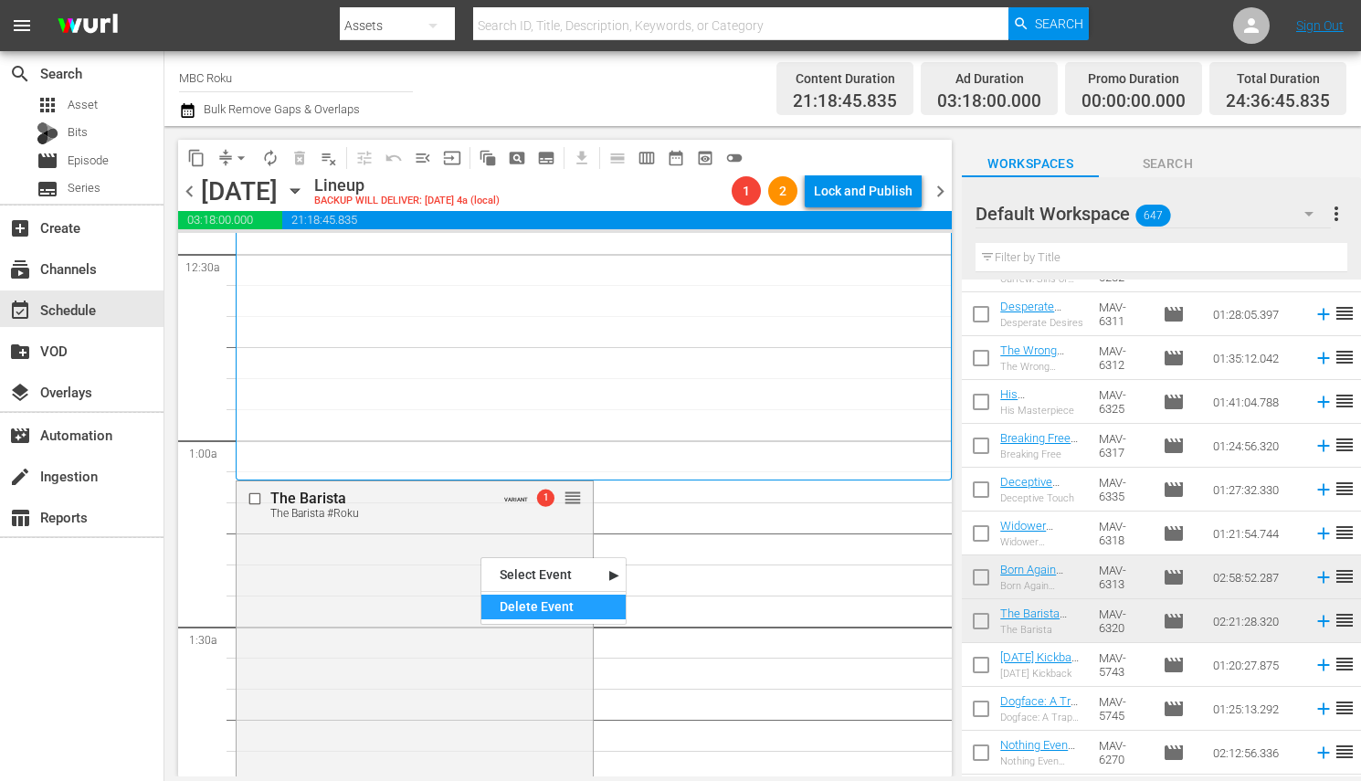
click at [501, 602] on div "Delete Event" at bounding box center [553, 607] width 144 height 25
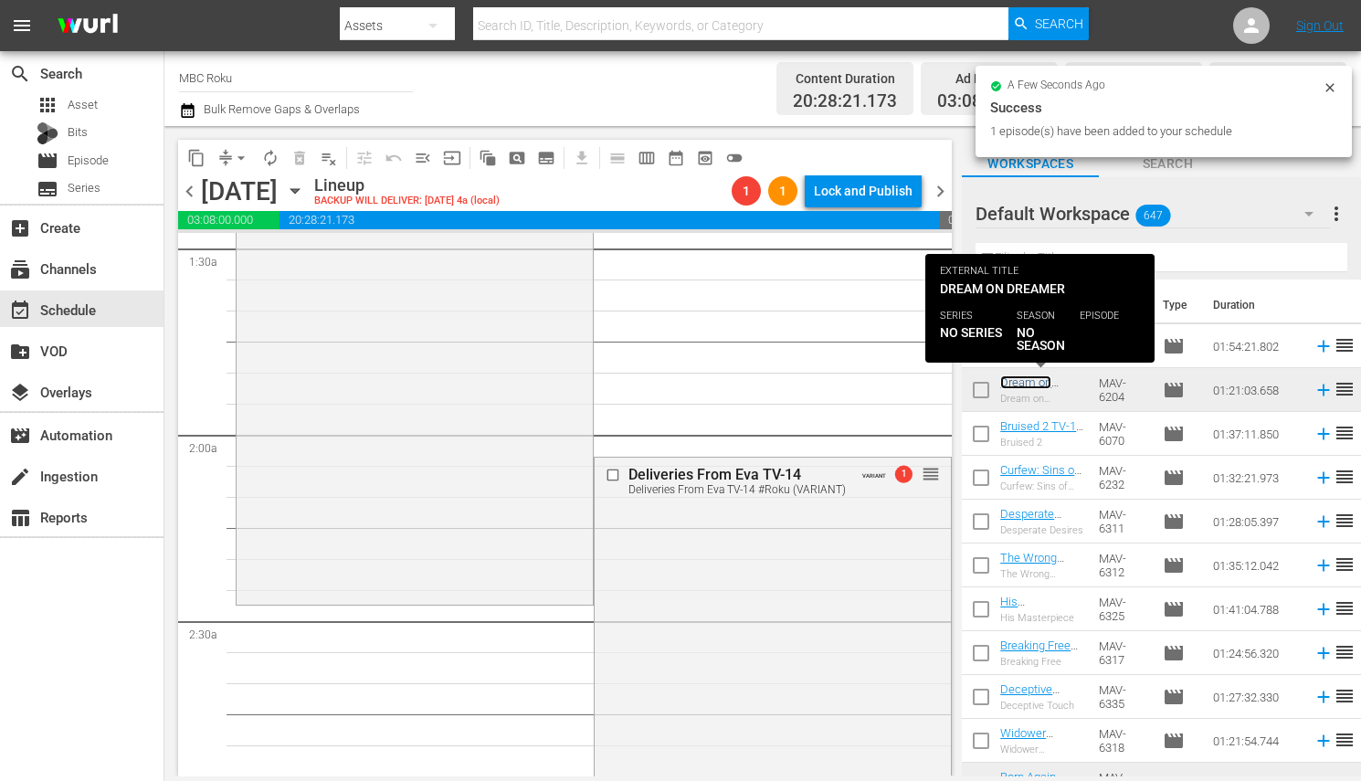
scroll to position [555, 0]
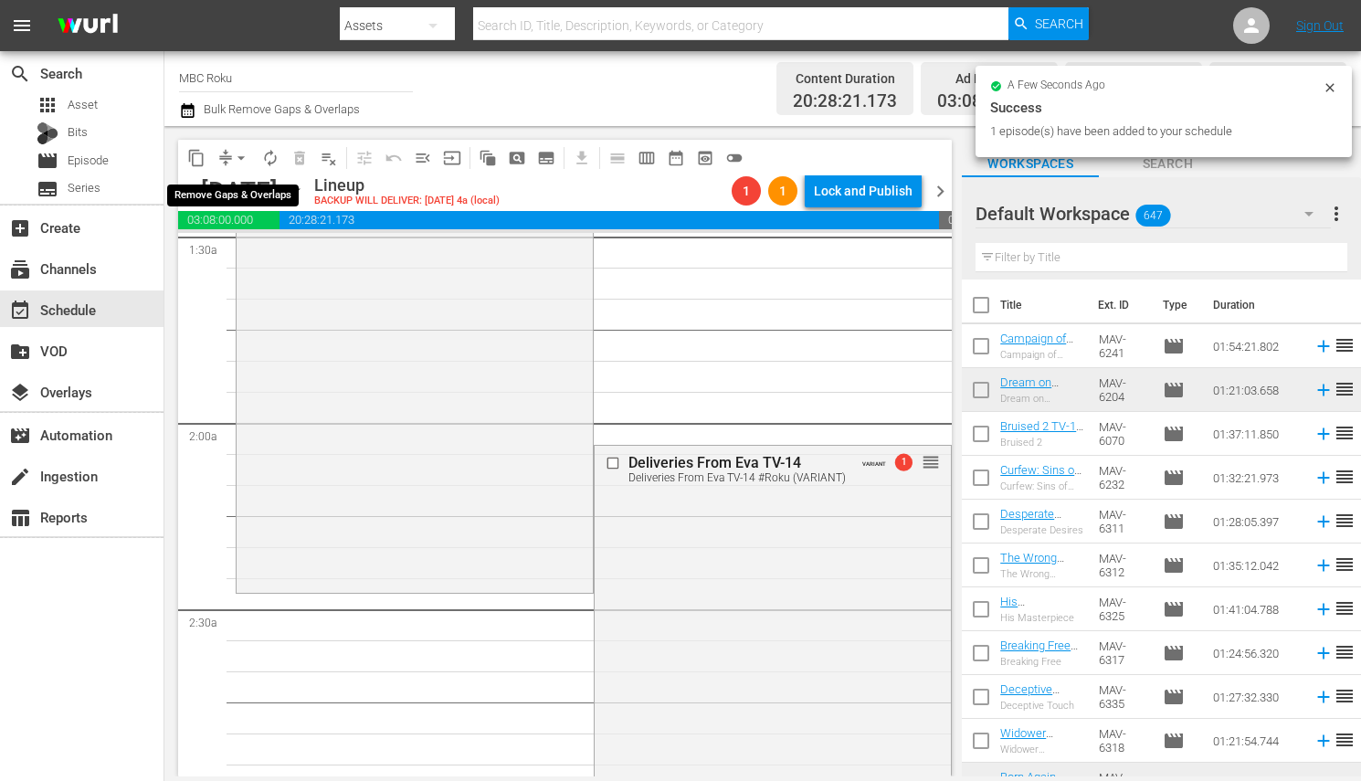
click at [222, 162] on span "compress" at bounding box center [225, 158] width 18 height 18
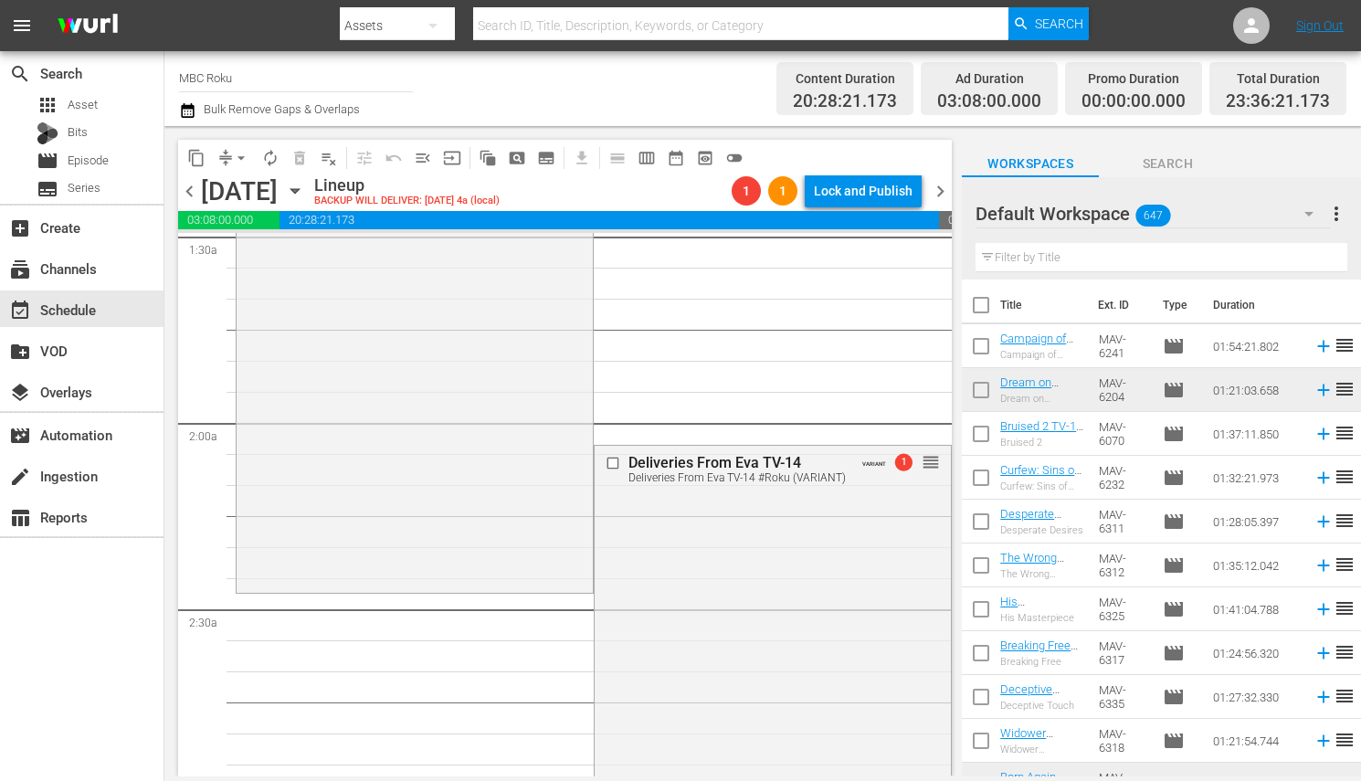
click at [237, 150] on span "arrow_drop_down" at bounding box center [241, 158] width 18 height 18
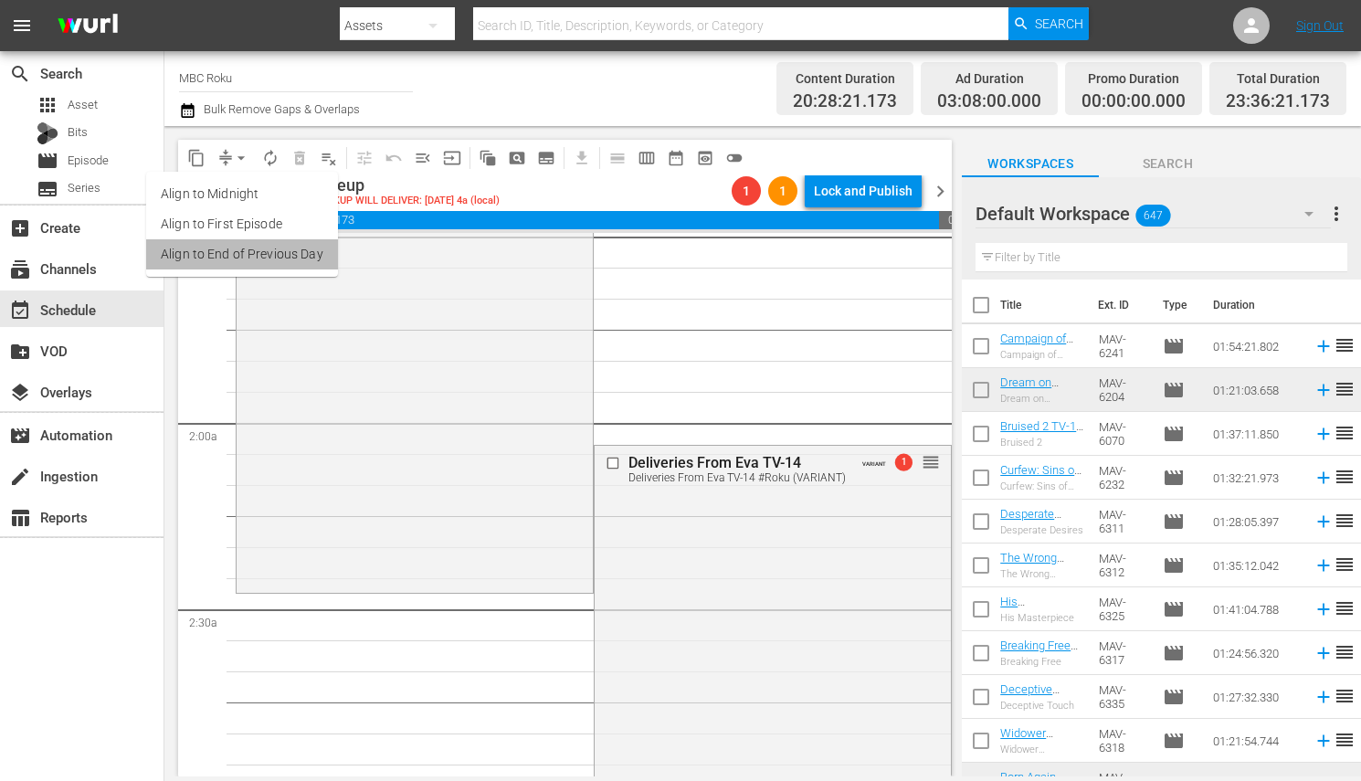
click at [284, 255] on li "Align to End of Previous Day" at bounding box center [242, 254] width 192 height 30
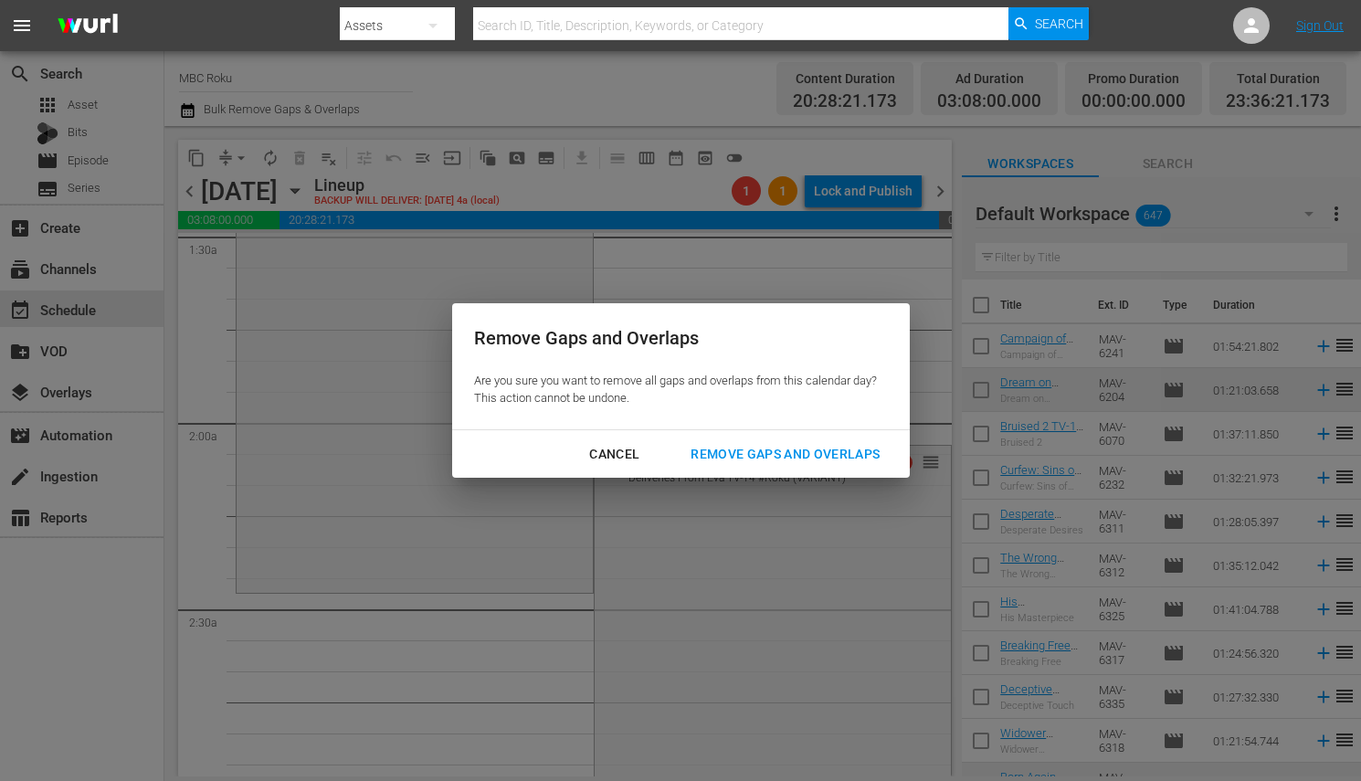
click at [793, 449] on div "Remove Gaps and Overlaps" at bounding box center [785, 454] width 218 height 23
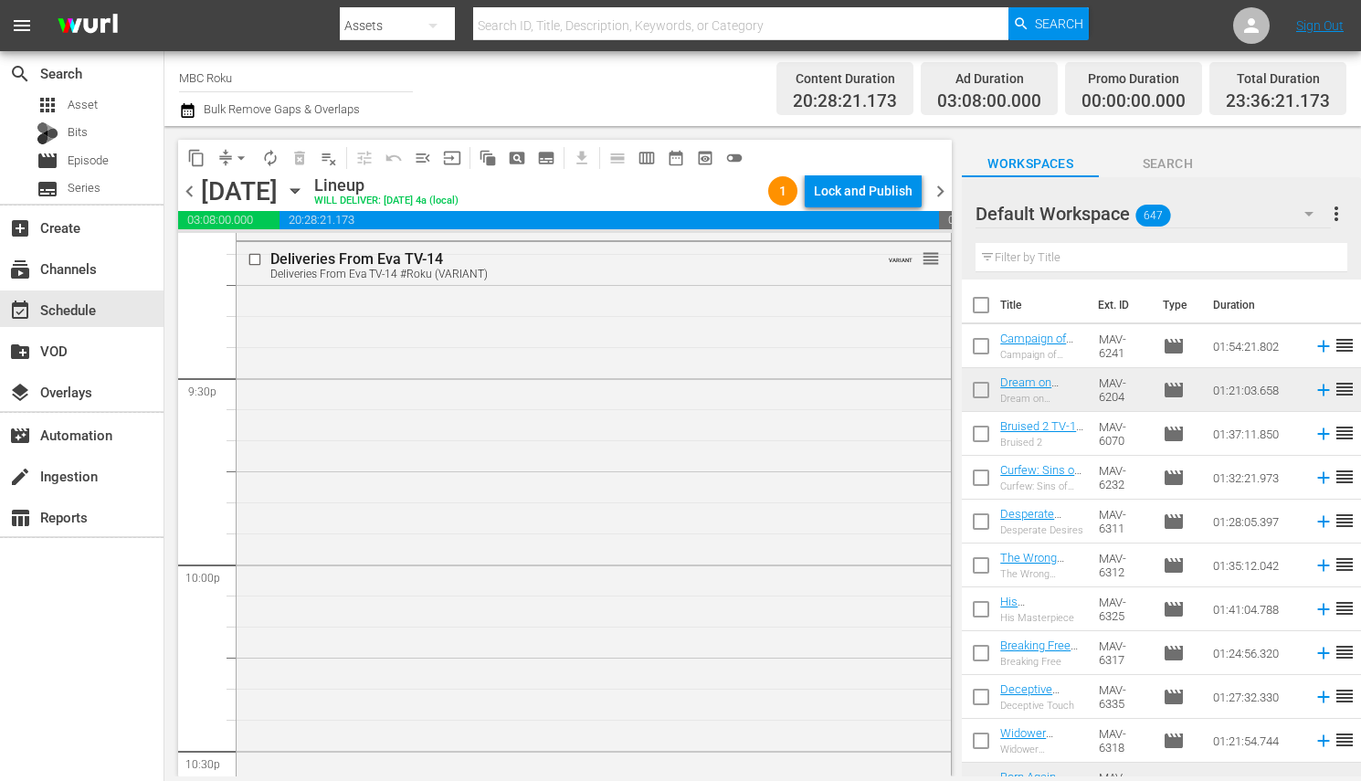
scroll to position [7817, 0]
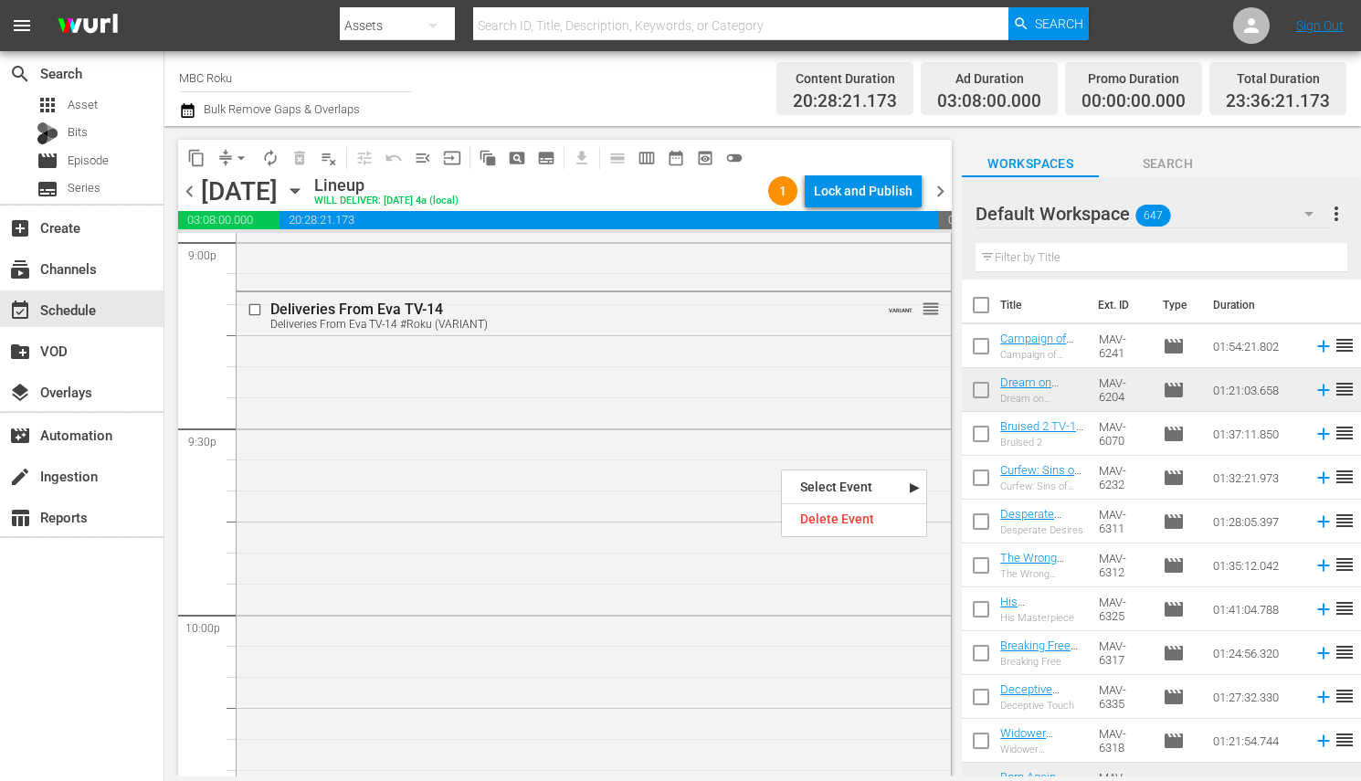
click at [807, 502] on div at bounding box center [854, 502] width 144 height 5
click at [807, 509] on div "Delete Event" at bounding box center [854, 519] width 144 height 25
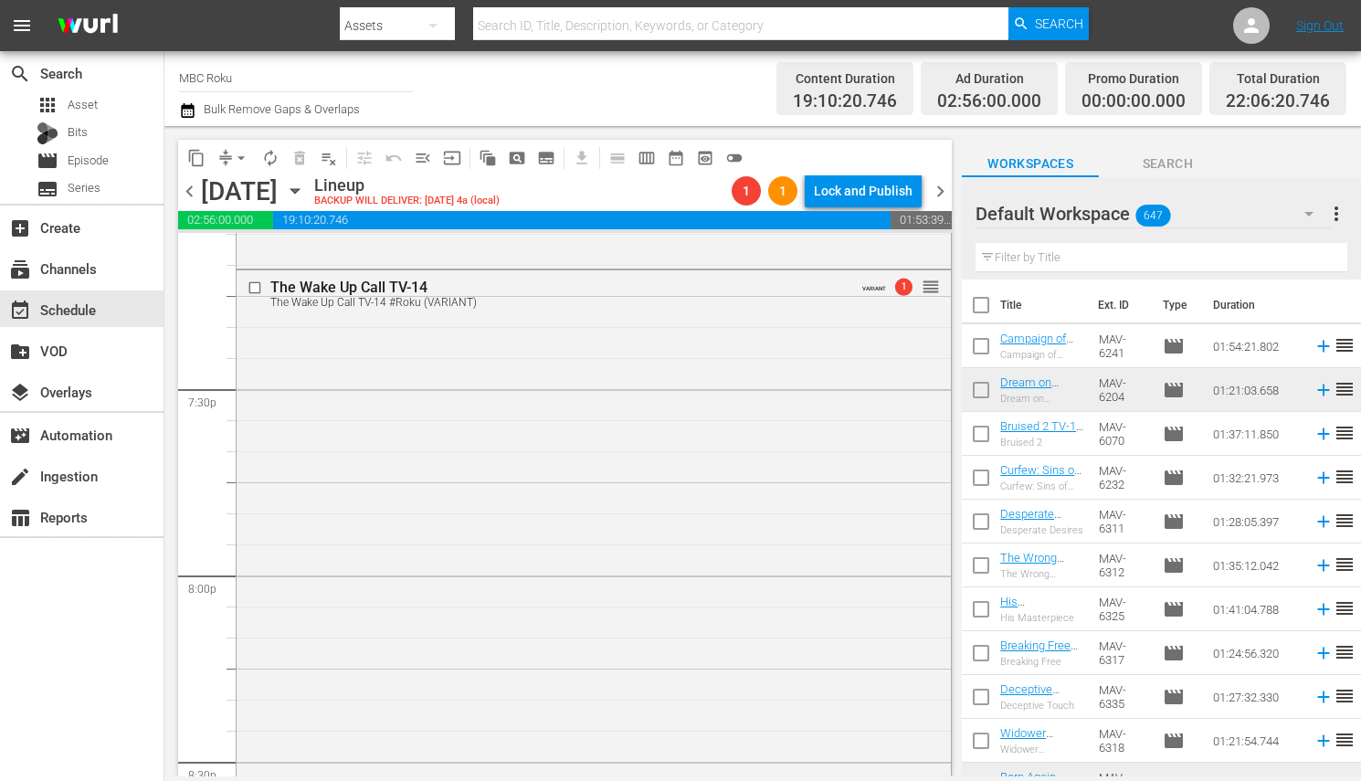
scroll to position [7096, 0]
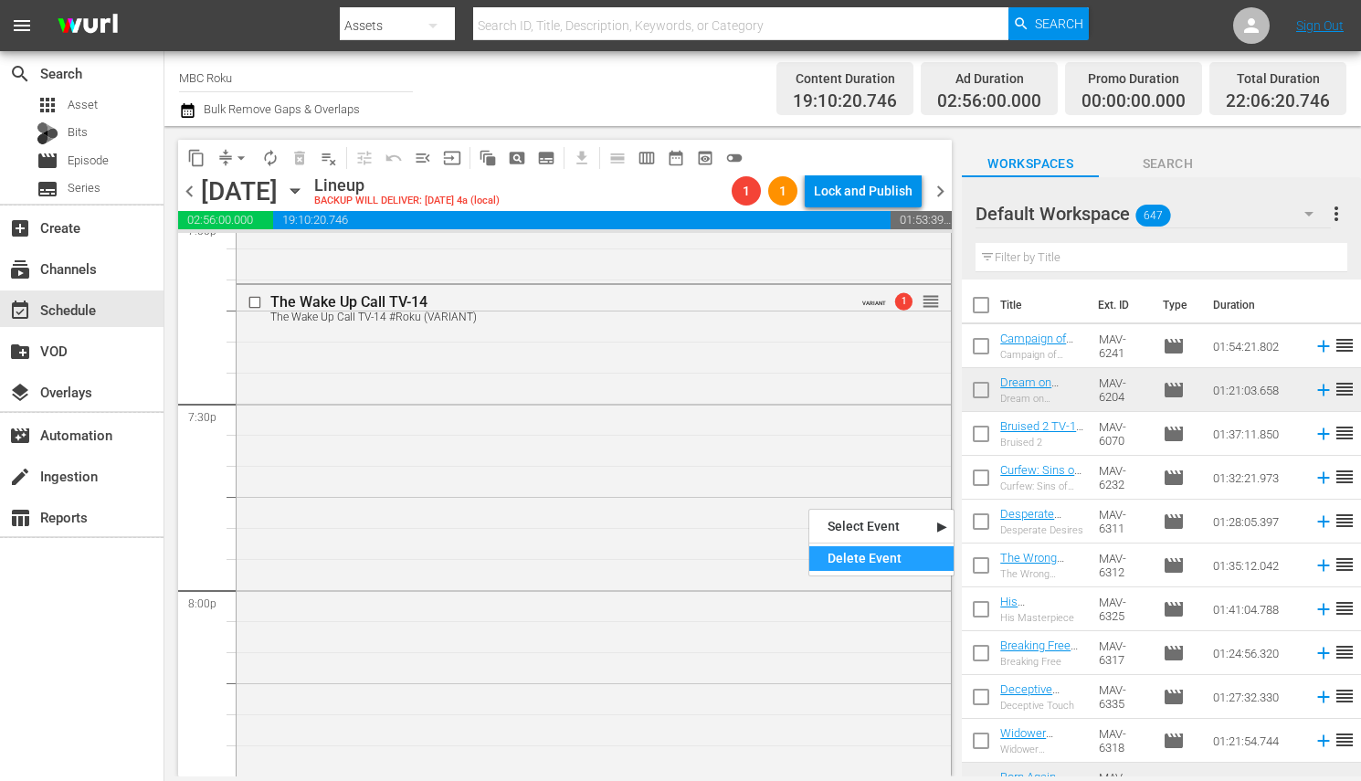
click at [853, 551] on div "Delete Event" at bounding box center [881, 558] width 144 height 25
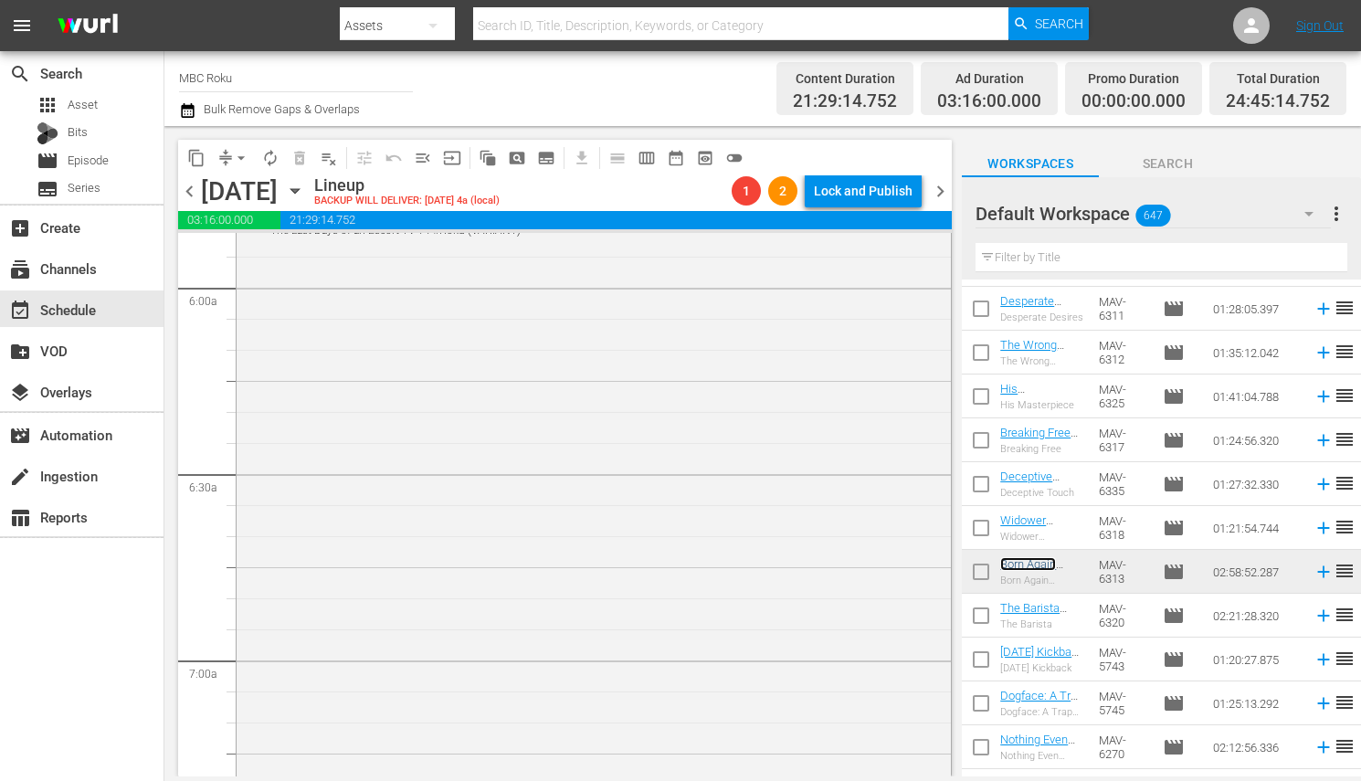
scroll to position [1814, 0]
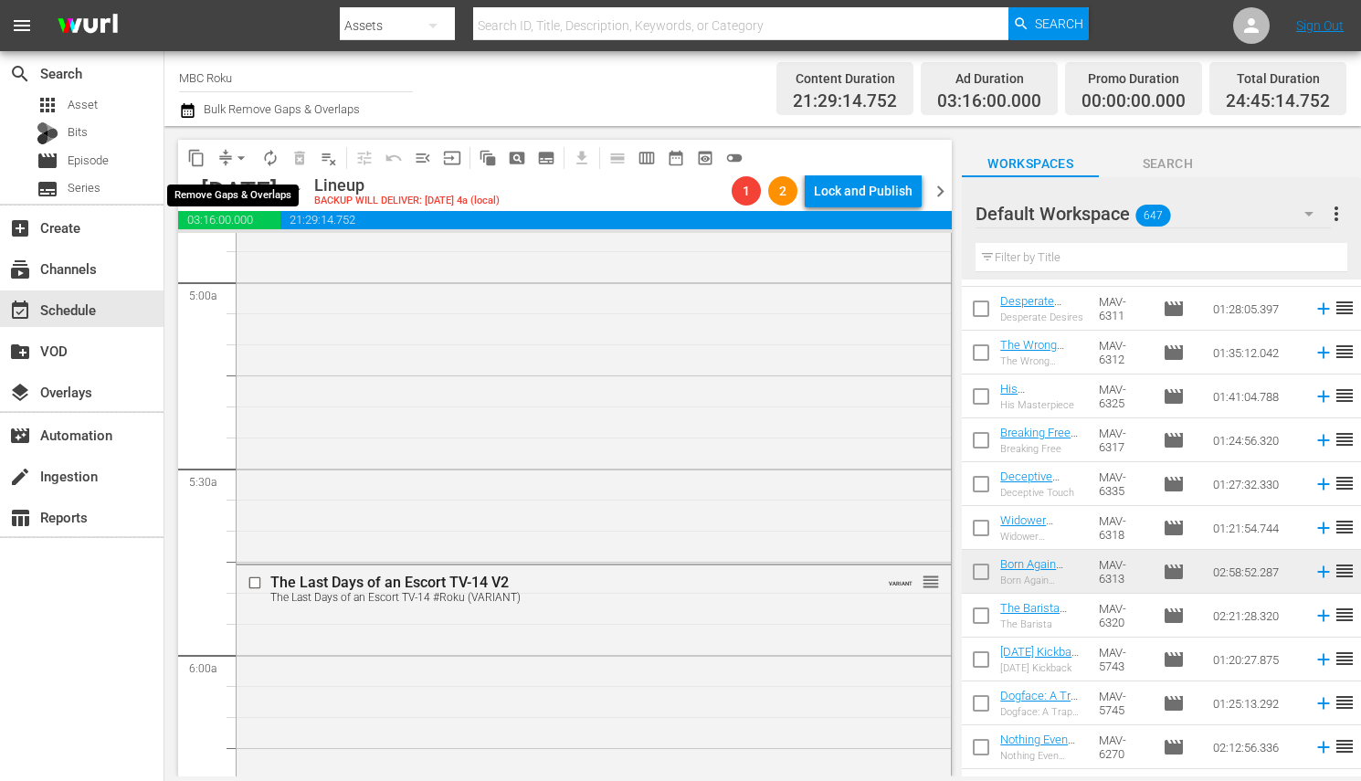
click at [236, 152] on span "arrow_drop_down" at bounding box center [241, 158] width 18 height 18
click at [291, 257] on li "Align to End of Previous Day" at bounding box center [242, 254] width 192 height 30
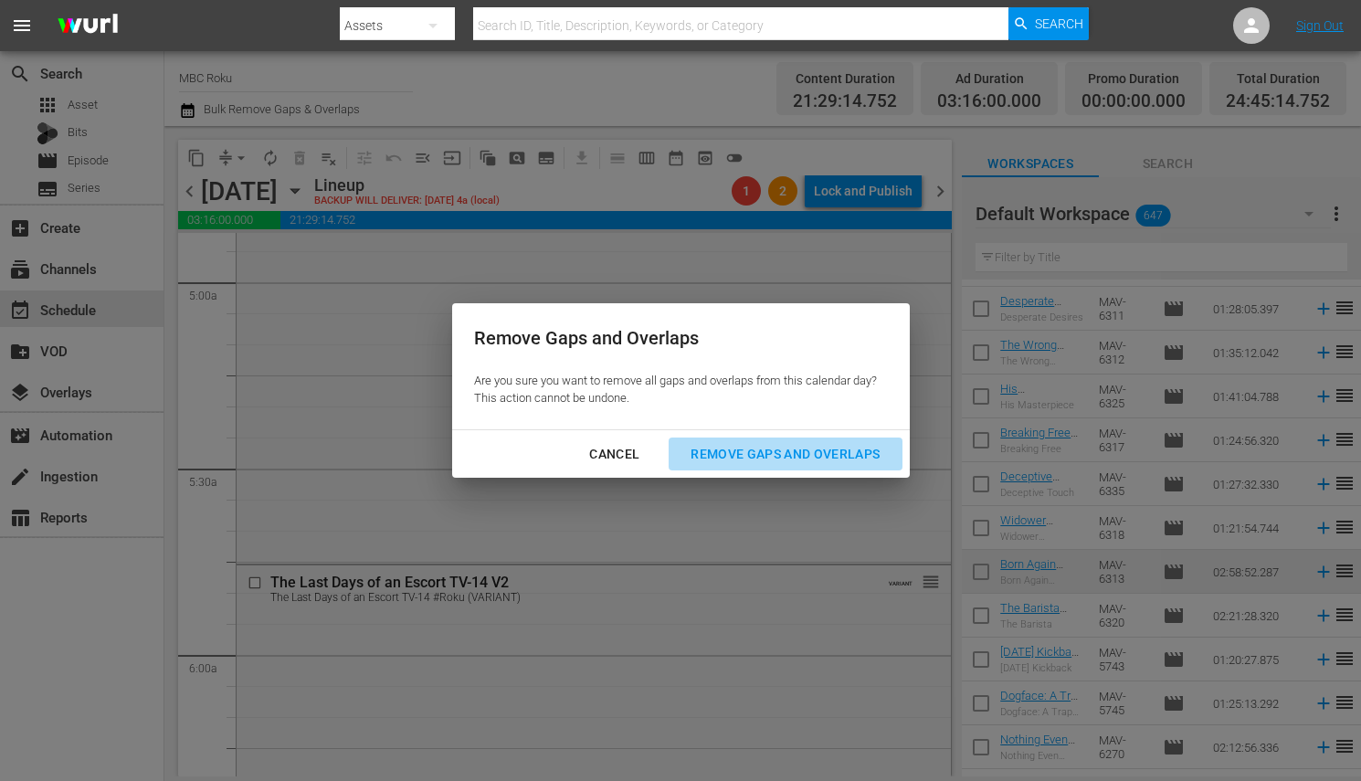
click at [857, 443] on div "Remove Gaps and Overlaps" at bounding box center [785, 454] width 218 height 23
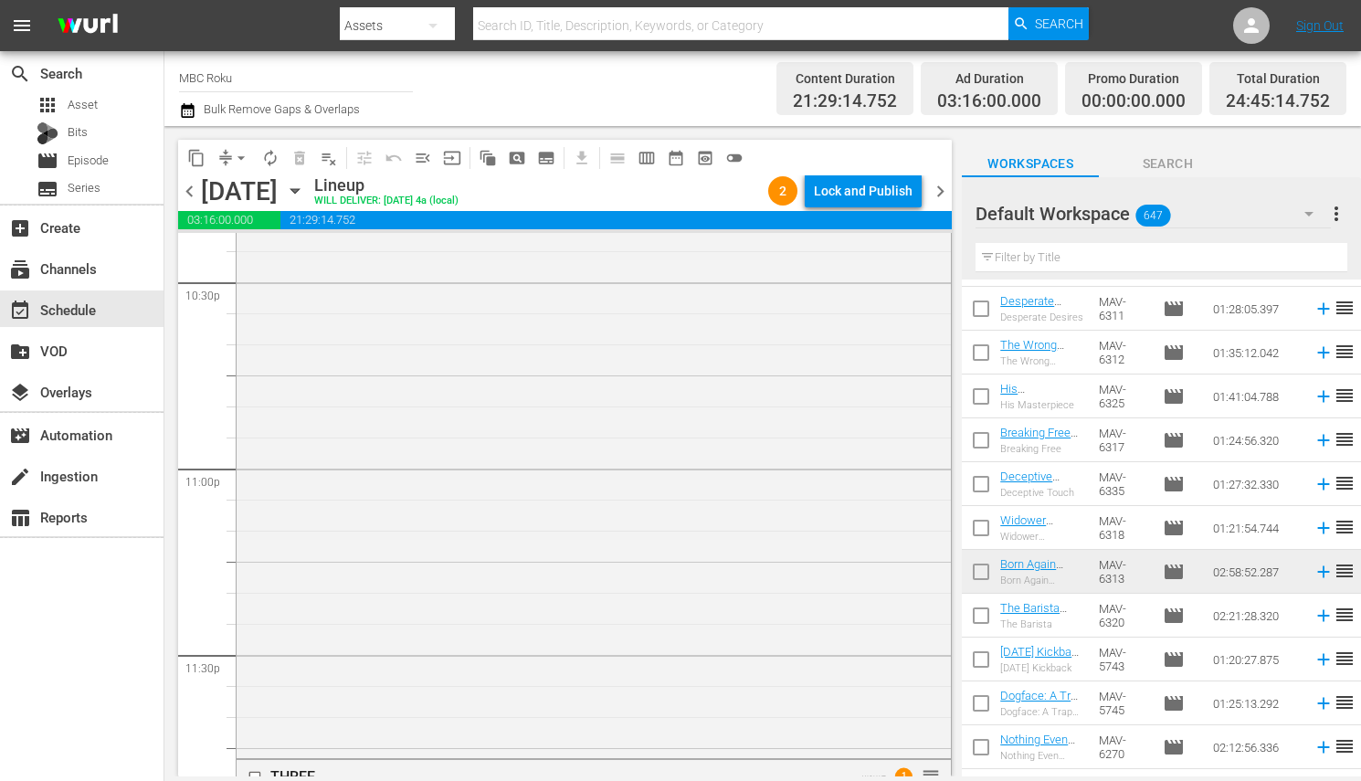
scroll to position [8342, 0]
click at [869, 202] on div "Lock and Publish" at bounding box center [863, 190] width 99 height 33
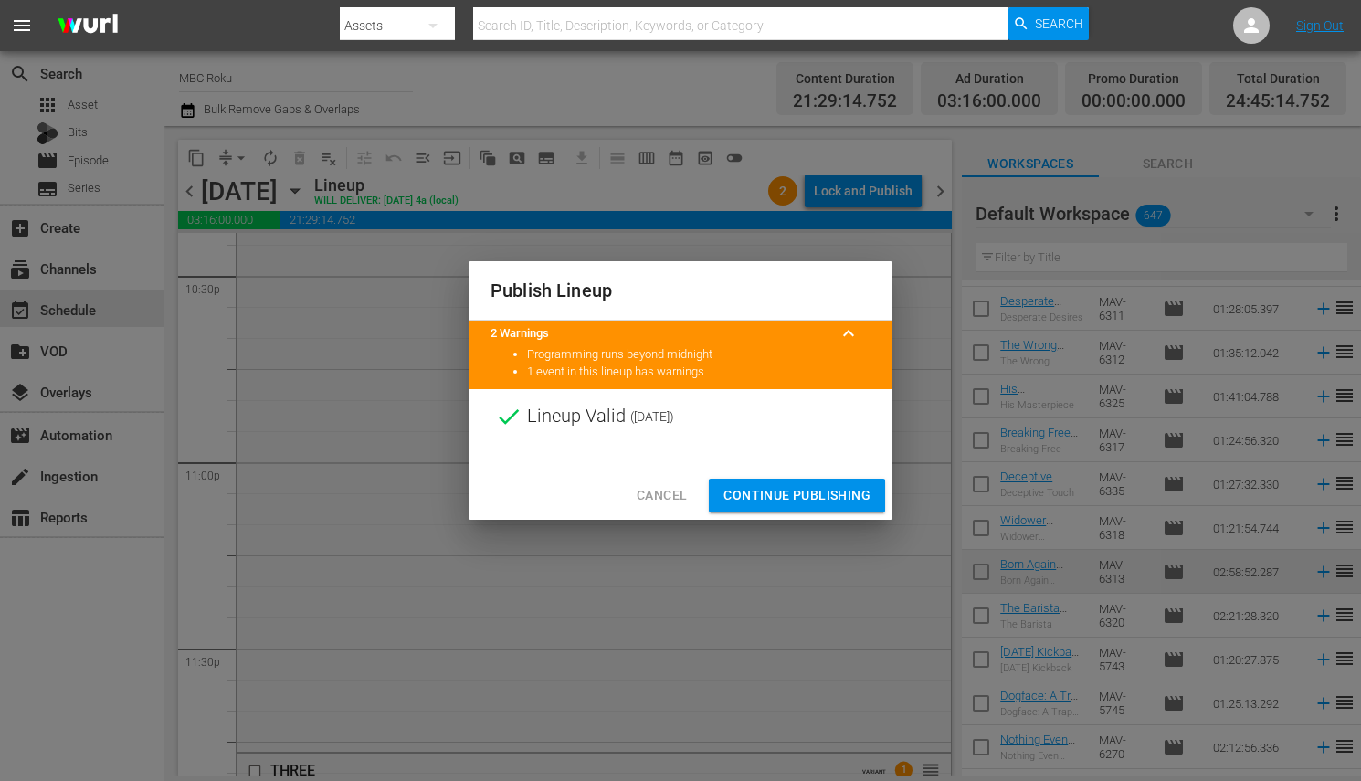
click at [822, 488] on span "Continue Publishing" at bounding box center [796, 495] width 147 height 23
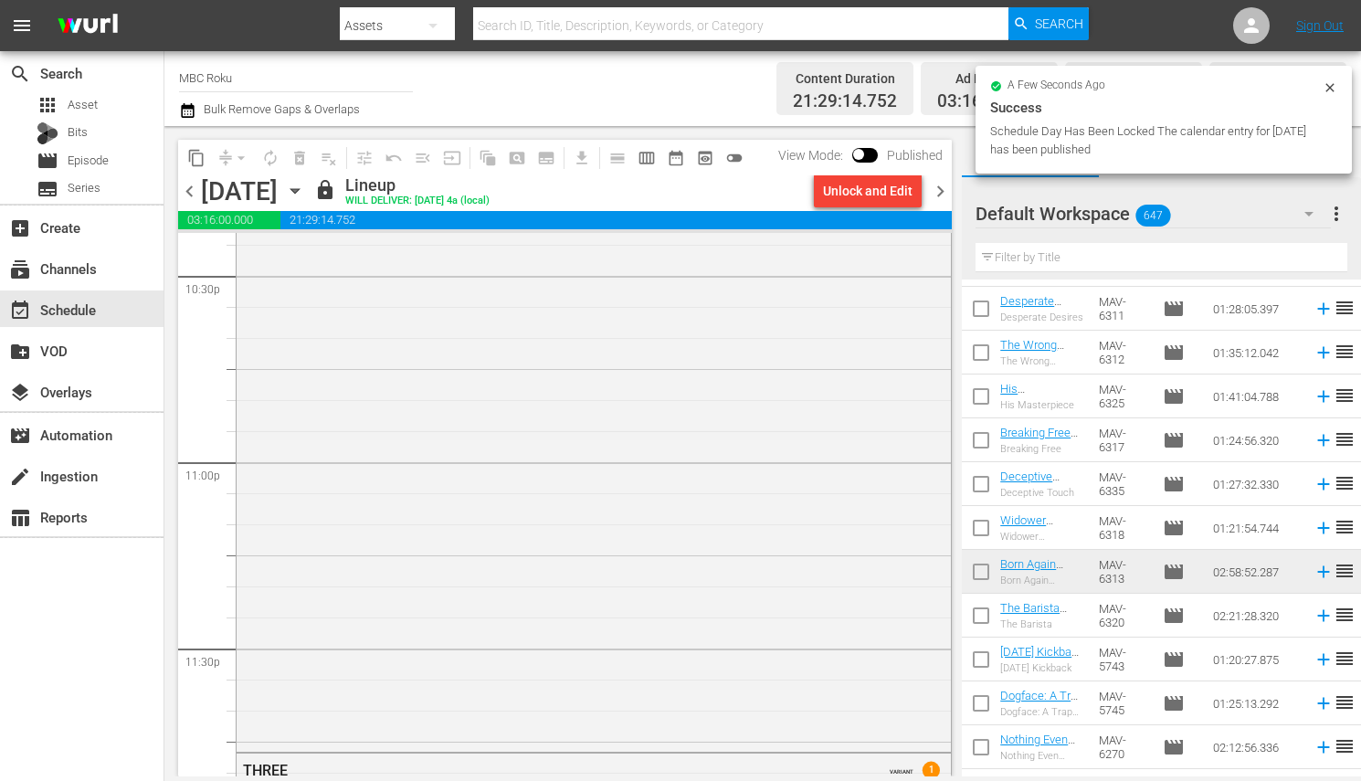
click at [944, 189] on span "chevron_right" at bounding box center [940, 191] width 23 height 23
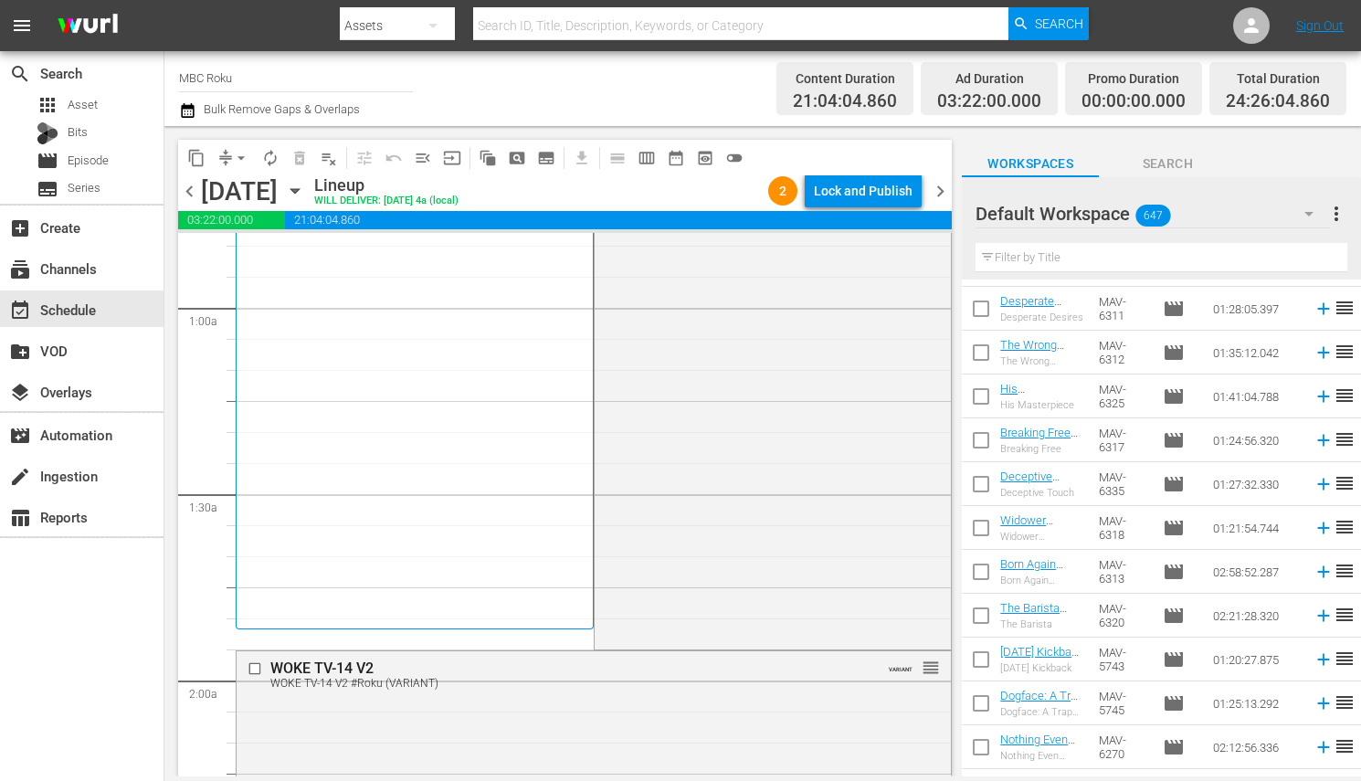
scroll to position [317, 0]
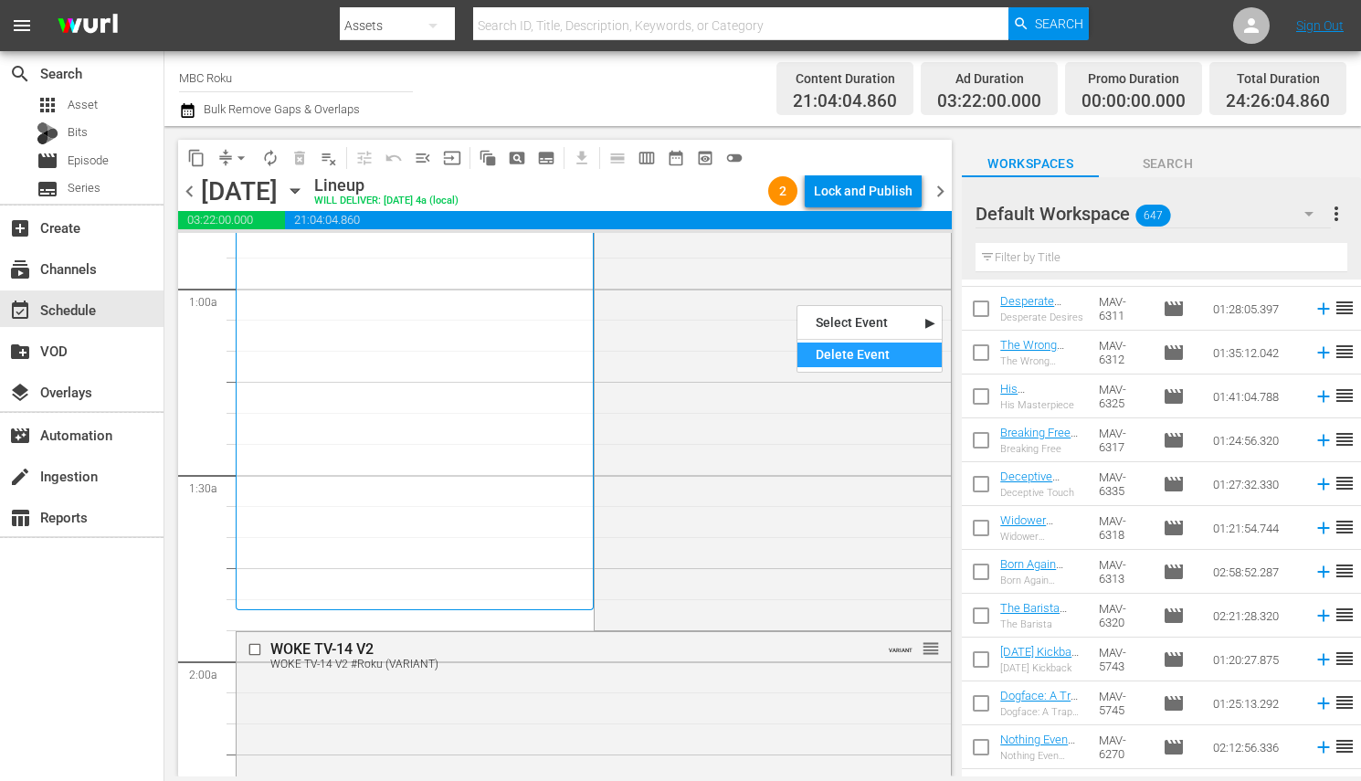
click at [839, 363] on div "Delete Event" at bounding box center [869, 355] width 144 height 25
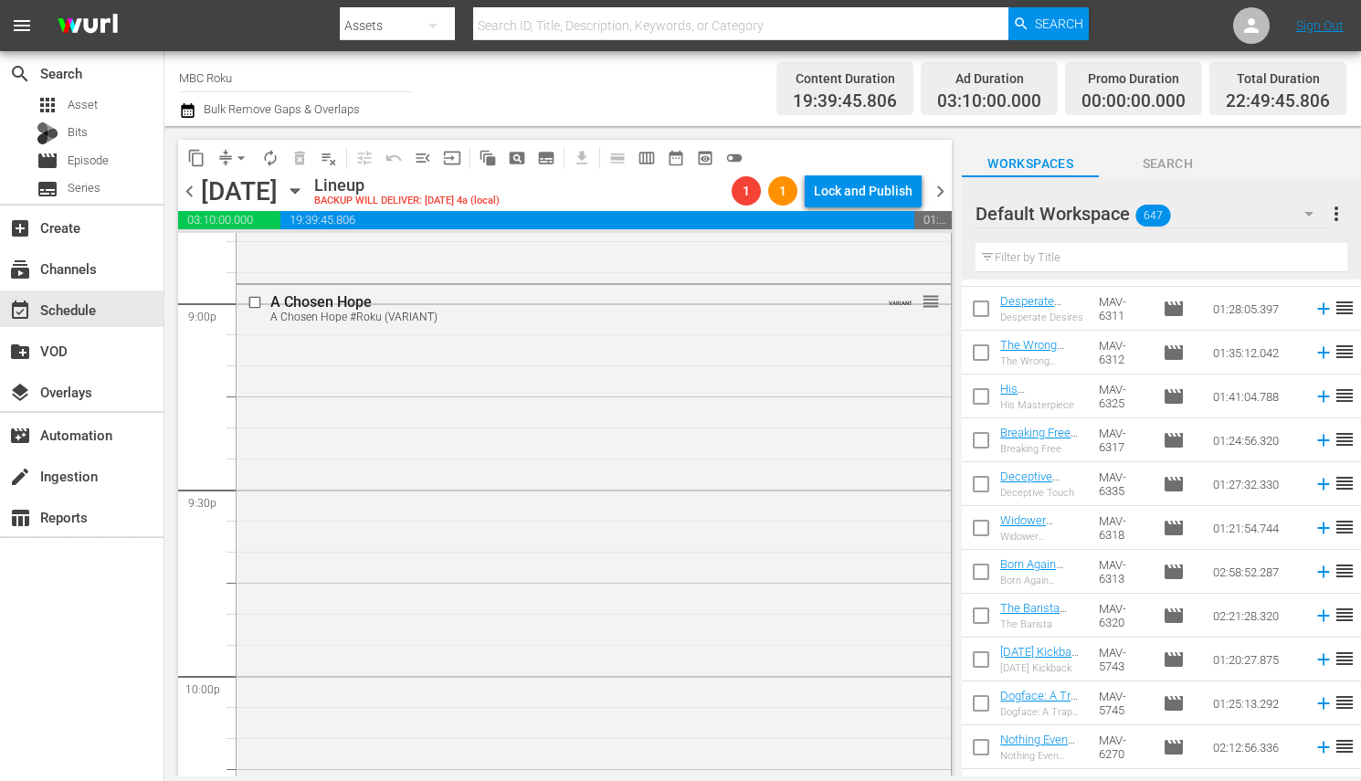
scroll to position [7780, 0]
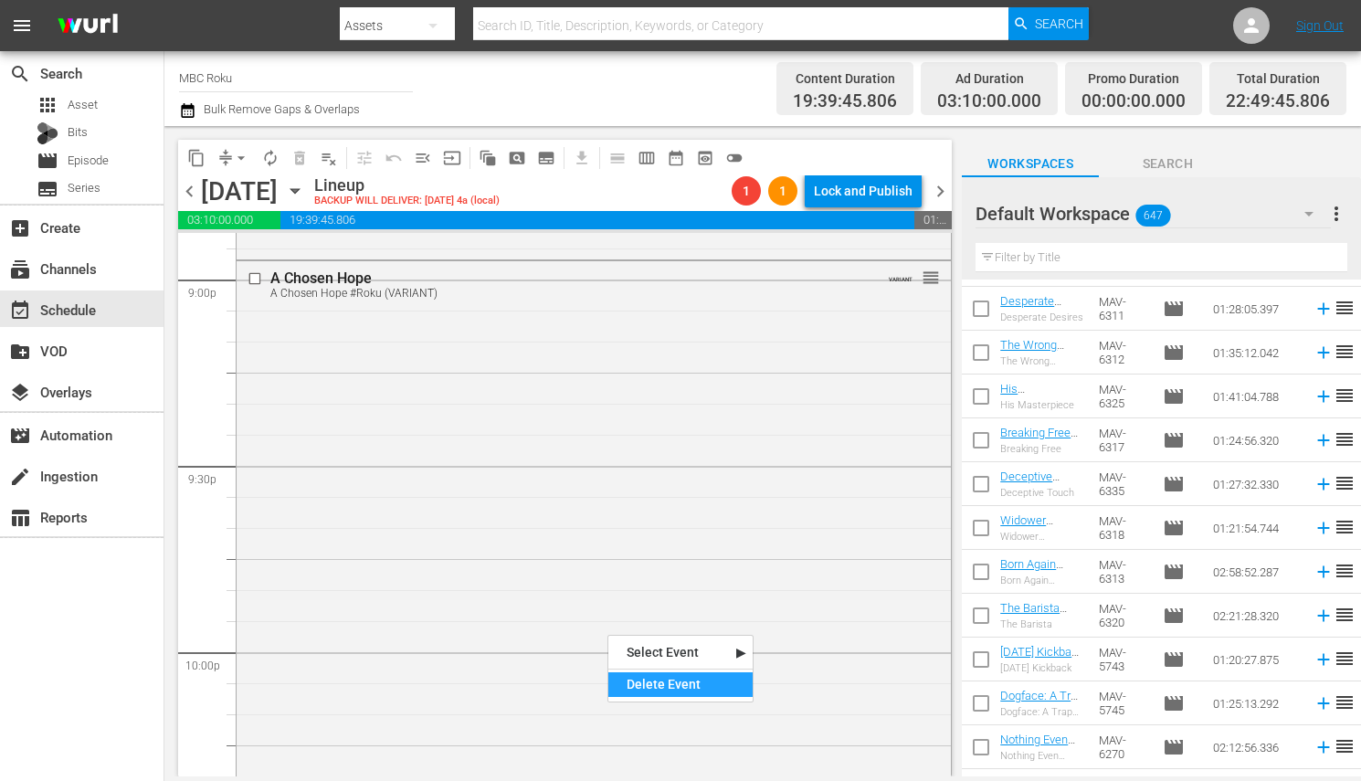
click at [641, 687] on div "Delete Event" at bounding box center [680, 684] width 144 height 25
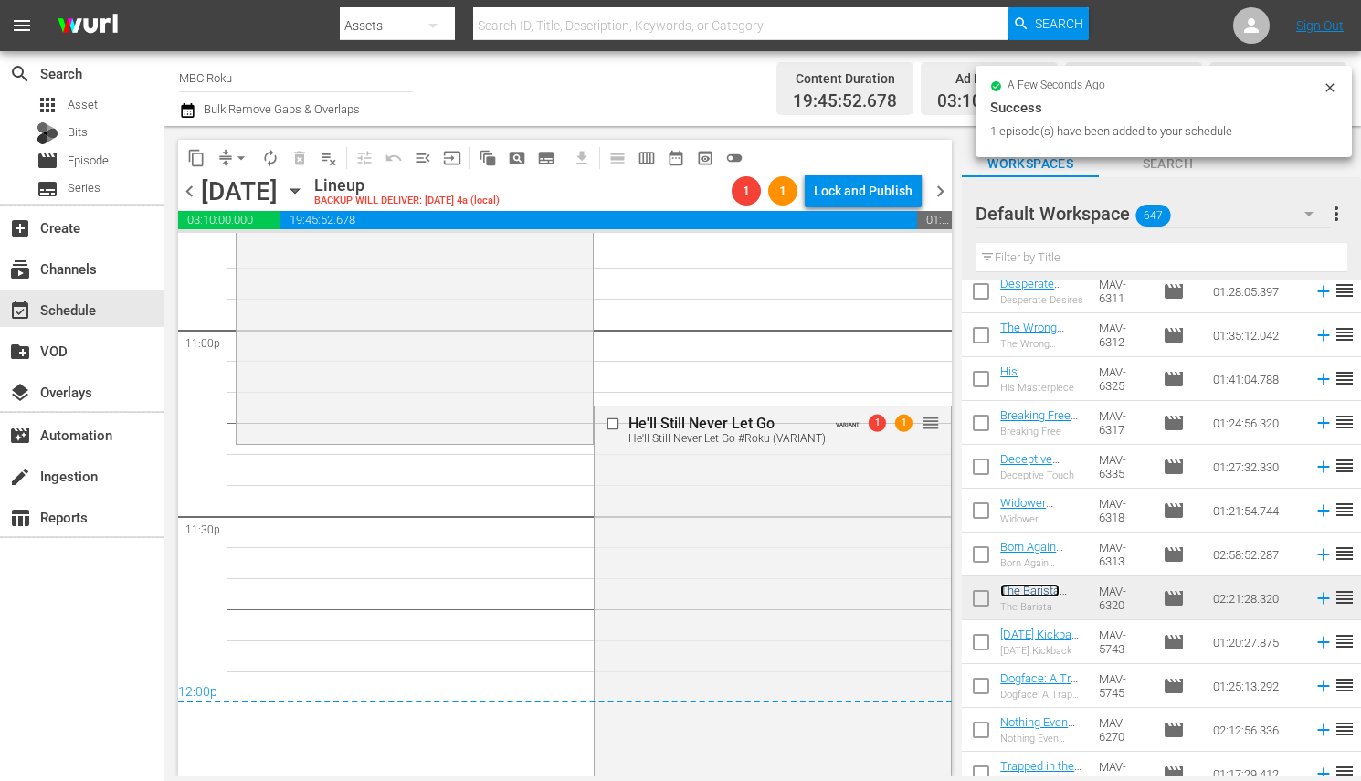
scroll to position [8477, 0]
click at [707, 595] on div "Delete Event" at bounding box center [739, 591] width 144 height 25
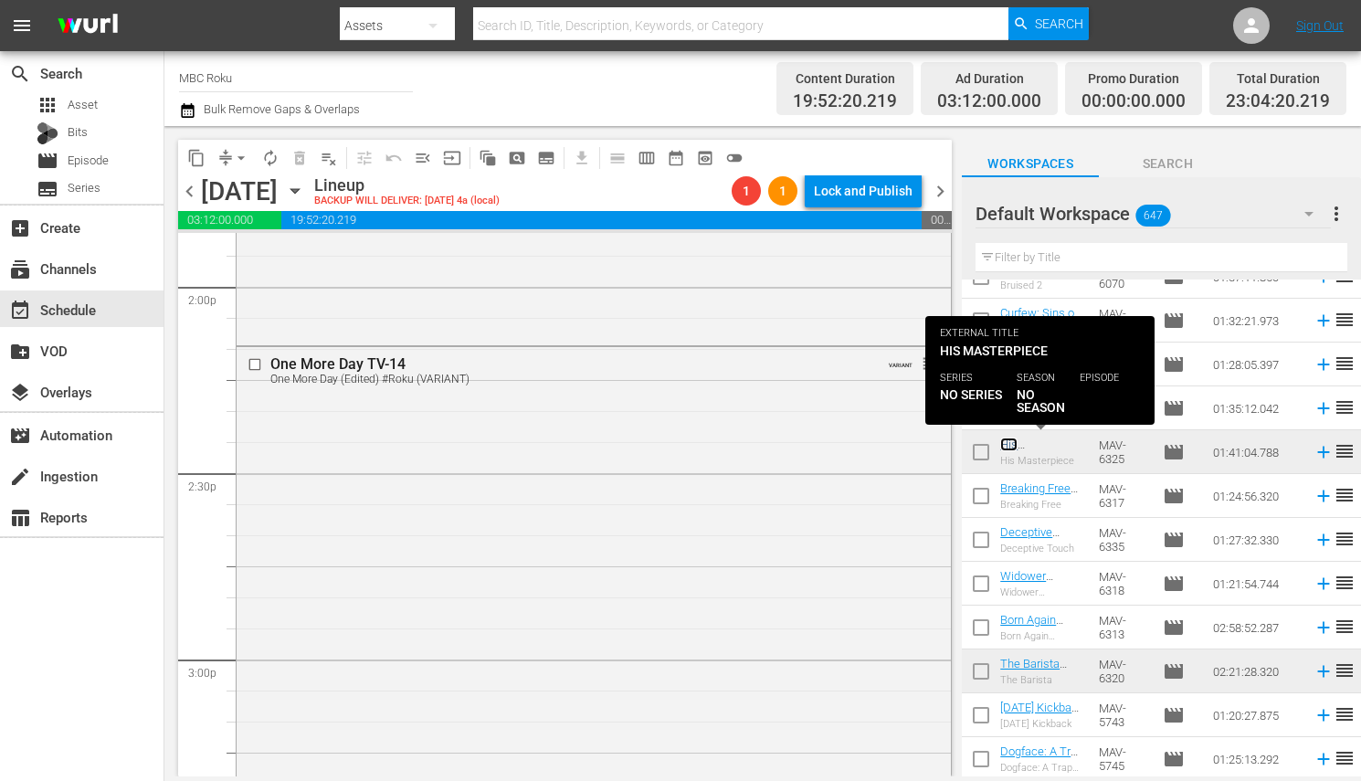
scroll to position [5148, 0]
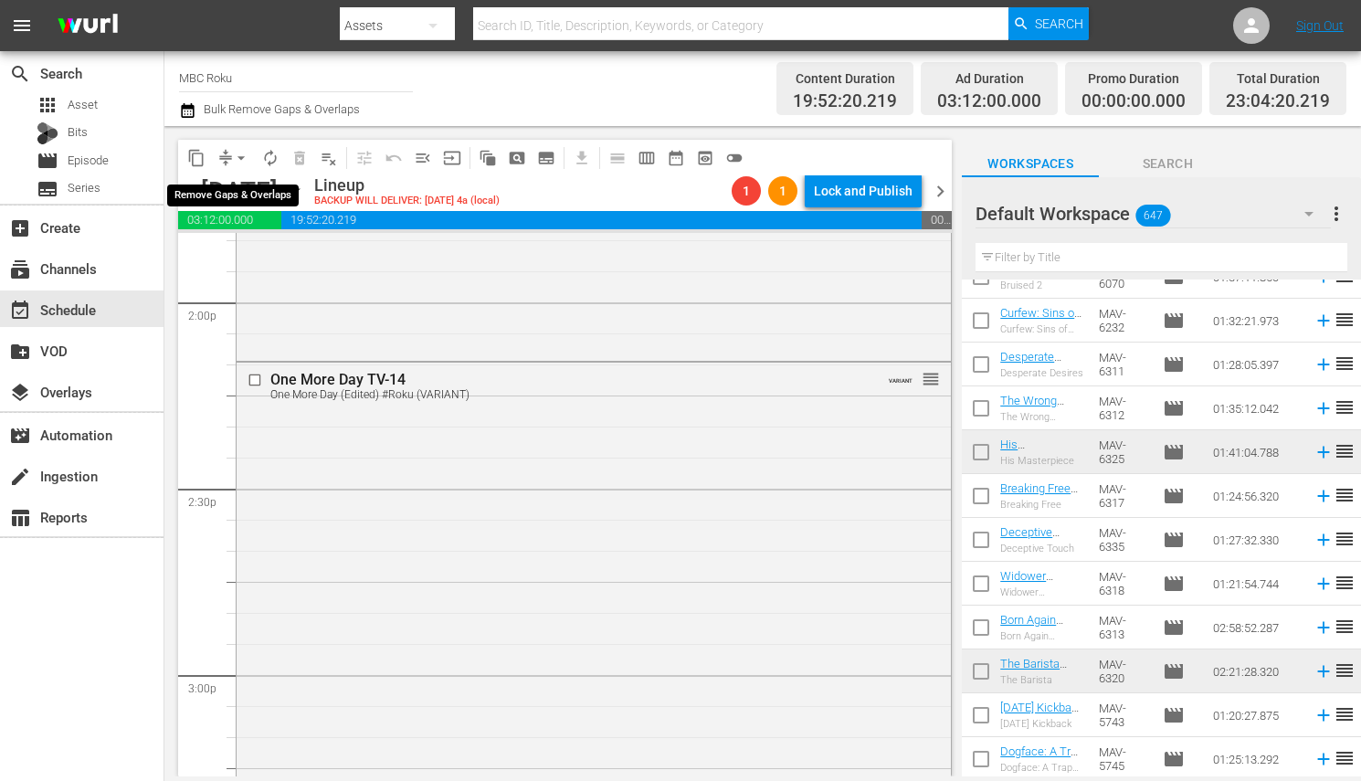
click at [242, 158] on span "arrow_drop_down" at bounding box center [241, 158] width 18 height 18
click at [279, 258] on li "Align to End of Previous Day" at bounding box center [242, 254] width 192 height 30
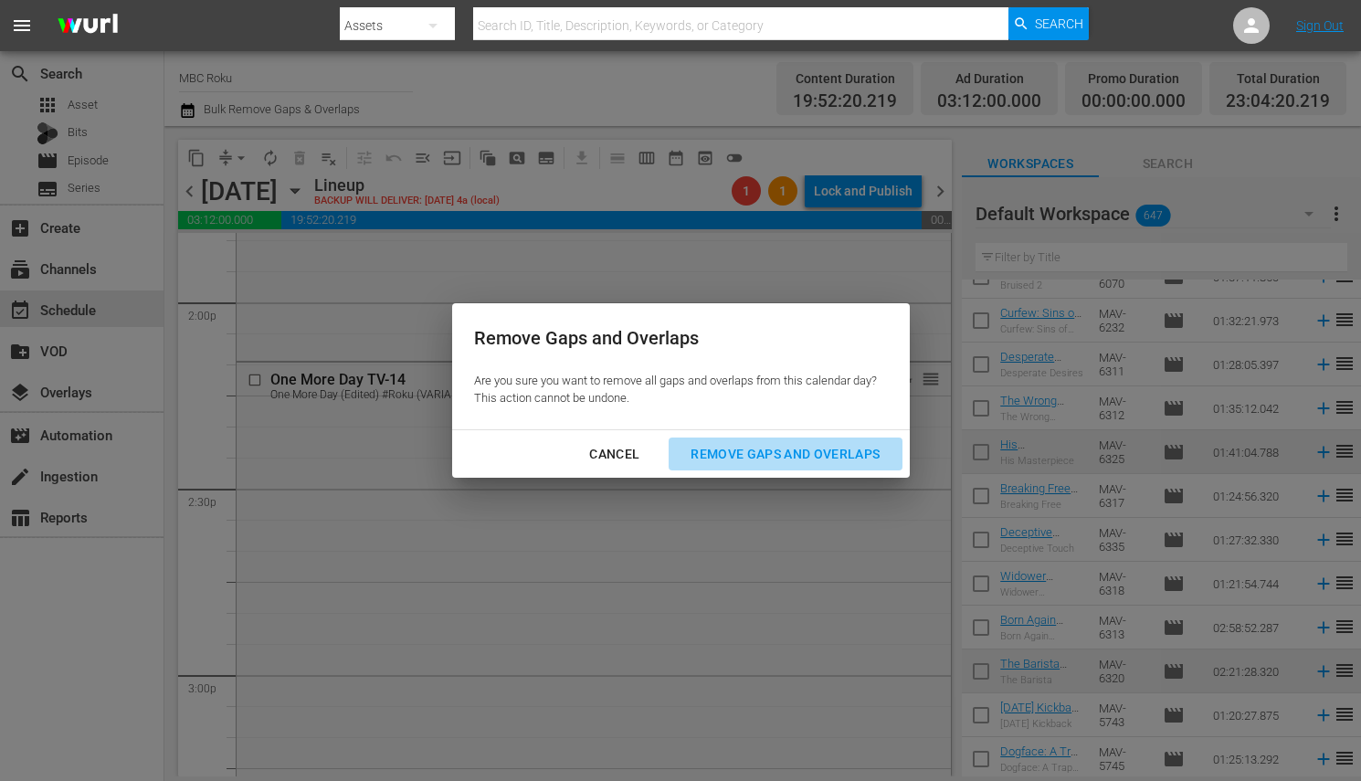
click at [751, 443] on div "Remove Gaps and Overlaps" at bounding box center [785, 454] width 218 height 23
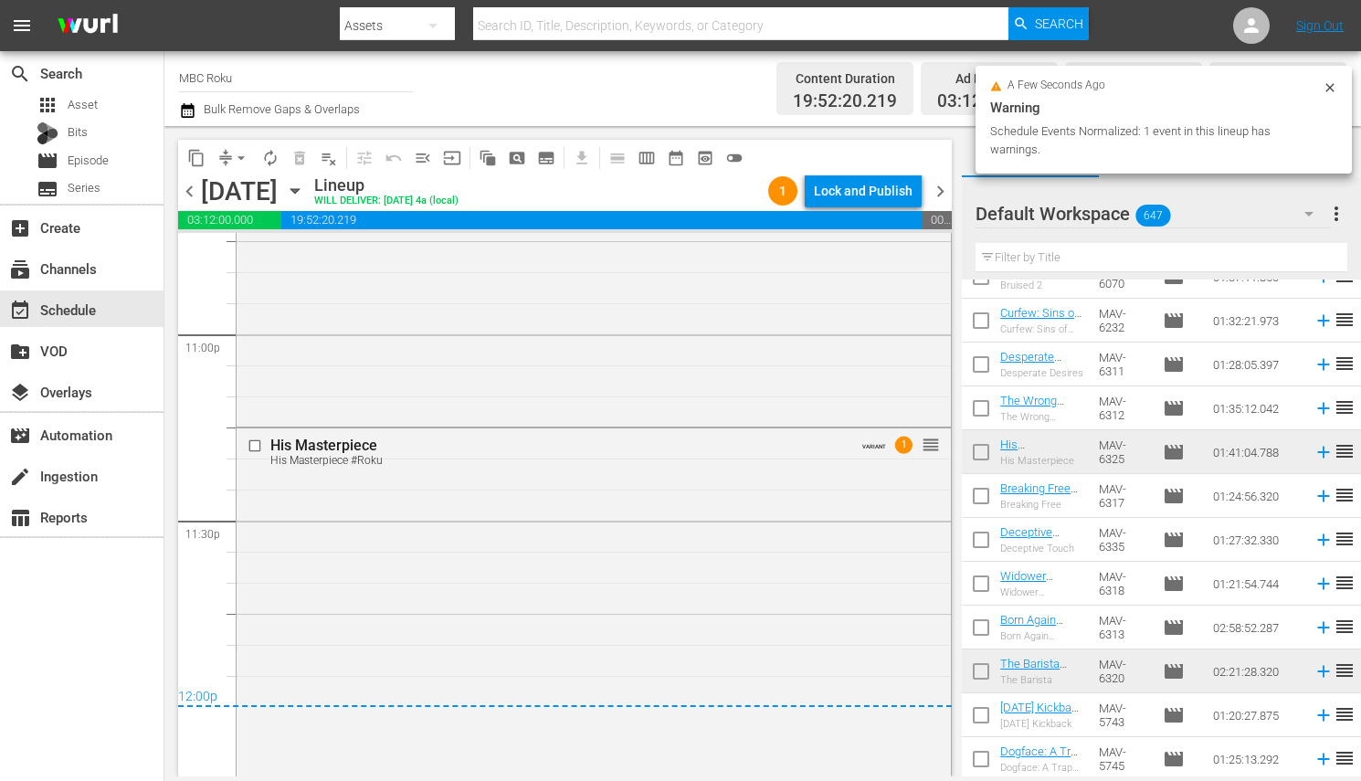
scroll to position [8413, 0]
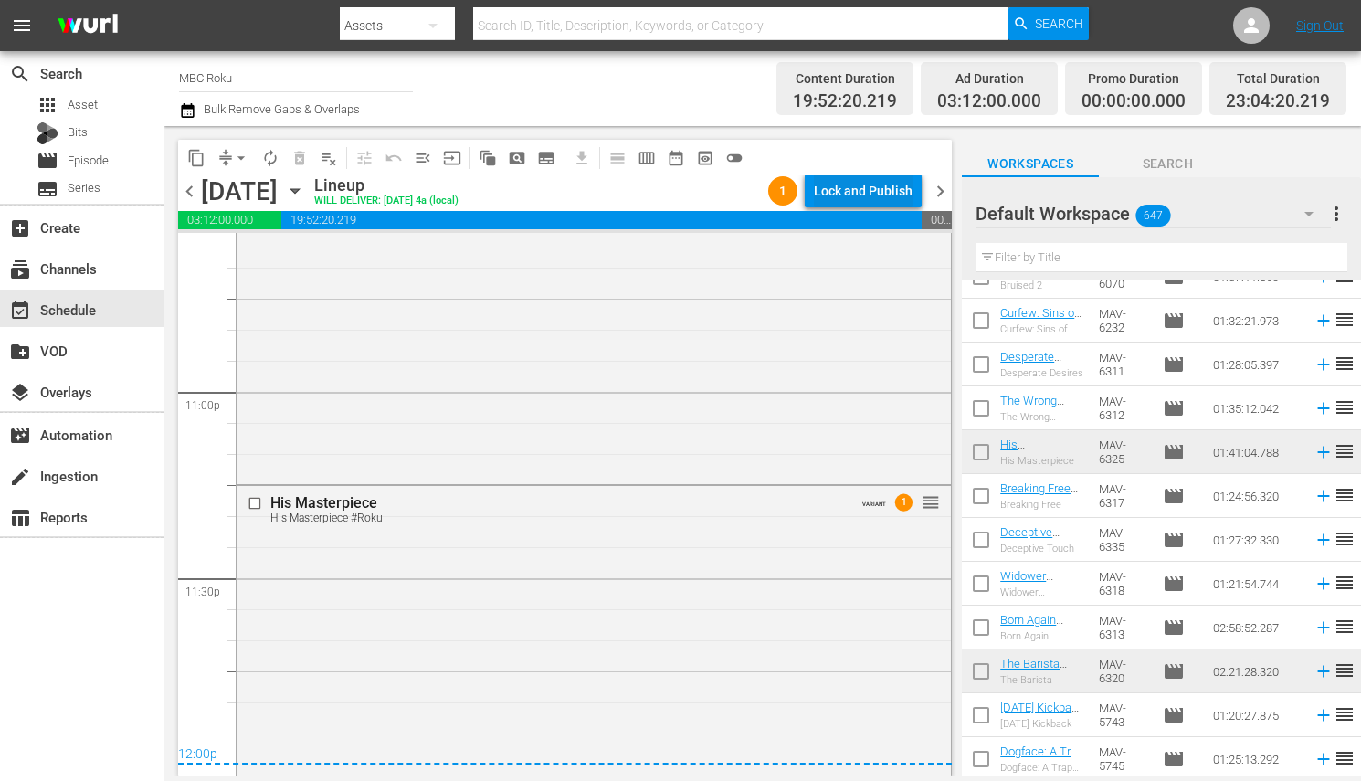
click at [900, 185] on div "Lock and Publish" at bounding box center [863, 190] width 99 height 33
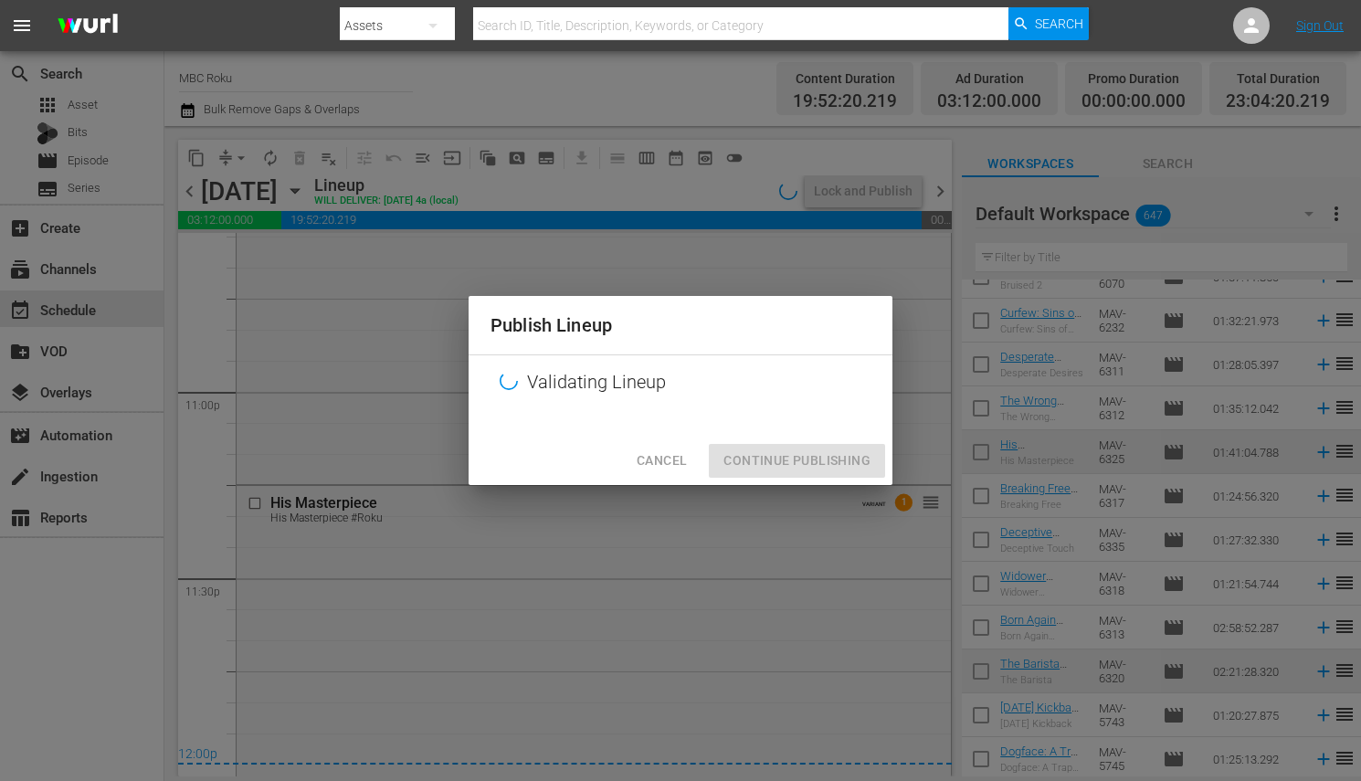
click at [669, 482] on div "Cancel Continue Publishing" at bounding box center [681, 461] width 424 height 48
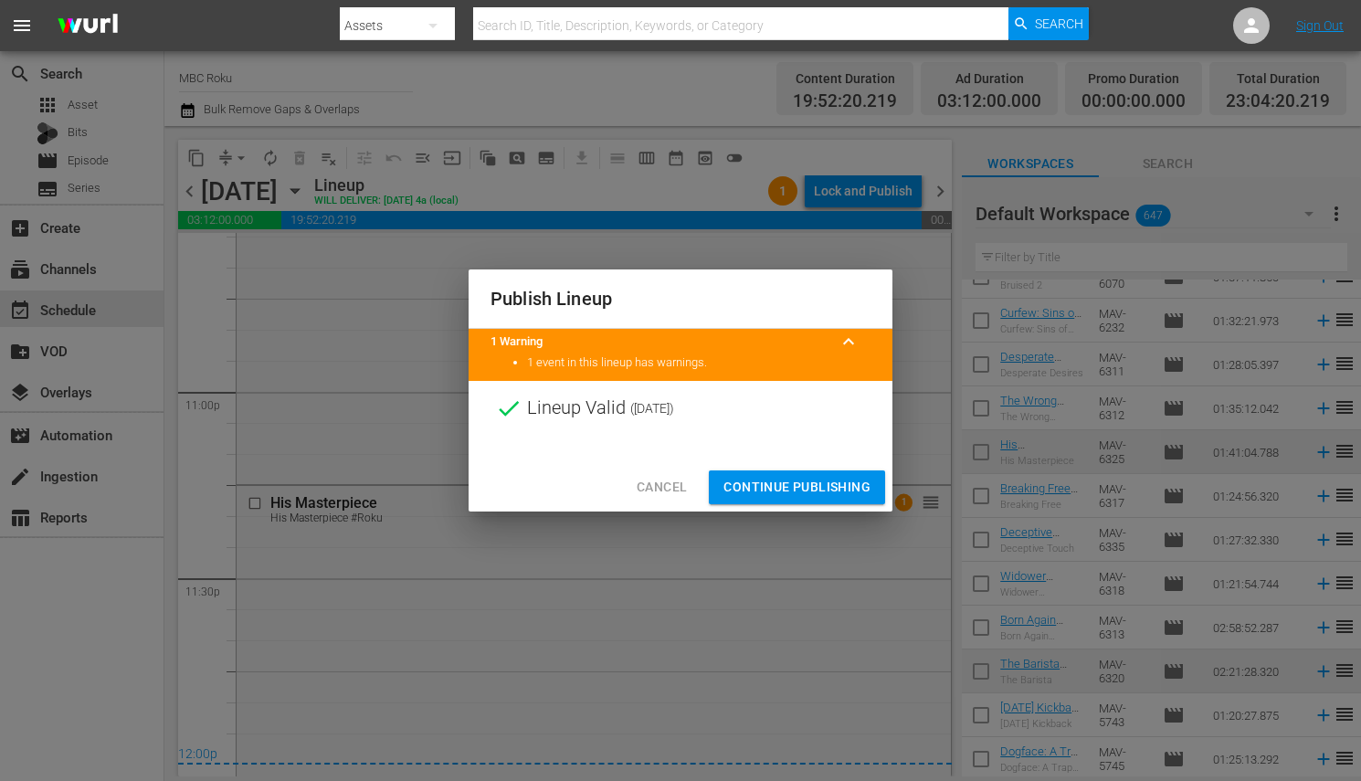
click at [670, 458] on div at bounding box center [681, 449] width 424 height 27
click at [670, 495] on span "Cancel" at bounding box center [662, 487] width 50 height 23
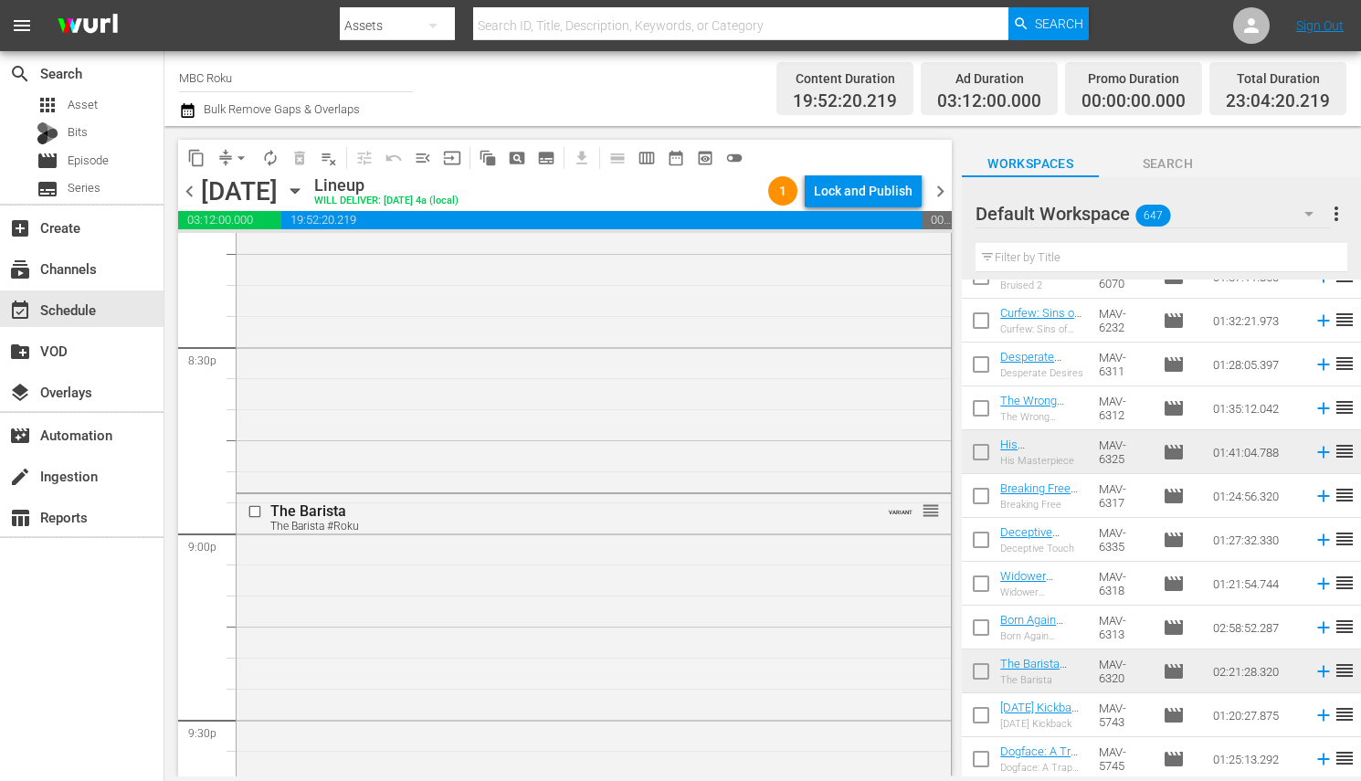
scroll to position [7506, 0]
click at [880, 206] on div "Lock and Publish" at bounding box center [863, 190] width 99 height 33
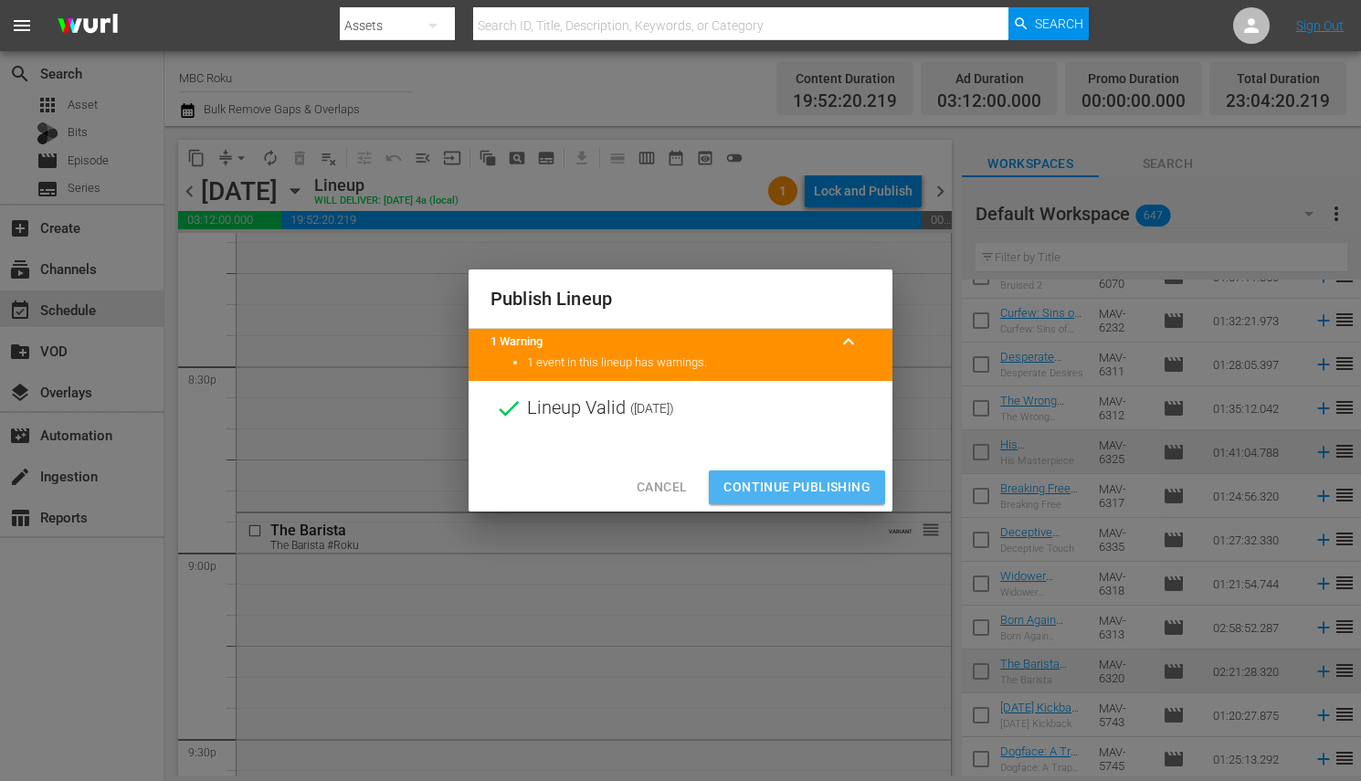
click at [825, 480] on span "Continue Publishing" at bounding box center [796, 487] width 147 height 23
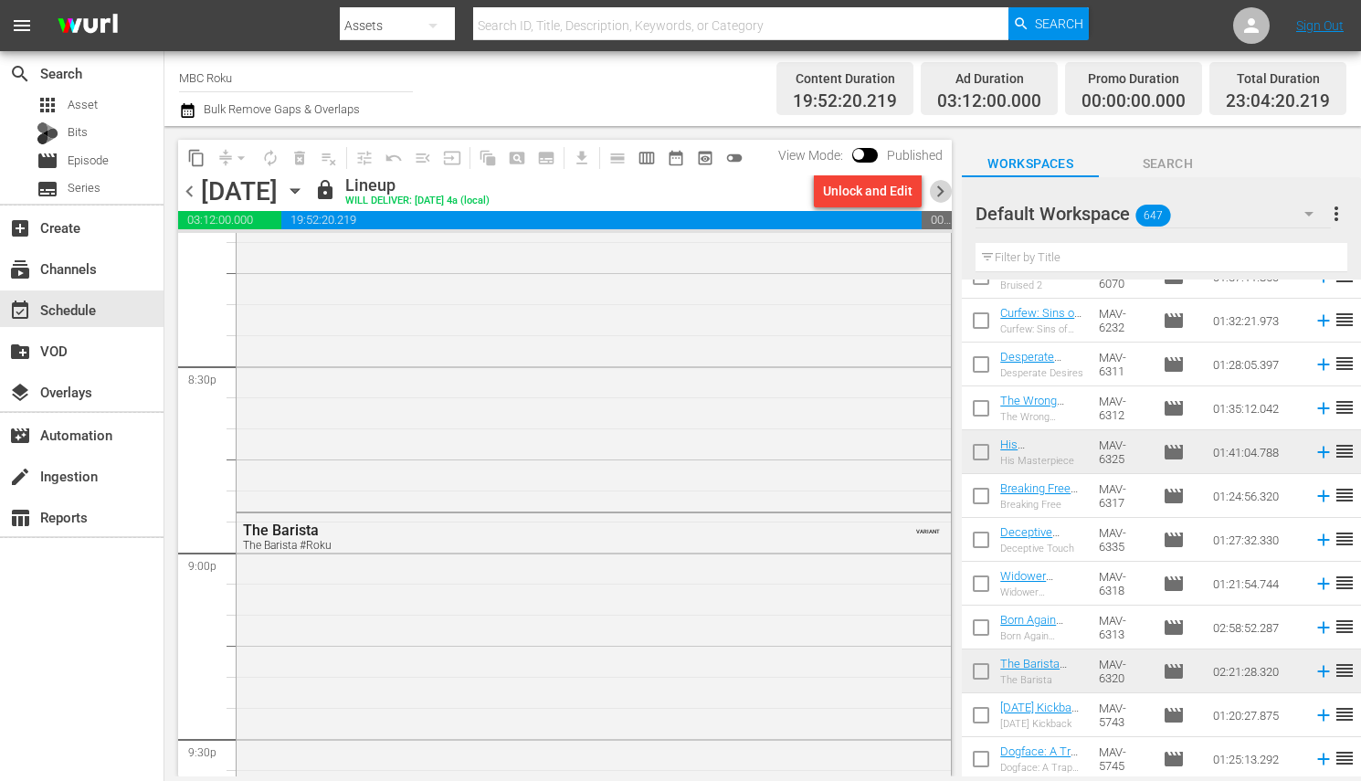
click at [934, 187] on span "chevron_right" at bounding box center [940, 191] width 23 height 23
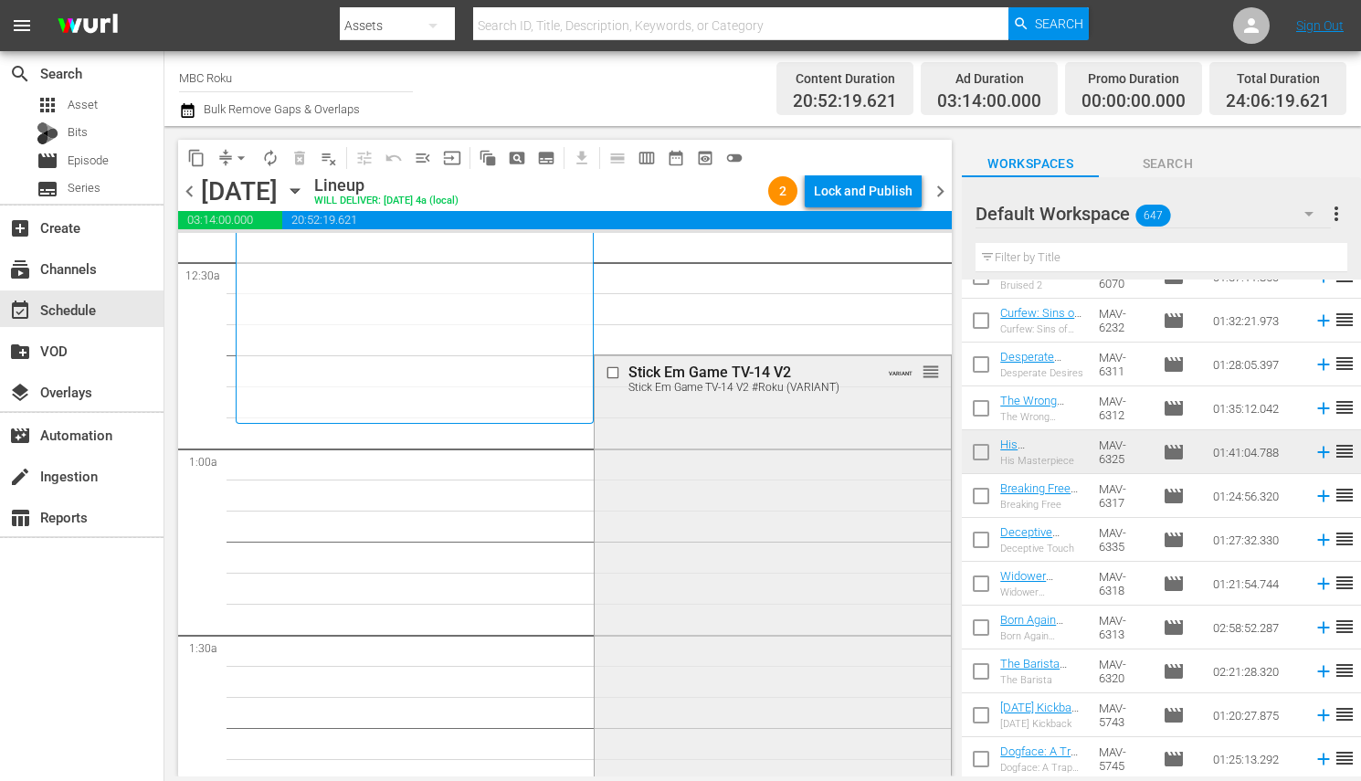
scroll to position [183, 0]
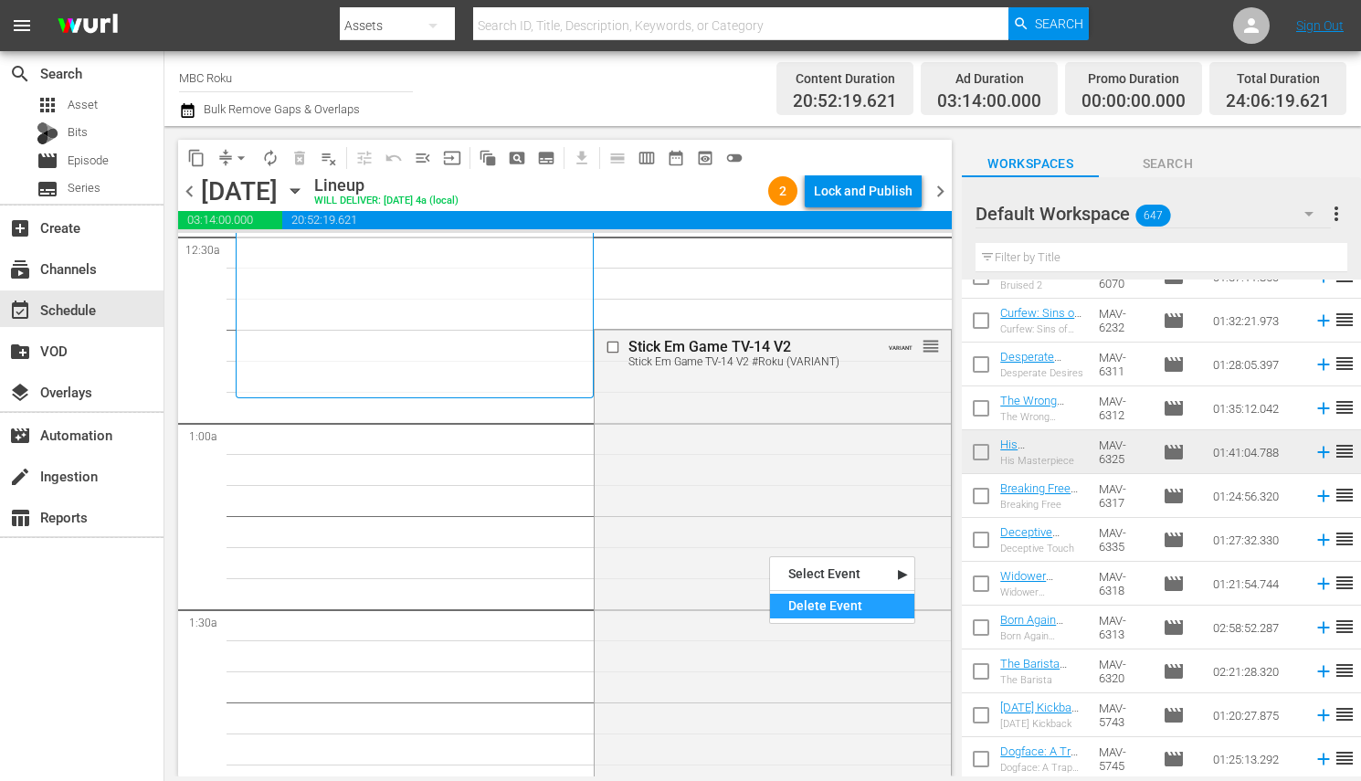
click at [806, 603] on div "Delete Event" at bounding box center [842, 606] width 144 height 25
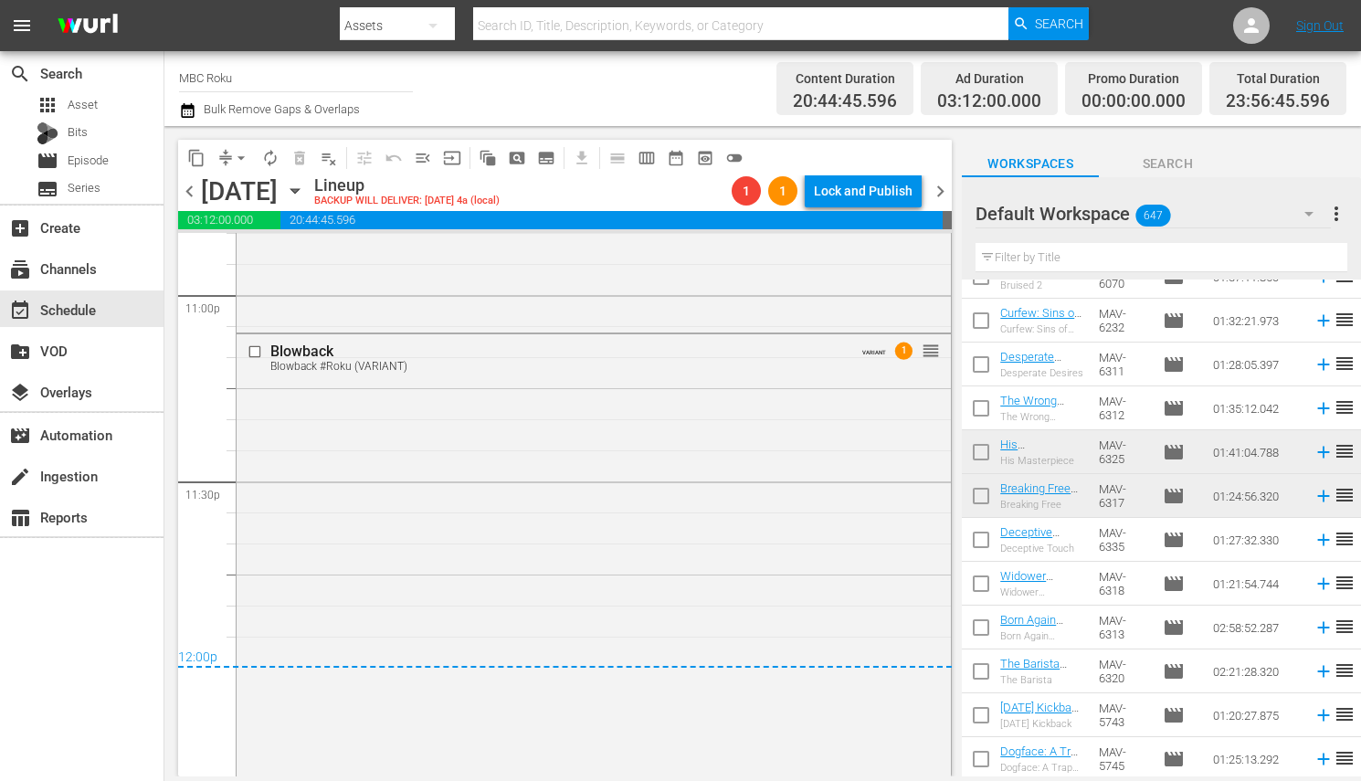
scroll to position [8550, 0]
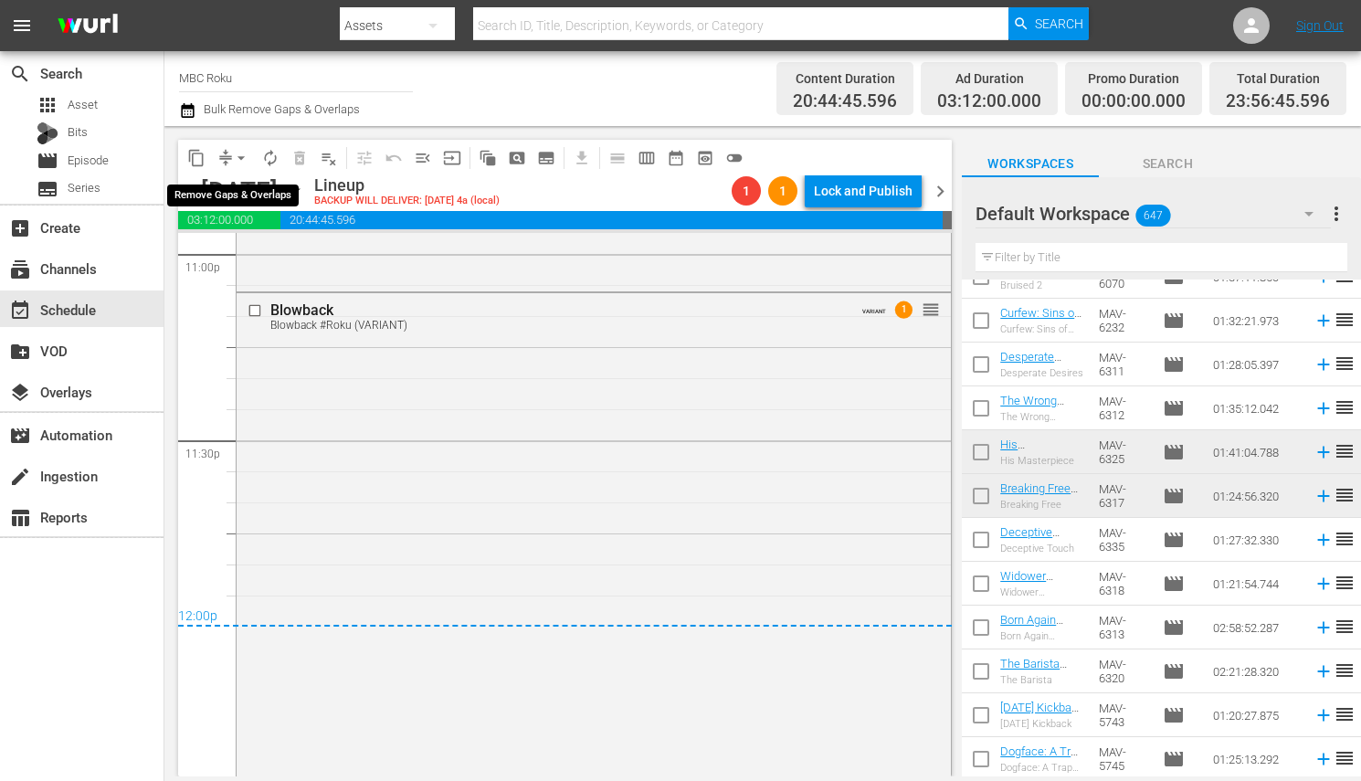
click at [244, 160] on span "arrow_drop_down" at bounding box center [241, 158] width 18 height 18
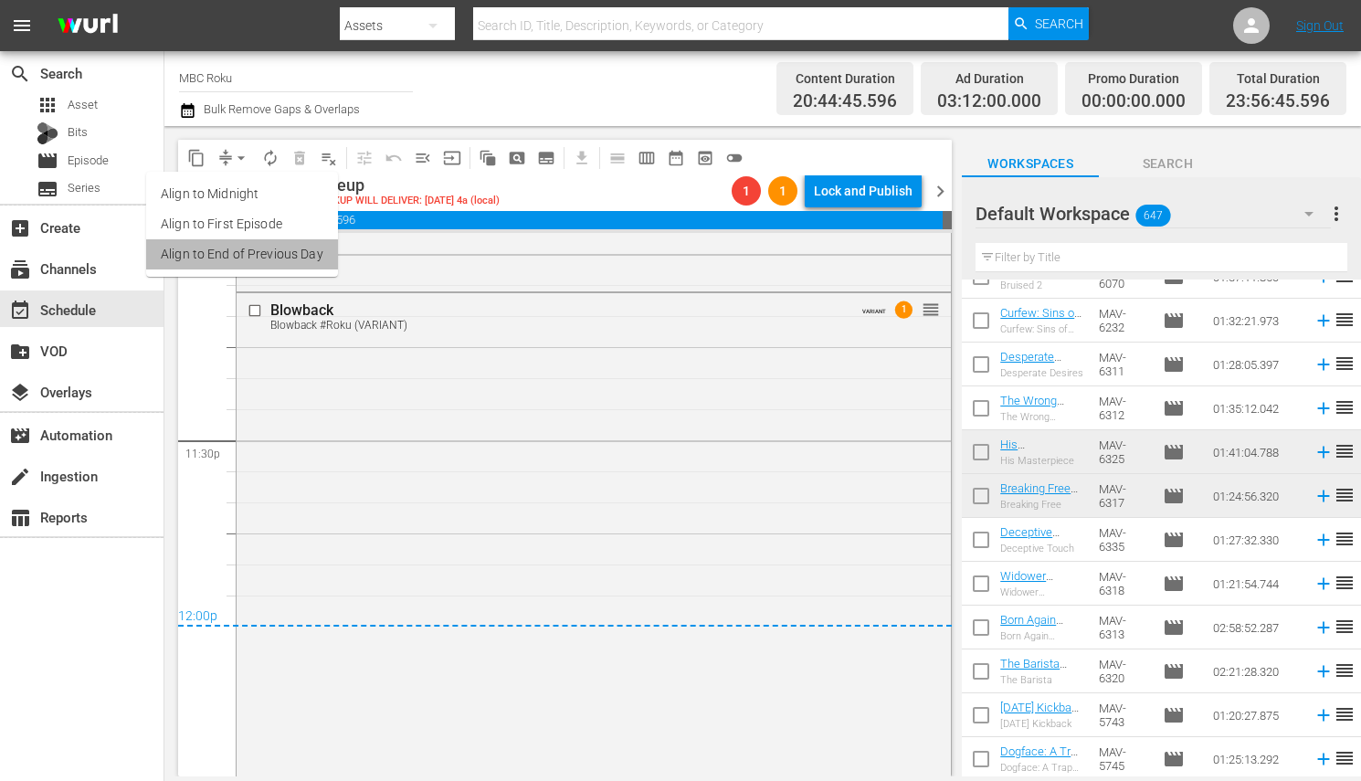
click at [251, 251] on li "Align to End of Previous Day" at bounding box center [242, 254] width 192 height 30
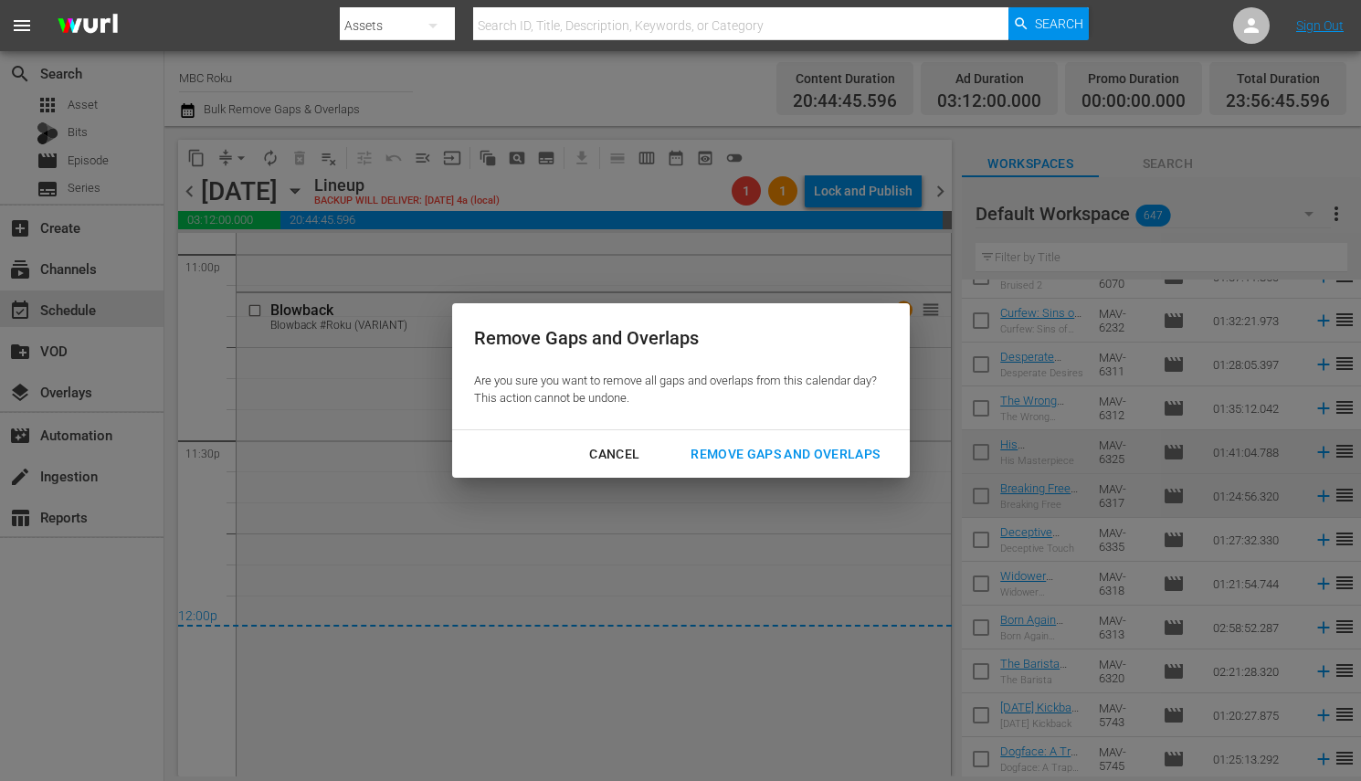
click at [735, 474] on div "Cancel Remove Gaps and Overlaps" at bounding box center [681, 454] width 458 height 48
click at [739, 453] on div "Remove Gaps and Overlaps" at bounding box center [785, 454] width 218 height 23
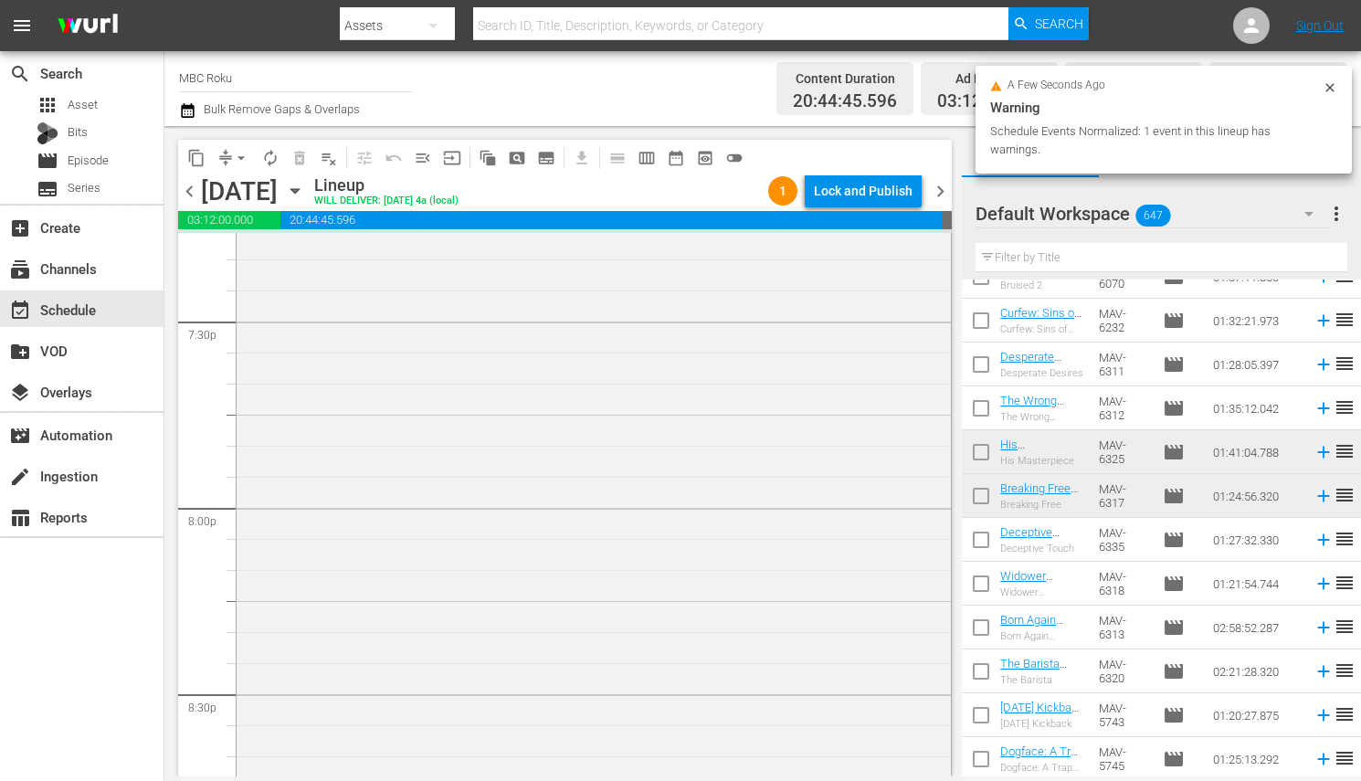
scroll to position [6821, 0]
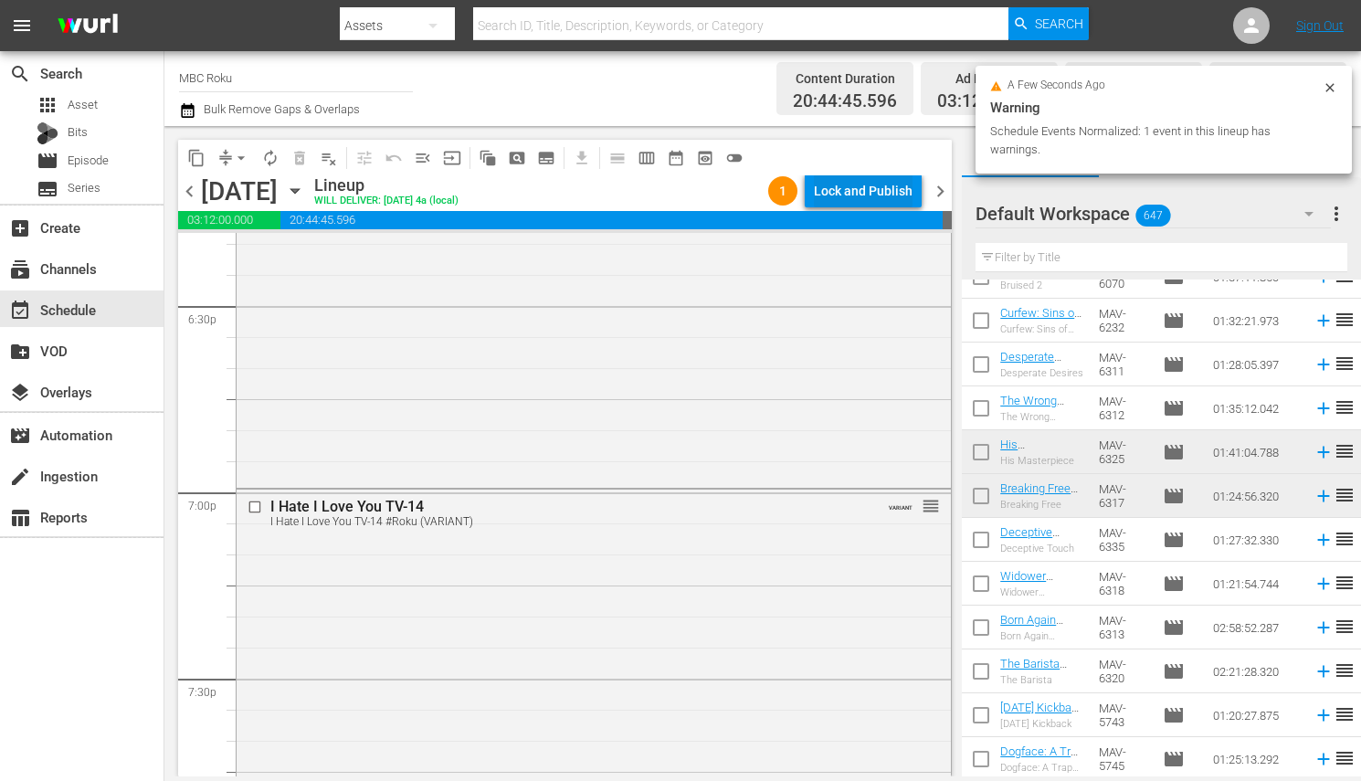
click at [902, 186] on div "Lock and Publish" at bounding box center [863, 190] width 99 height 33
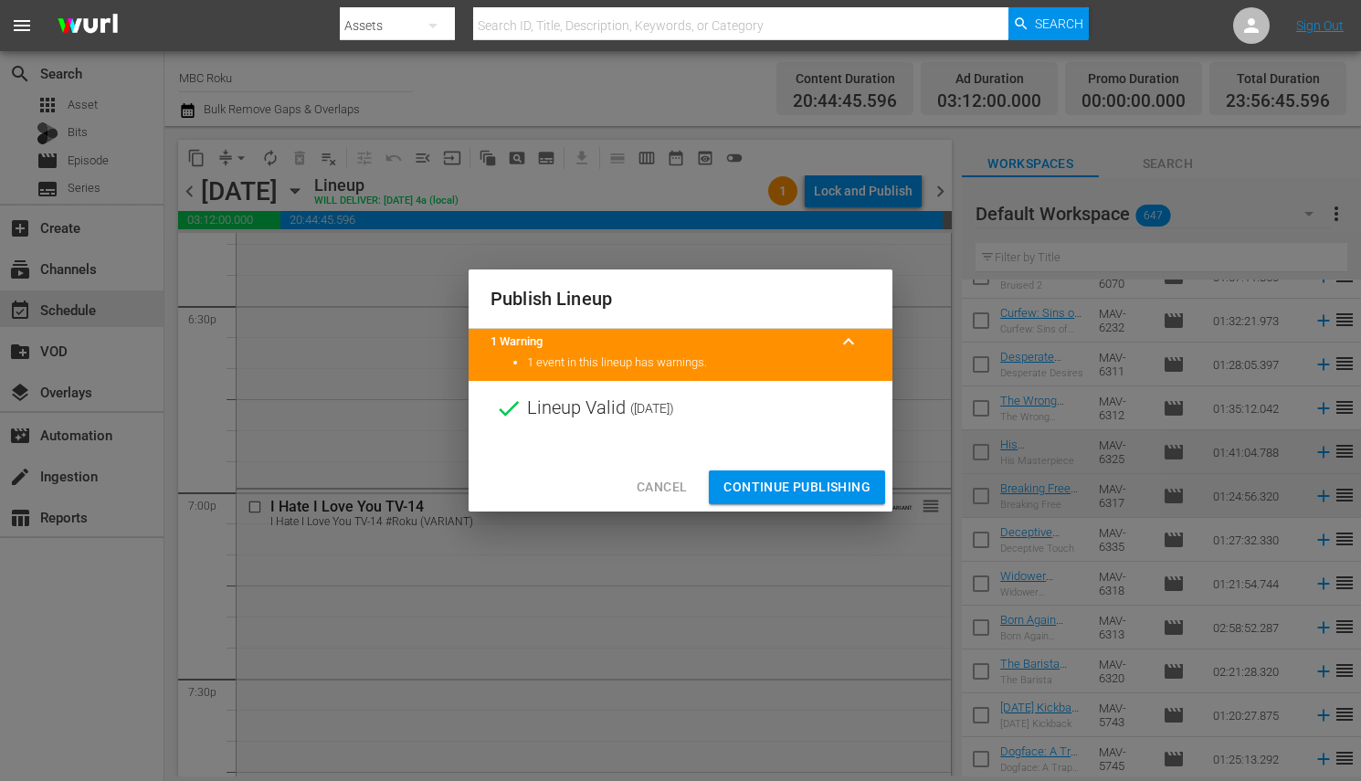
click at [829, 486] on span "Continue Publishing" at bounding box center [796, 487] width 147 height 23
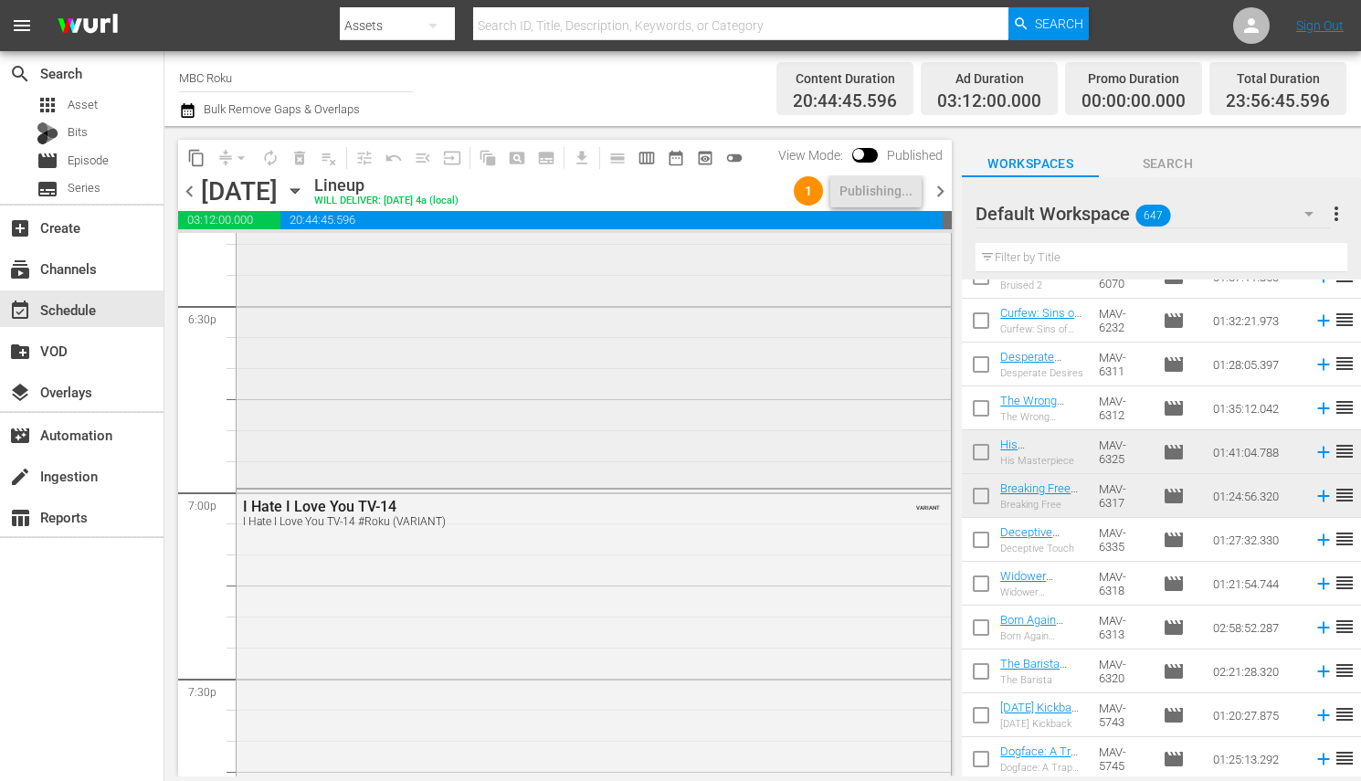
scroll to position [8728, 0]
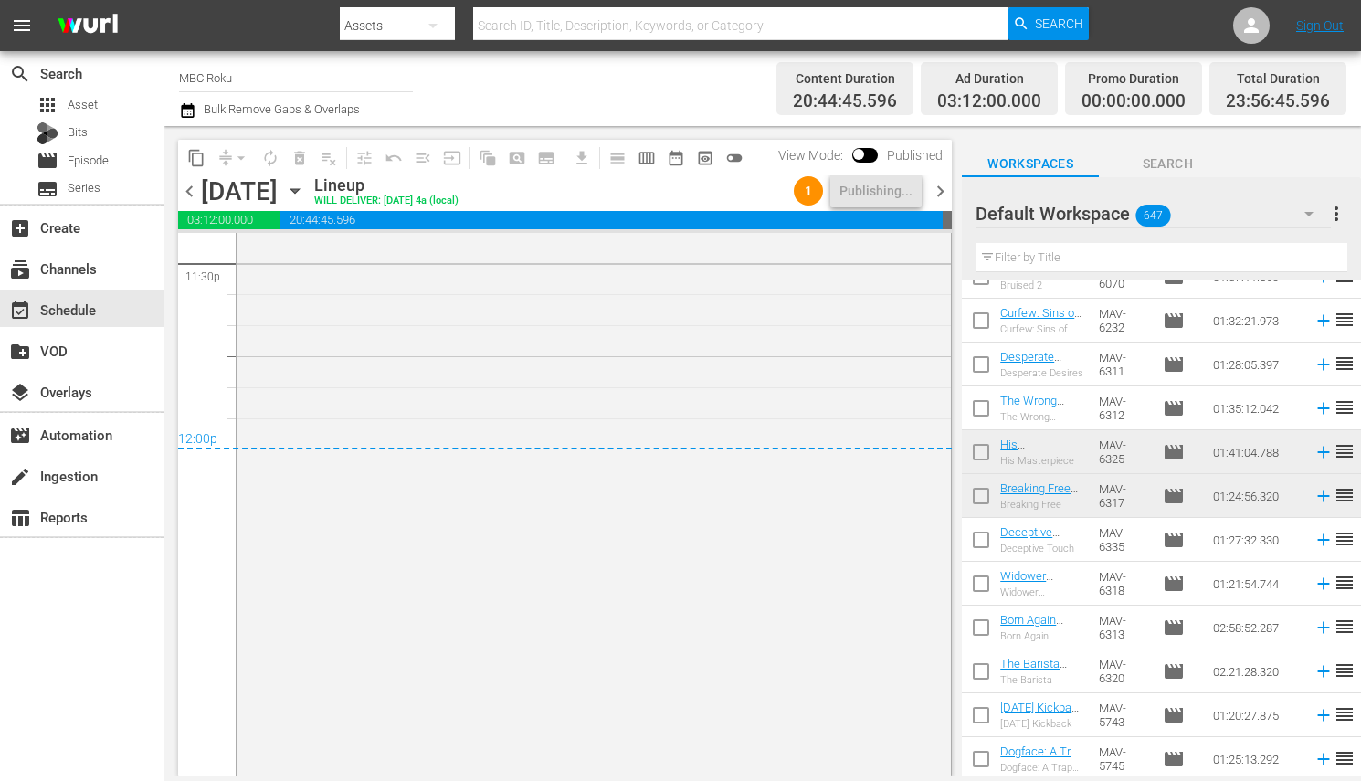
click at [934, 189] on span "chevron_right" at bounding box center [940, 191] width 23 height 23
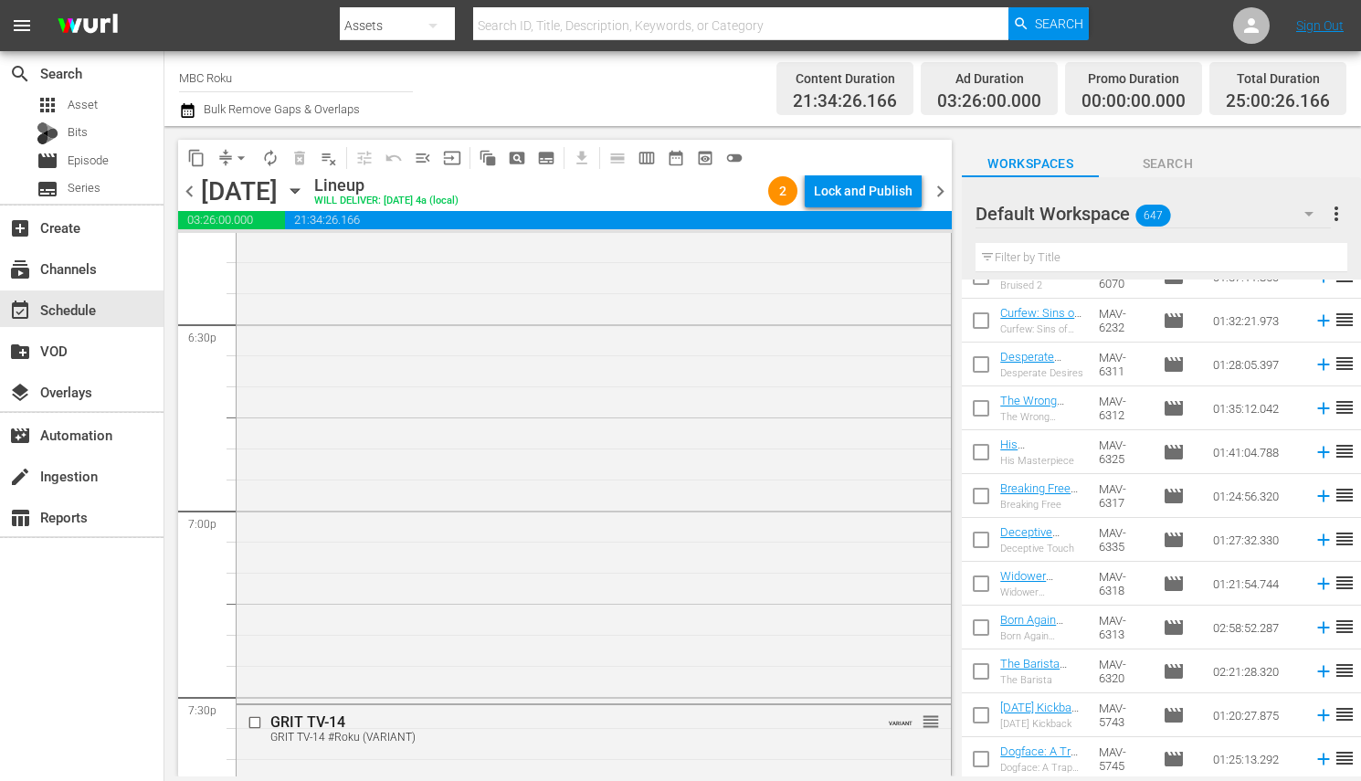
scroll to position [5239, 0]
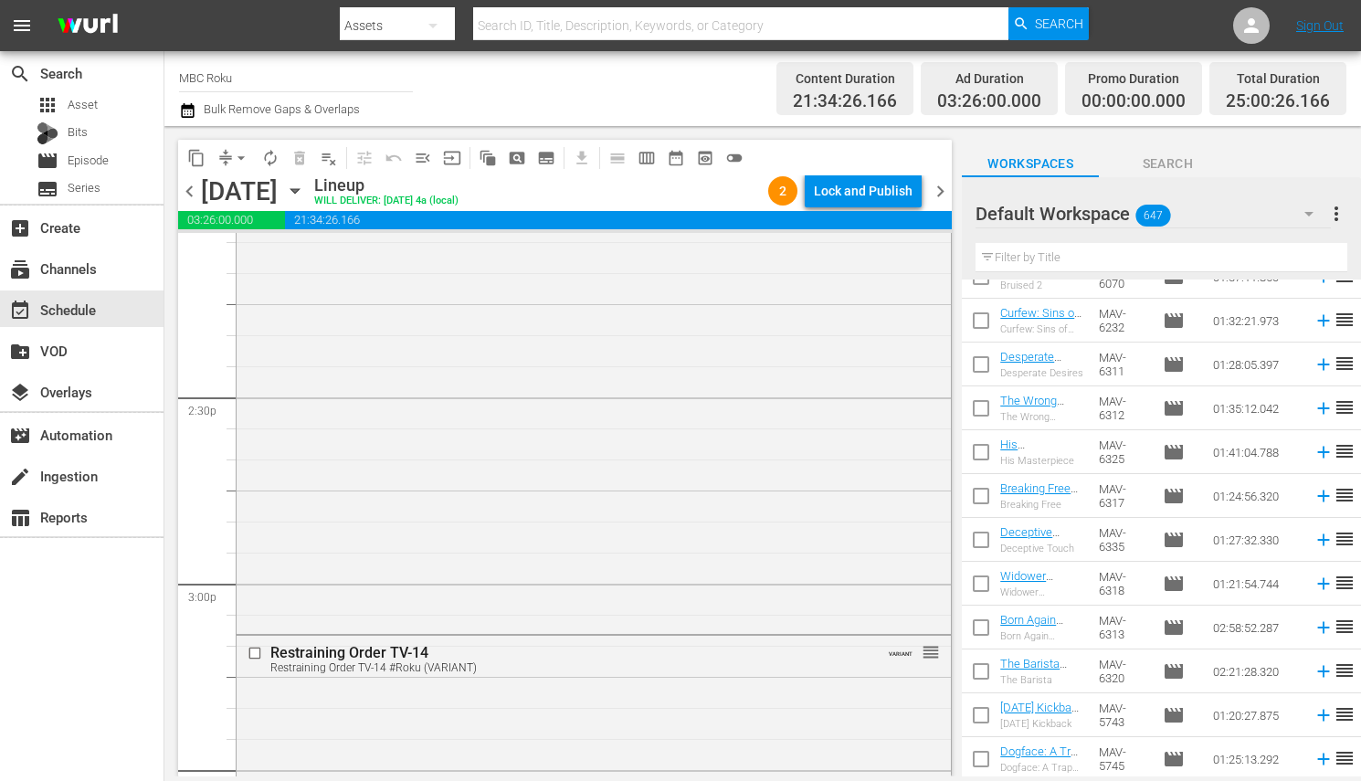
click at [948, 191] on span "chevron_right" at bounding box center [940, 191] width 23 height 23
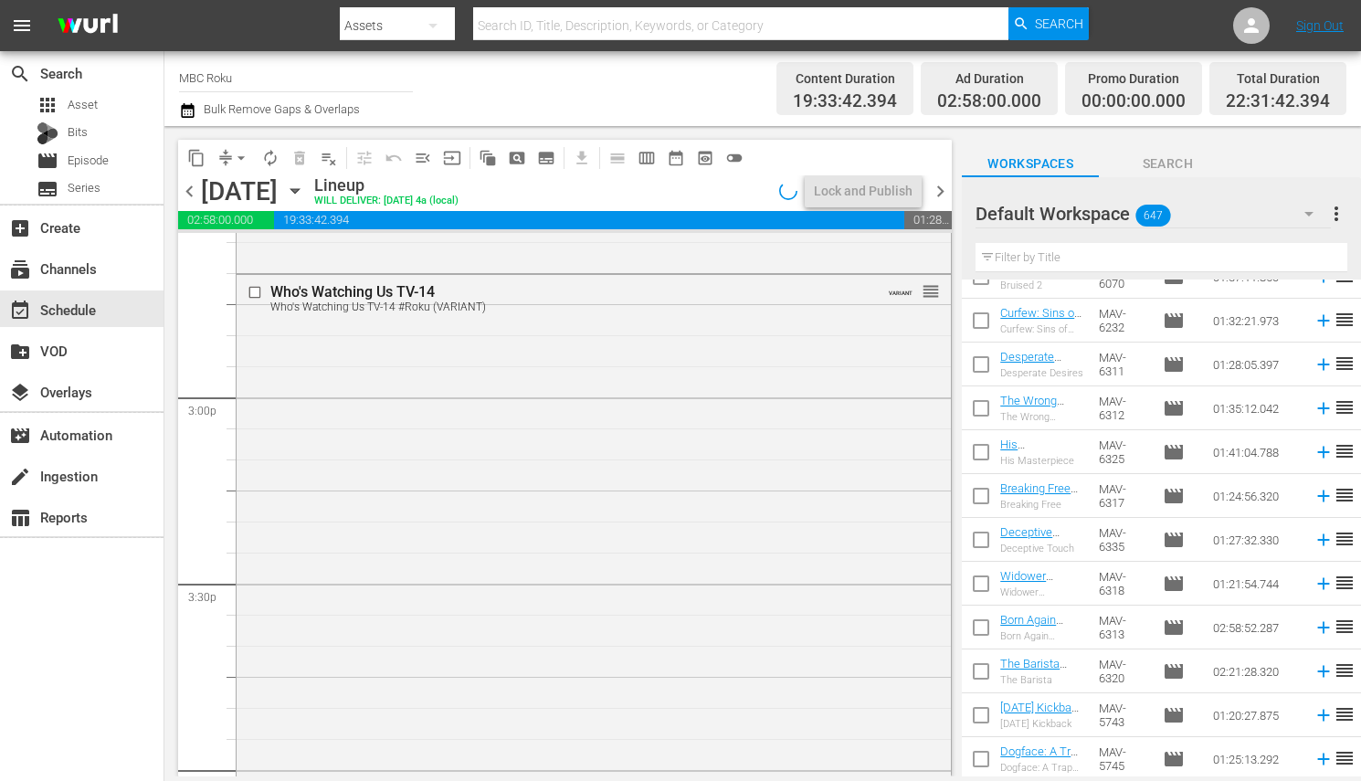
scroll to position [5239, 0]
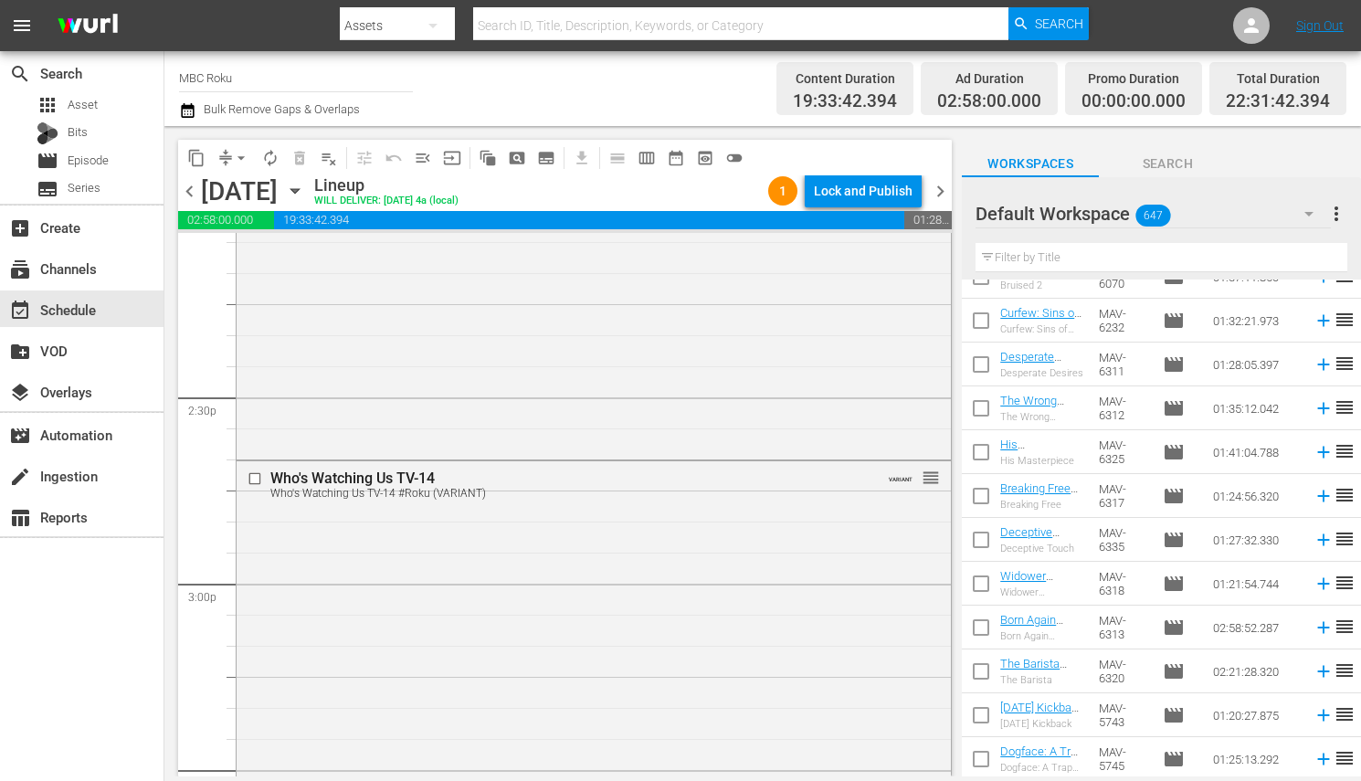
click at [184, 191] on span "chevron_left" at bounding box center [189, 191] width 23 height 23
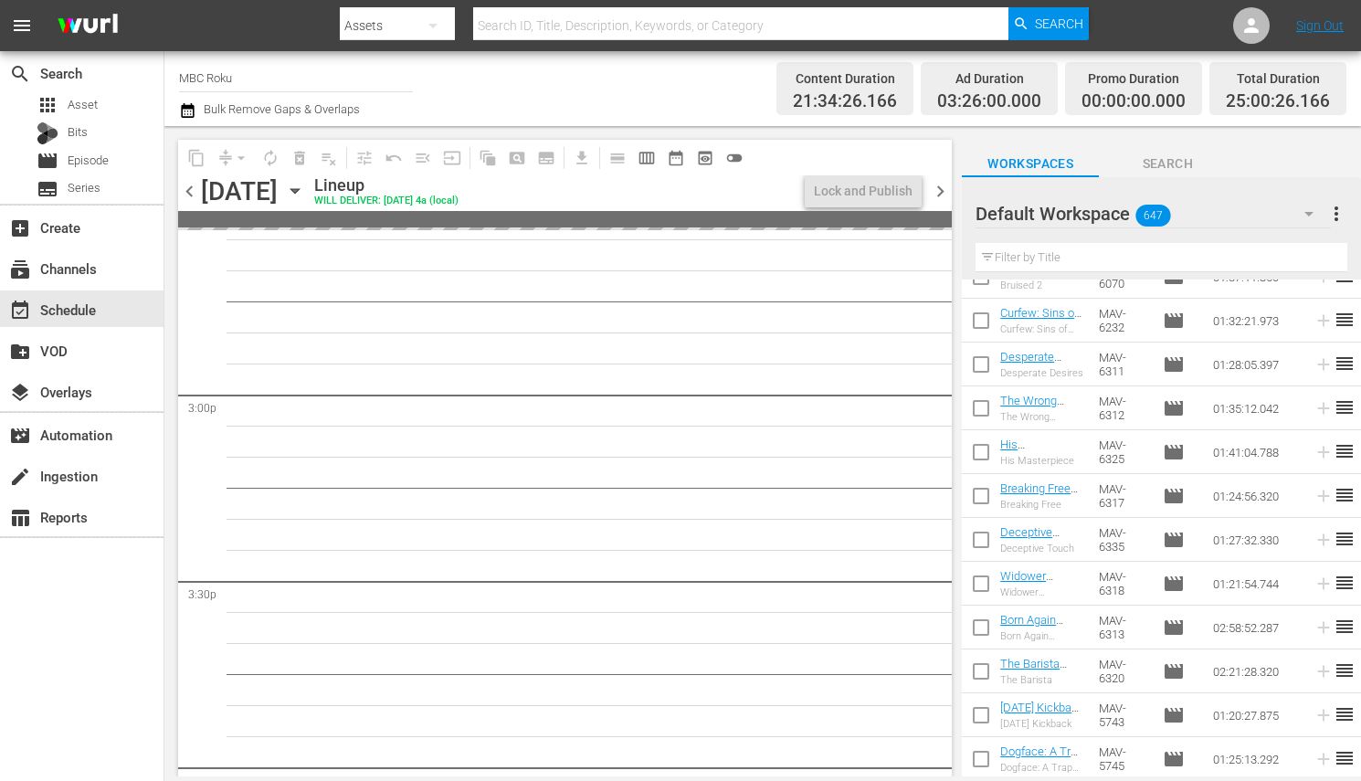
scroll to position [5239, 0]
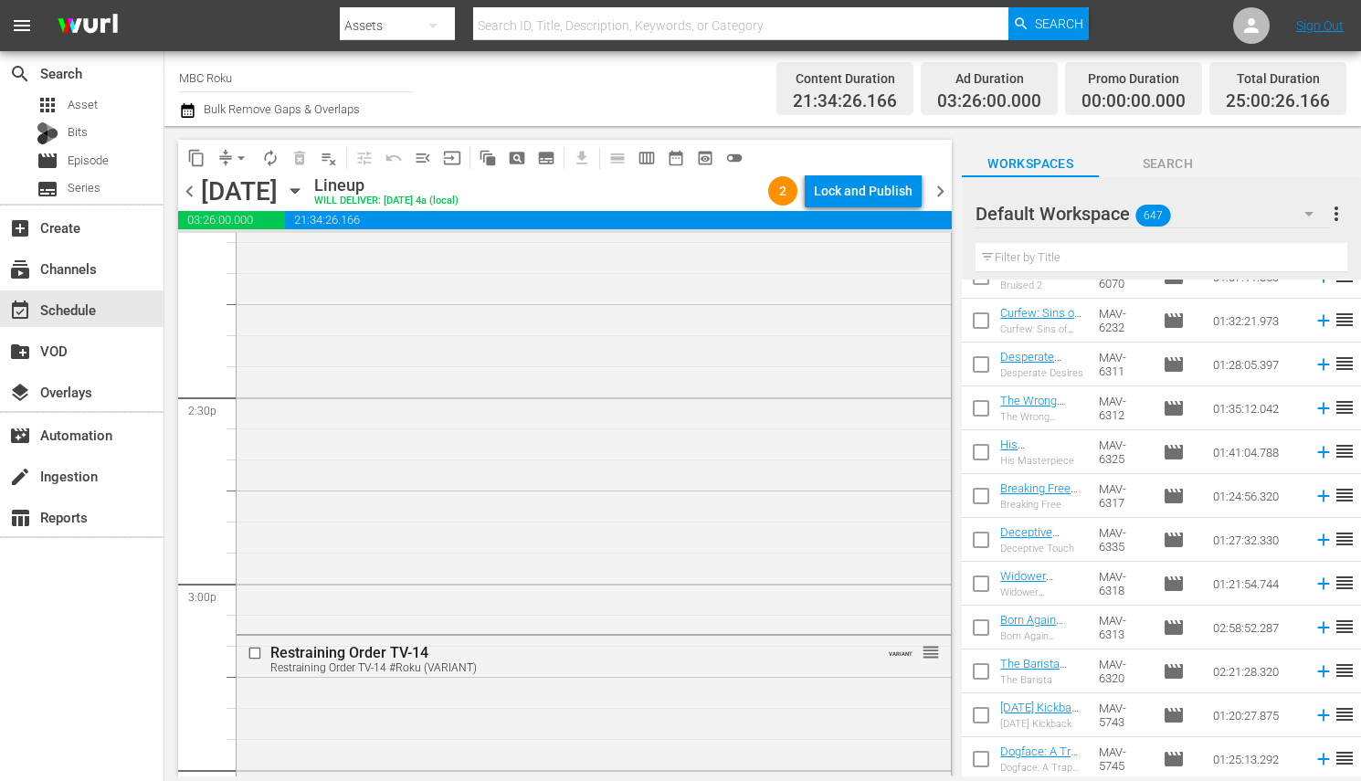
click at [187, 188] on span "chevron_left" at bounding box center [189, 191] width 23 height 23
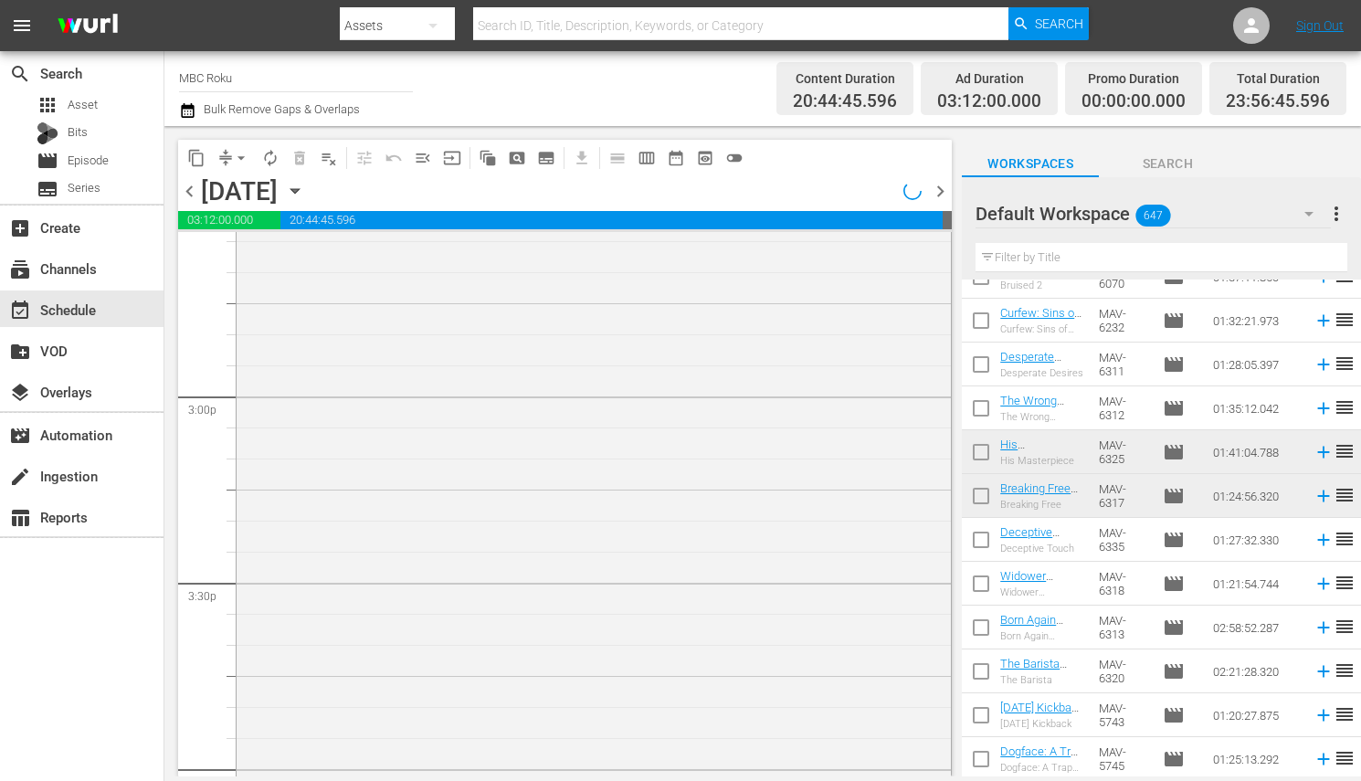
scroll to position [5208, 0]
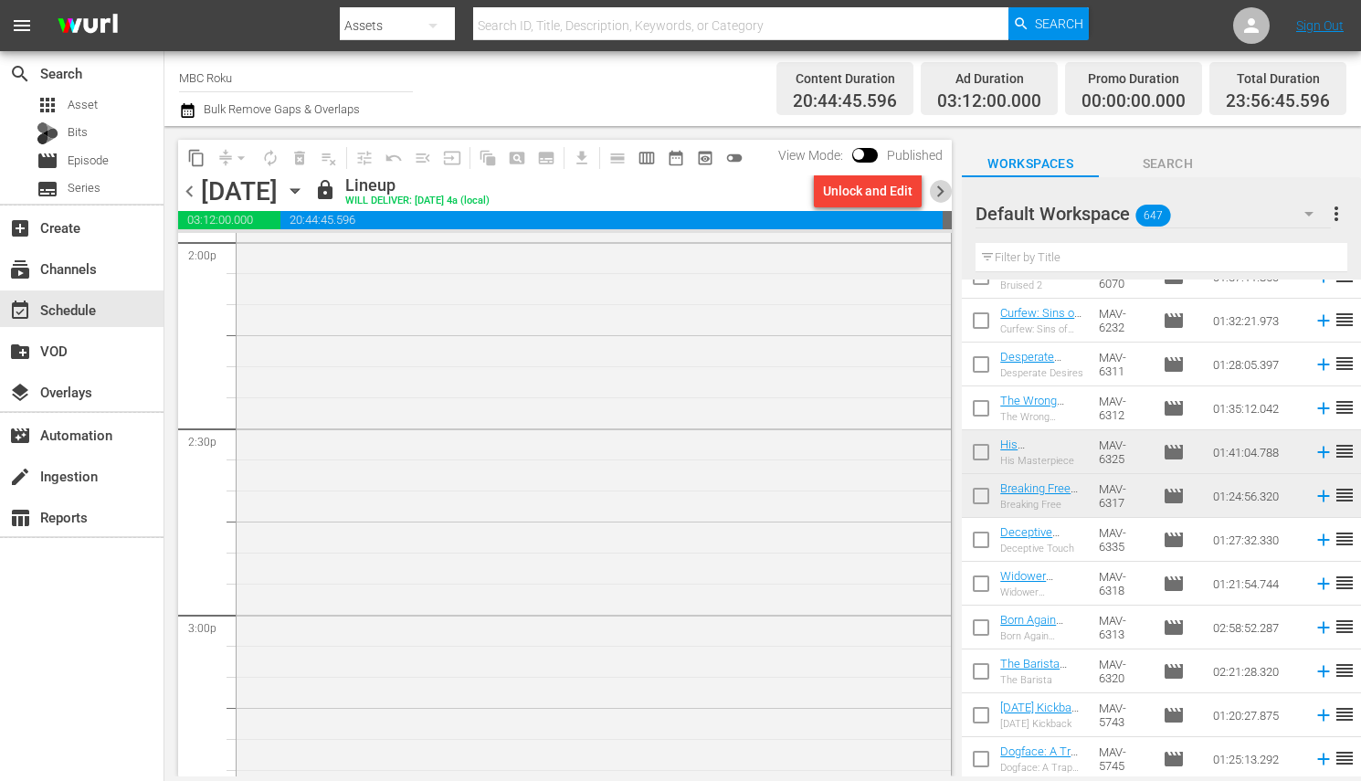
click at [947, 190] on span "chevron_right" at bounding box center [940, 191] width 23 height 23
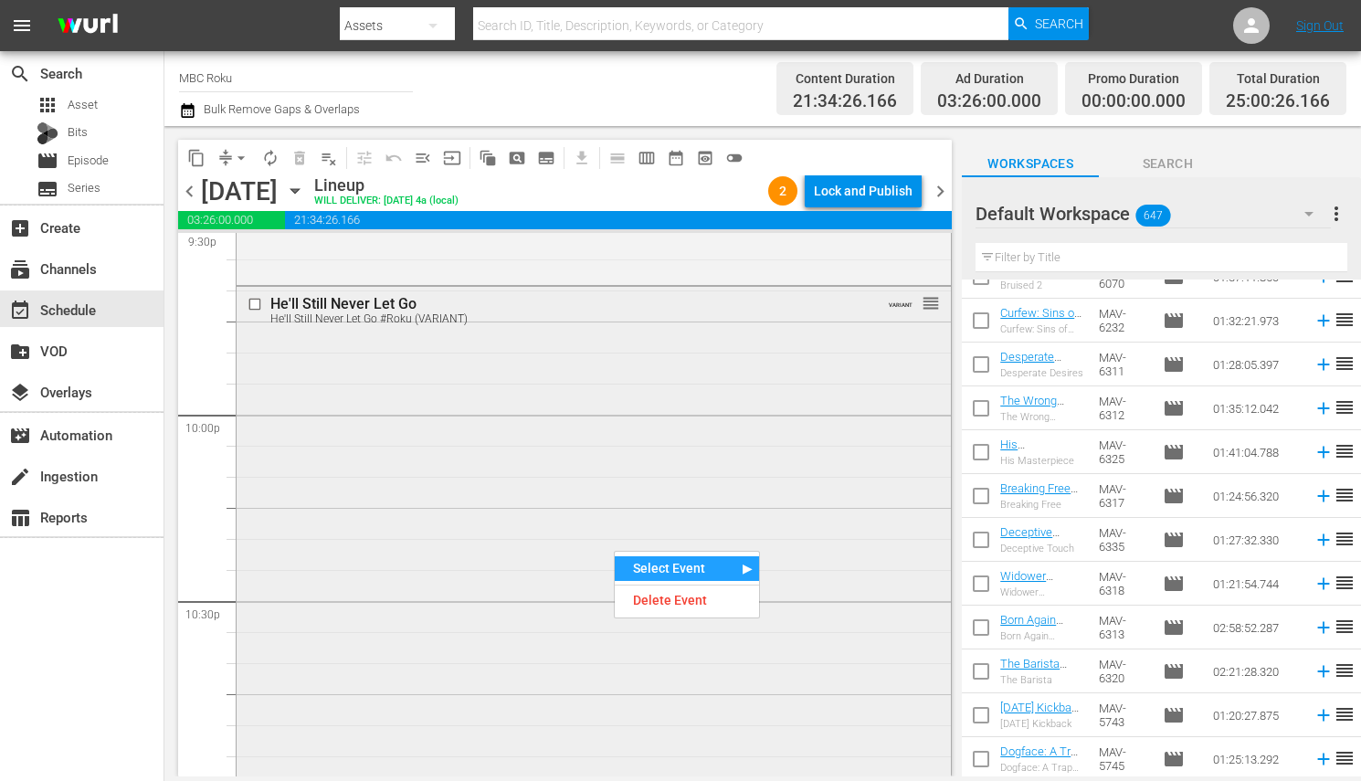
scroll to position [8013, 0]
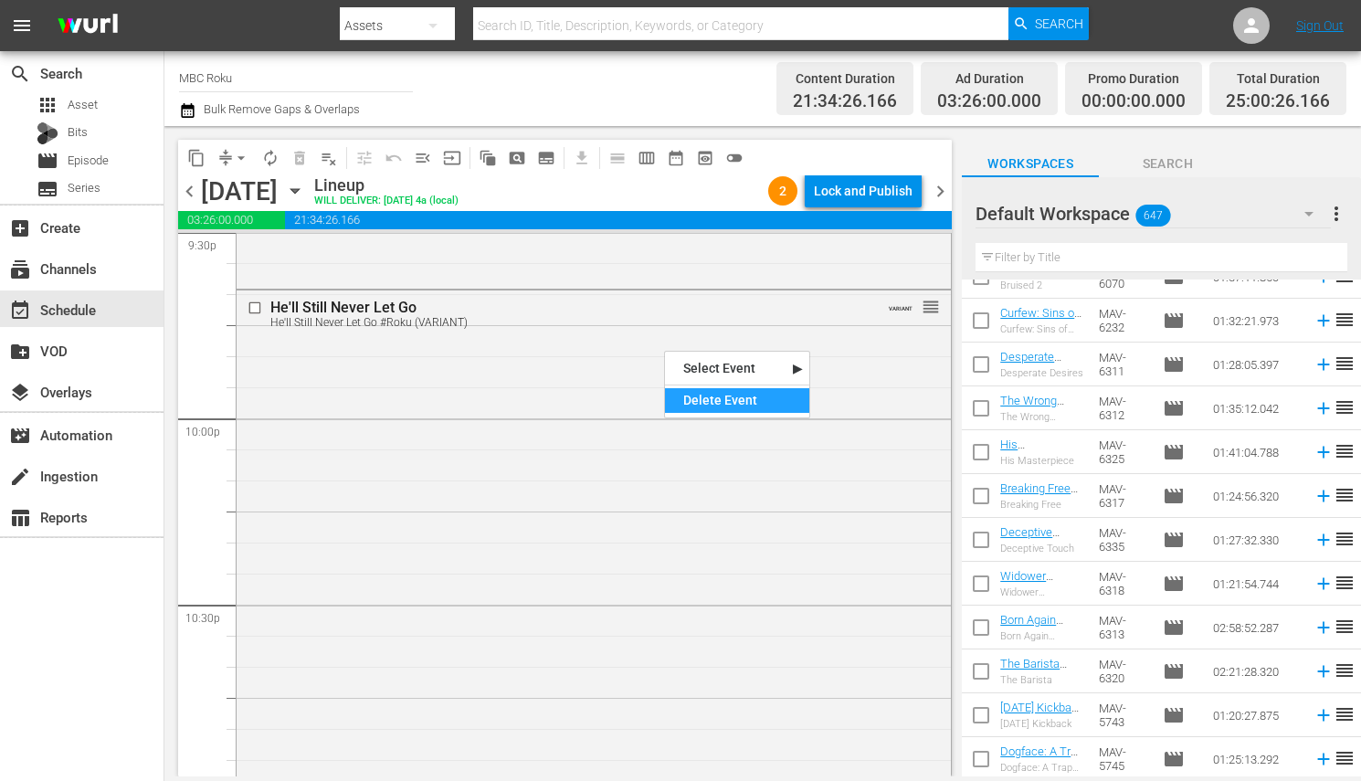
click at [723, 404] on div "Delete Event" at bounding box center [737, 400] width 144 height 25
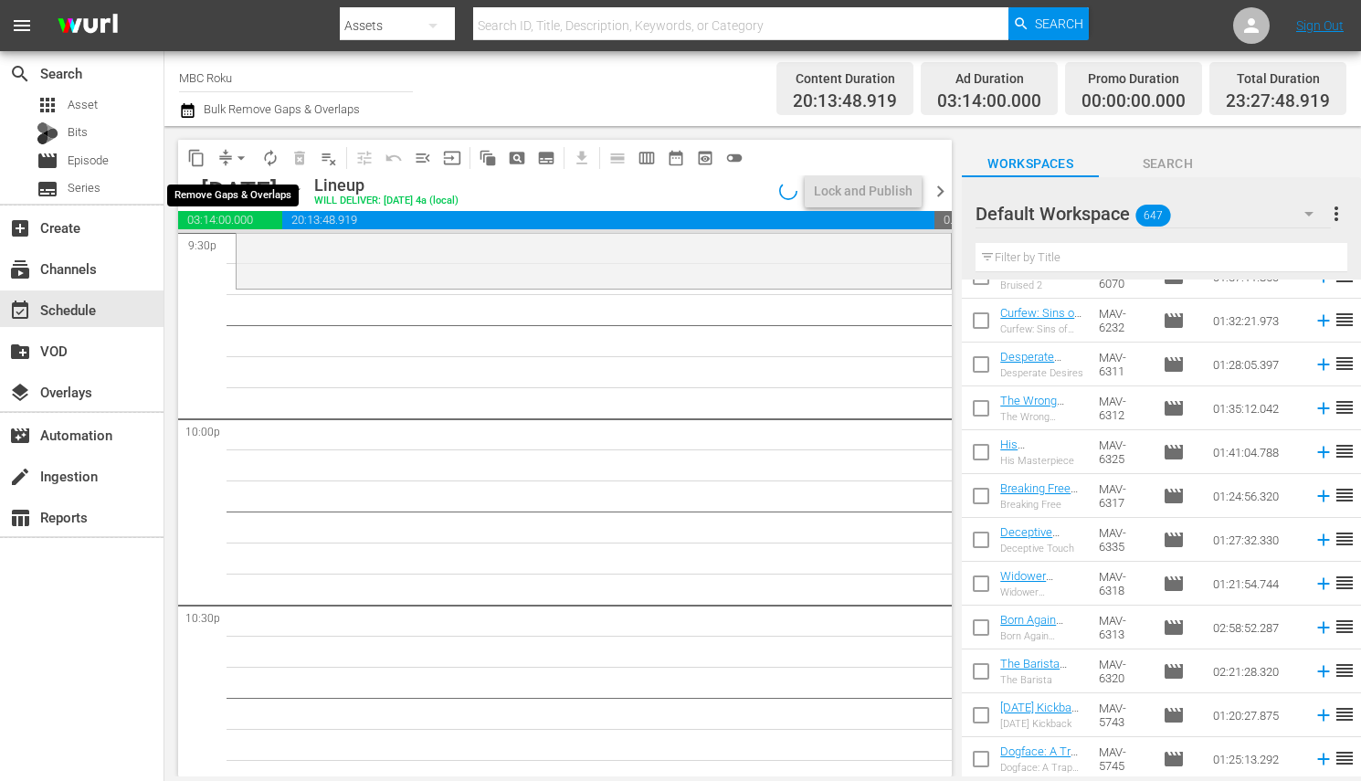
click at [245, 157] on span "arrow_drop_down" at bounding box center [241, 158] width 18 height 18
click at [273, 256] on li "Align to End of Previous Day" at bounding box center [242, 254] width 192 height 30
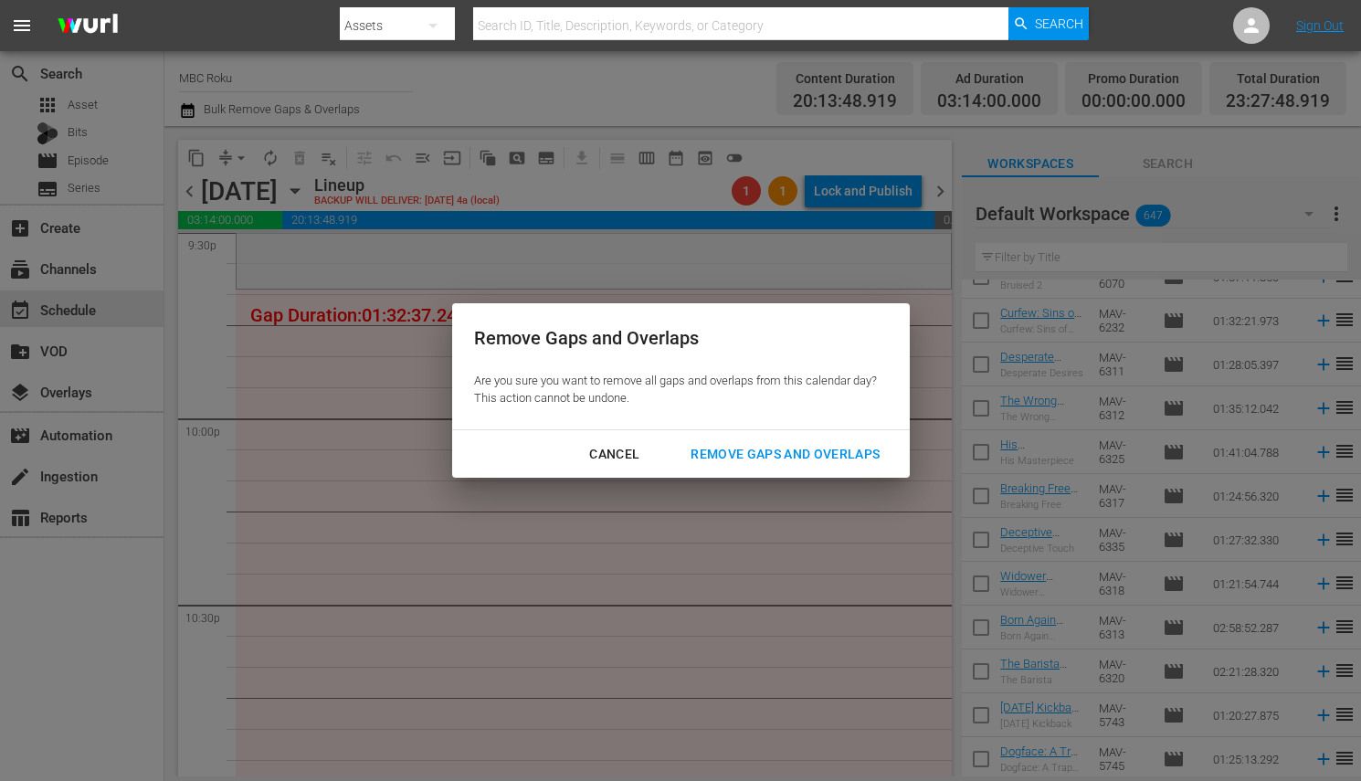
click at [717, 455] on div "Remove Gaps and Overlaps" at bounding box center [785, 454] width 218 height 23
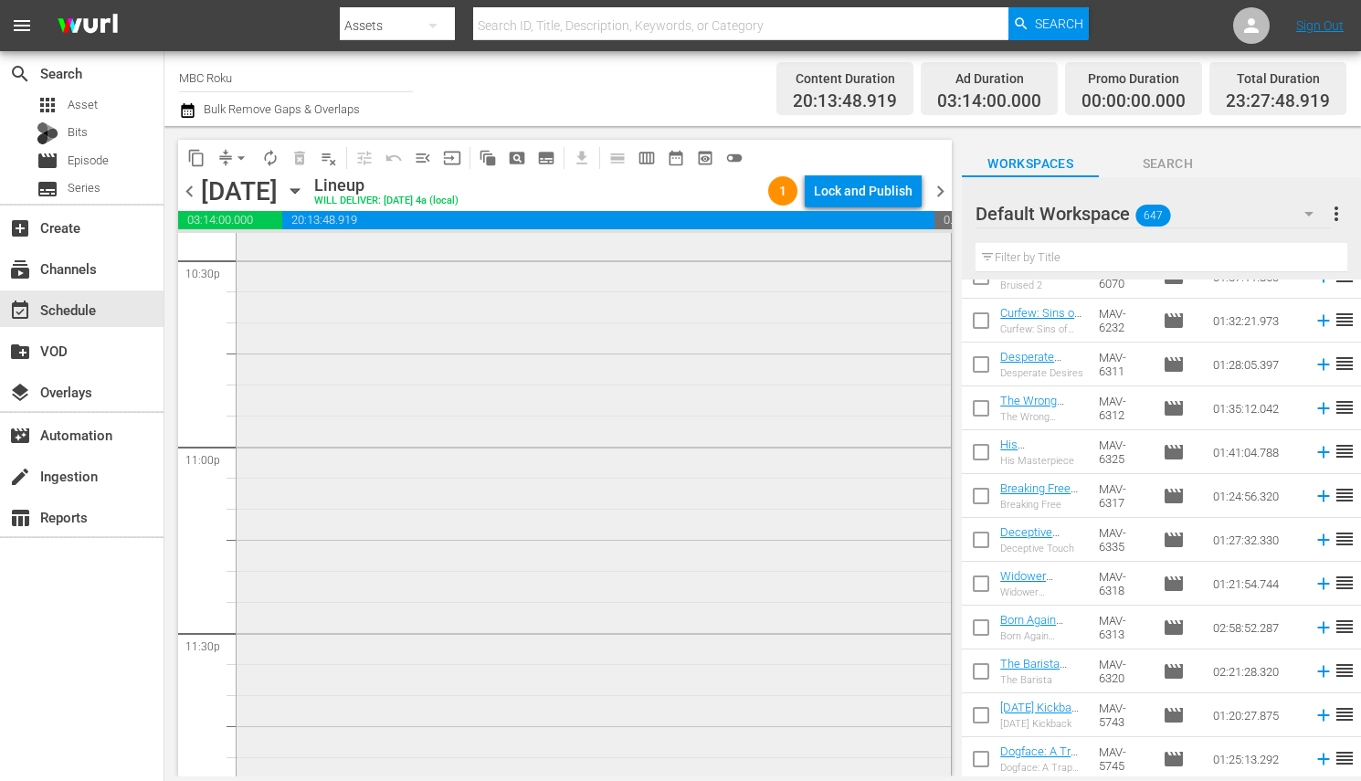
scroll to position [8529, 0]
click at [834, 189] on div "Lock and Publish" at bounding box center [863, 190] width 99 height 33
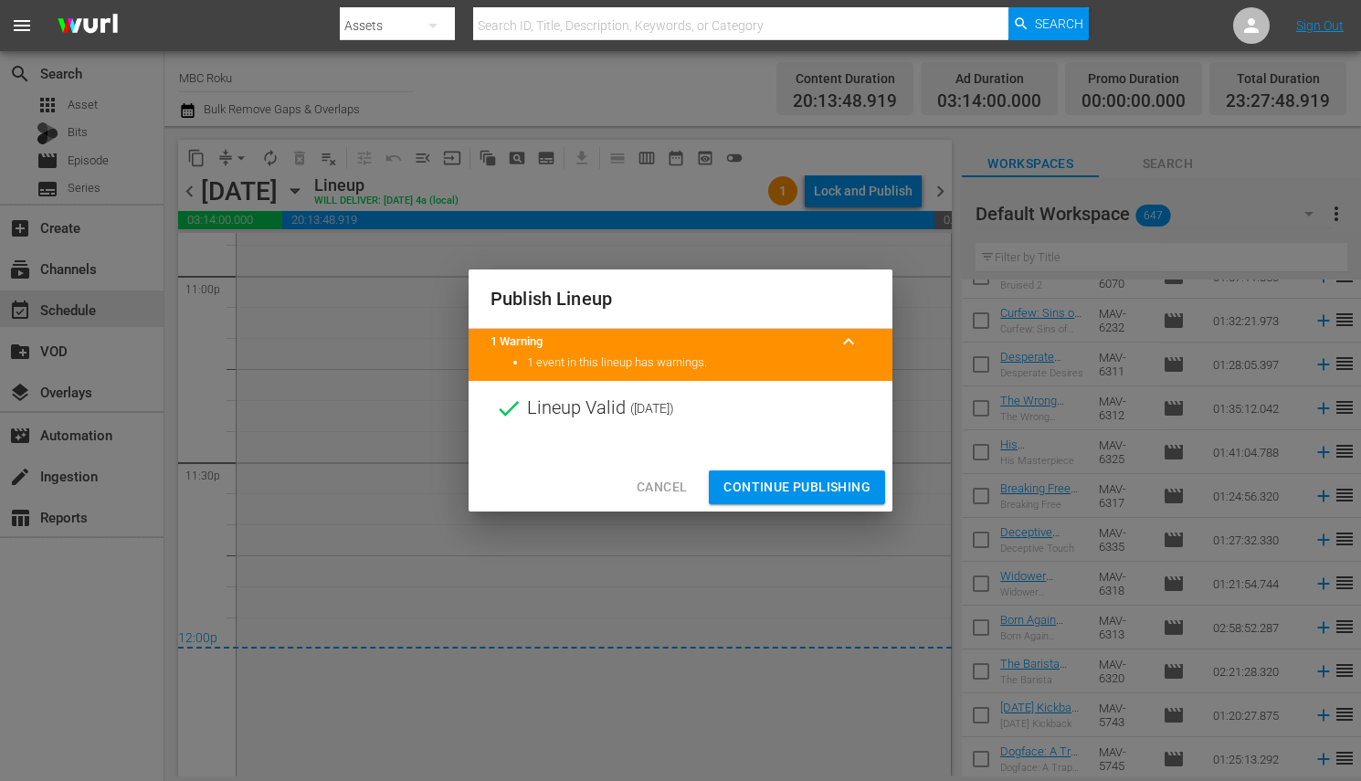
click at [791, 484] on span "Continue Publishing" at bounding box center [796, 487] width 147 height 23
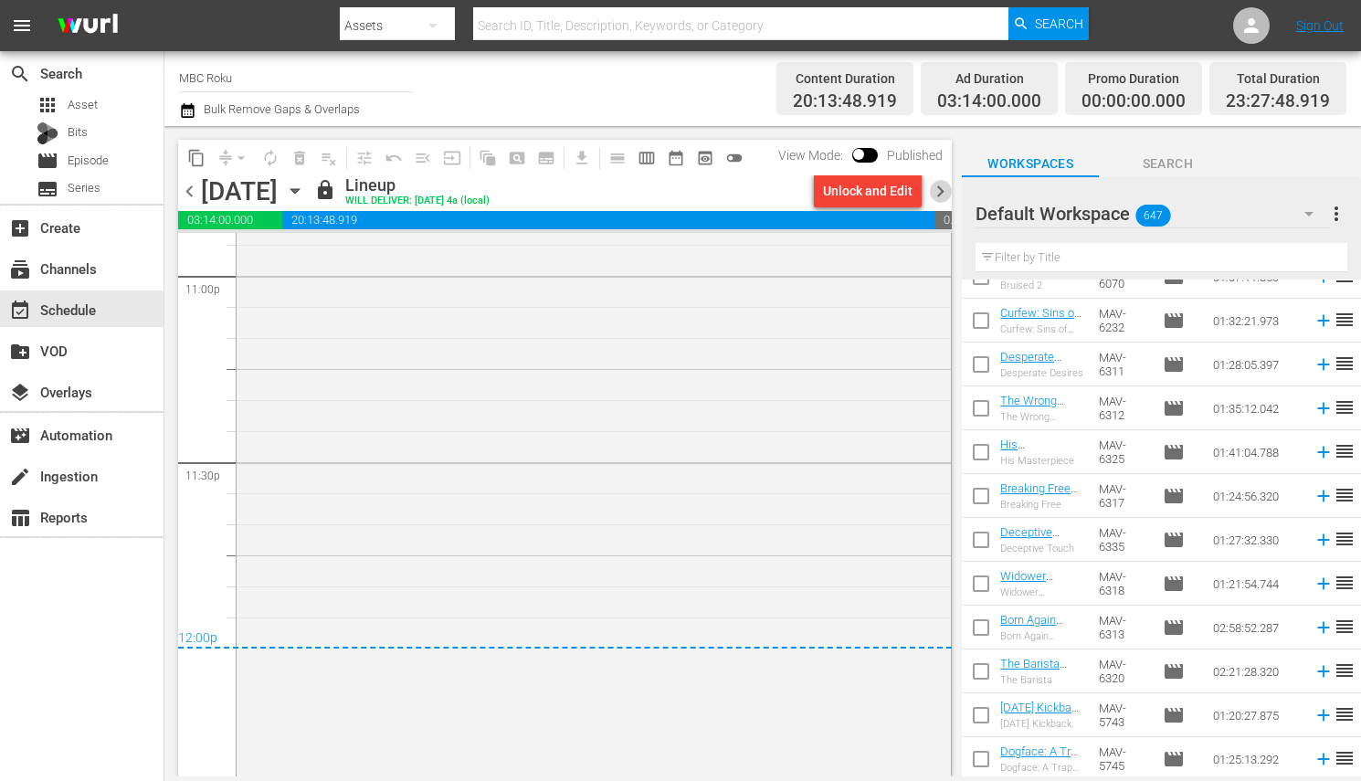
click at [936, 189] on span "chevron_right" at bounding box center [940, 191] width 23 height 23
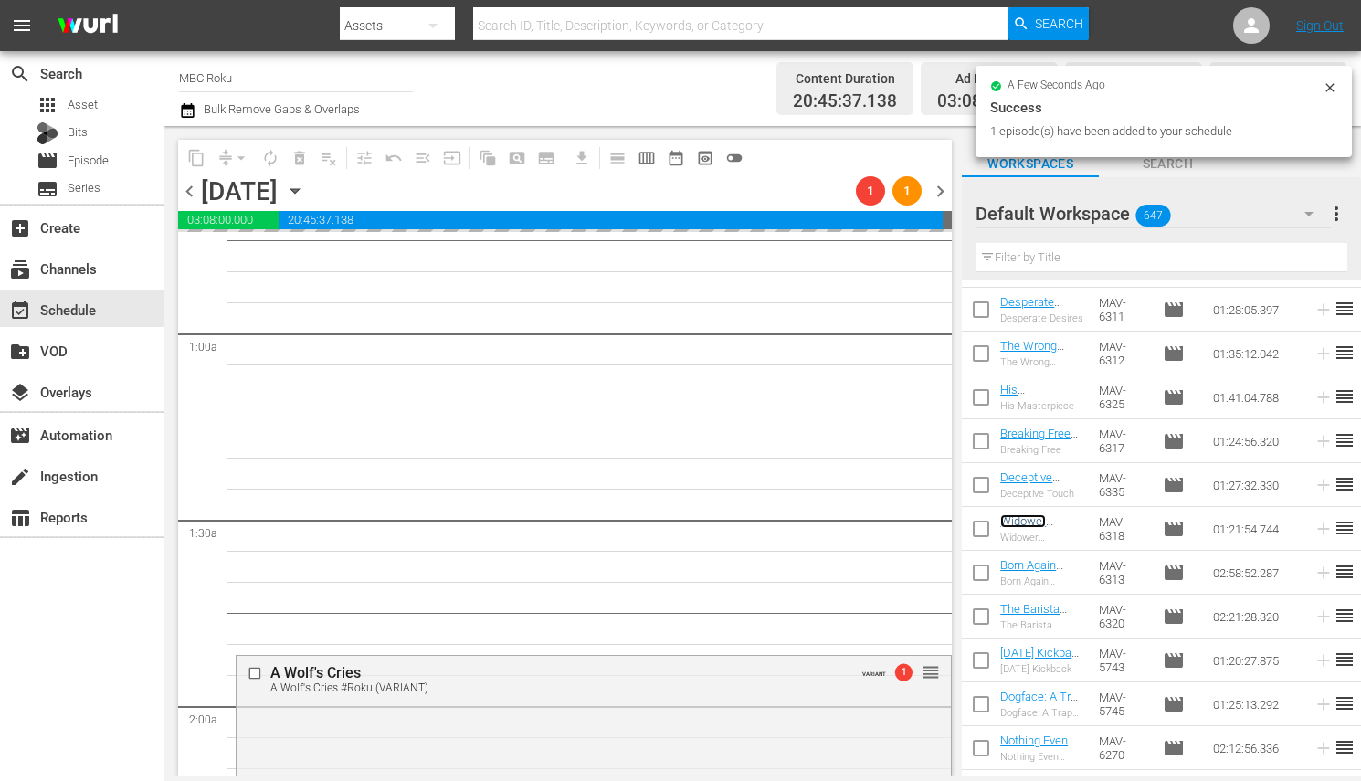
scroll to position [316, 0]
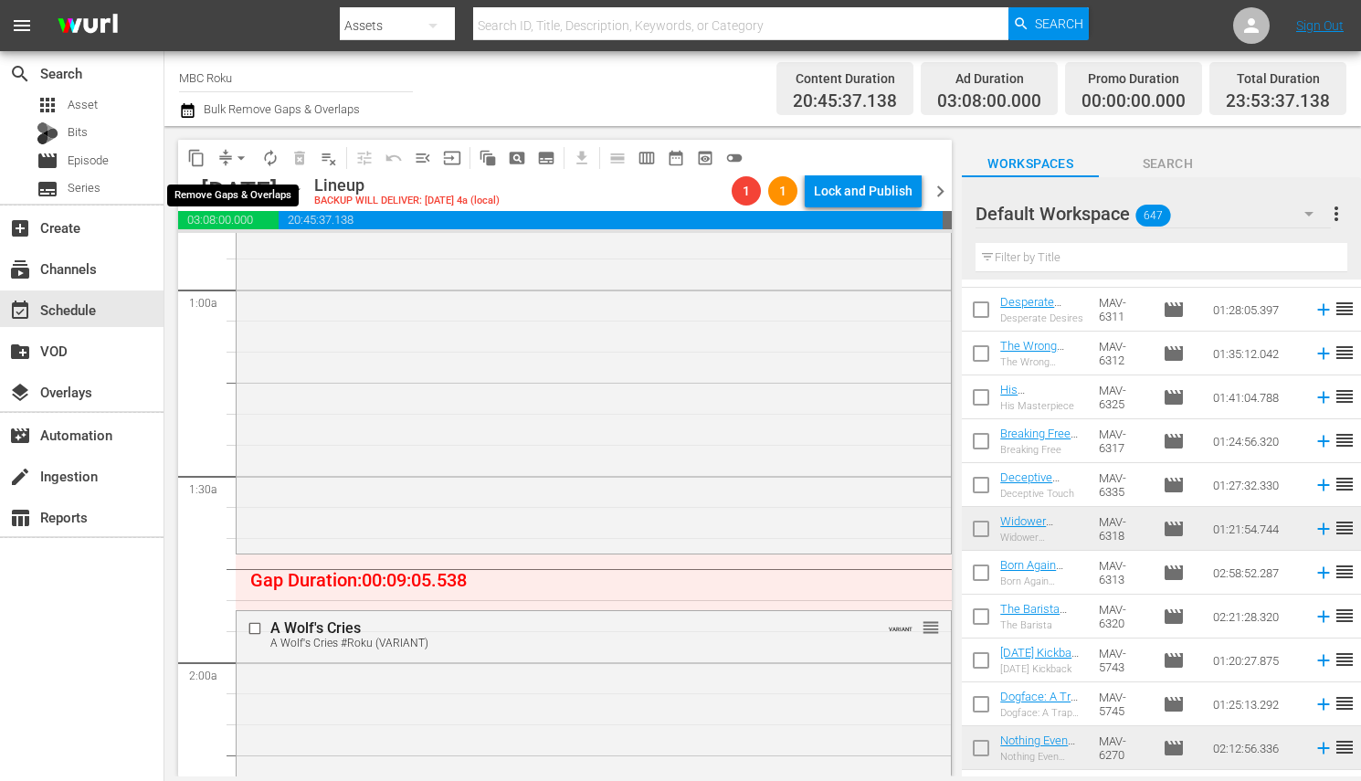
click at [246, 155] on span "arrow_drop_down" at bounding box center [241, 158] width 18 height 18
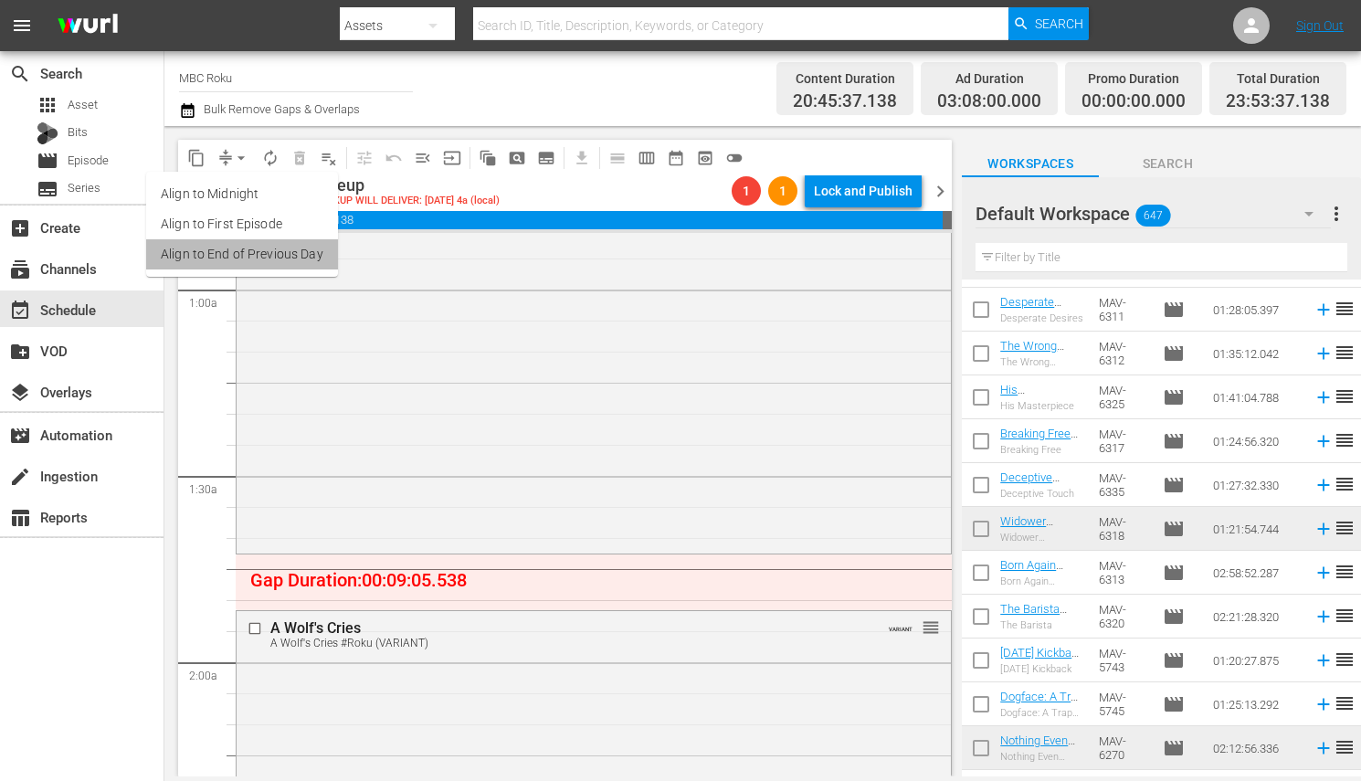
click at [284, 248] on li "Align to End of Previous Day" at bounding box center [242, 254] width 192 height 30
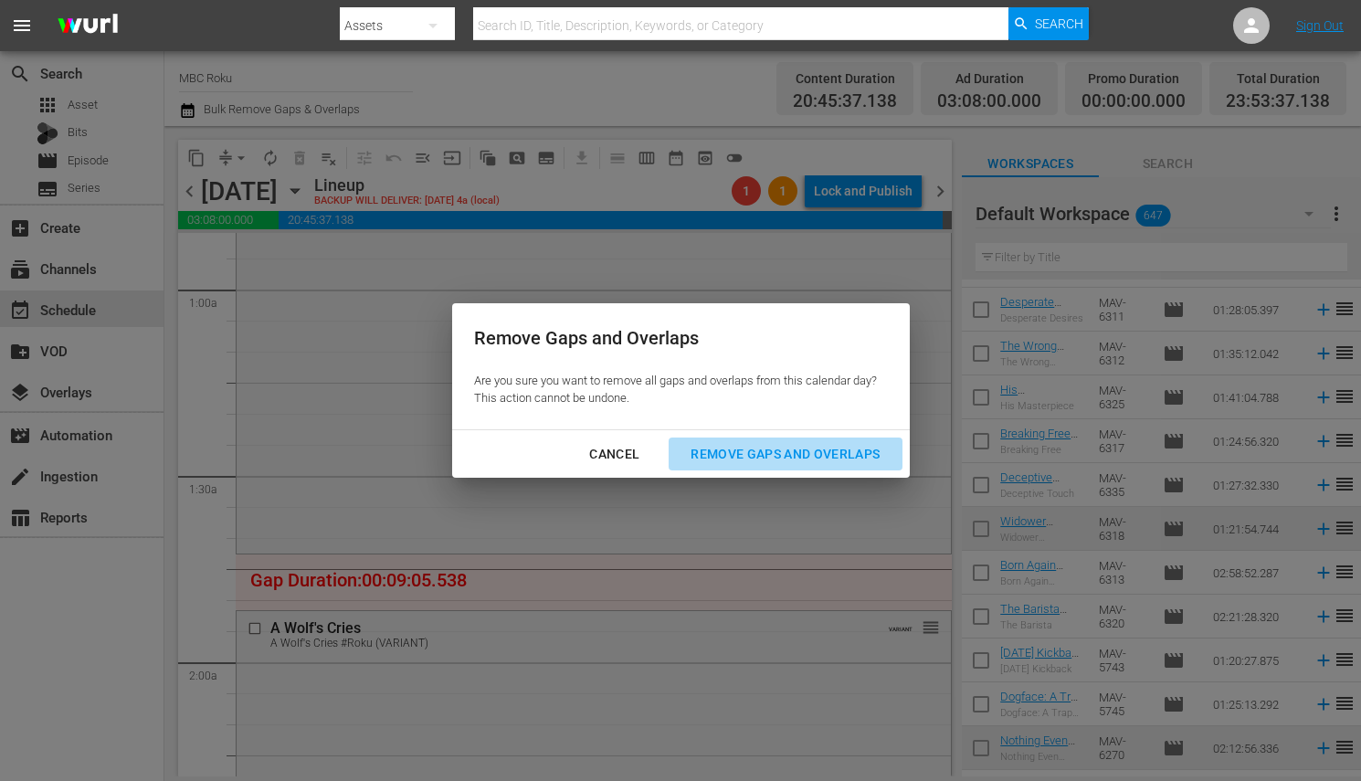
click at [704, 451] on div "Remove Gaps and Overlaps" at bounding box center [785, 454] width 218 height 23
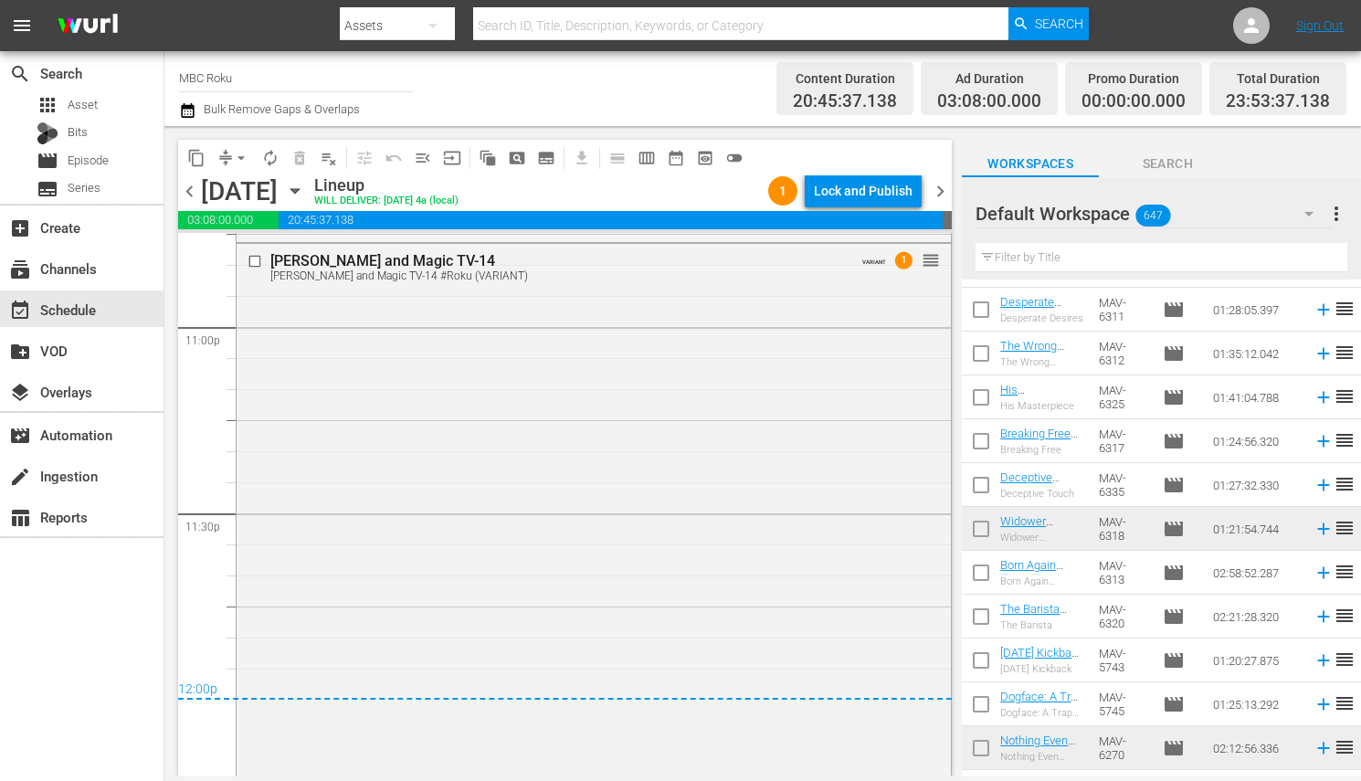
scroll to position [8489, 0]
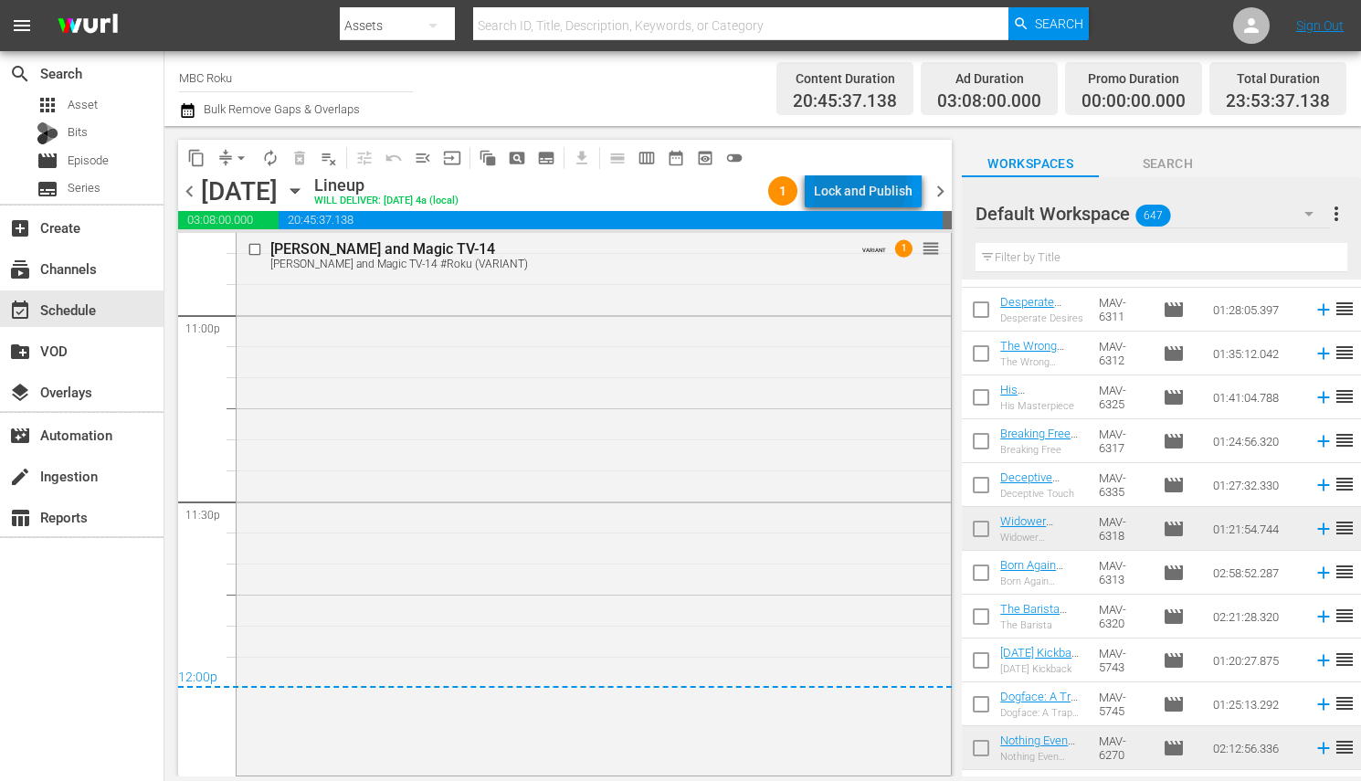
click at [846, 182] on div "Lock and Publish" at bounding box center [863, 190] width 99 height 33
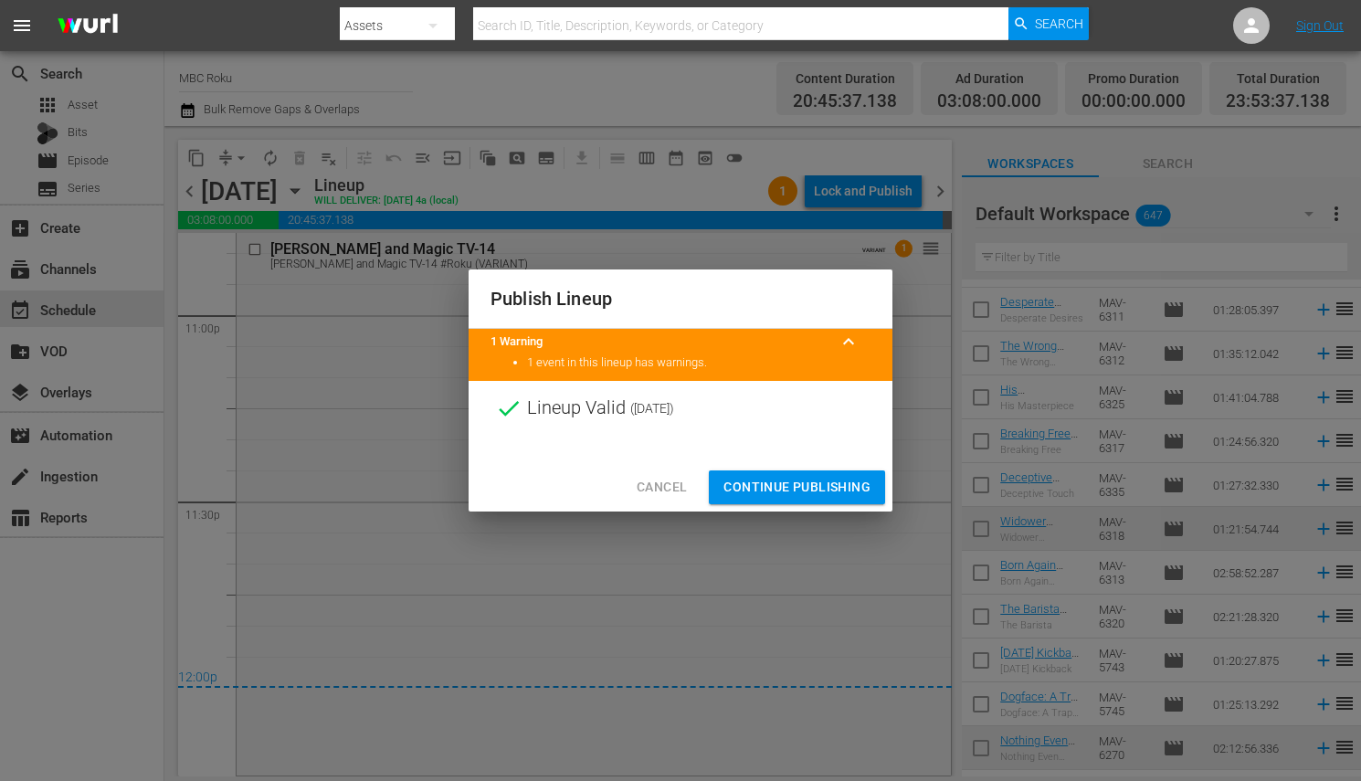
click at [809, 480] on span "Continue Publishing" at bounding box center [796, 487] width 147 height 23
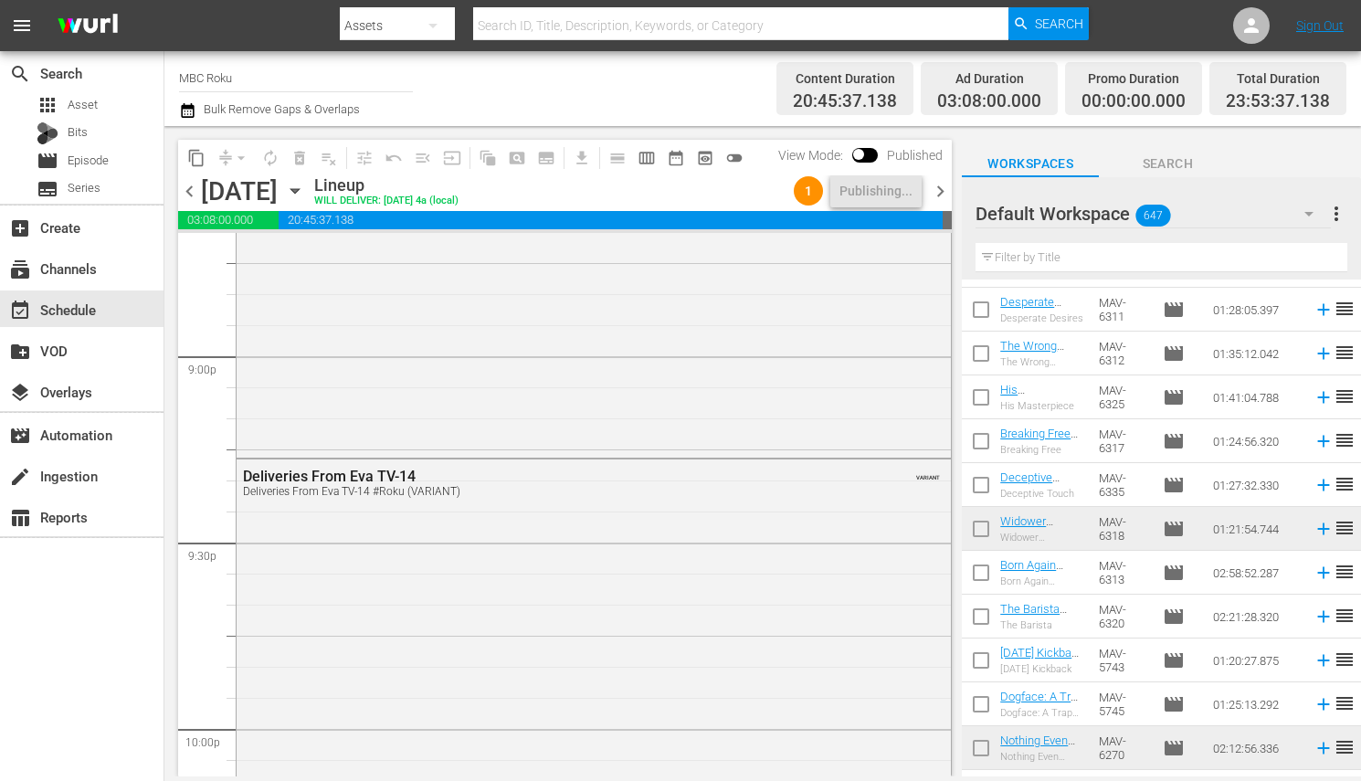
scroll to position [7685, 0]
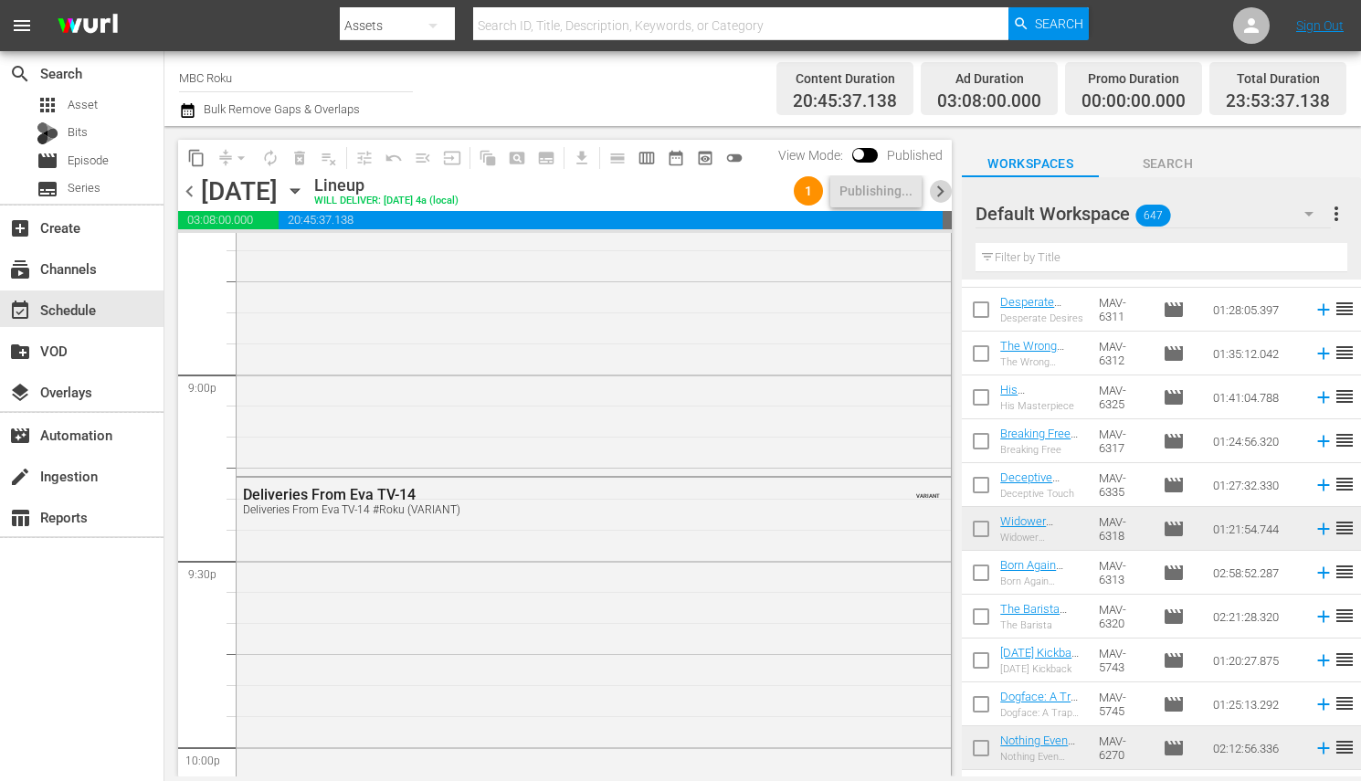
click at [951, 186] on span "chevron_right" at bounding box center [940, 191] width 23 height 23
